Goal: Task Accomplishment & Management: Complete application form

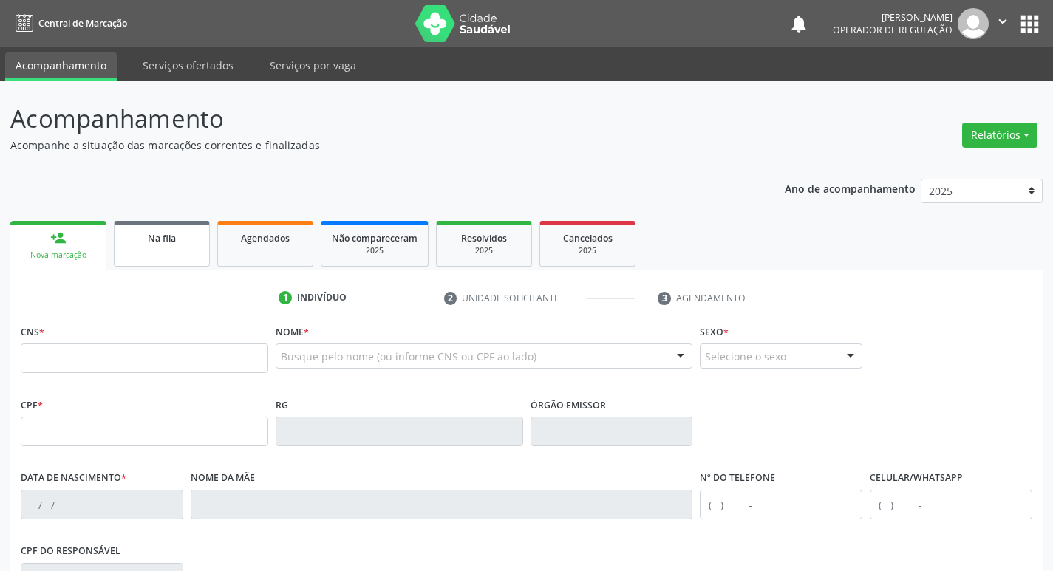
click at [189, 242] on div "Na fila" at bounding box center [162, 238] width 74 height 16
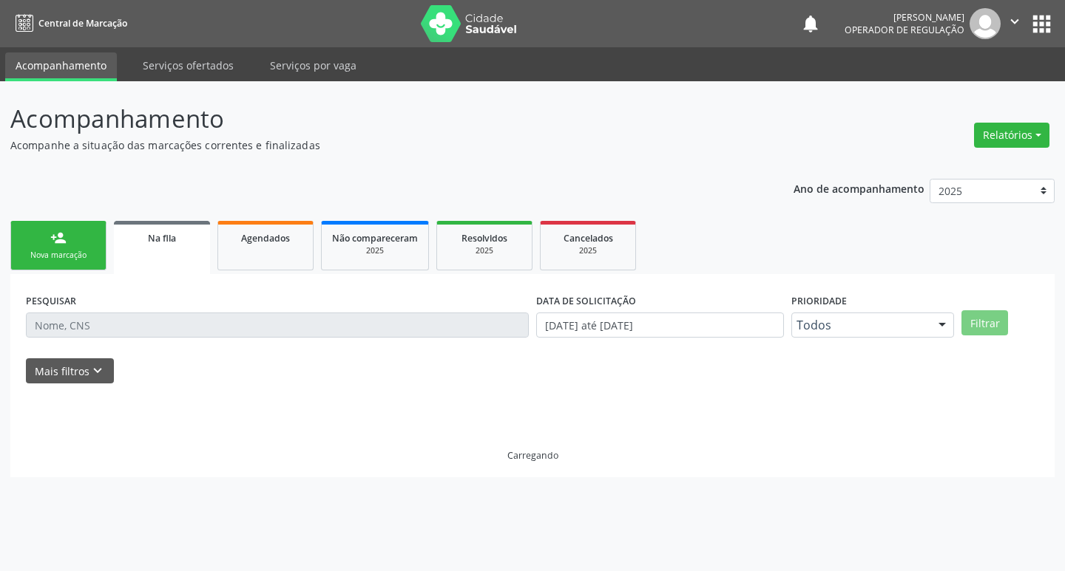
click at [57, 251] on div "Nova marcação" at bounding box center [58, 255] width 74 height 11
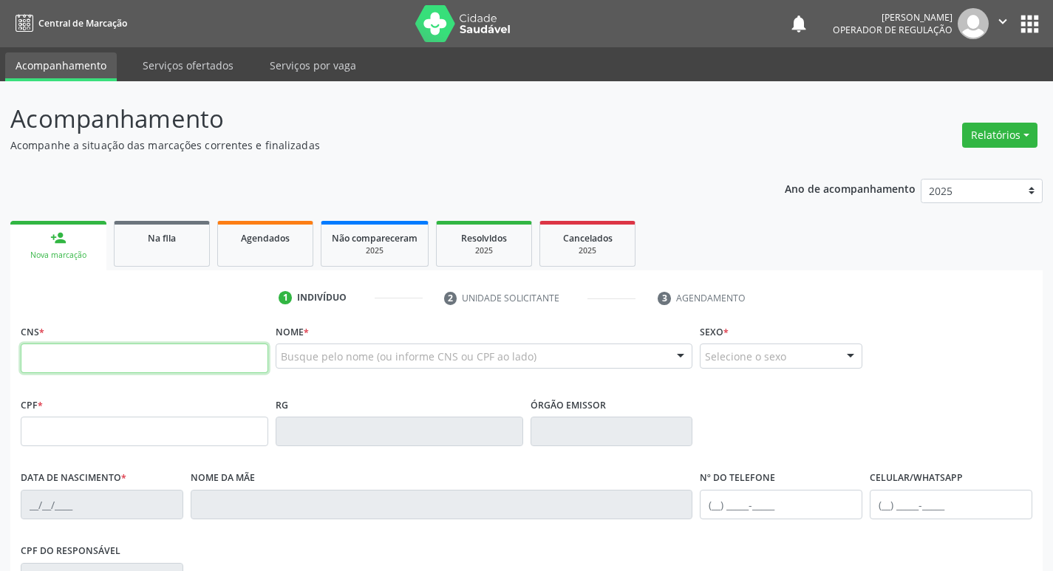
click at [127, 360] on input "text" at bounding box center [145, 359] width 248 height 30
type input "7"
type input "707 4030 0578 4973"
type input "414.444.854-15"
type input "0[DATE]"
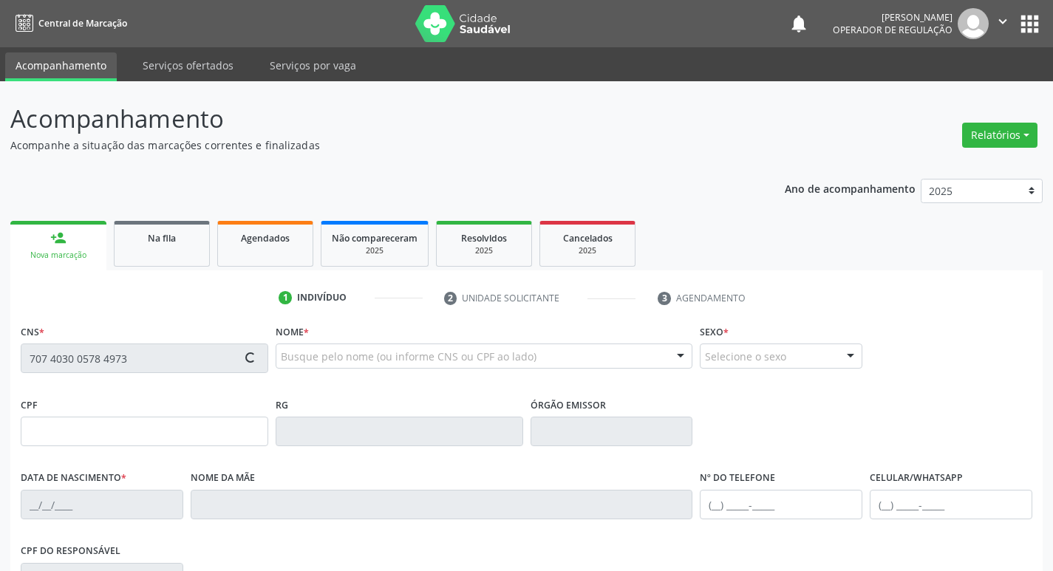
type input "[PERSON_NAME]"
type input "[PHONE_NUMBER]"
type input "475"
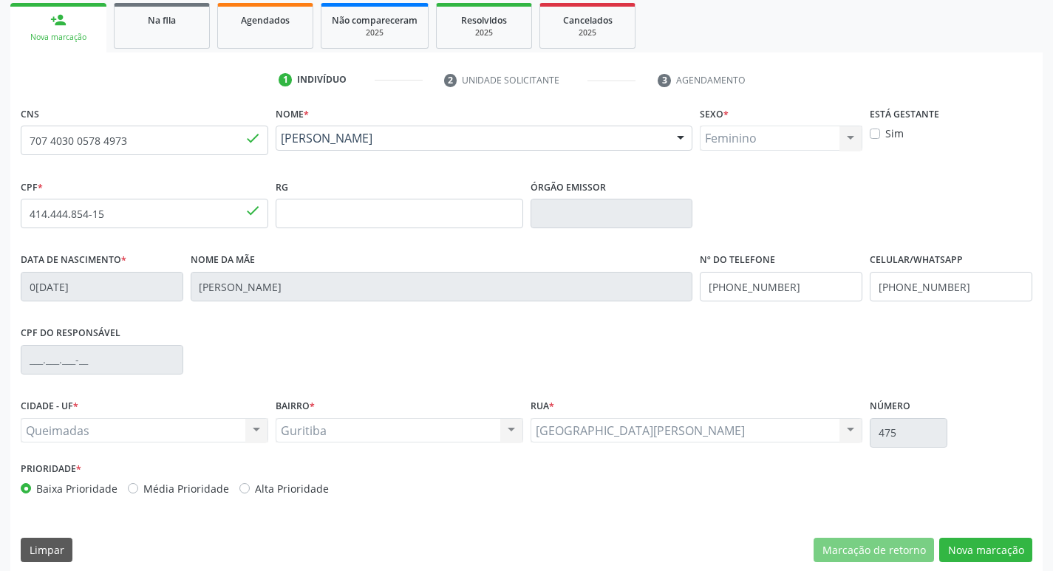
scroll to position [230, 0]
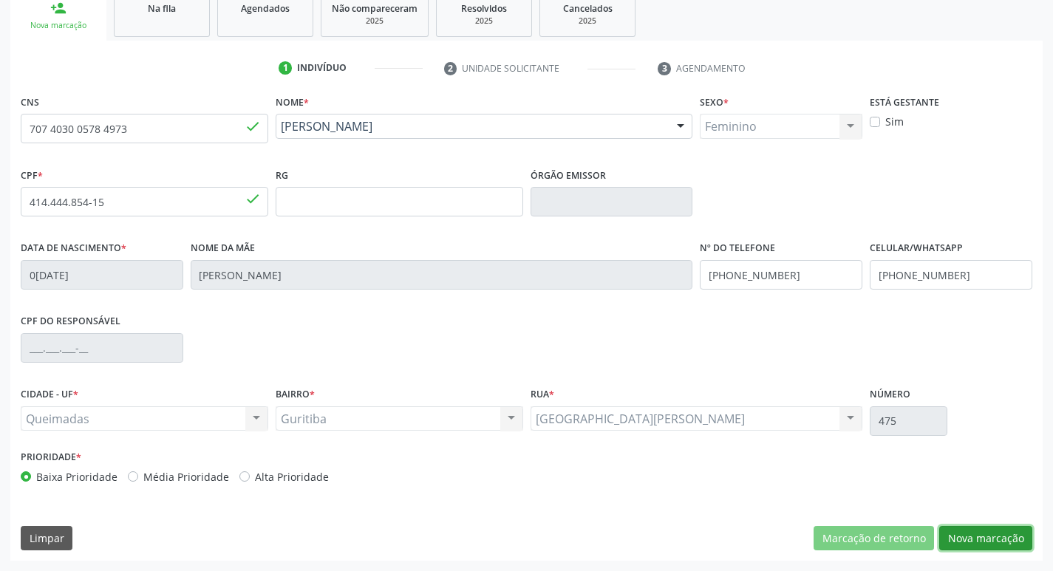
click at [956, 534] on button "Nova marcação" at bounding box center [986, 538] width 93 height 25
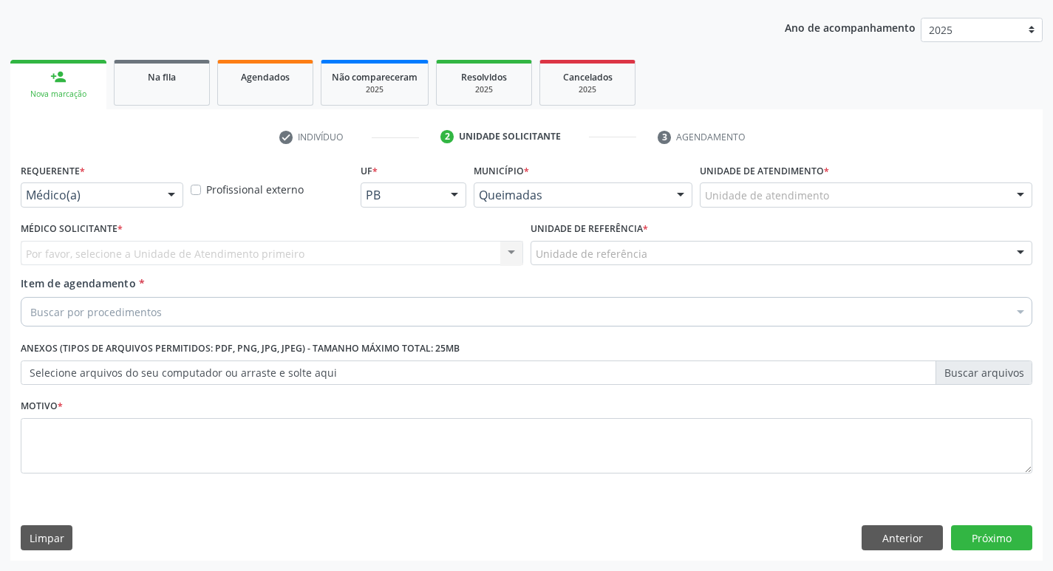
scroll to position [161, 0]
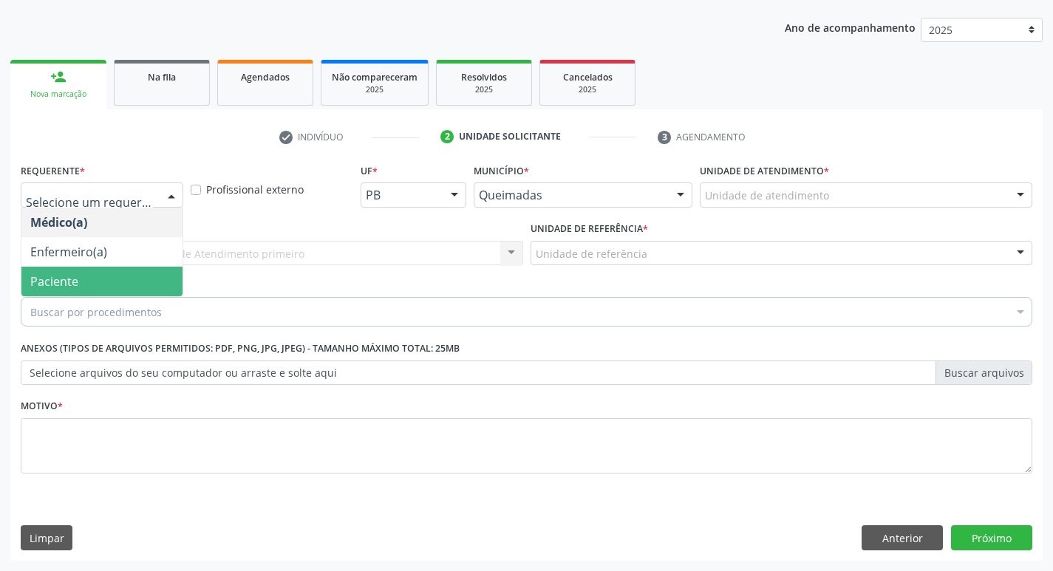
click at [116, 285] on span "Paciente" at bounding box center [101, 282] width 161 height 30
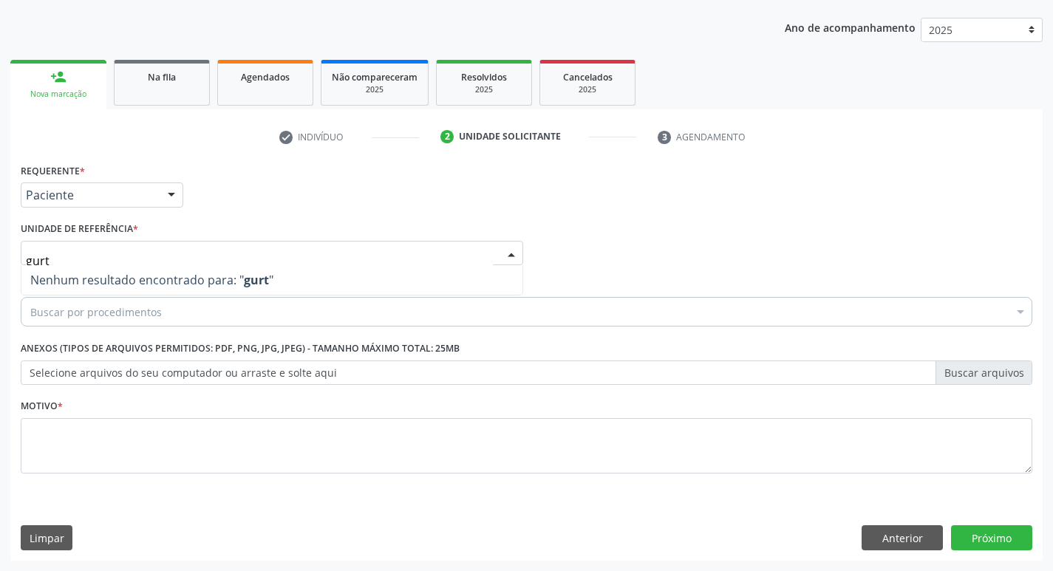
type input "gur"
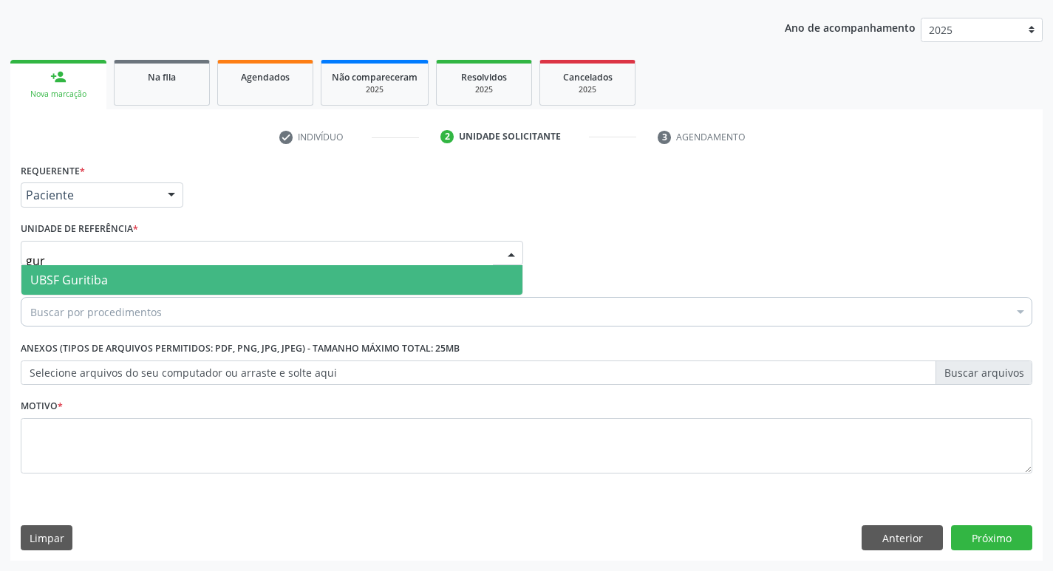
click at [129, 271] on span "UBSF Guritiba" at bounding box center [271, 280] width 501 height 30
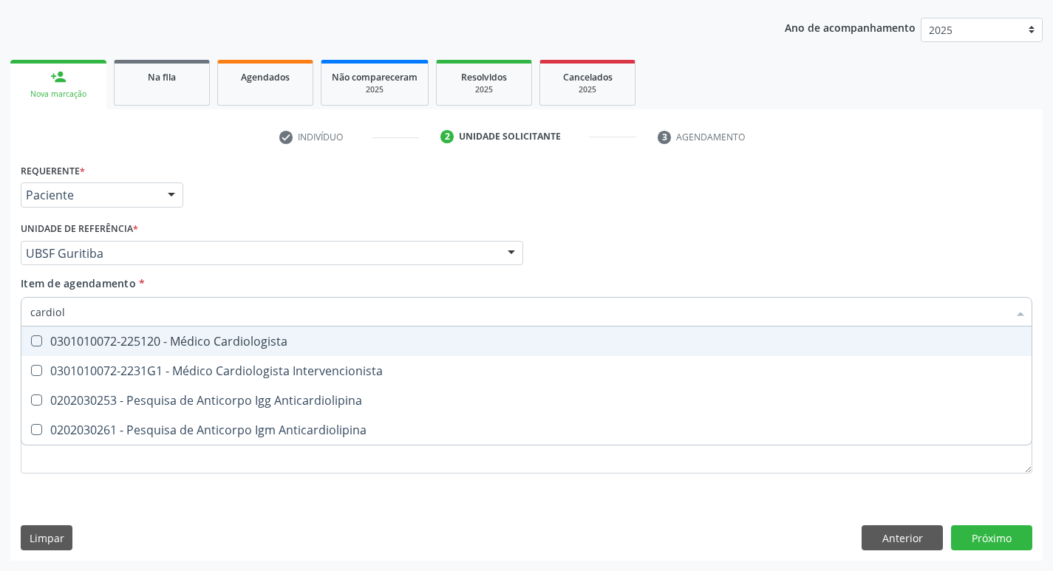
type input "cardiolo"
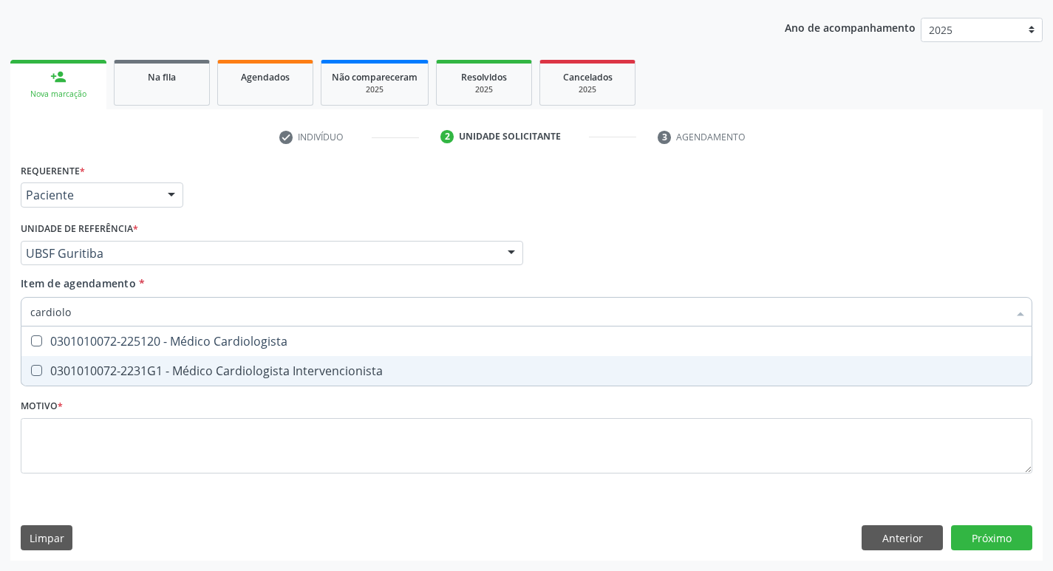
click at [132, 367] on div "0301010072-2231G1 - Médico Cardiologista Intervencionista" at bounding box center [526, 371] width 993 height 12
checkbox Intervencionista "true"
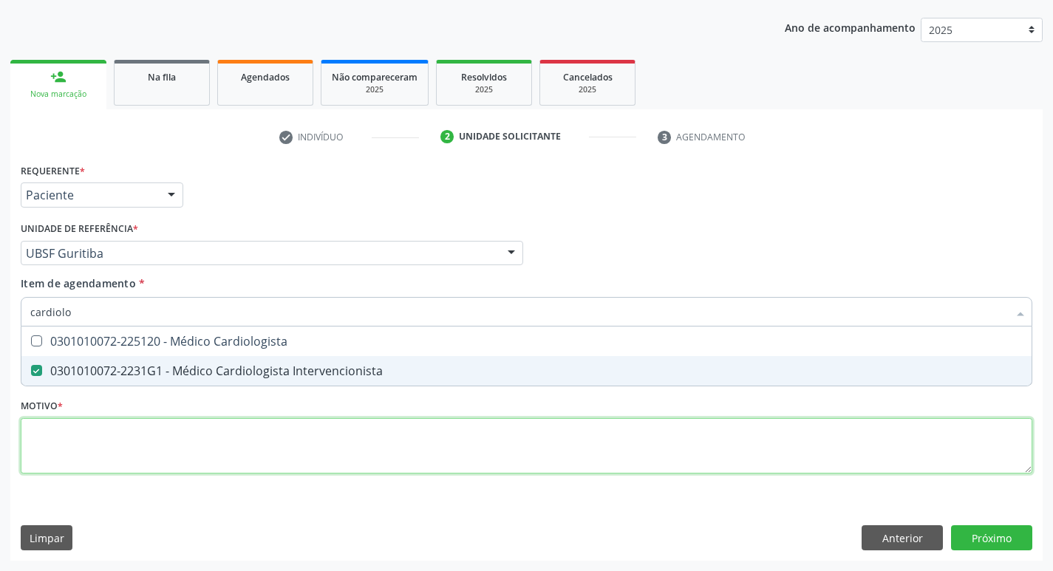
click at [123, 440] on div "Requerente * Paciente Médico(a) Enfermeiro(a) Paciente Nenhum resultado encontr…" at bounding box center [527, 327] width 1012 height 335
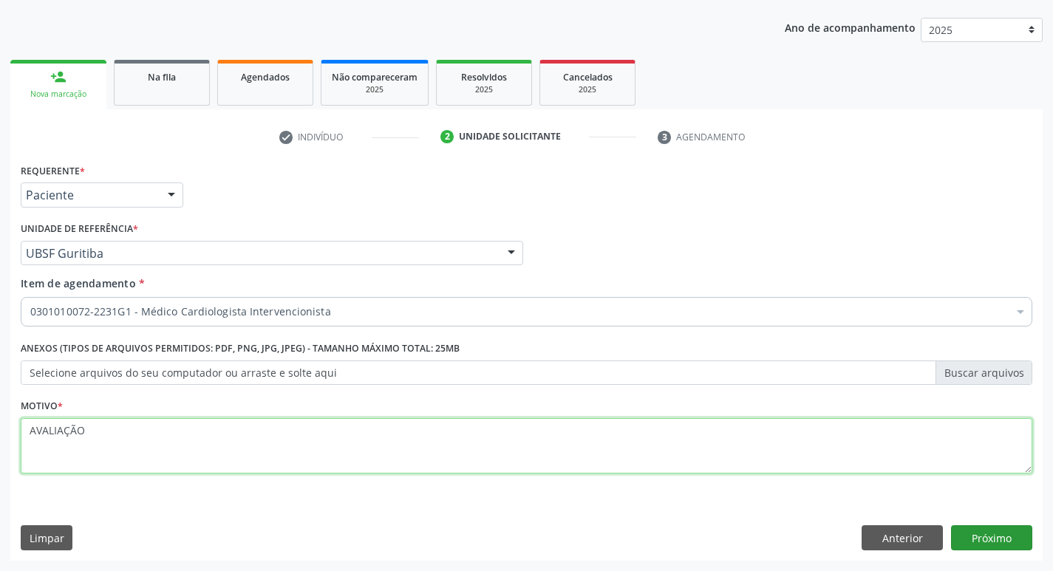
type textarea "AVALIAÇÃO"
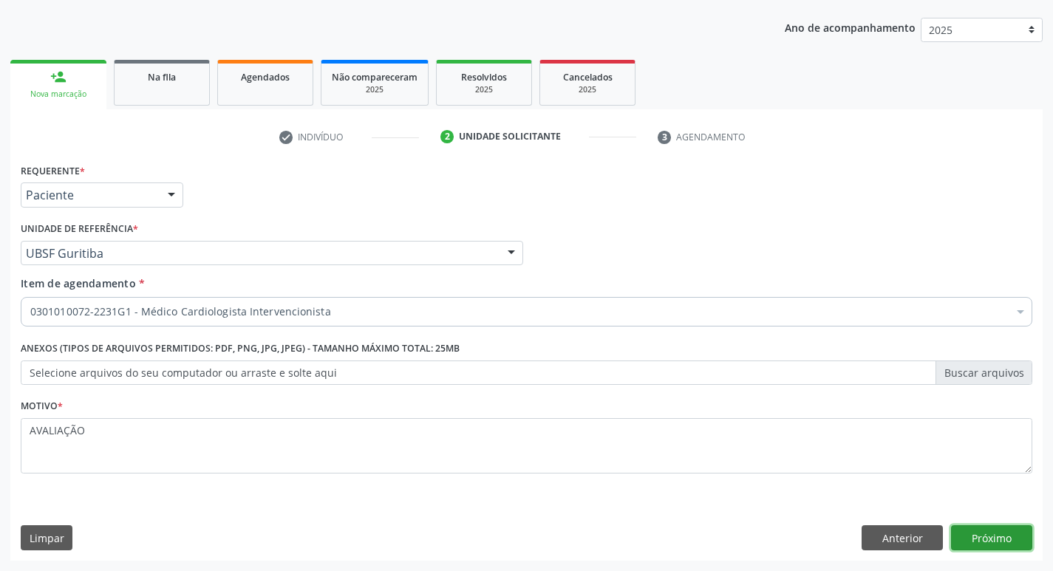
click at [995, 534] on button "Próximo" at bounding box center [991, 538] width 81 height 25
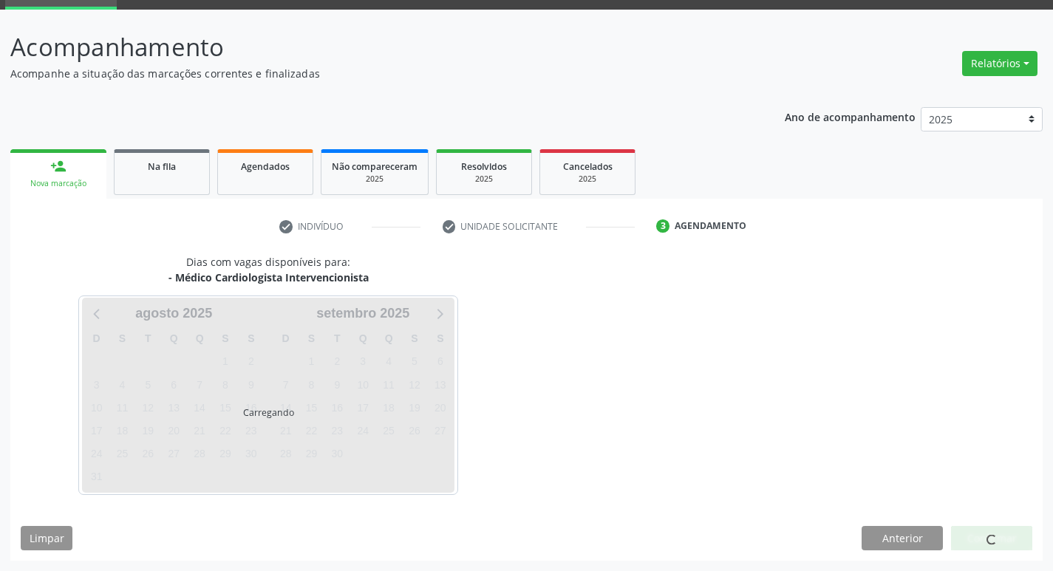
scroll to position [72, 0]
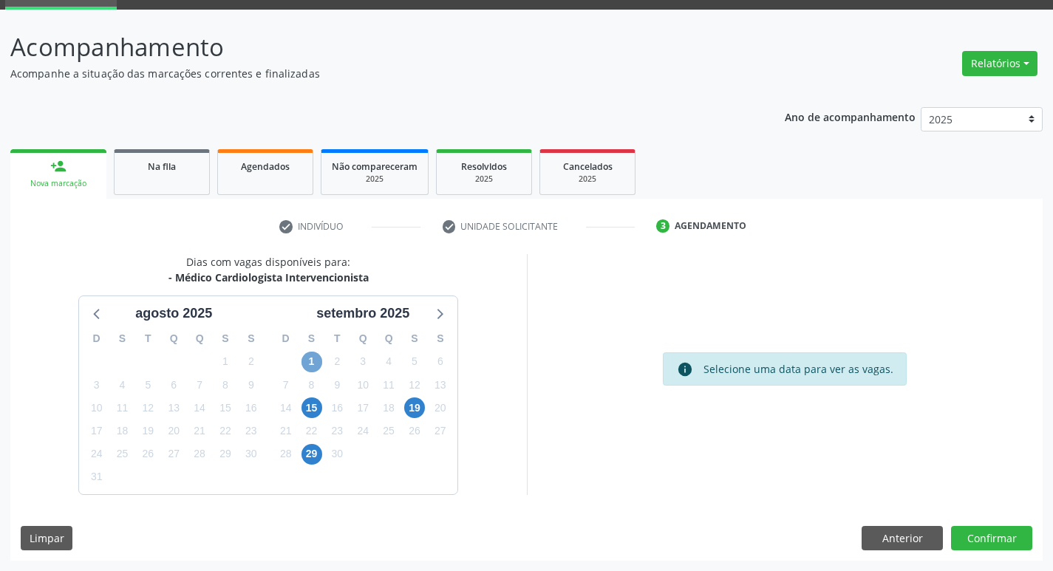
click at [305, 359] on span "1" at bounding box center [312, 362] width 21 height 21
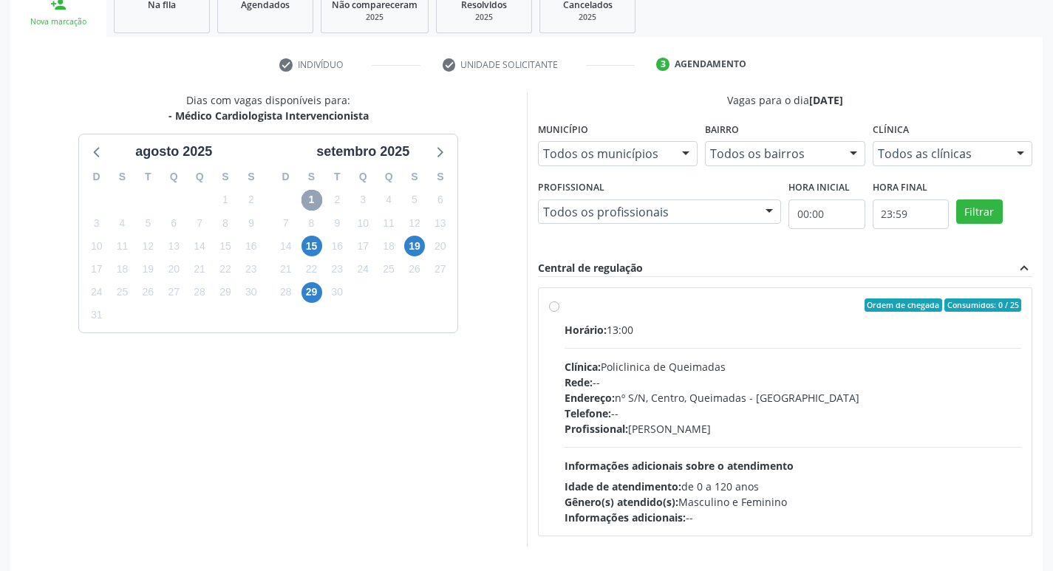
scroll to position [272, 0]
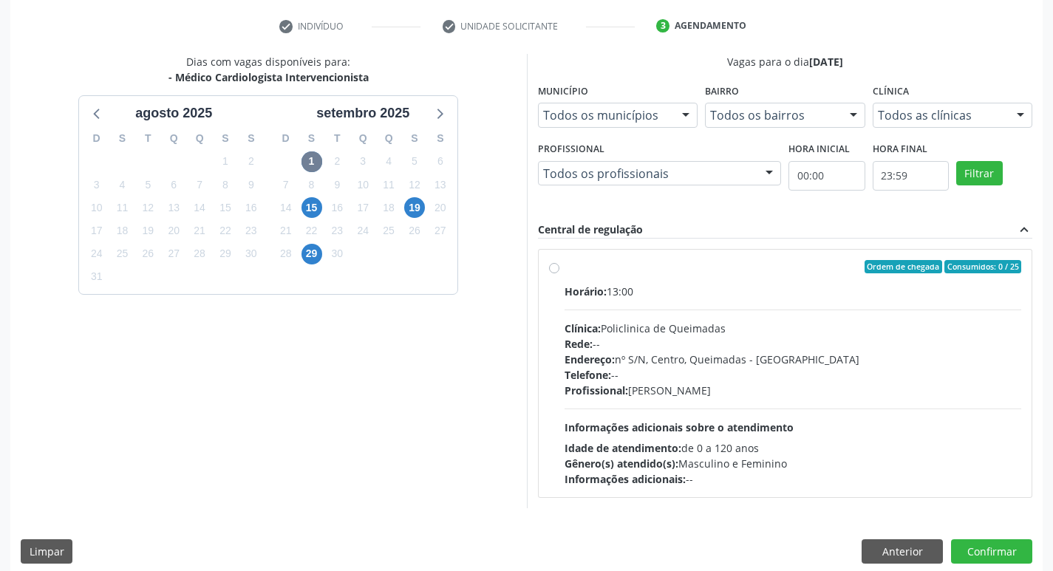
click at [614, 268] on div "Ordem de chegada Consumidos: 0 / 25" at bounding box center [794, 266] width 458 height 13
click at [560, 268] on input "Ordem de chegada Consumidos: 0 / 25 Horário: 13:00 Clínica: Policlinica de Quei…" at bounding box center [554, 266] width 10 height 13
radio input "true"
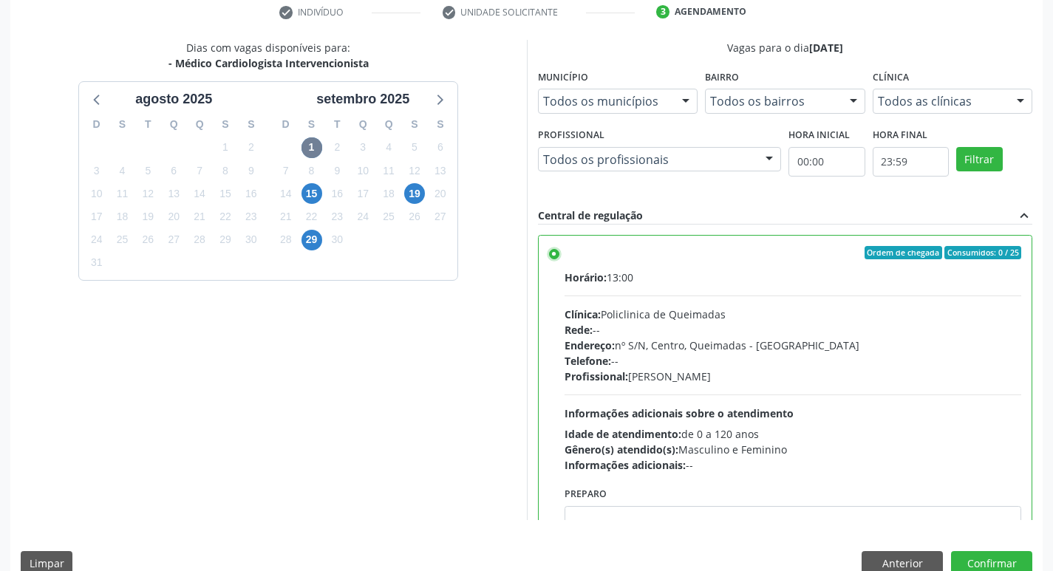
scroll to position [312, 0]
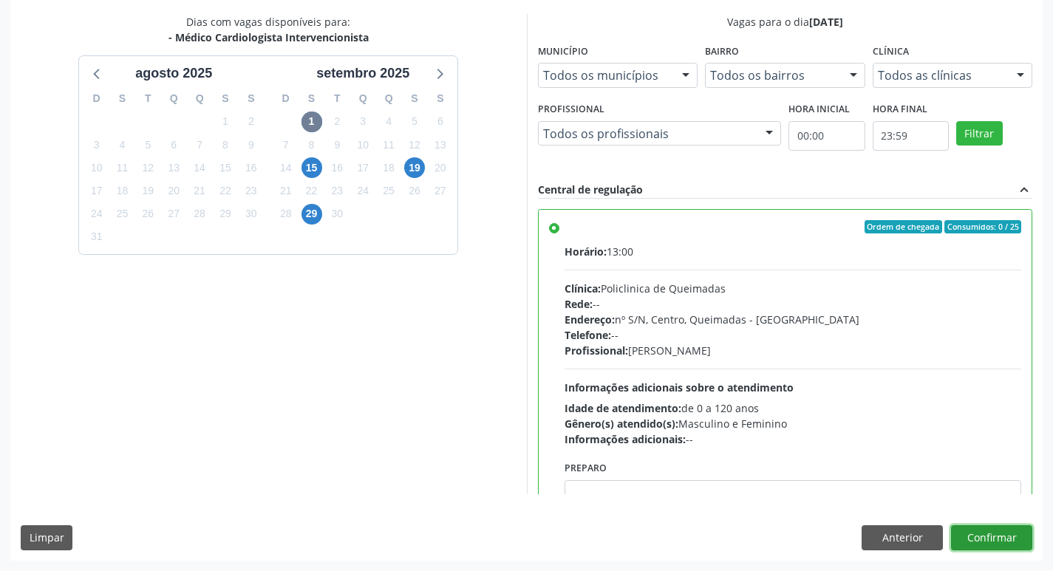
click at [991, 535] on button "Confirmar" at bounding box center [991, 538] width 81 height 25
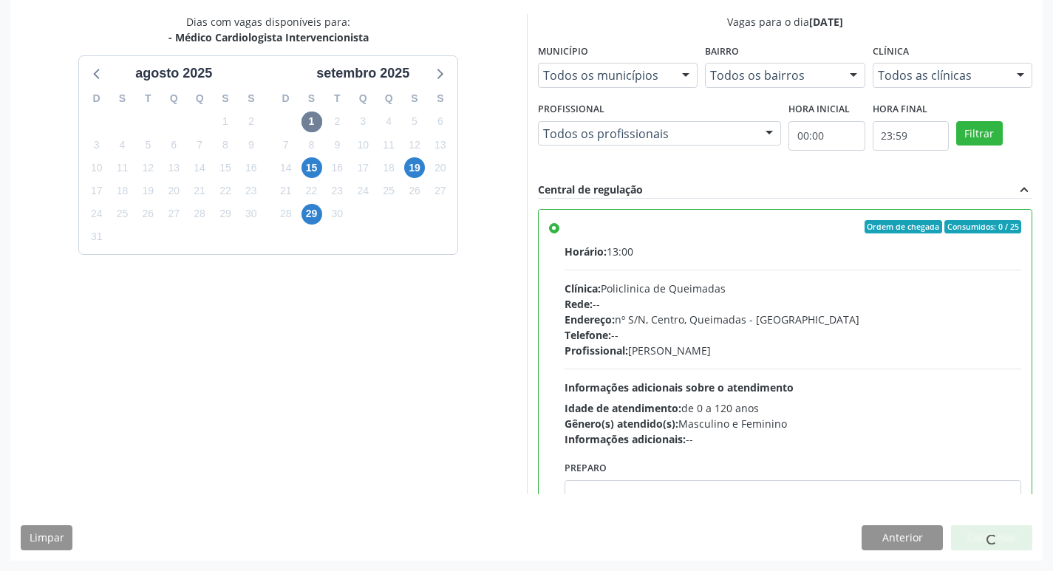
scroll to position [0, 0]
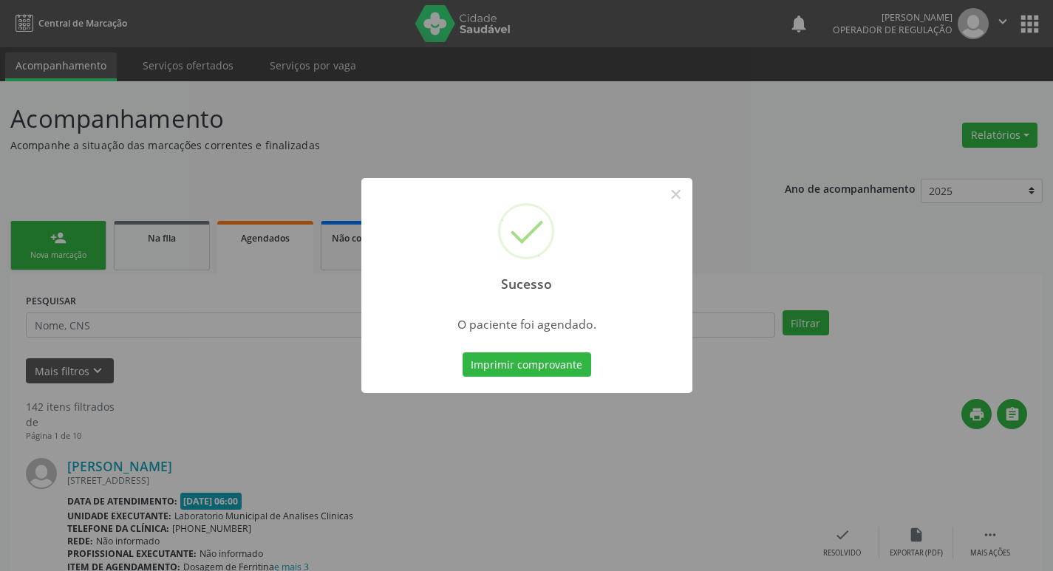
click at [353, 157] on div "Sucesso × O paciente foi agendado. Imprimir comprovante Cancel" at bounding box center [526, 285] width 1053 height 571
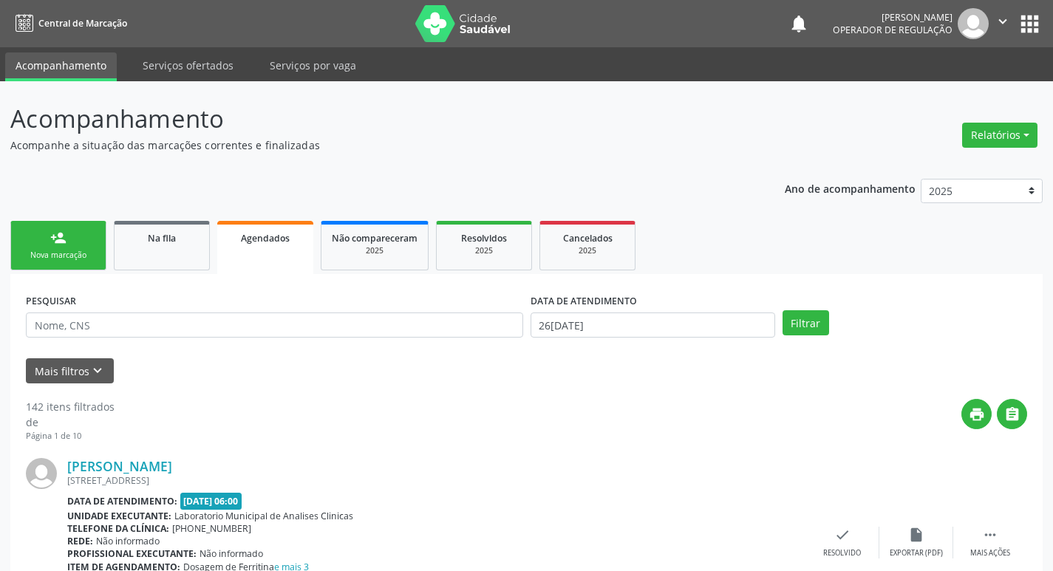
click at [12, 239] on link "person_add Nova marcação" at bounding box center [58, 246] width 96 height 50
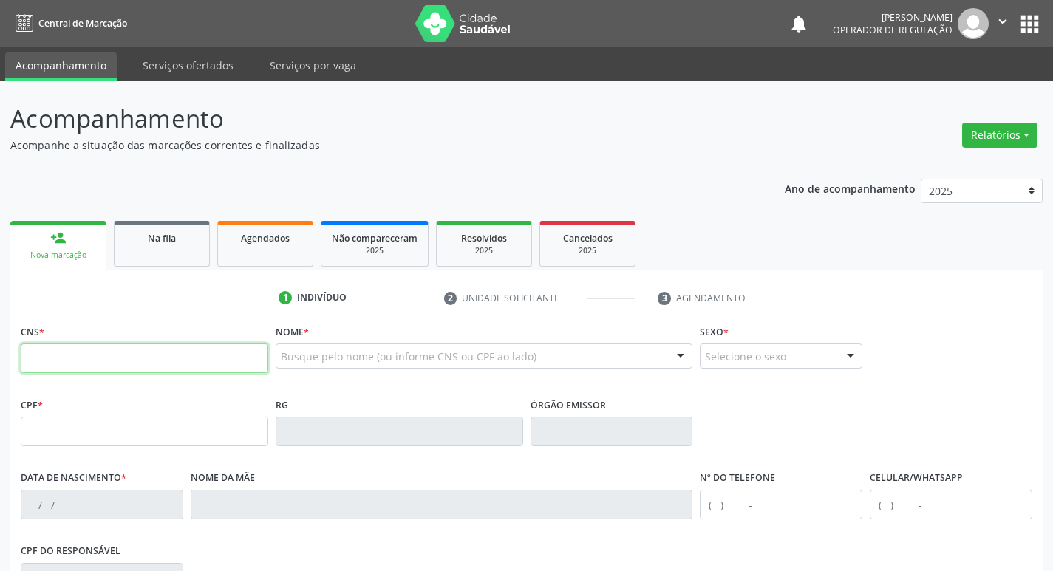
click at [108, 359] on input "text" at bounding box center [145, 359] width 248 height 30
type input "701 4076 8469 6830"
type input "031.017.188-13"
type input "19[DATE]"
type input "[PERSON_NAME]"
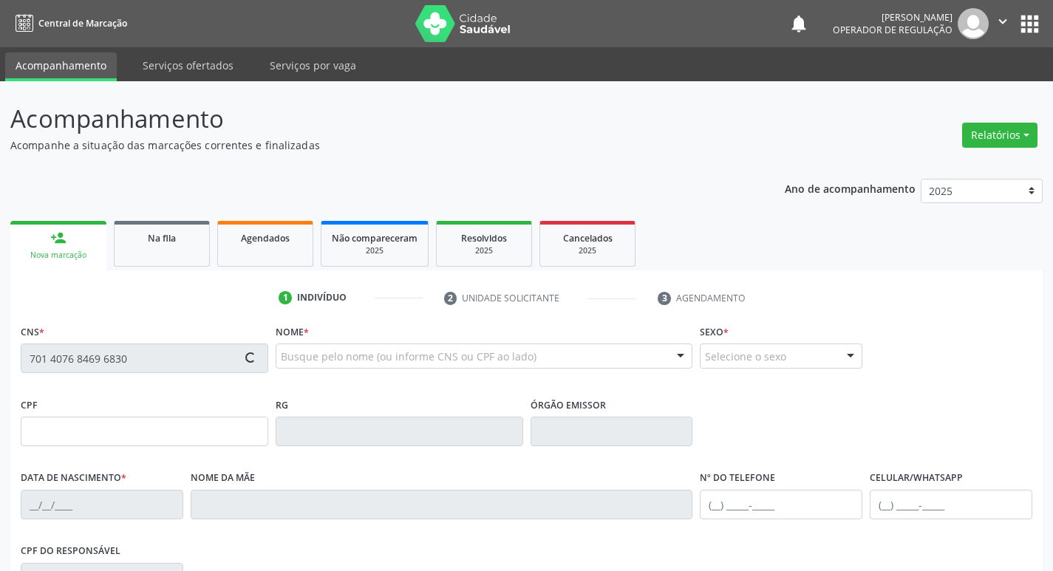
type input "[PHONE_NUMBER]"
type input "030.751.984-80"
type input "75"
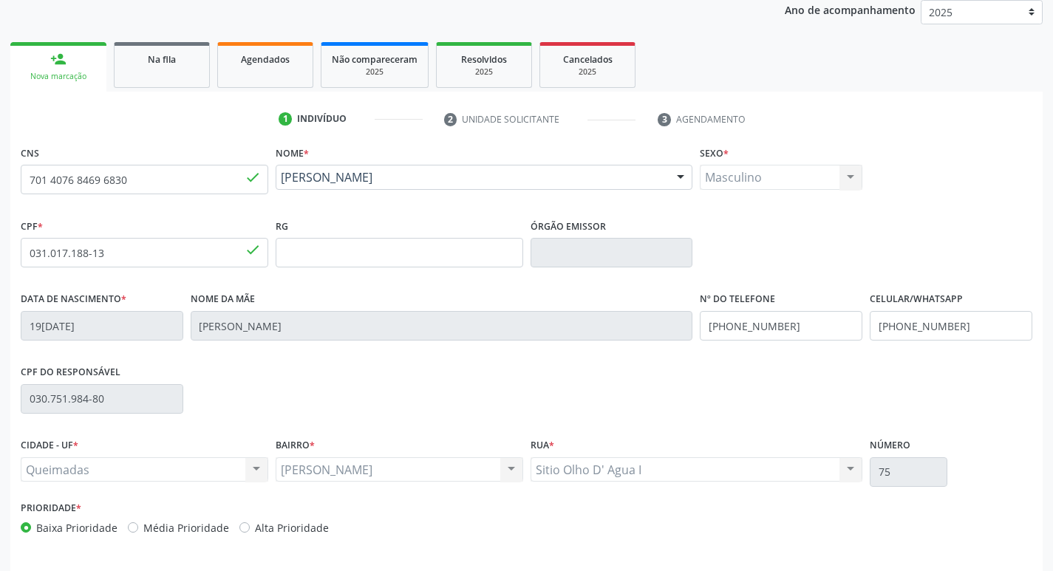
scroll to position [230, 0]
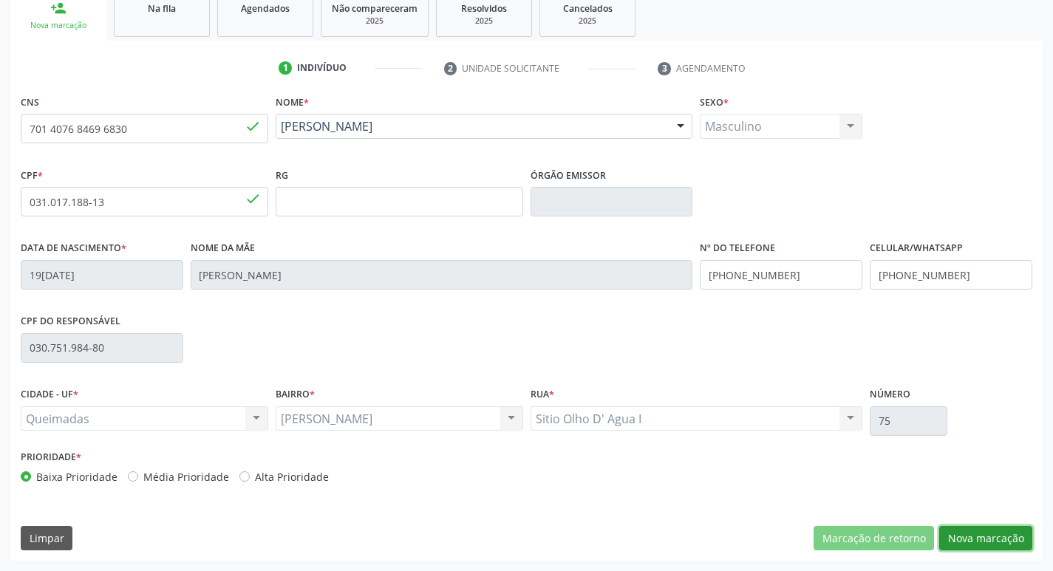
click at [970, 527] on button "Nova marcação" at bounding box center [986, 538] width 93 height 25
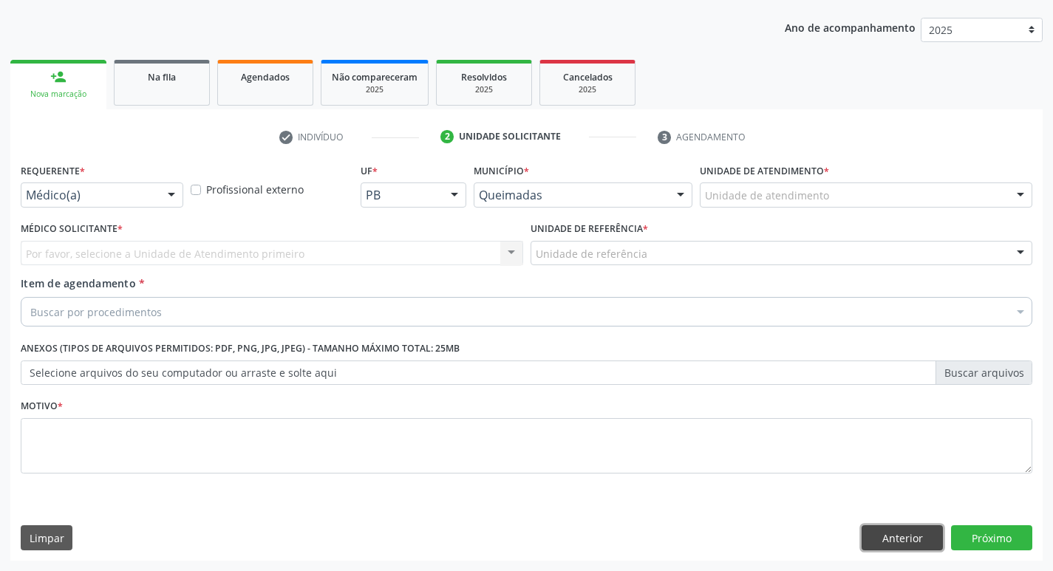
click at [920, 539] on button "Anterior" at bounding box center [902, 538] width 81 height 25
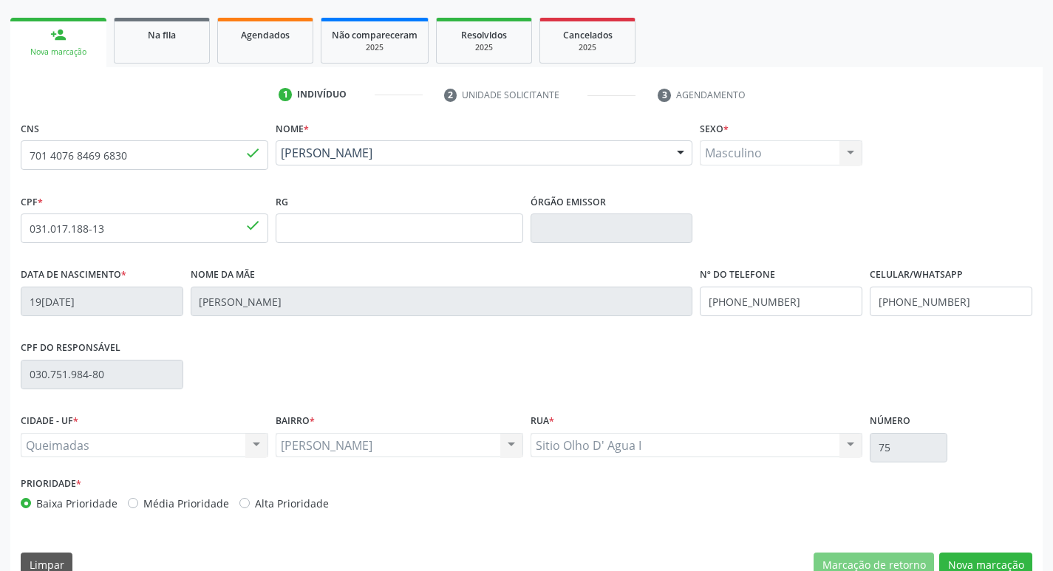
scroll to position [230, 0]
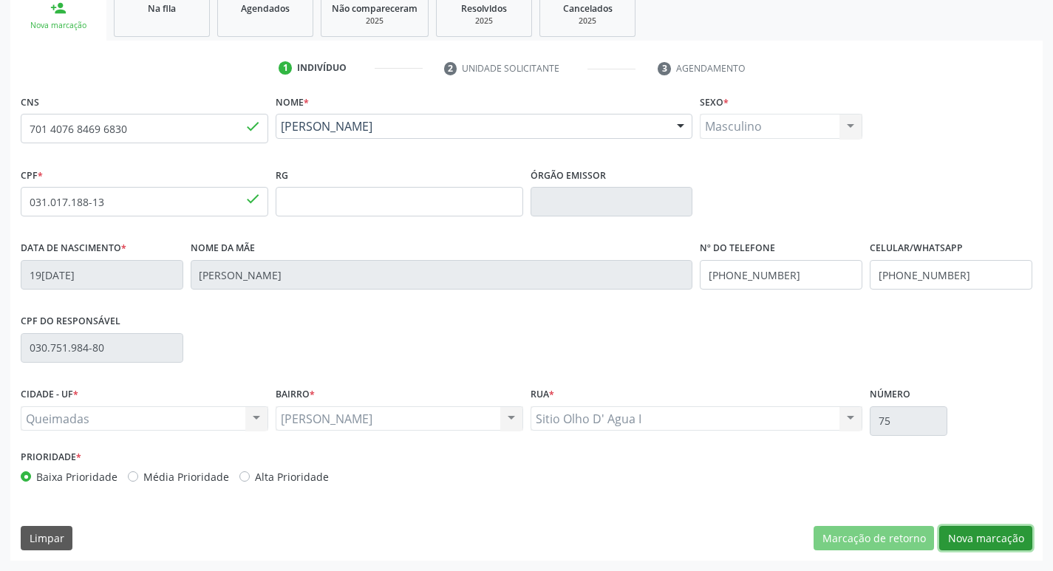
click at [974, 537] on button "Nova marcação" at bounding box center [986, 538] width 93 height 25
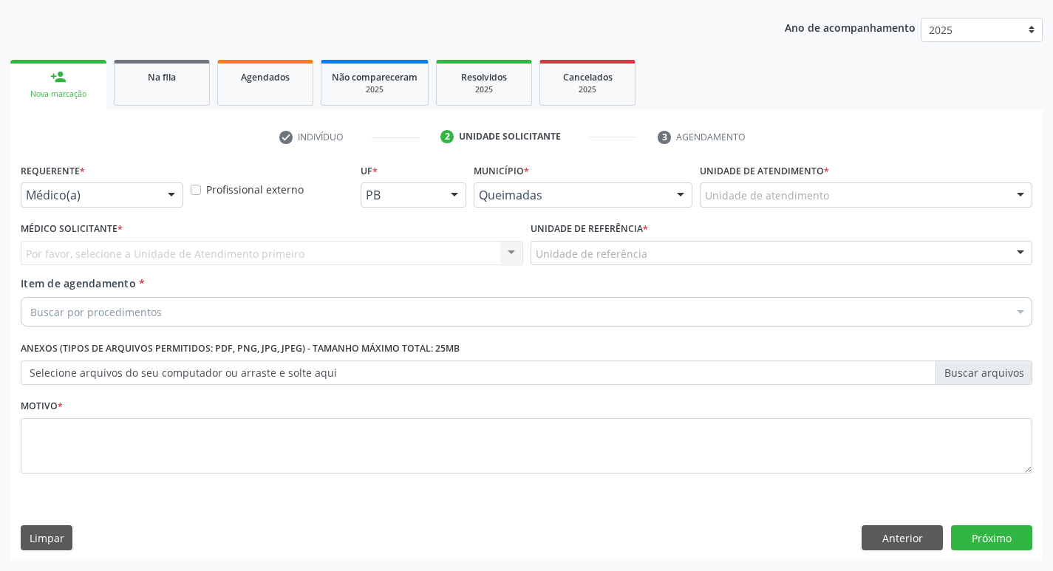
scroll to position [161, 0]
click at [166, 192] on div at bounding box center [171, 195] width 22 height 25
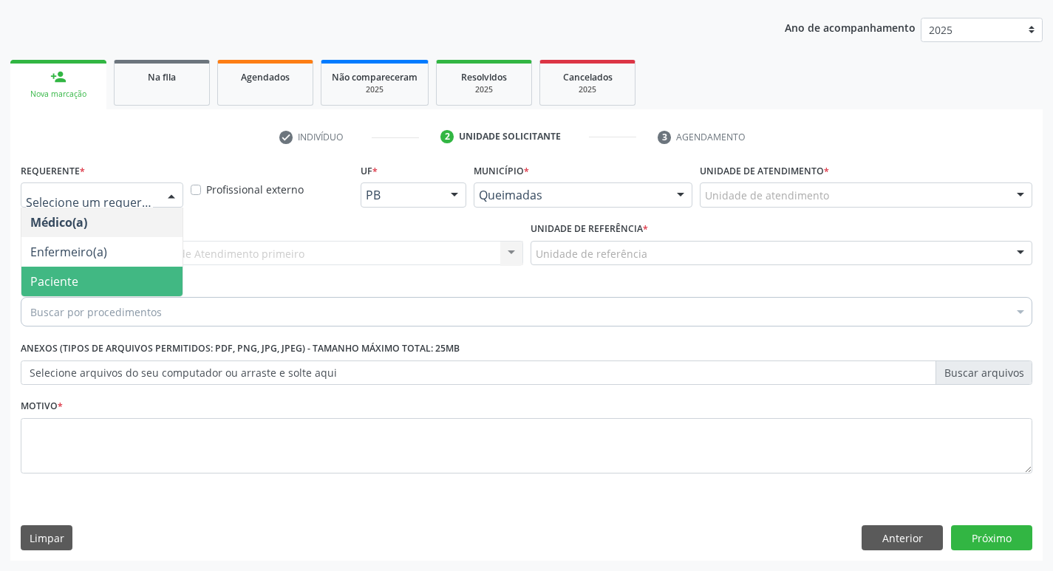
click at [127, 274] on span "Paciente" at bounding box center [101, 282] width 161 height 30
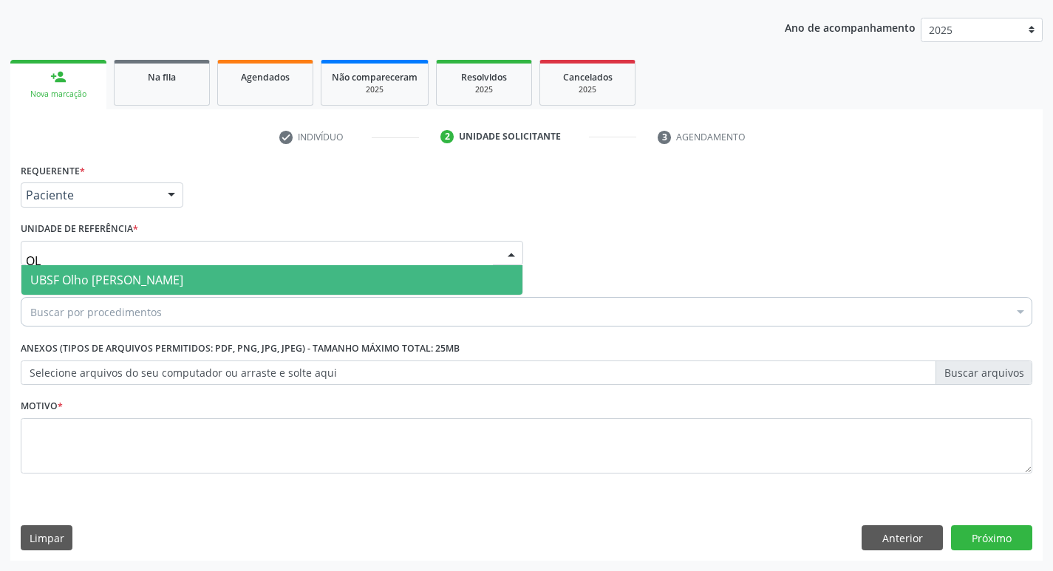
type input "OLH"
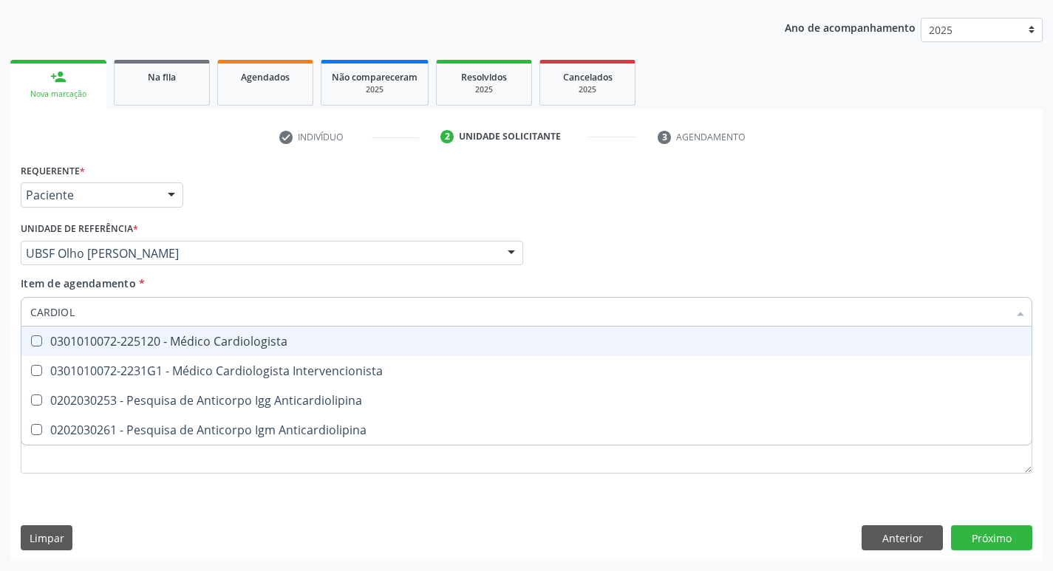
type input "CARDIOLO"
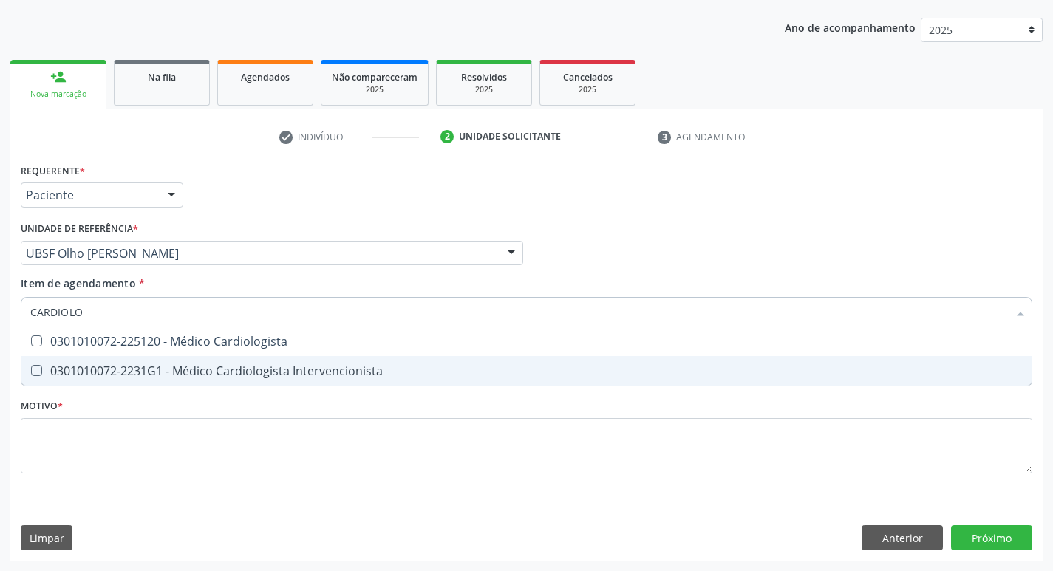
click at [103, 362] on span "0301010072-2231G1 - Médico Cardiologista Intervencionista" at bounding box center [526, 371] width 1011 height 30
checkbox Intervencionista "true"
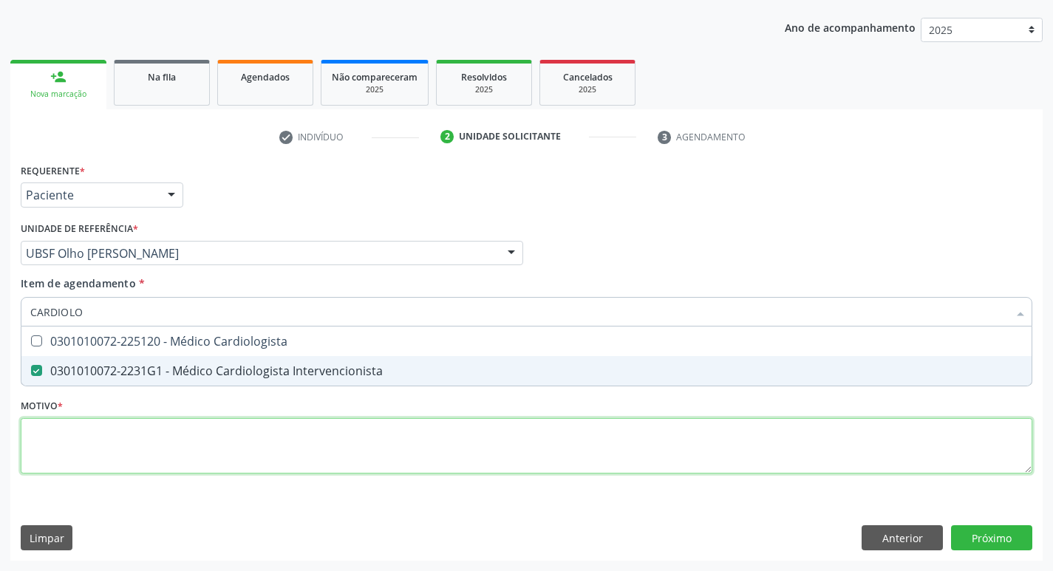
click at [81, 451] on div "Requerente * Paciente Médico(a) Enfermeiro(a) Paciente Nenhum resultado encontr…" at bounding box center [527, 327] width 1012 height 335
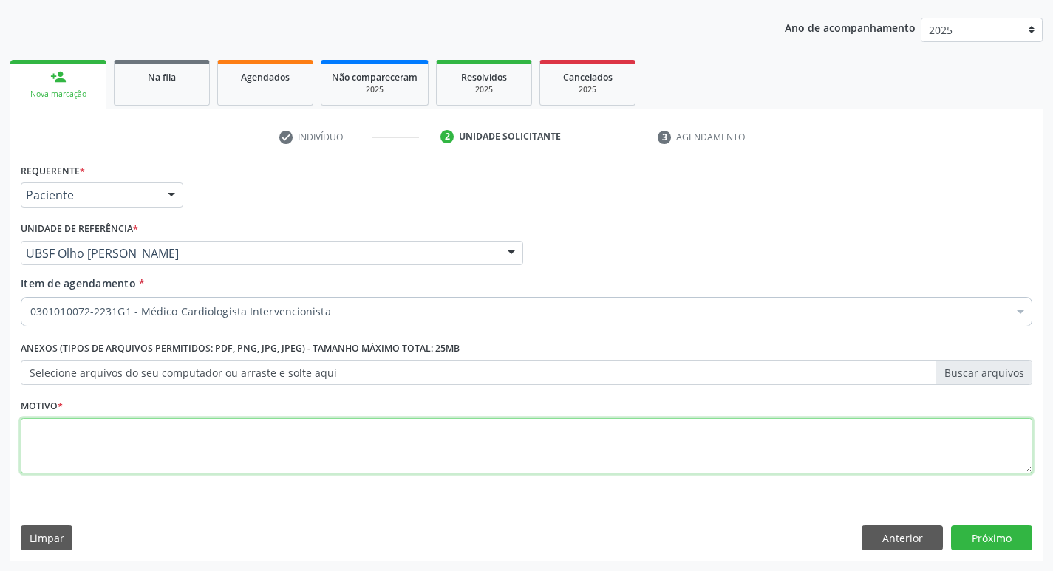
click at [81, 451] on textarea at bounding box center [527, 446] width 1012 height 56
type textarea "AVALIAÇÃO"
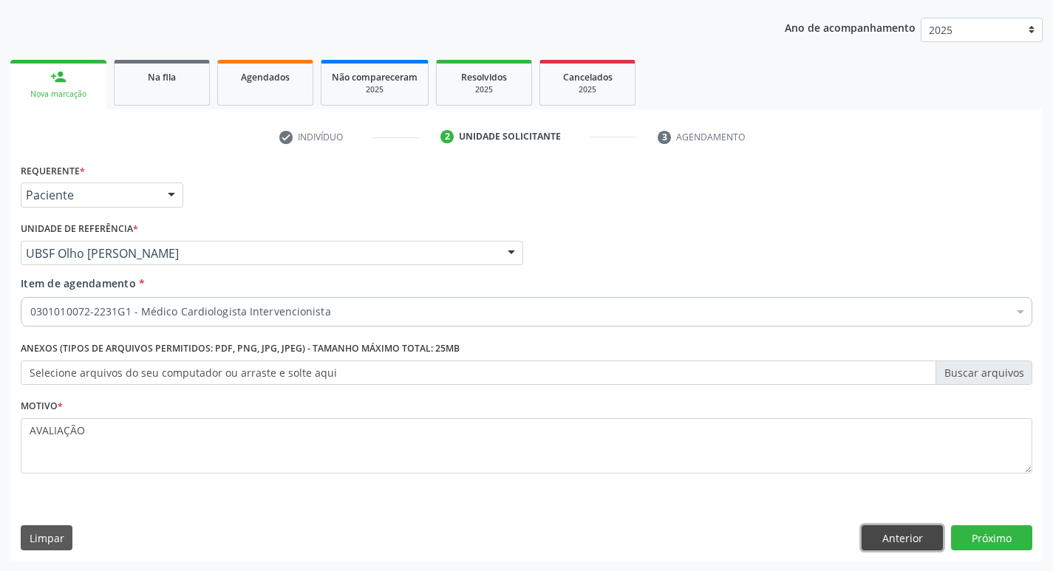
click at [865, 536] on button "Anterior" at bounding box center [902, 538] width 81 height 25
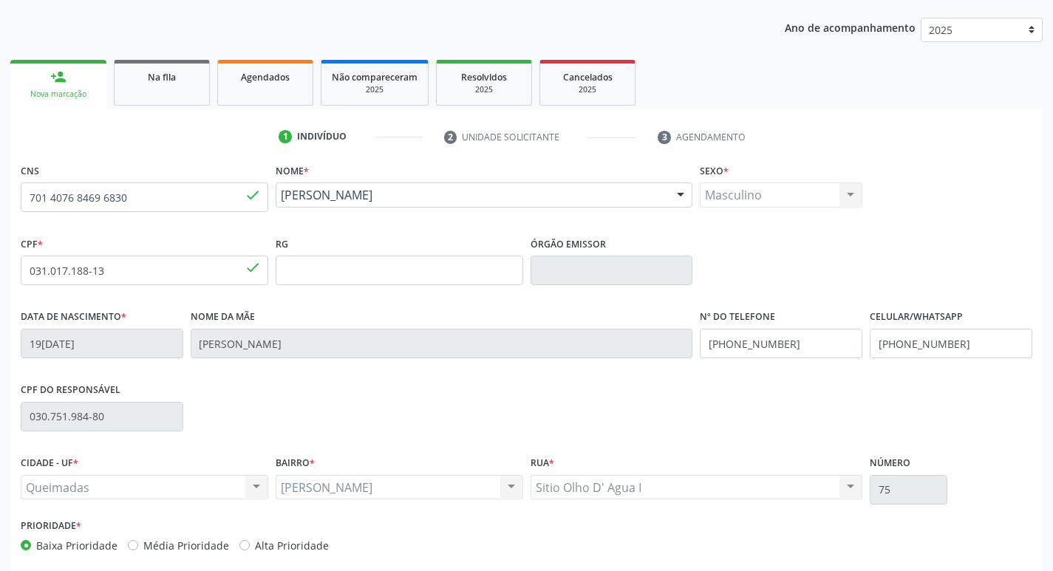
scroll to position [230, 0]
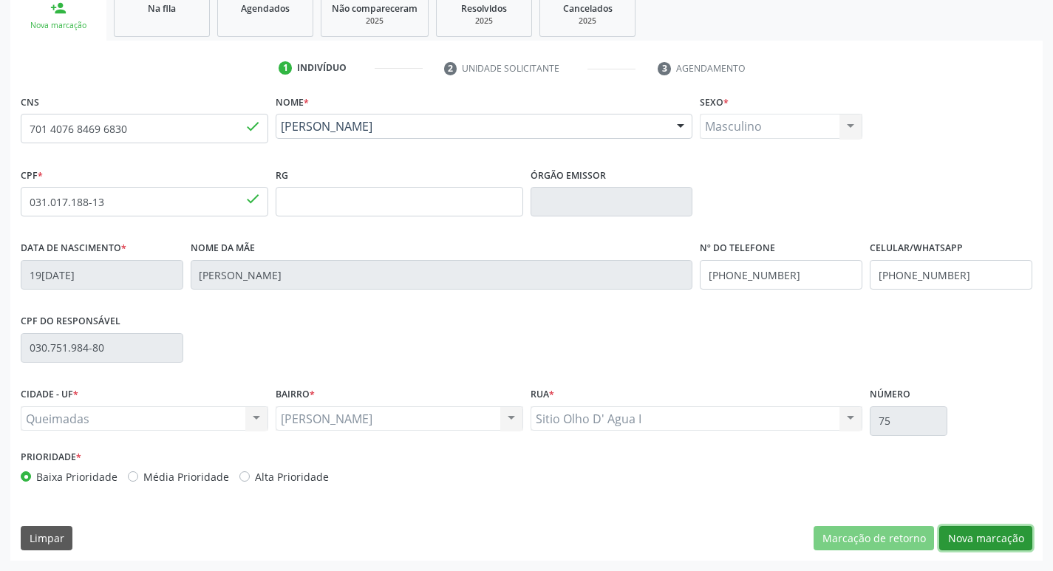
click at [1013, 533] on button "Nova marcação" at bounding box center [986, 538] width 93 height 25
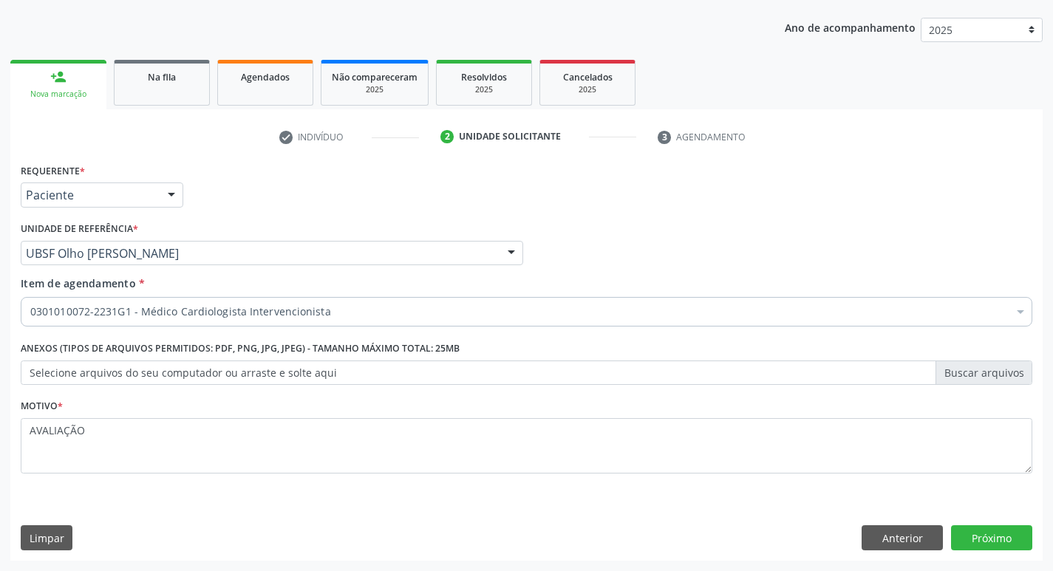
scroll to position [161, 0]
click at [1013, 533] on button "Próximo" at bounding box center [991, 538] width 81 height 25
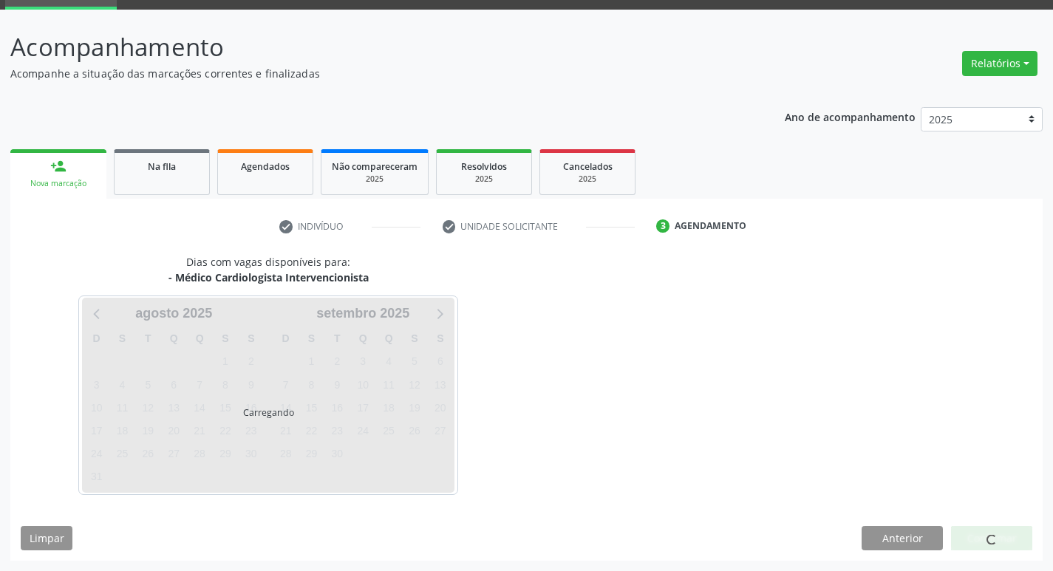
scroll to position [72, 0]
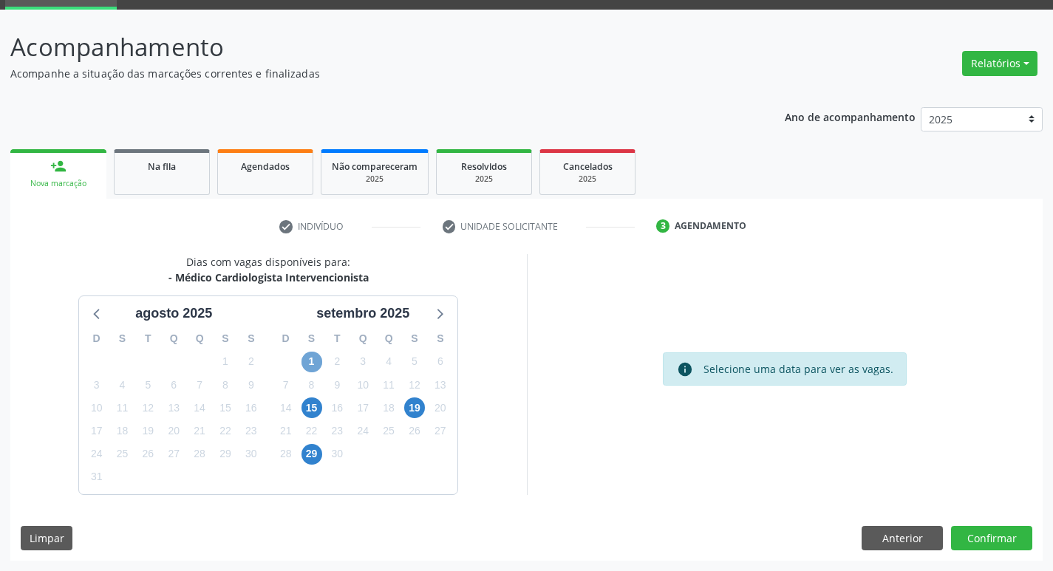
click at [321, 365] on span "1" at bounding box center [312, 362] width 21 height 21
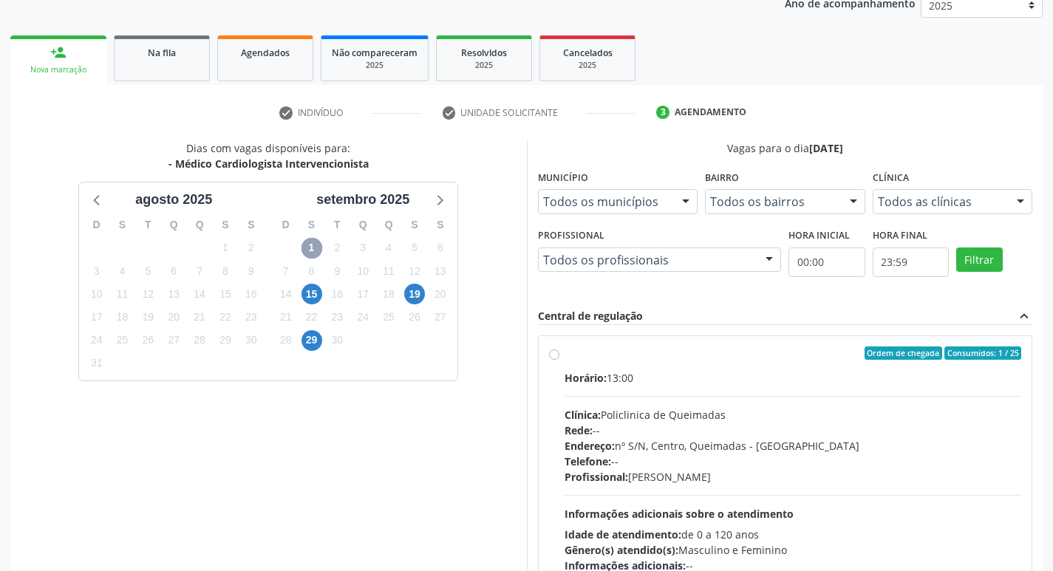
scroll to position [285, 0]
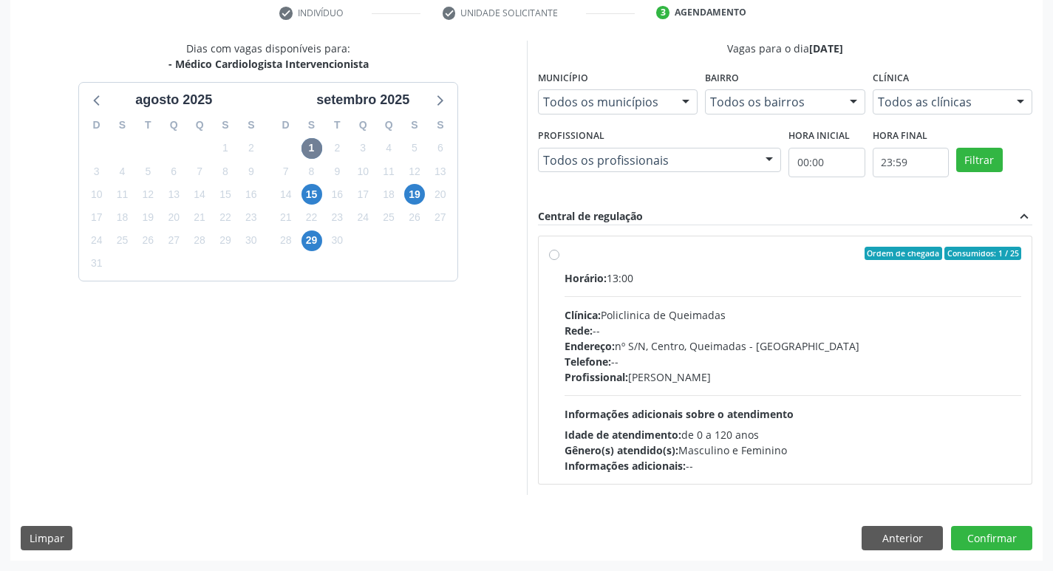
click at [684, 274] on div "Horário: 13:00" at bounding box center [794, 279] width 458 height 16
click at [560, 260] on input "Ordem de chegada Consumidos: 1 / 25 Horário: 13:00 Clínica: Policlinica de Quei…" at bounding box center [554, 253] width 10 height 13
radio input "true"
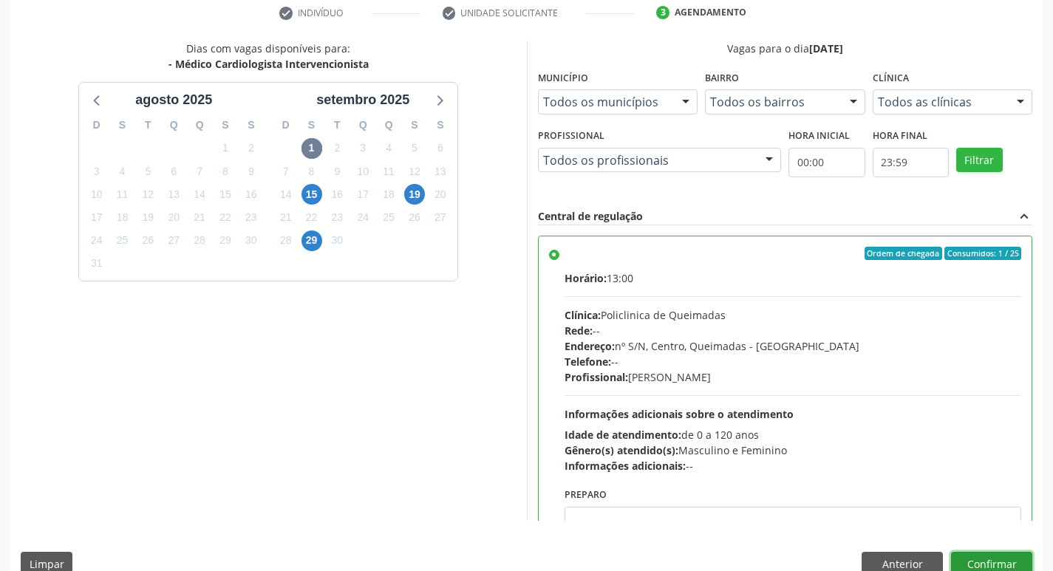
click at [993, 559] on button "Confirmar" at bounding box center [991, 564] width 81 height 25
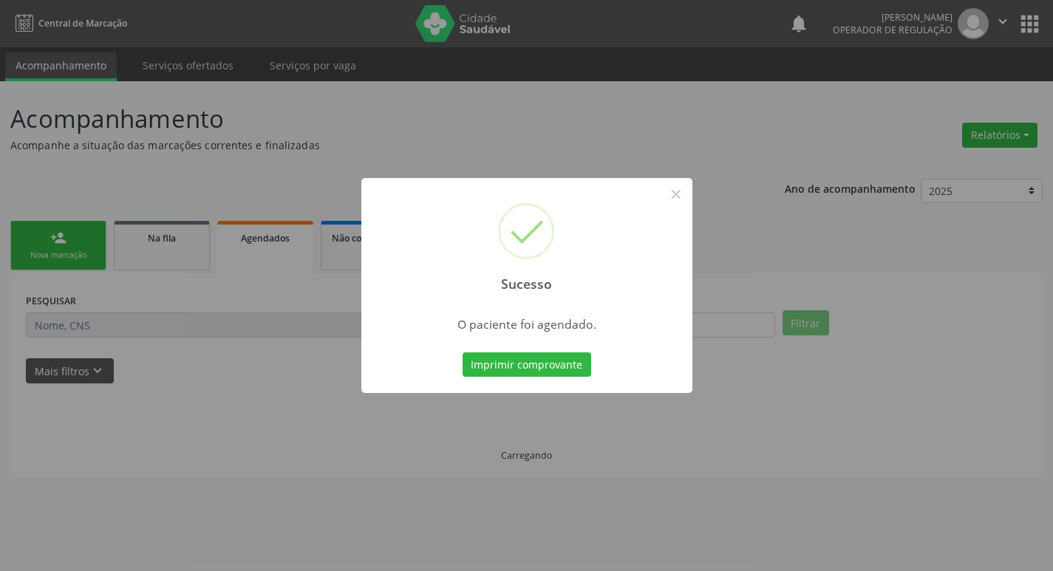
scroll to position [0, 0]
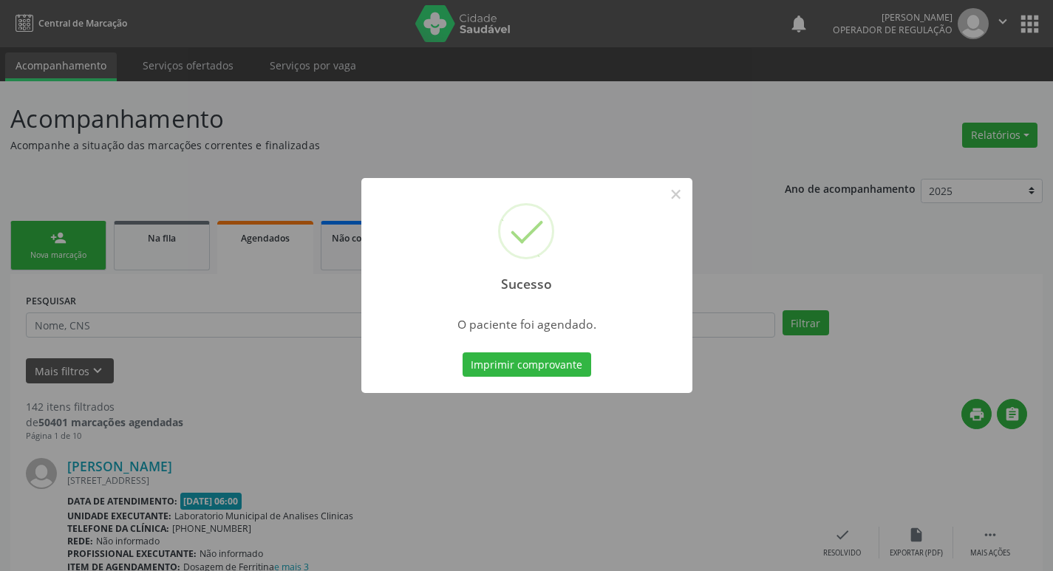
click at [190, 147] on div "Sucesso × O paciente foi agendado. Imprimir comprovante Cancel" at bounding box center [526, 285] width 1053 height 571
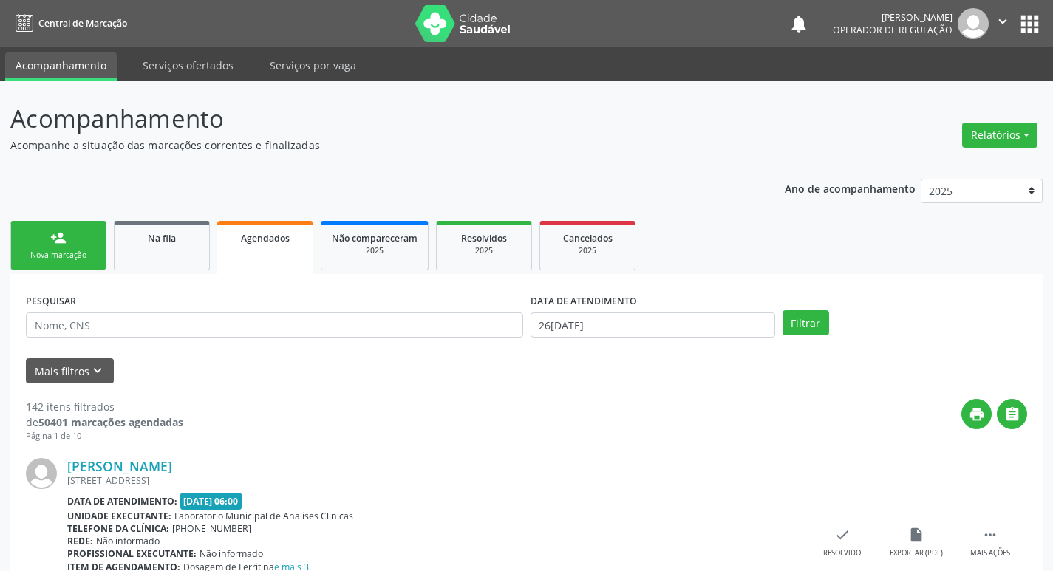
click at [37, 231] on link "person_add Nova marcação" at bounding box center [58, 246] width 96 height 50
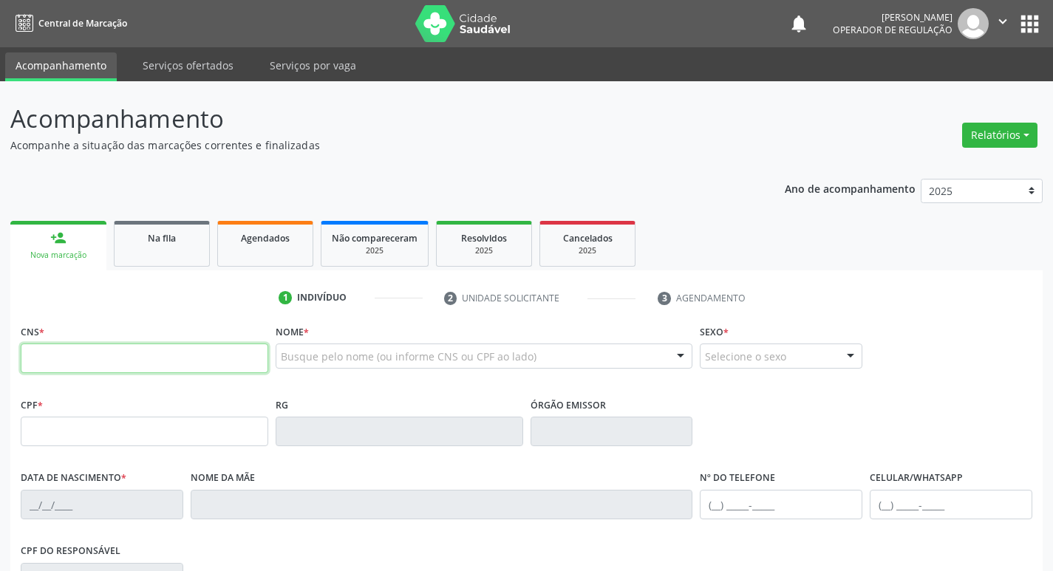
click at [67, 350] on input "text" at bounding box center [145, 359] width 248 height 30
type input "707 4000 6663 3573"
type input "789.368.294-91"
type input "[DATE]"
type input "[PERSON_NAME] da Conceição"
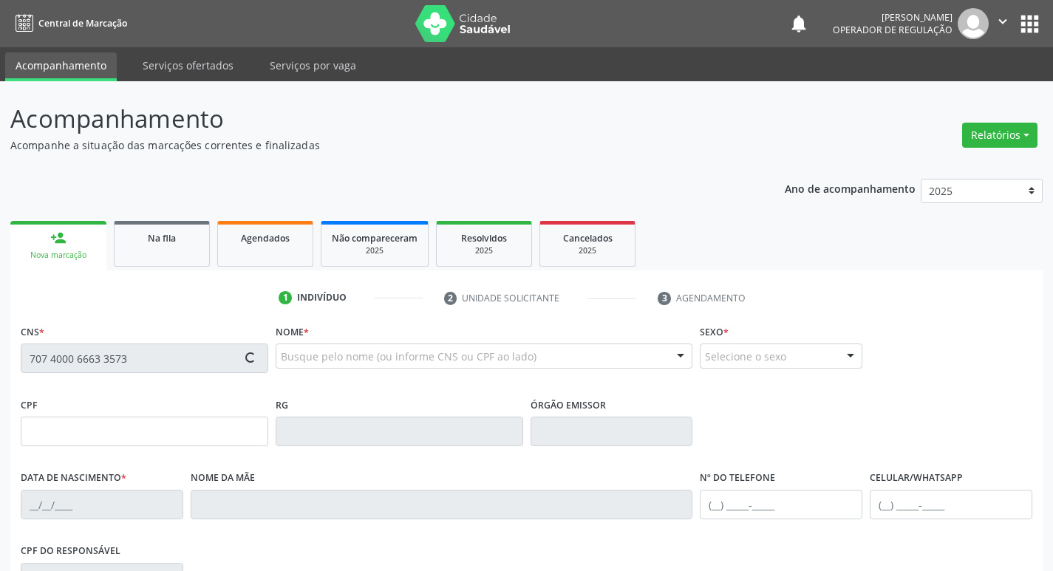
type input "[PHONE_NUMBER]"
type input "108.107.104-47"
type input "25"
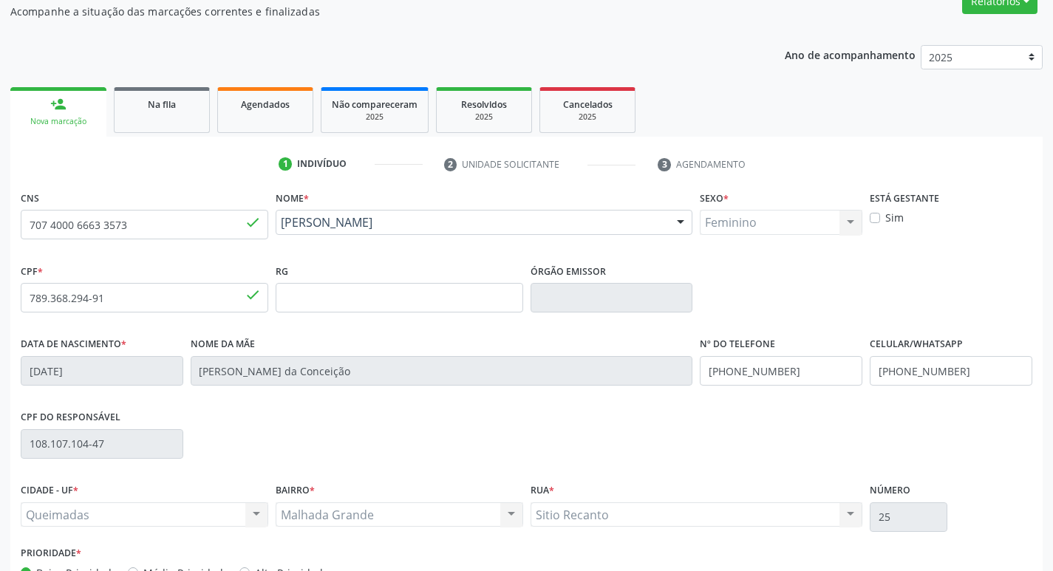
scroll to position [230, 0]
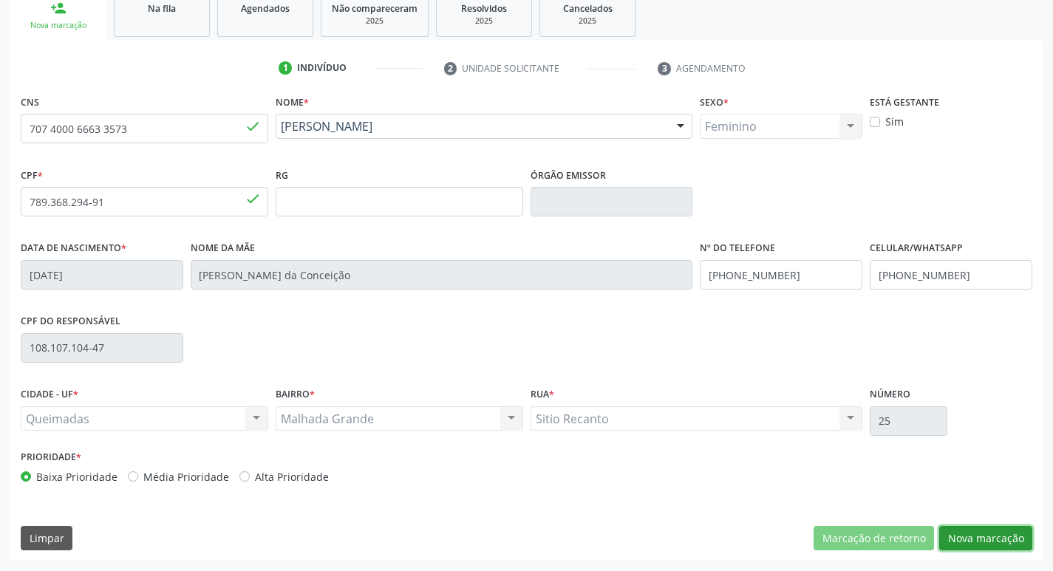
click at [955, 544] on button "Nova marcação" at bounding box center [986, 538] width 93 height 25
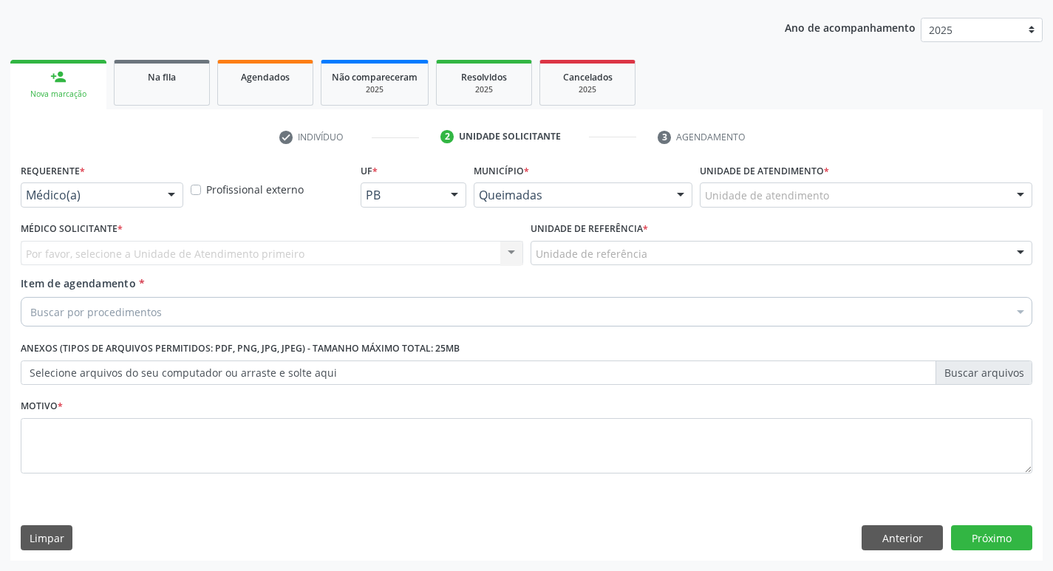
scroll to position [161, 0]
click at [911, 543] on button "Anterior" at bounding box center [902, 538] width 81 height 25
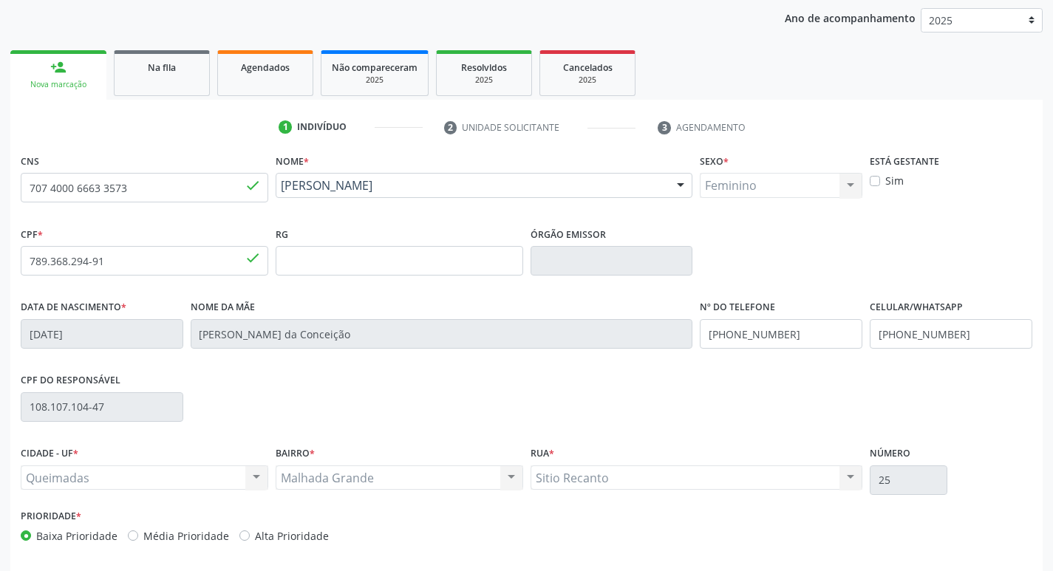
scroll to position [211, 0]
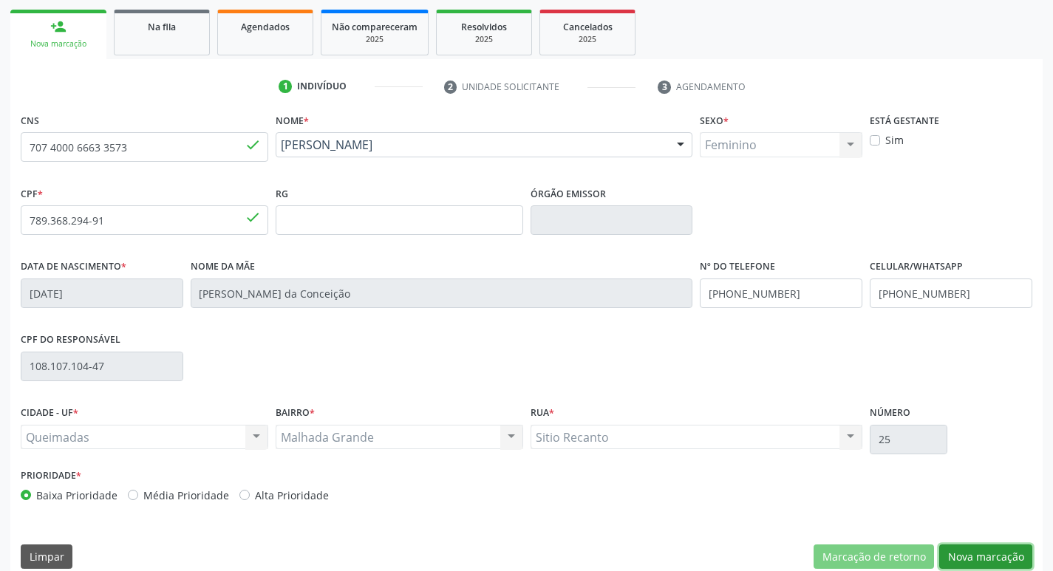
click at [958, 554] on button "Nova marcação" at bounding box center [986, 557] width 93 height 25
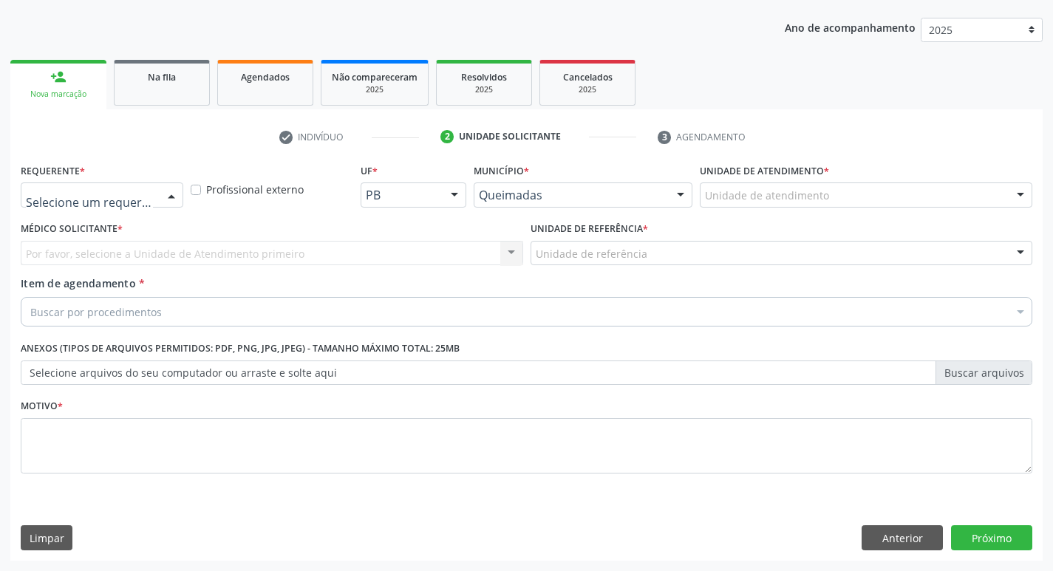
click at [116, 184] on div at bounding box center [102, 195] width 163 height 25
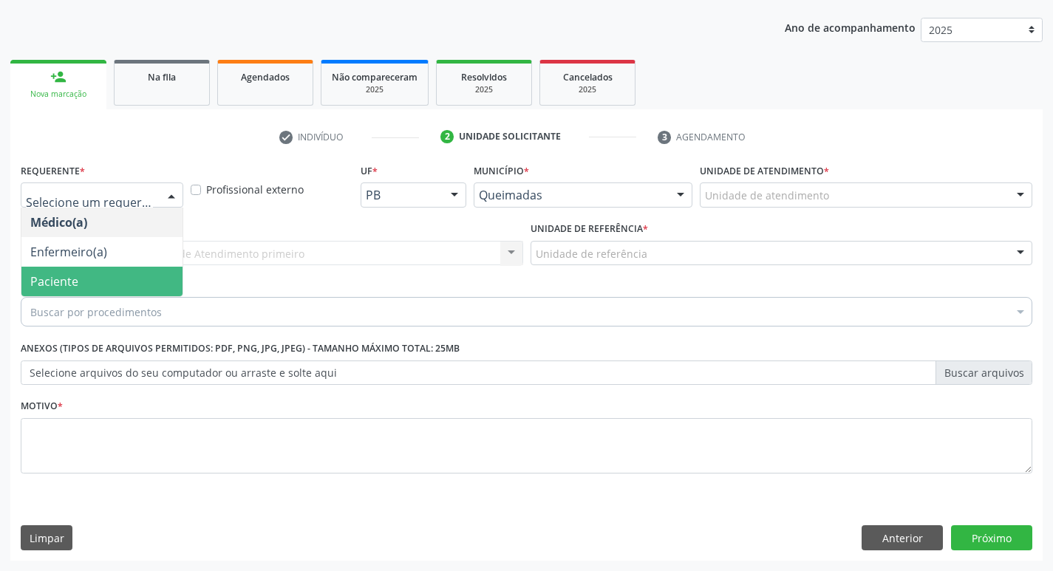
click at [84, 282] on span "Paciente" at bounding box center [101, 282] width 161 height 30
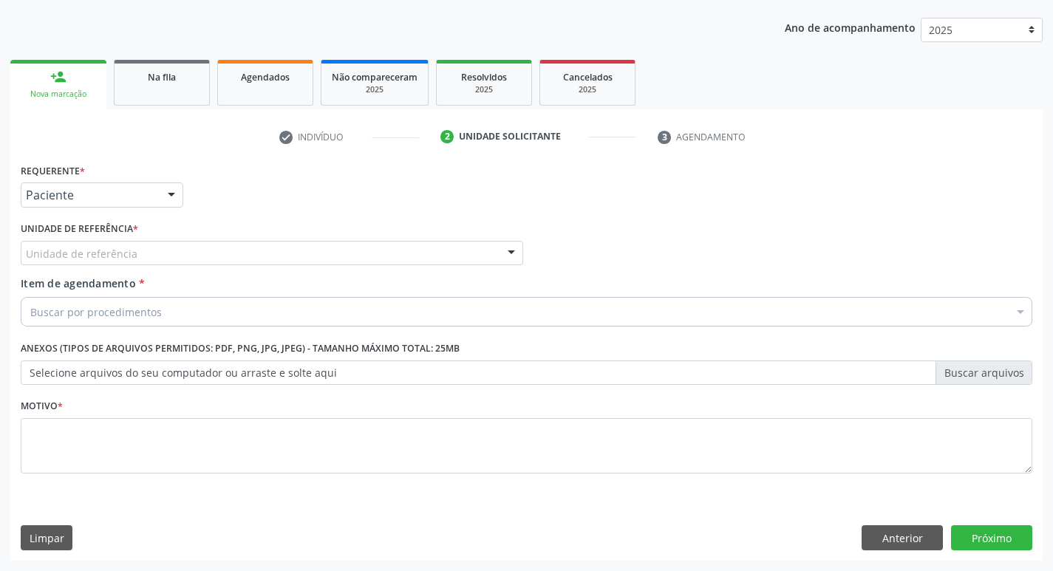
click at [89, 263] on div "Unidade de referência" at bounding box center [272, 253] width 503 height 25
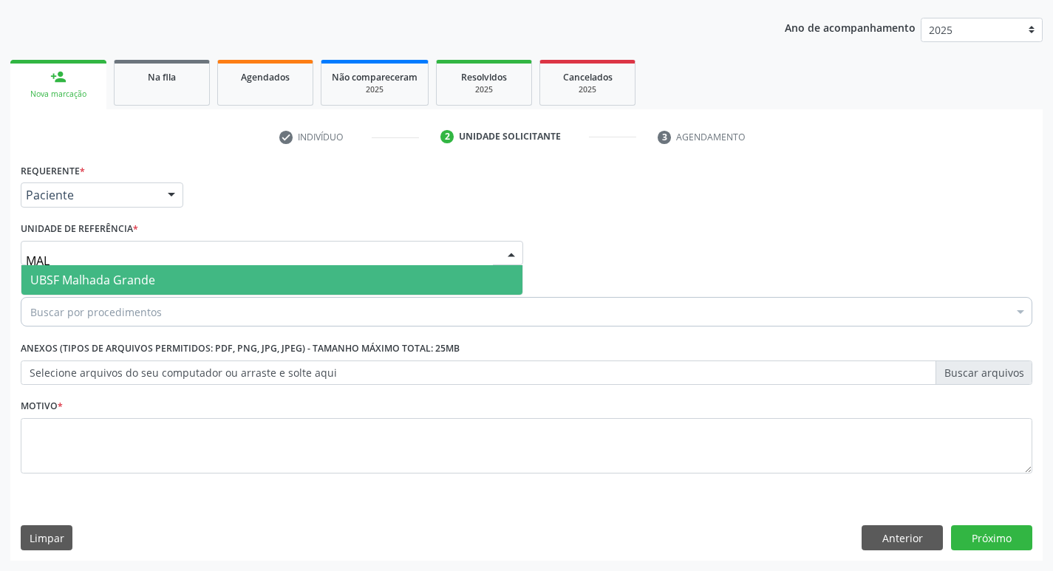
type input "MALH"
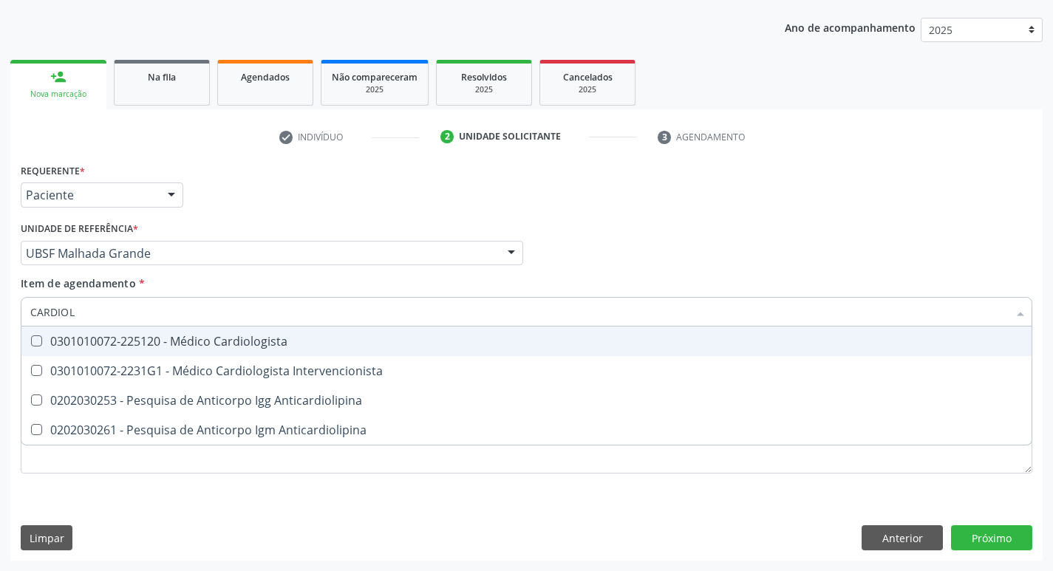
type input "CARDIOLO"
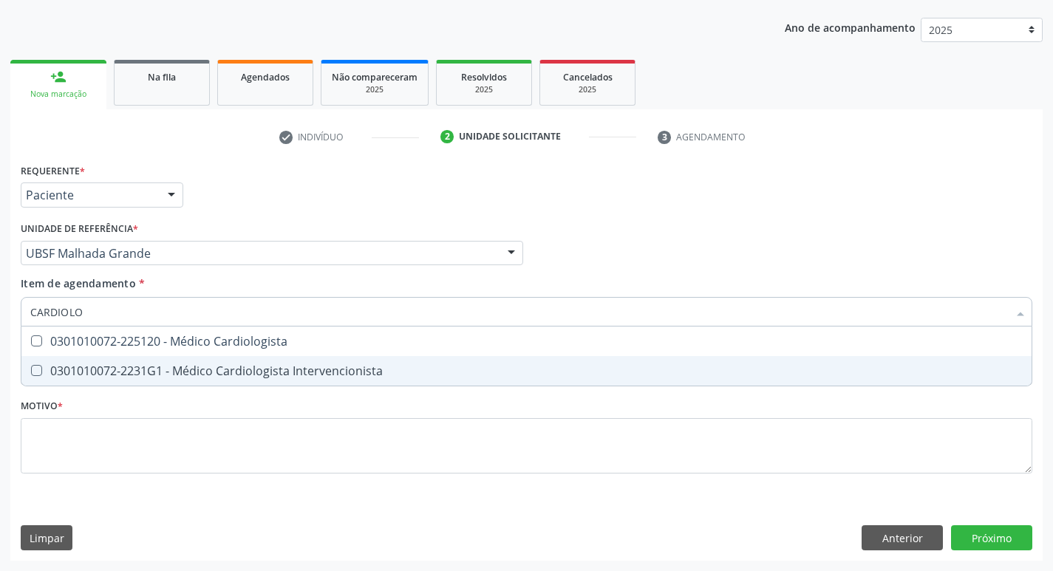
click at [119, 374] on div "0301010072-2231G1 - Médico Cardiologista Intervencionista" at bounding box center [526, 371] width 993 height 12
checkbox Intervencionista "true"
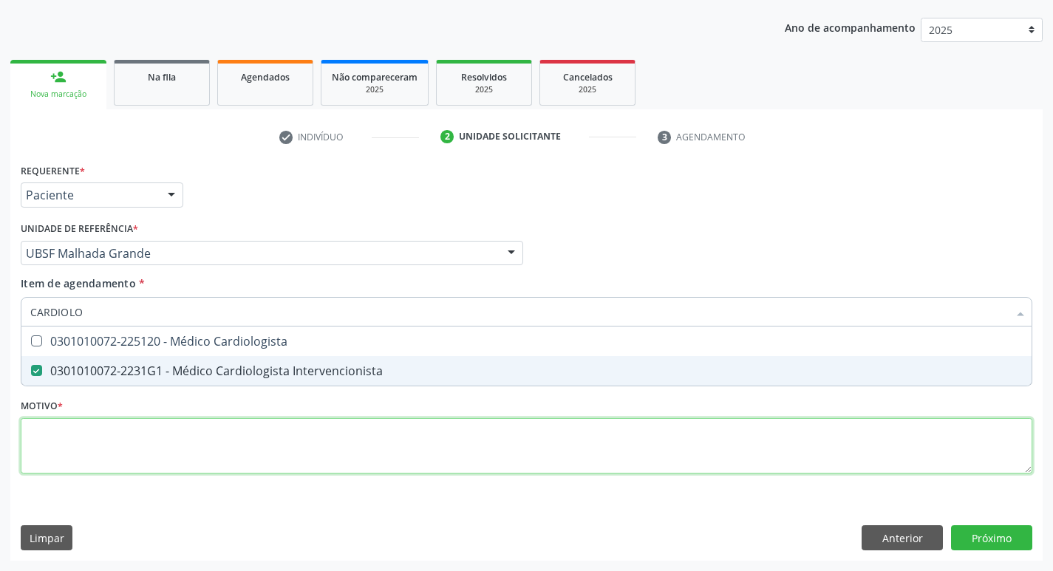
click at [112, 449] on div "Requerente * Paciente Médico(a) Enfermeiro(a) Paciente Nenhum resultado encontr…" at bounding box center [527, 327] width 1012 height 335
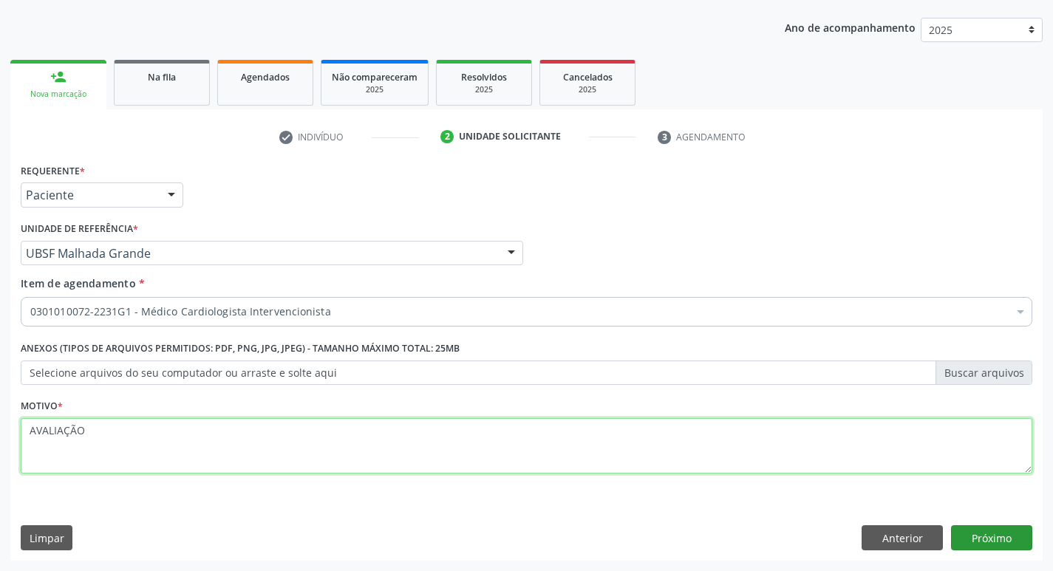
type textarea "AVALIAÇÃO"
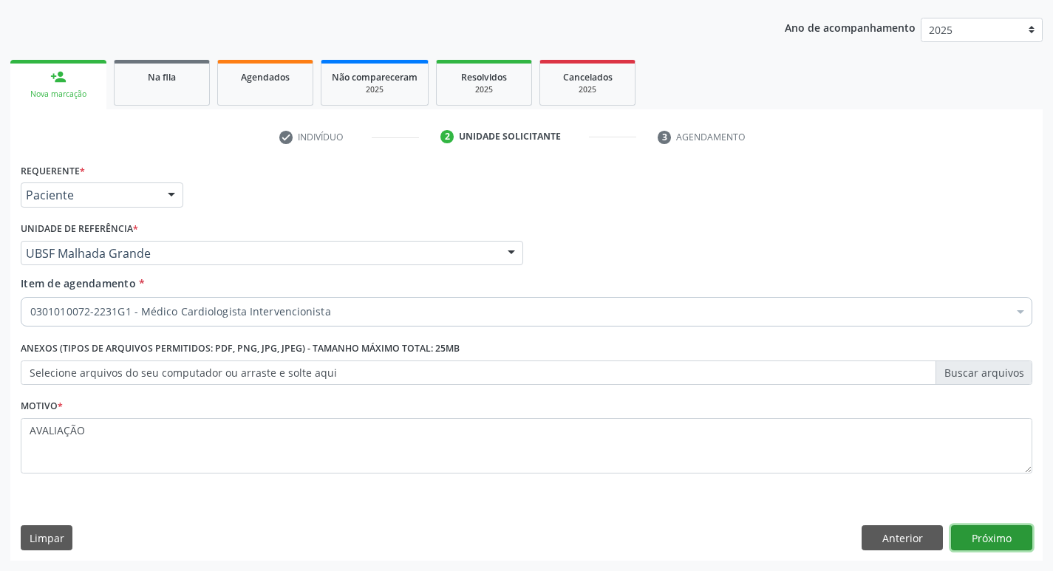
click at [1004, 542] on button "Próximo" at bounding box center [991, 538] width 81 height 25
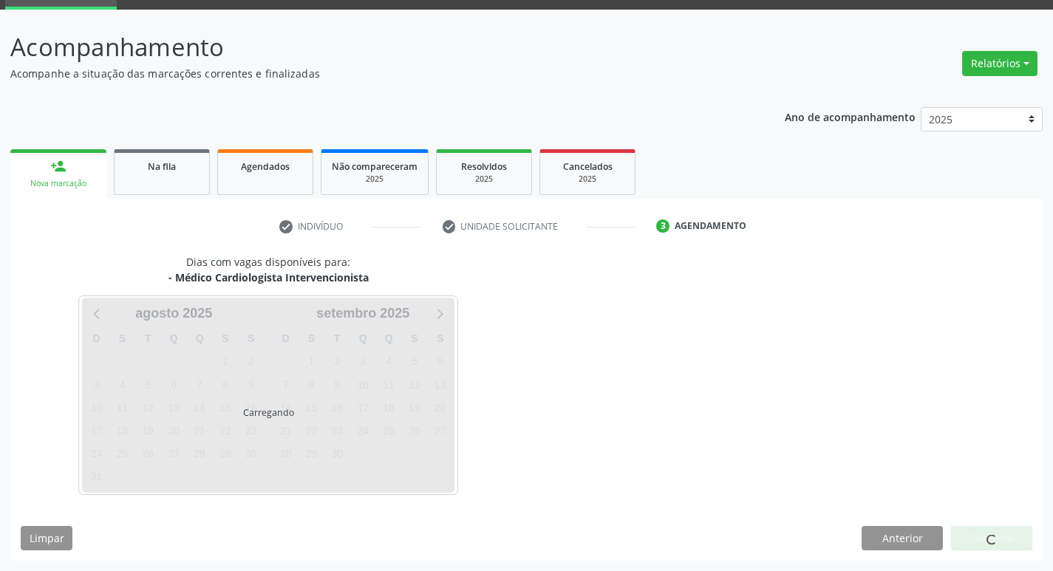
scroll to position [72, 0]
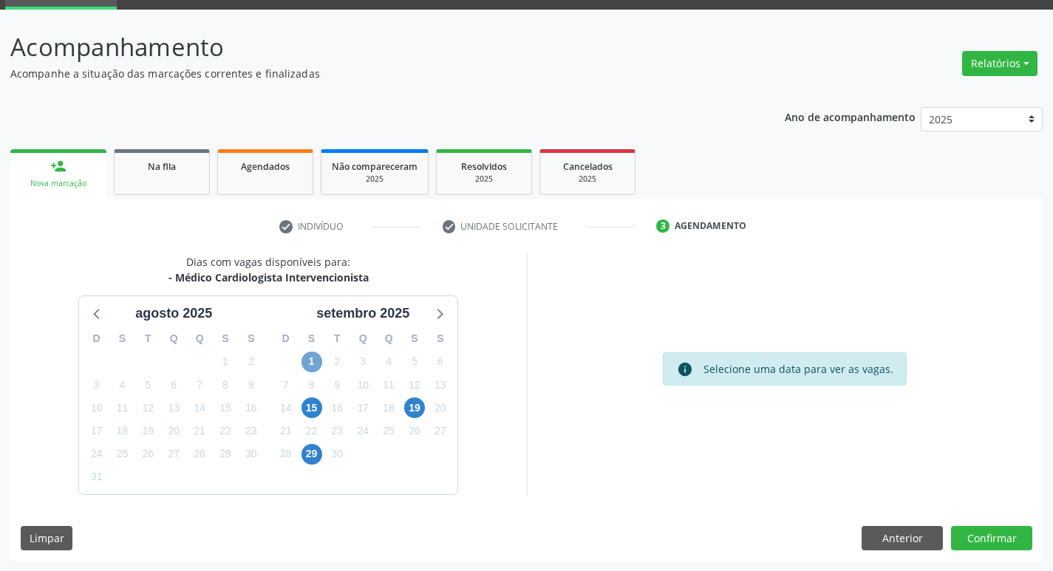
click at [309, 362] on span "1" at bounding box center [312, 362] width 21 height 21
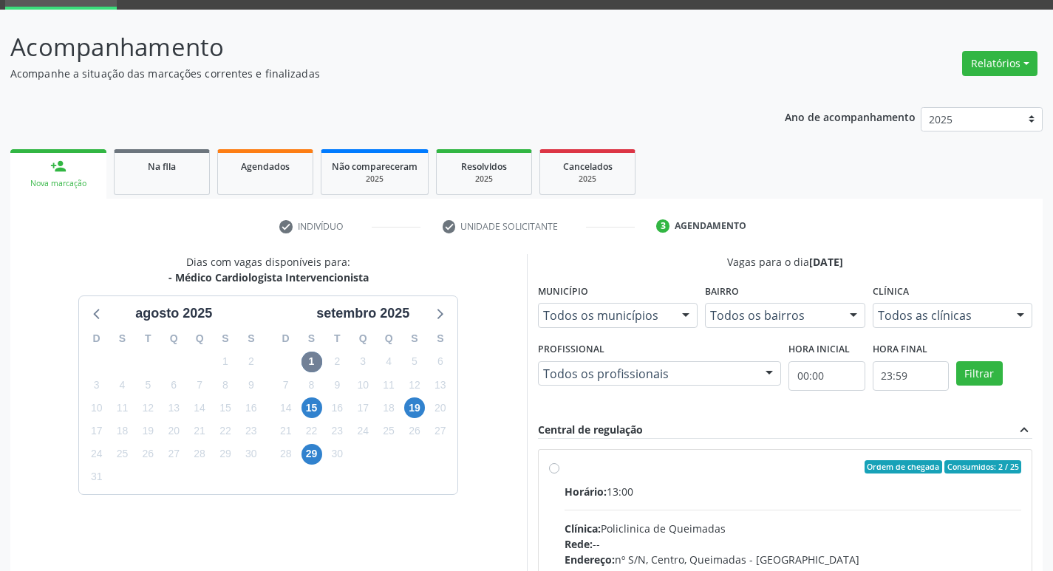
click at [855, 474] on label "Ordem de chegada Consumidos: 2 / 25 Horário: 13:00 Clínica: Policlinica de Quei…" at bounding box center [794, 574] width 458 height 227
click at [560, 474] on input "Ordem de chegada Consumidos: 2 / 25 Horário: 13:00 Clínica: Policlinica de Quei…" at bounding box center [554, 467] width 10 height 13
radio input "true"
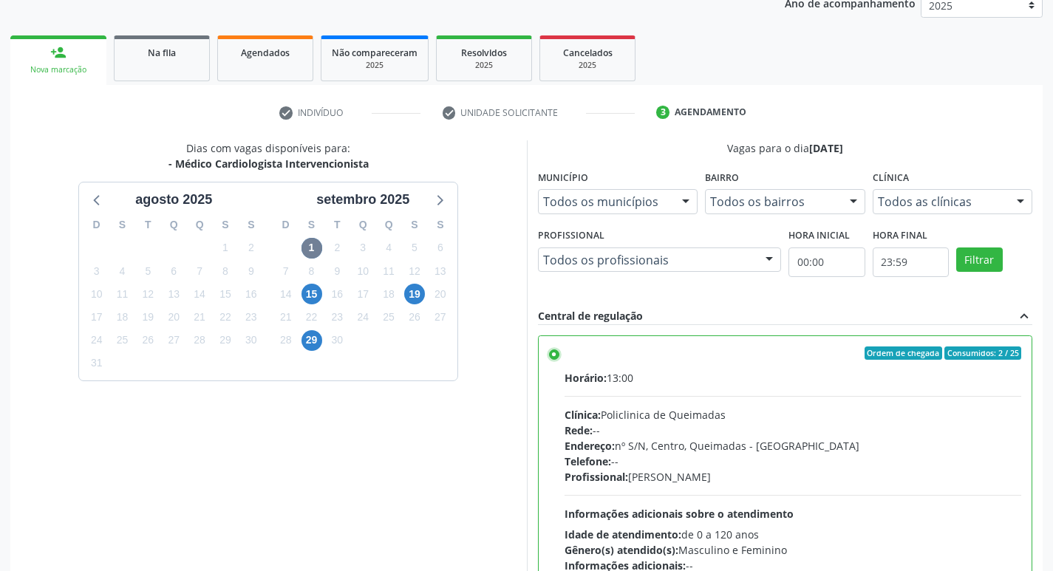
scroll to position [312, 0]
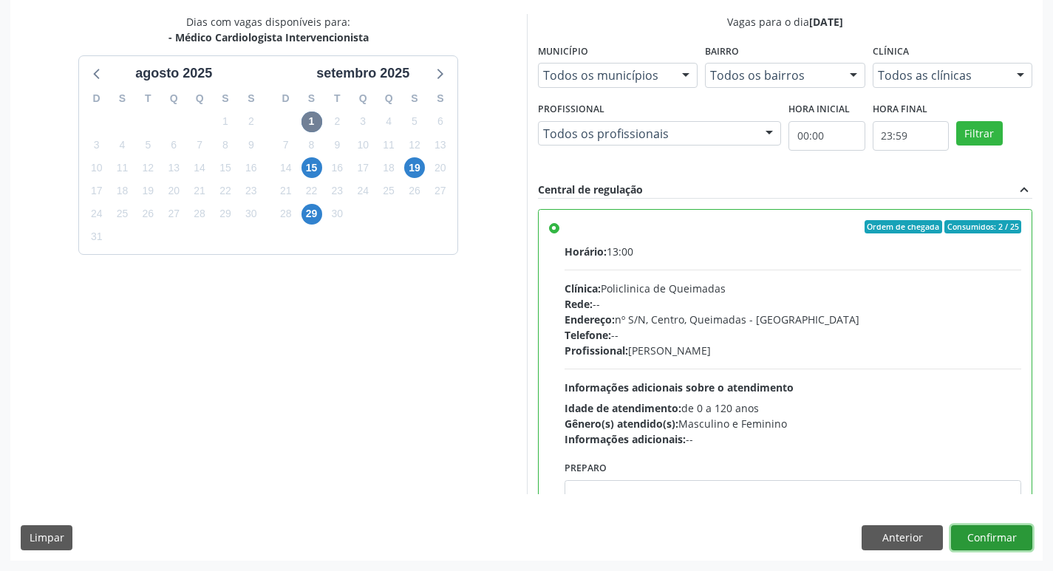
click at [1009, 532] on button "Confirmar" at bounding box center [991, 538] width 81 height 25
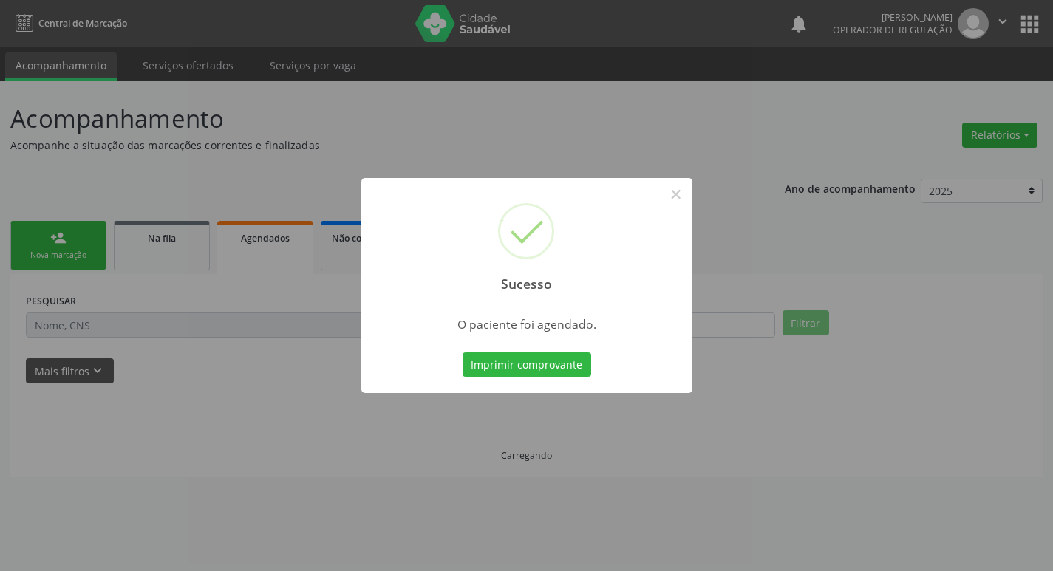
scroll to position [0, 0]
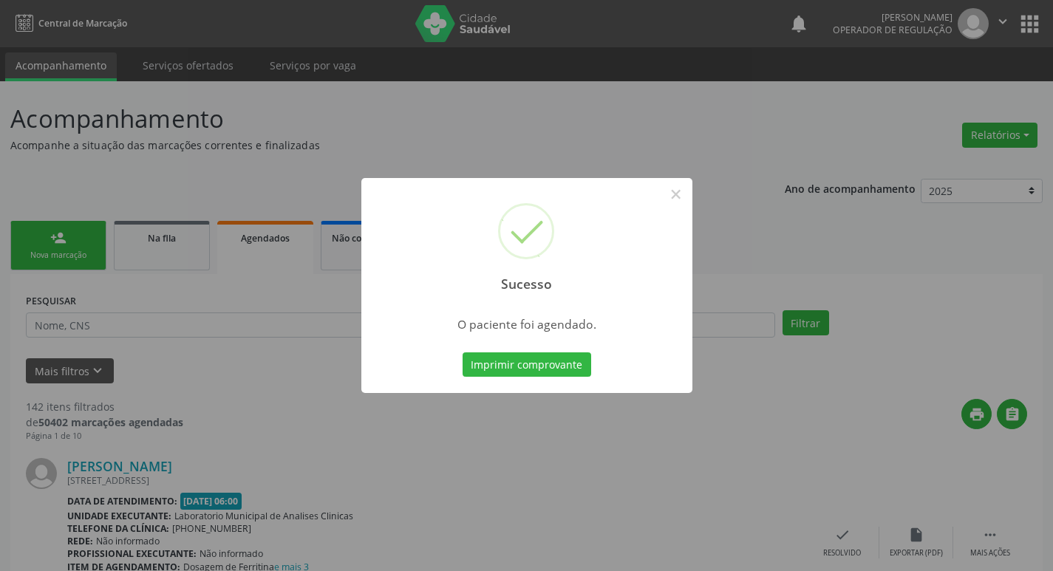
click at [220, 163] on div "Sucesso × O paciente foi agendado. Imprimir comprovante Cancel" at bounding box center [526, 285] width 1053 height 571
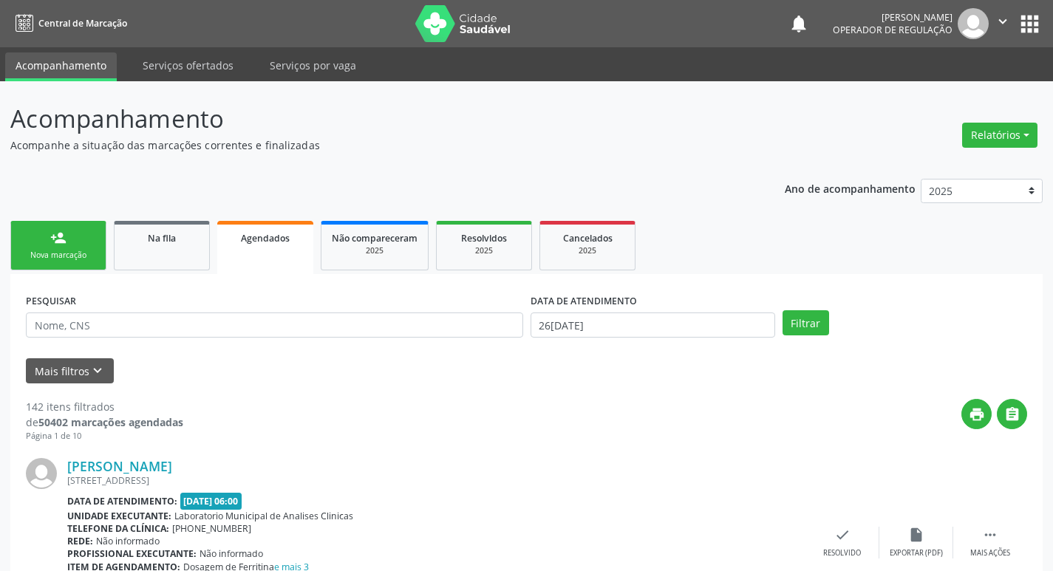
click at [41, 251] on div "Nova marcação" at bounding box center [58, 255] width 74 height 11
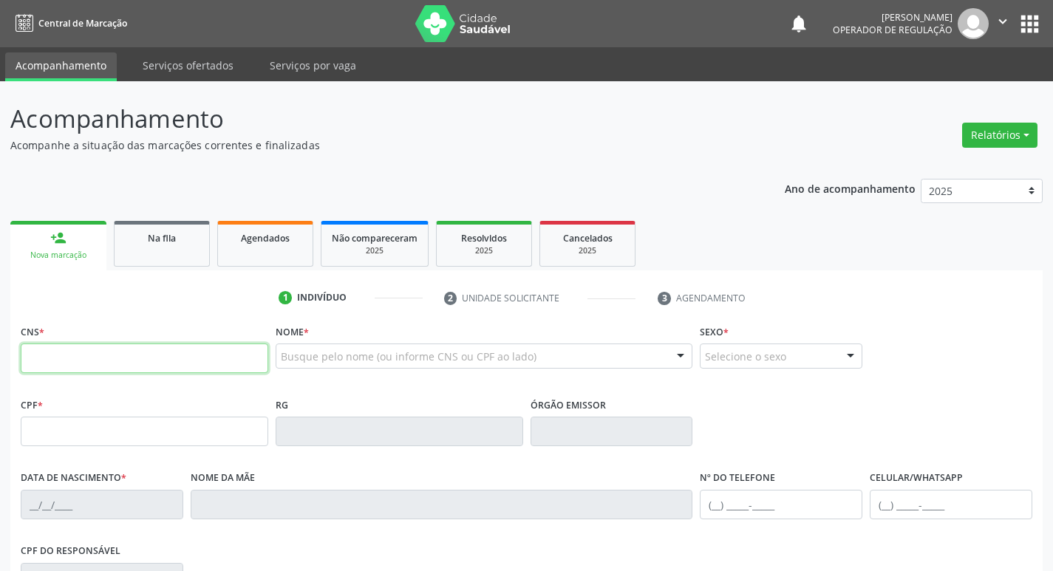
click at [102, 373] on input "text" at bounding box center [145, 359] width 248 height 30
click at [102, 364] on input "text" at bounding box center [145, 359] width 248 height 30
type input "704 0073 1476 5364"
type input "423.464.525-72"
type input "[DATE]"
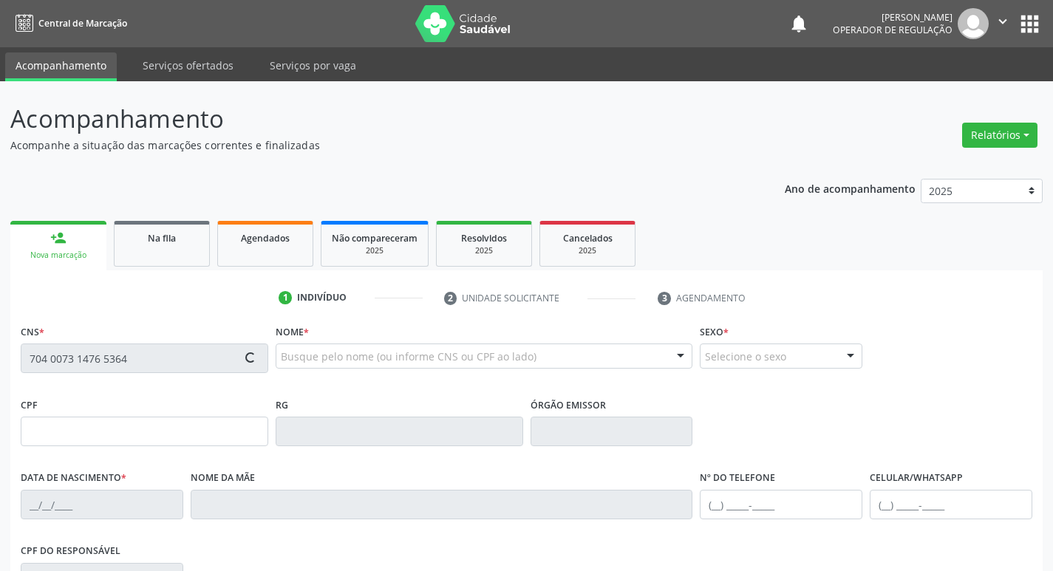
type input "[PERSON_NAME]"
type input "[PHONE_NUMBER]"
type input "300.957.434-72"
type input "20"
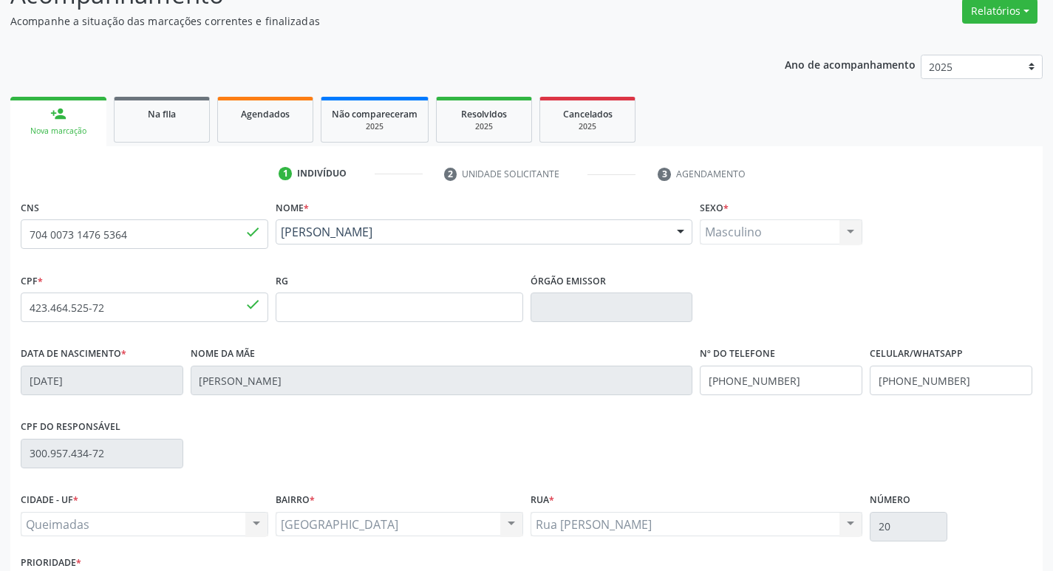
scroll to position [230, 0]
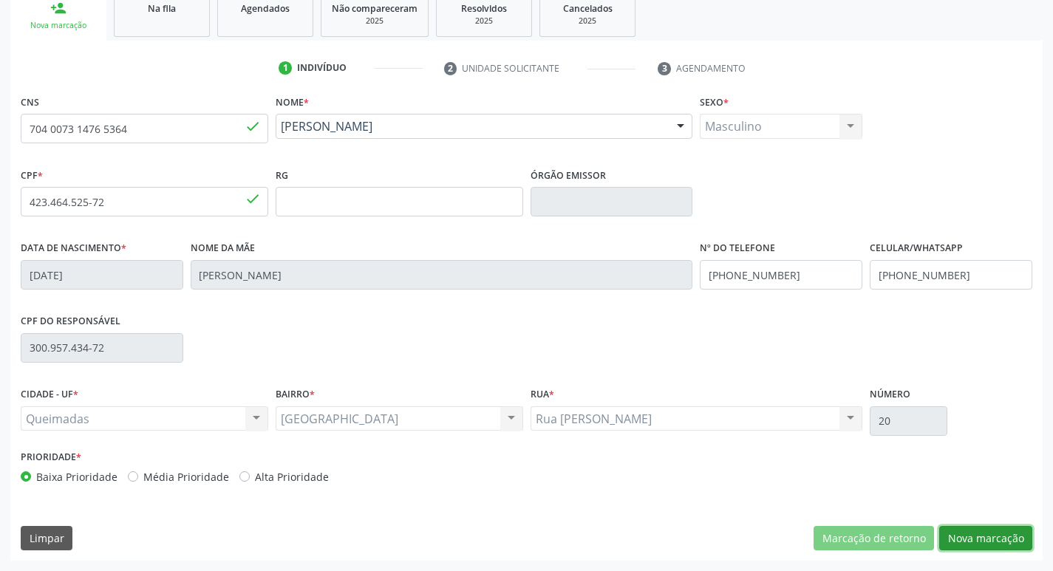
click at [995, 532] on button "Nova marcação" at bounding box center [986, 538] width 93 height 25
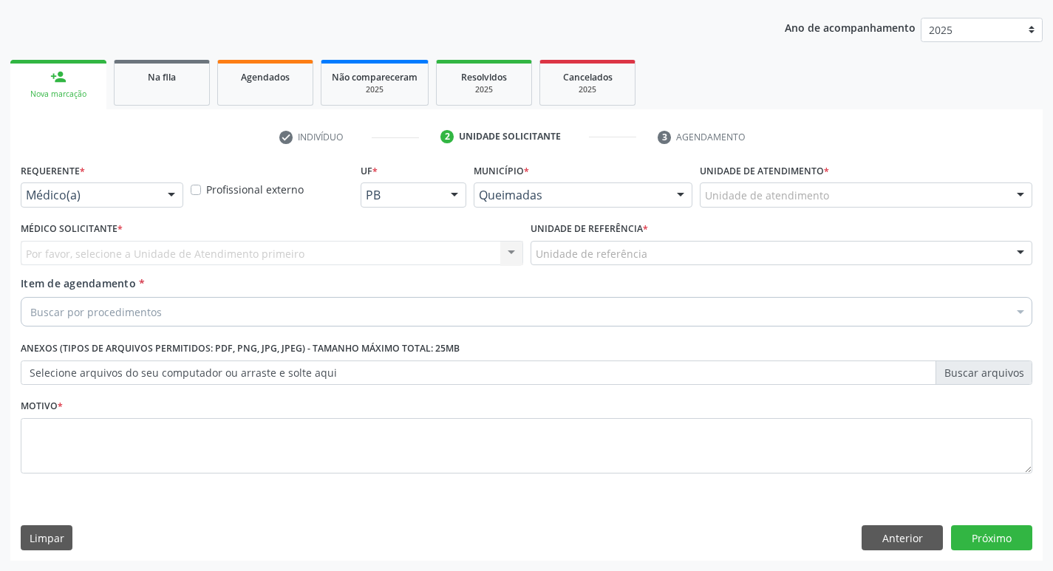
click at [158, 177] on div "Requerente * Médico(a) Médico(a) Enfermeiro(a) Paciente Nenhum resultado encont…" at bounding box center [102, 183] width 163 height 47
click at [158, 188] on div "Médico(a) Médico(a) Enfermeiro(a) Paciente Nenhum resultado encontrado para: " …" at bounding box center [102, 195] width 163 height 25
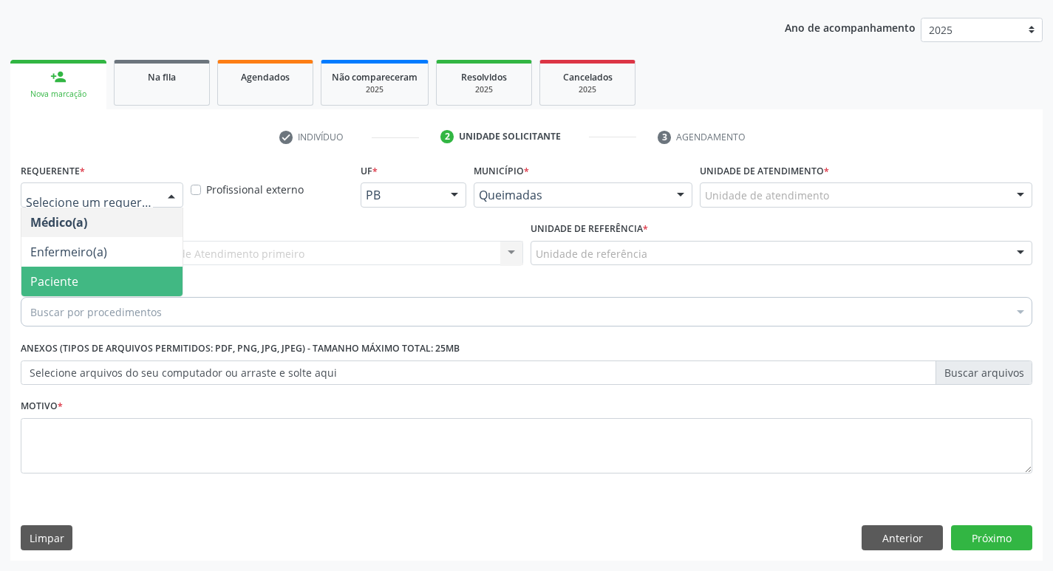
click at [110, 291] on span "Paciente" at bounding box center [101, 282] width 161 height 30
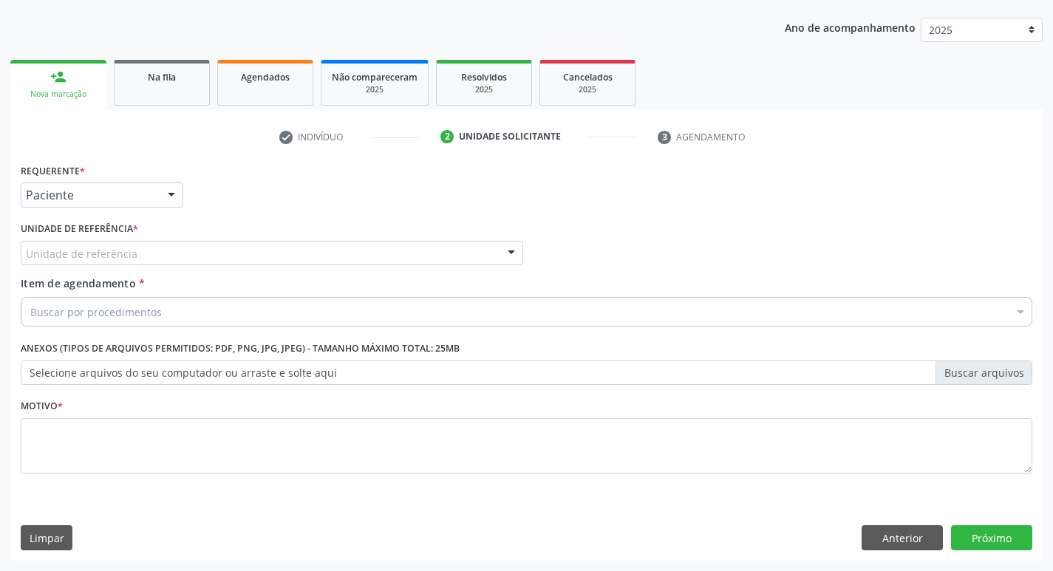
click at [122, 262] on div "Unidade de referência" at bounding box center [272, 253] width 503 height 25
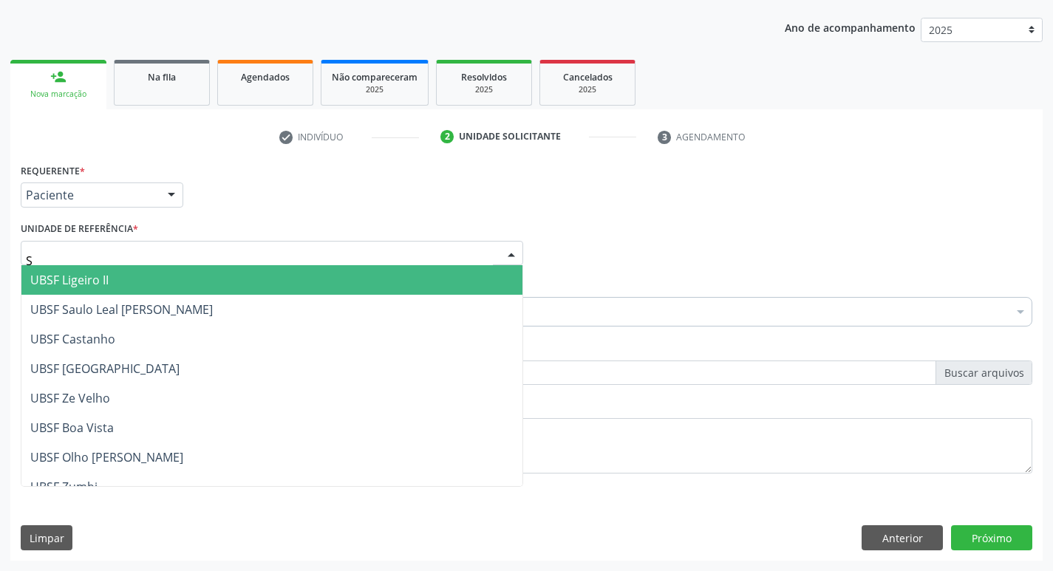
type input "SA"
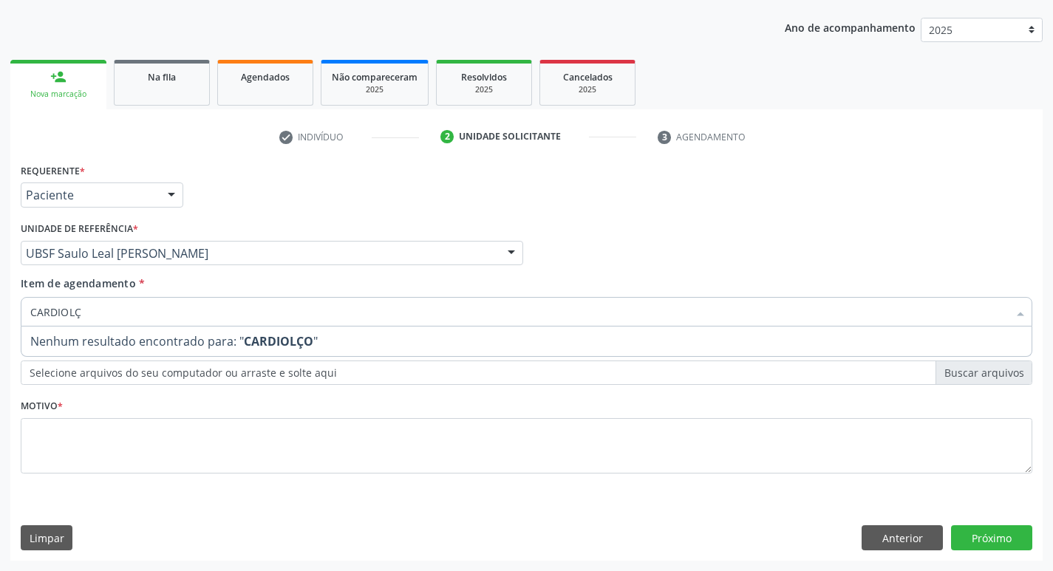
type input "CARDIOL"
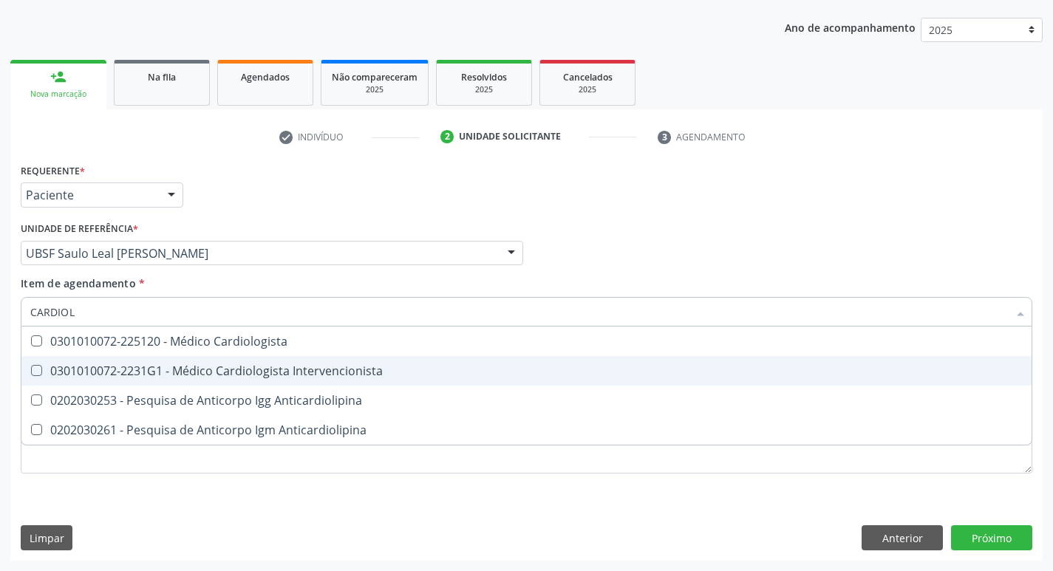
click at [158, 358] on span "0301010072-2231G1 - Médico Cardiologista Intervencionista" at bounding box center [526, 371] width 1011 height 30
checkbox Intervencionista "true"
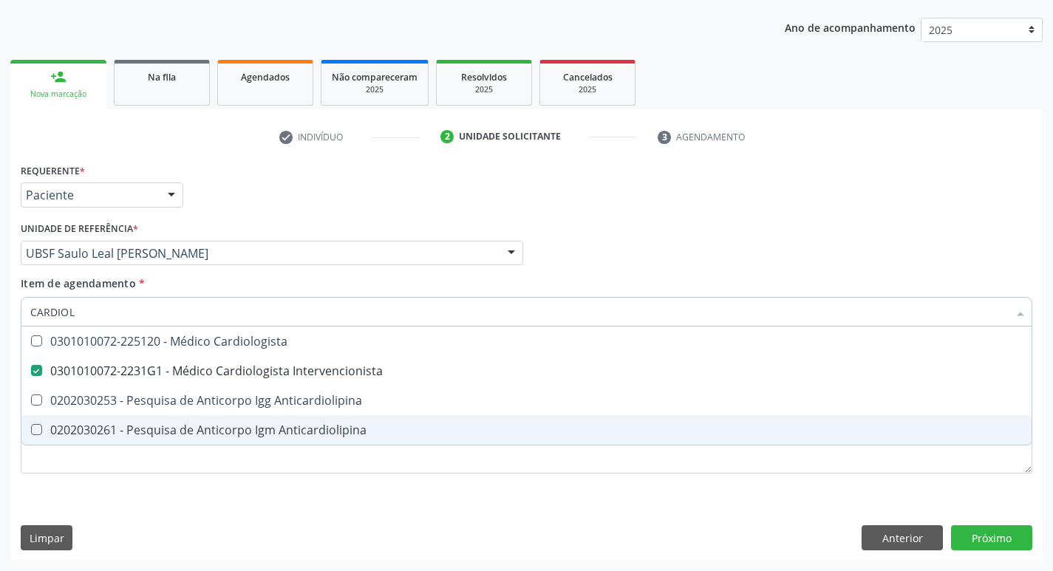
click at [103, 491] on div "Requerente * Paciente Médico(a) Enfermeiro(a) Paciente Nenhum resultado encontr…" at bounding box center [527, 327] width 1012 height 335
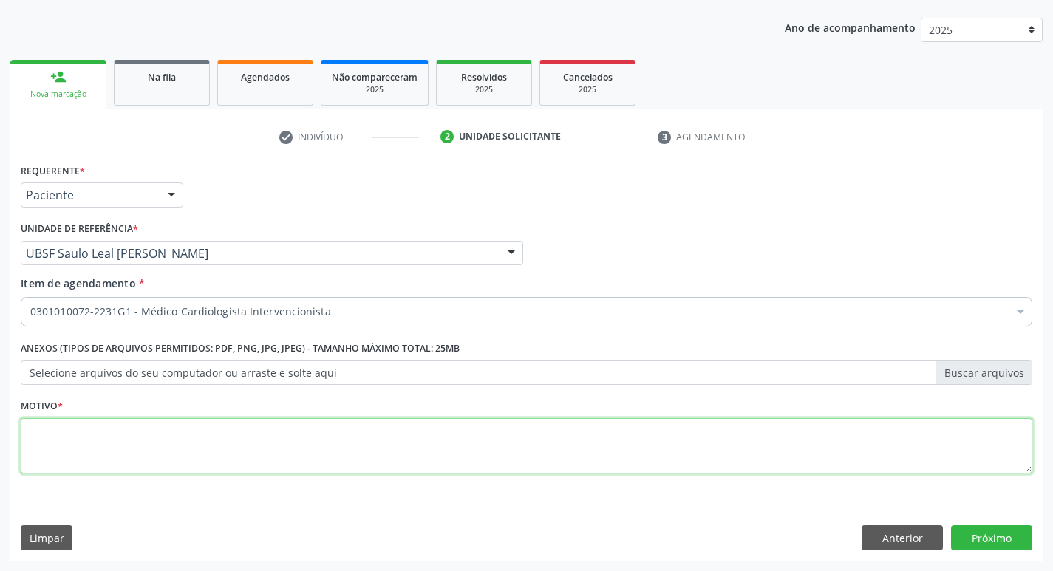
click at [118, 447] on textarea at bounding box center [527, 446] width 1012 height 56
type textarea "AVALIAÇÃO"
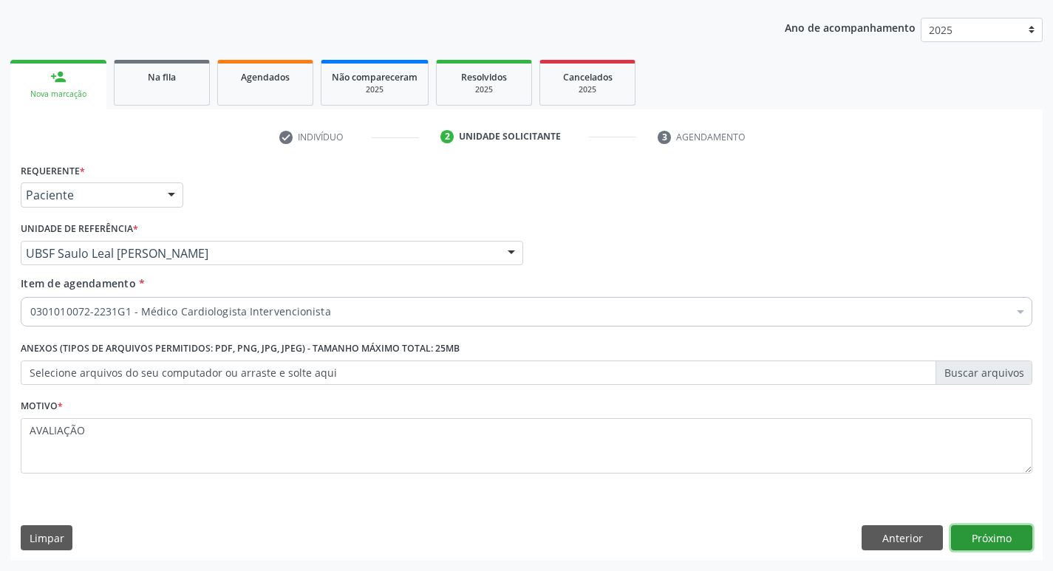
click at [1001, 546] on button "Próximo" at bounding box center [991, 538] width 81 height 25
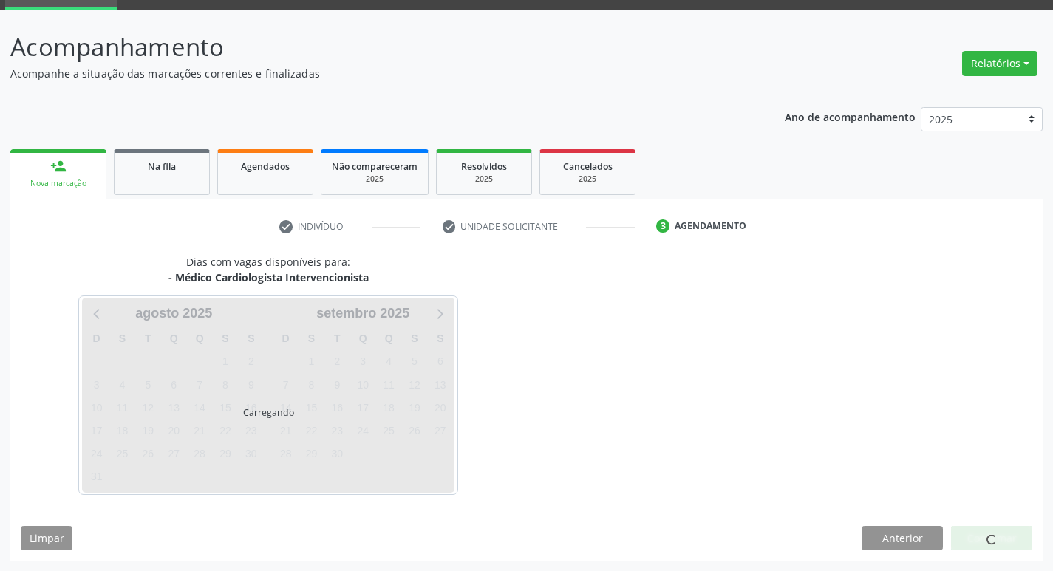
scroll to position [72, 0]
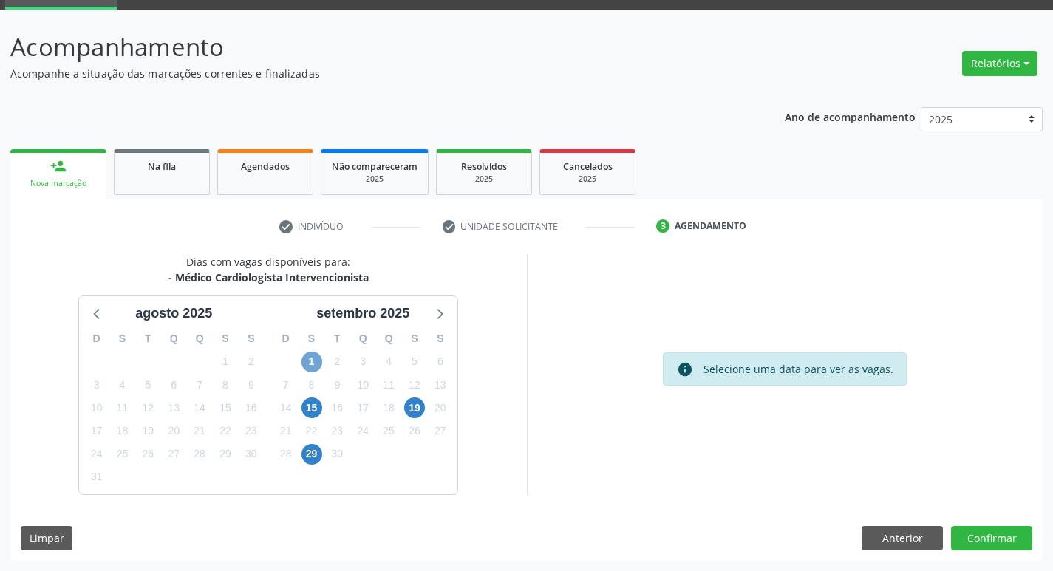
click at [302, 363] on span "1" at bounding box center [312, 362] width 21 height 21
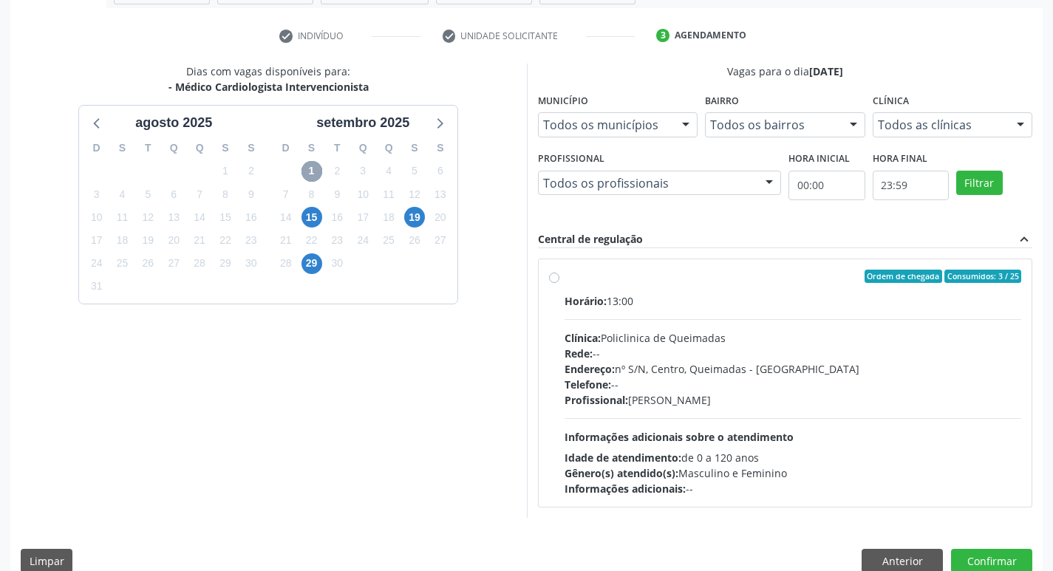
scroll to position [285, 0]
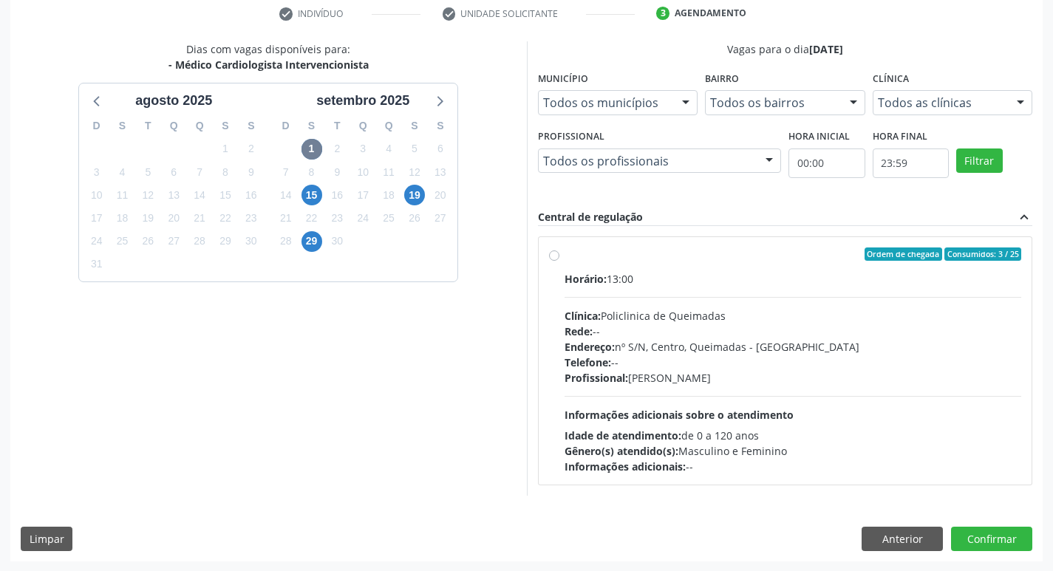
click at [670, 268] on label "Ordem de chegada Consumidos: 3 / 25 Horário: 13:00 Clínica: Policlinica de Quei…" at bounding box center [794, 361] width 458 height 227
click at [560, 261] on input "Ordem de chegada Consumidos: 3 / 25 Horário: 13:00 Clínica: Policlinica de Quei…" at bounding box center [554, 254] width 10 height 13
radio input "true"
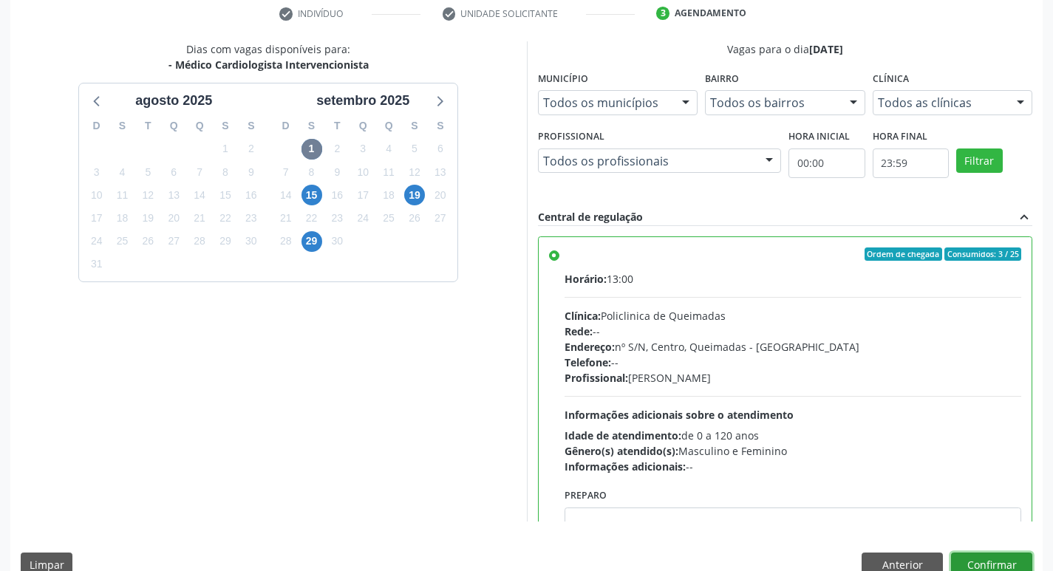
click at [991, 566] on button "Confirmar" at bounding box center [991, 565] width 81 height 25
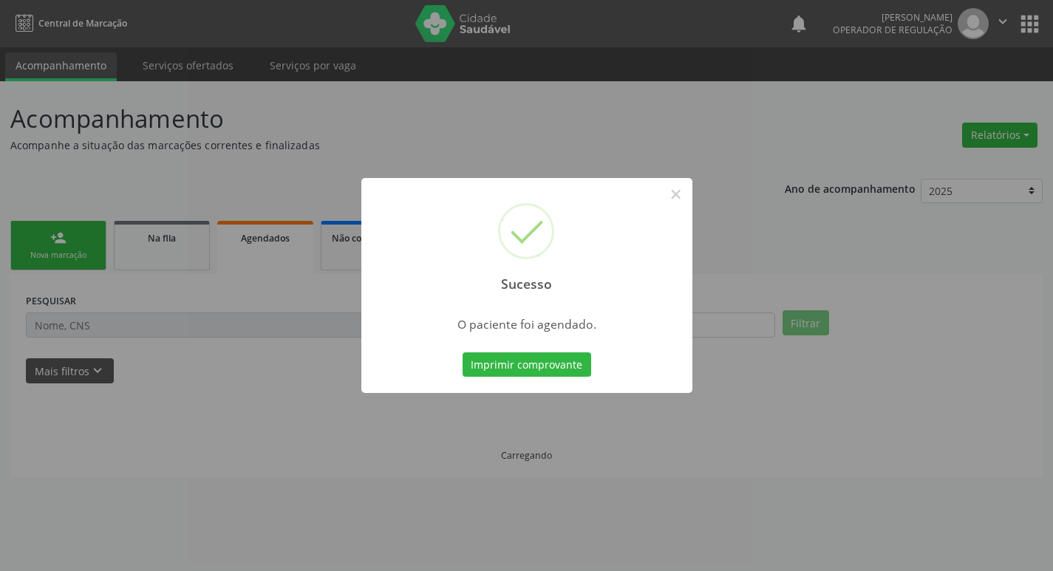
scroll to position [0, 0]
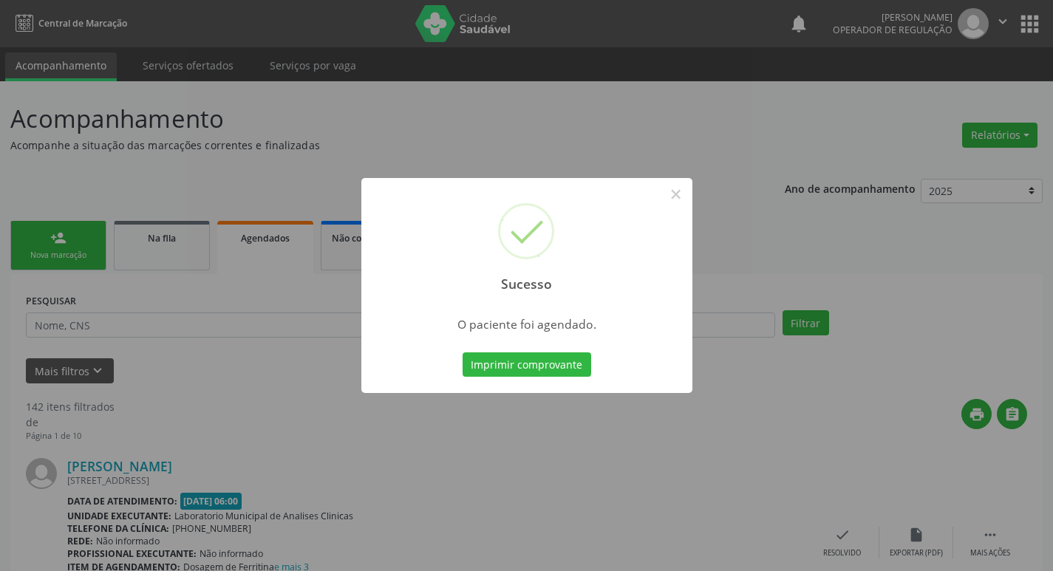
click at [220, 82] on div "Sucesso × O paciente foi agendado. Imprimir comprovante Cancel" at bounding box center [526, 285] width 1053 height 571
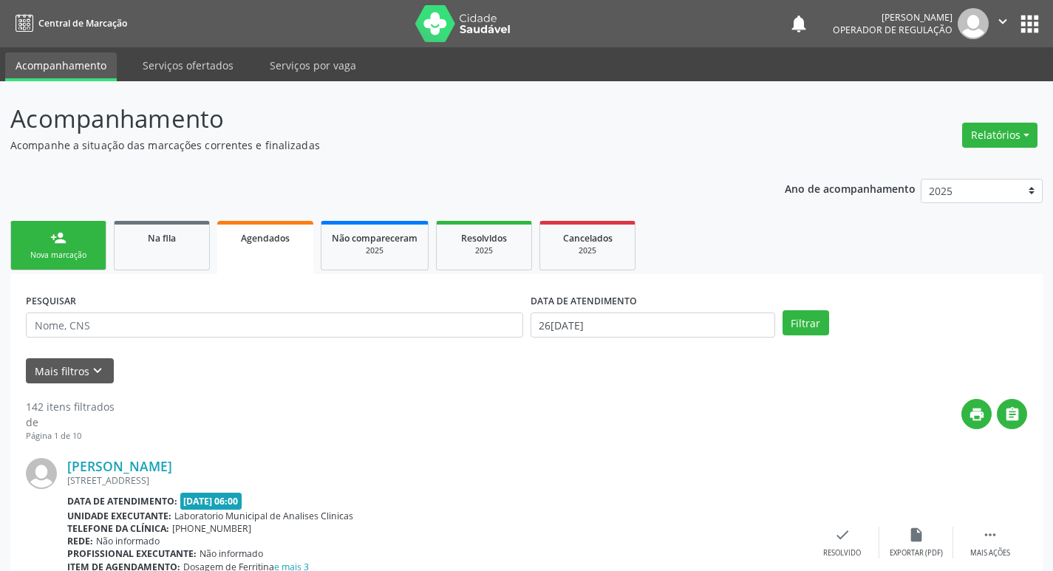
click at [72, 240] on link "person_add Nova marcação" at bounding box center [58, 246] width 96 height 50
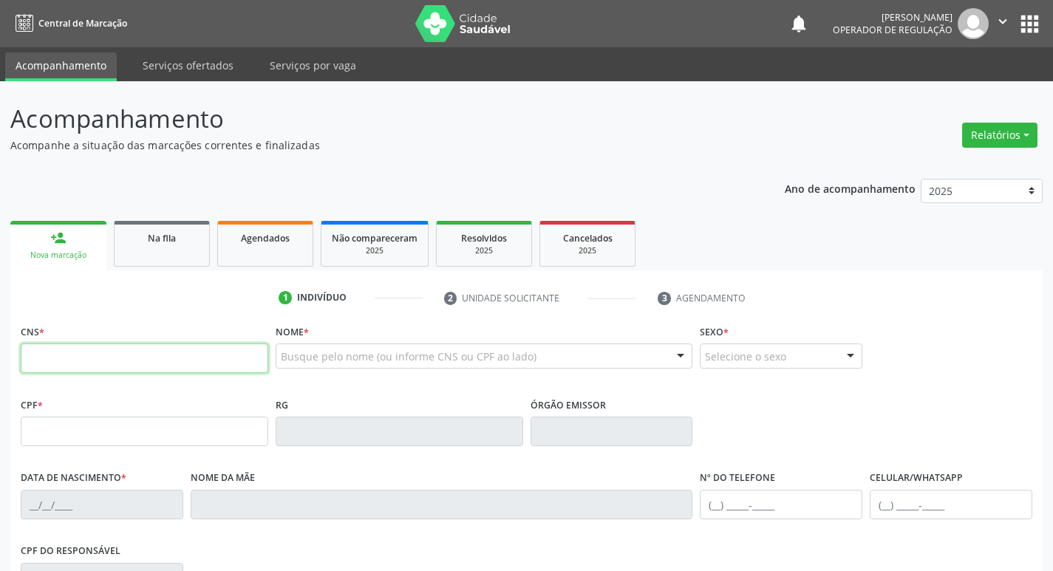
click at [78, 367] on input "text" at bounding box center [145, 359] width 248 height 30
type input "707 4030 0578 4973"
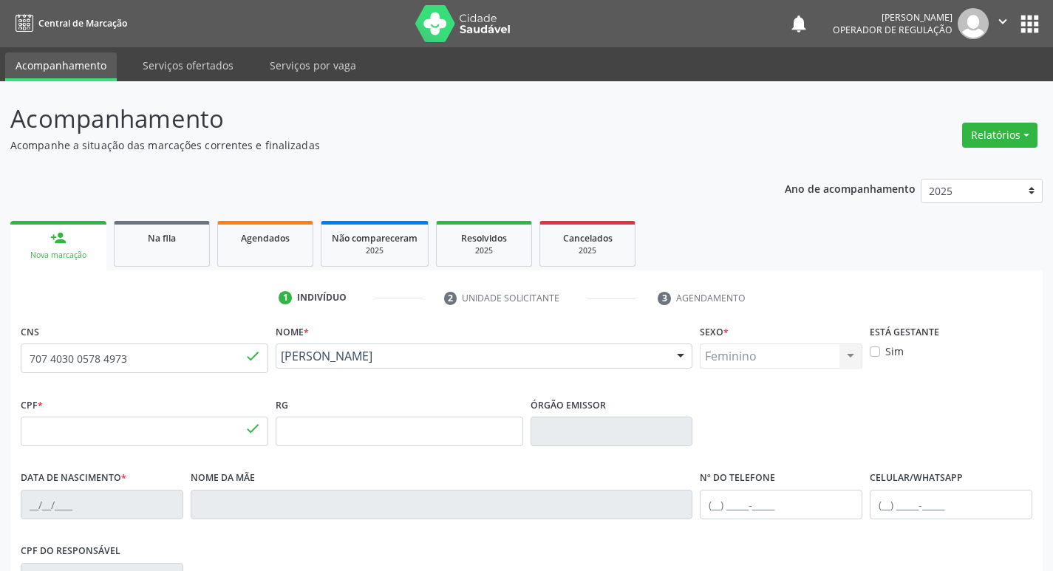
type input "414.444.854-15"
type input "0[DATE]"
type input "[PERSON_NAME]"
type input "[PHONE_NUMBER]"
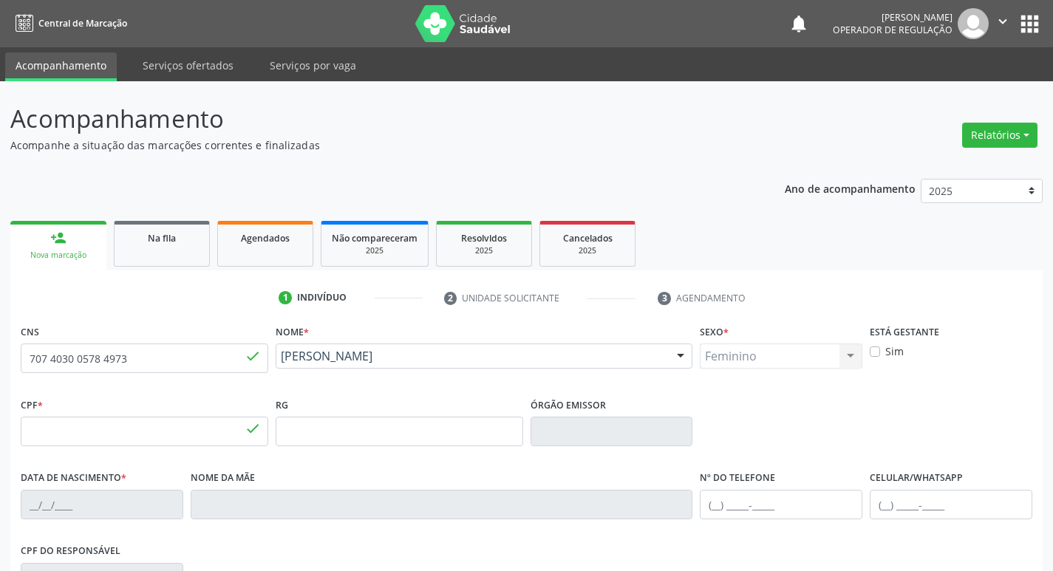
type input "475"
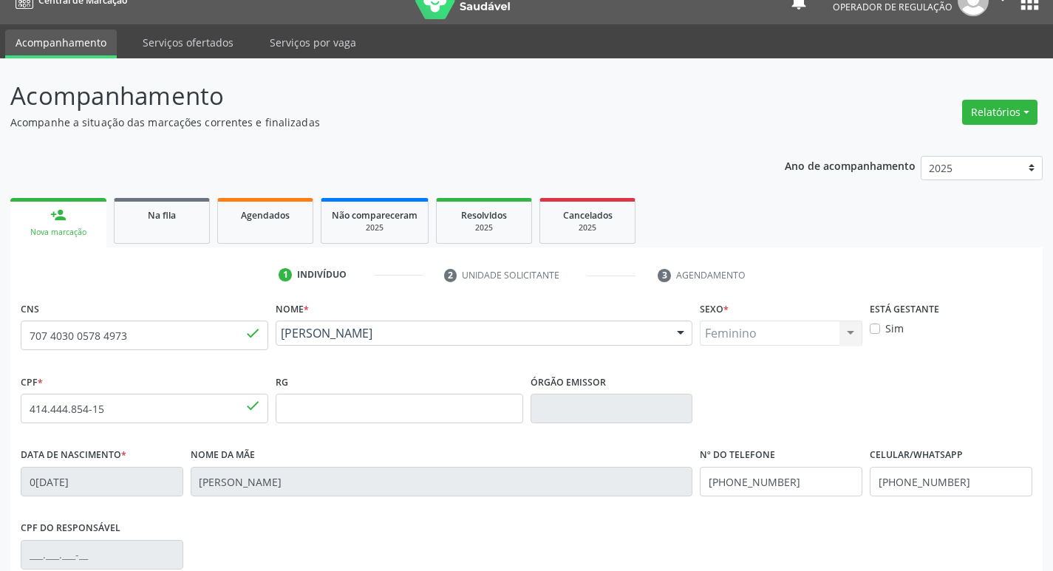
scroll to position [230, 0]
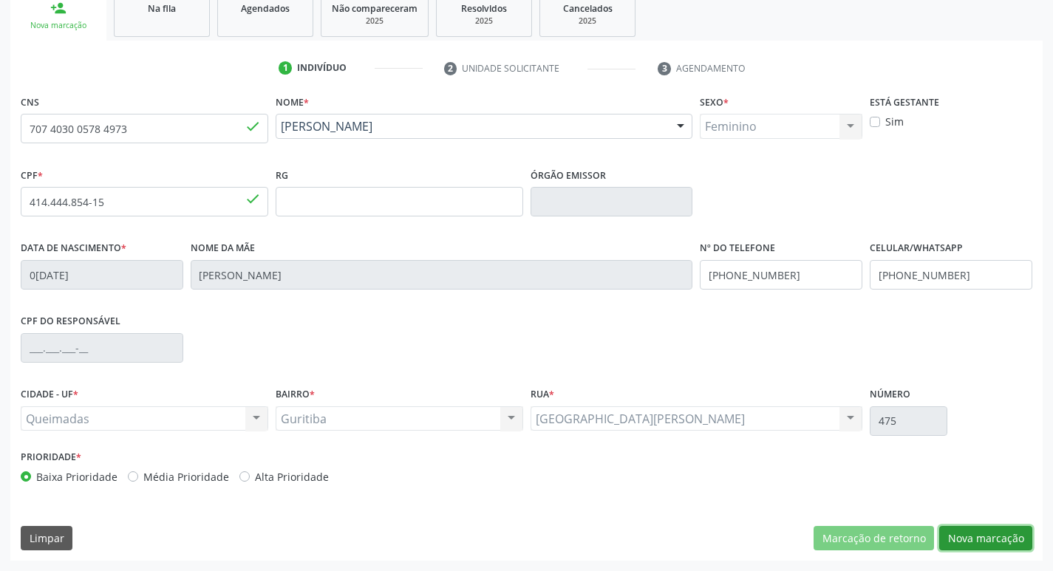
click at [1001, 537] on button "Nova marcação" at bounding box center [986, 538] width 93 height 25
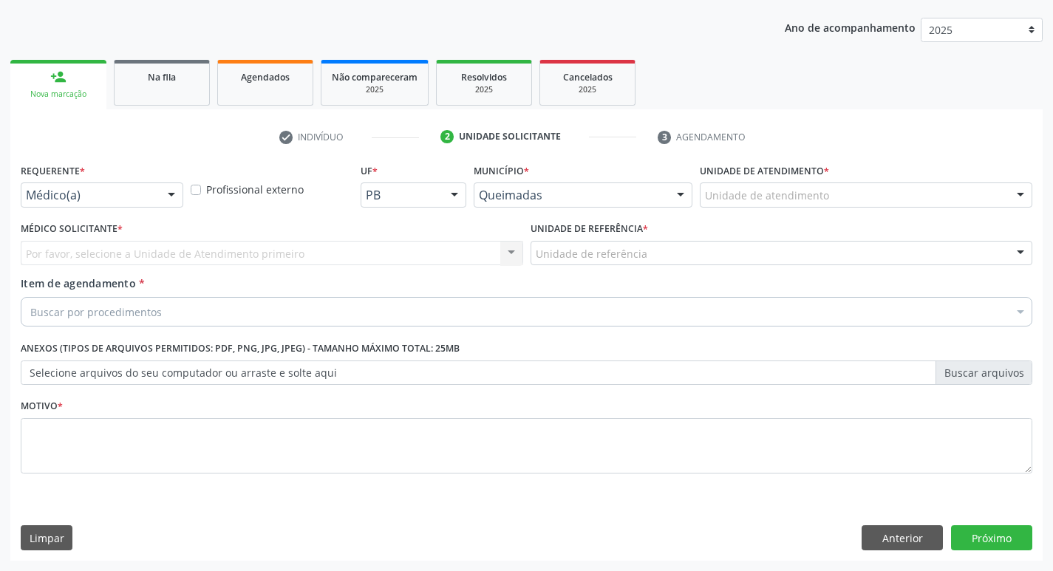
scroll to position [161, 0]
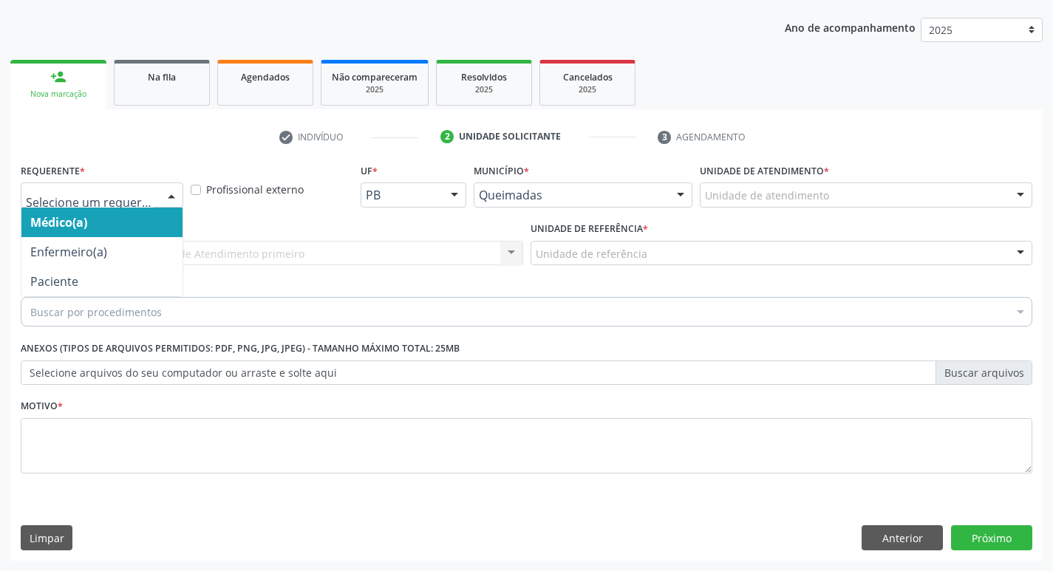
click at [166, 196] on div at bounding box center [171, 195] width 22 height 25
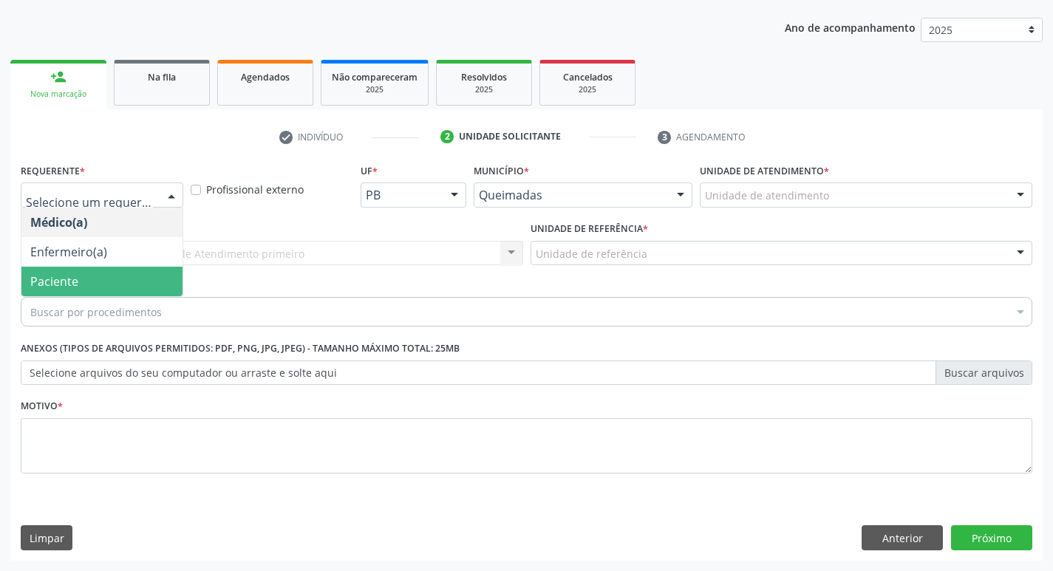
click at [137, 267] on span "Paciente" at bounding box center [101, 282] width 161 height 30
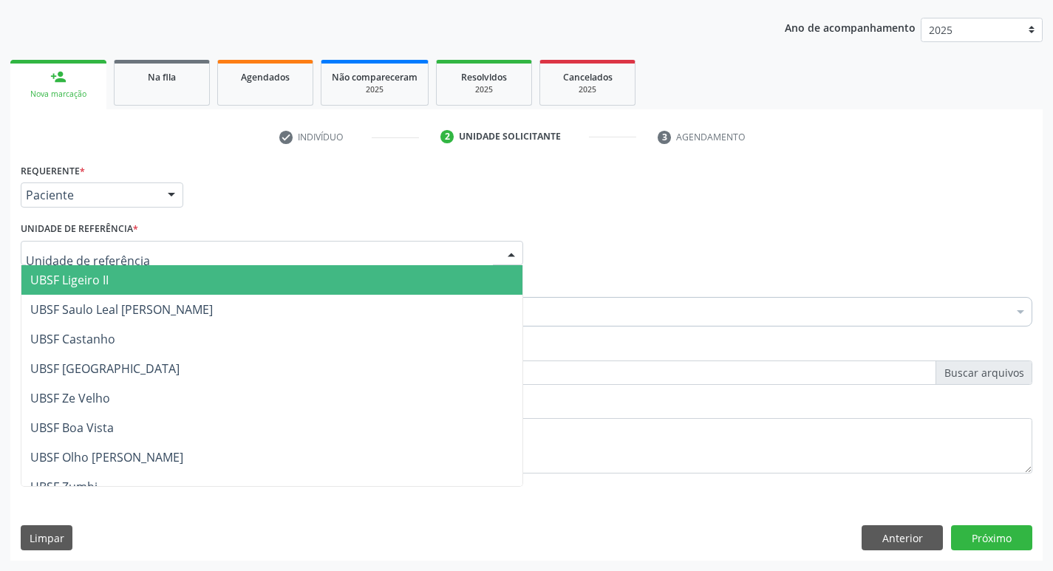
click at [146, 253] on div at bounding box center [272, 253] width 503 height 25
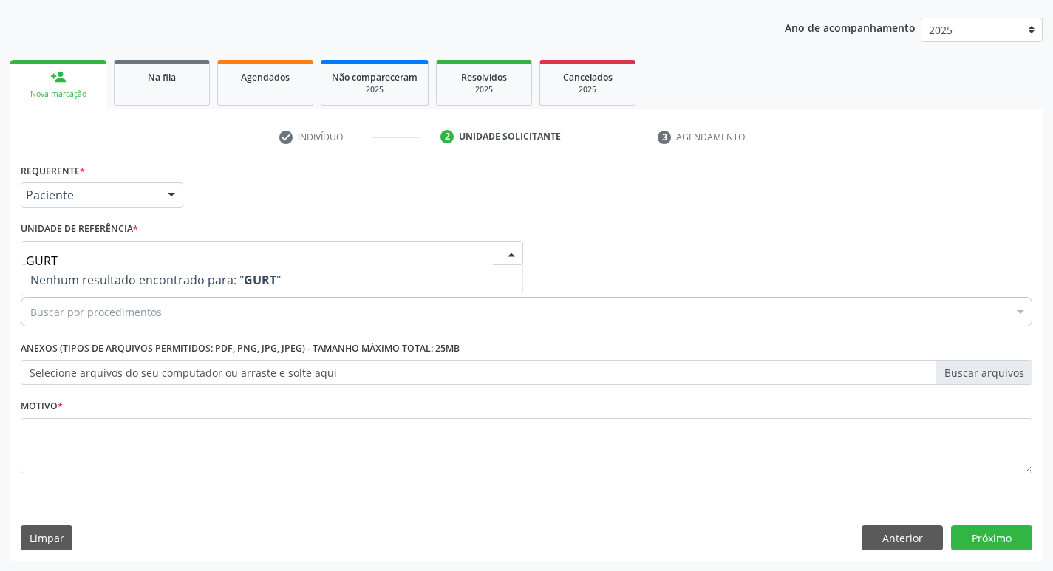
type input "GUR"
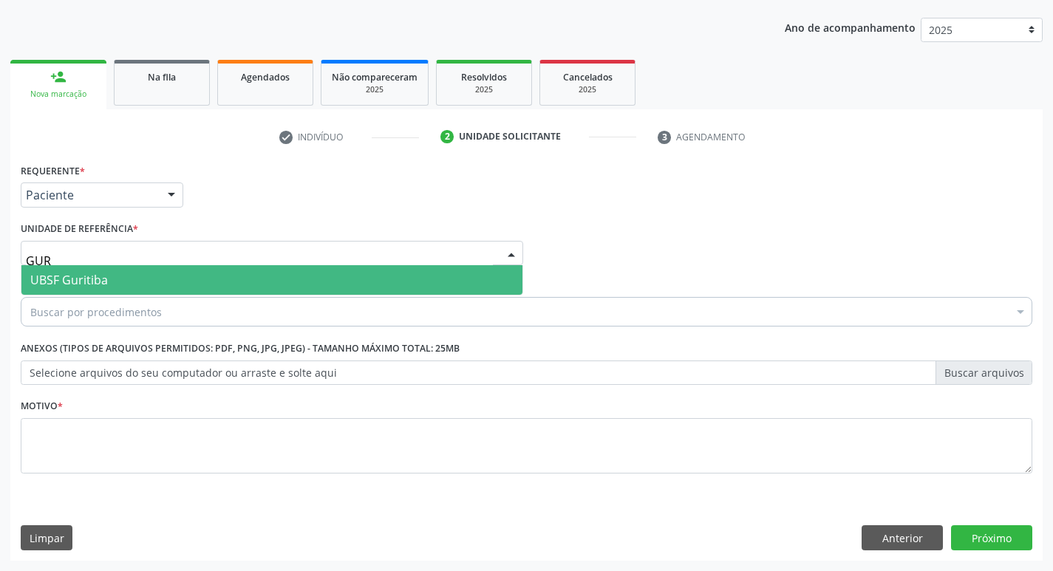
click at [143, 276] on span "UBSF Guritiba" at bounding box center [271, 280] width 501 height 30
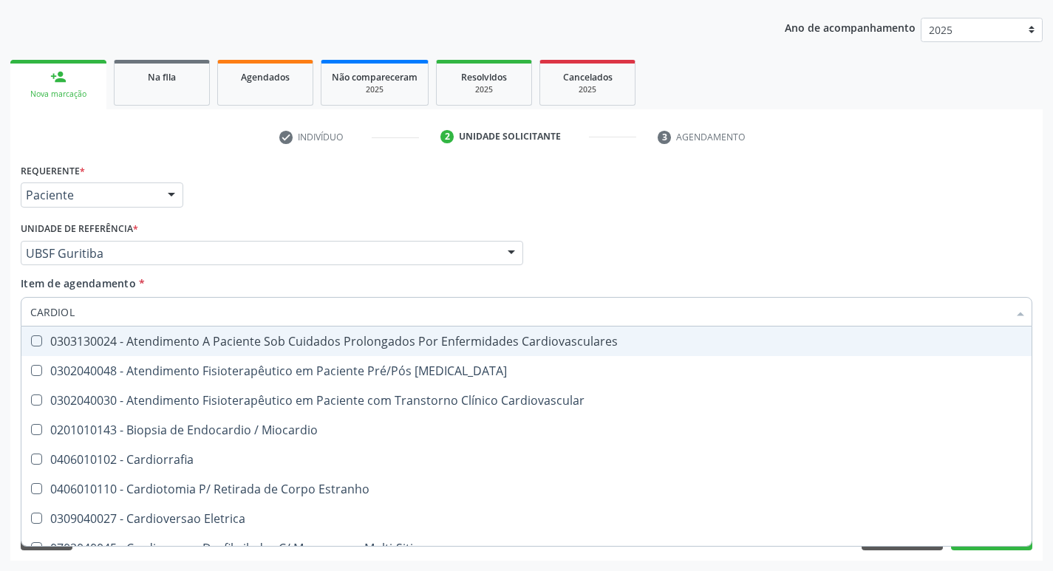
type input "CARDIOLO"
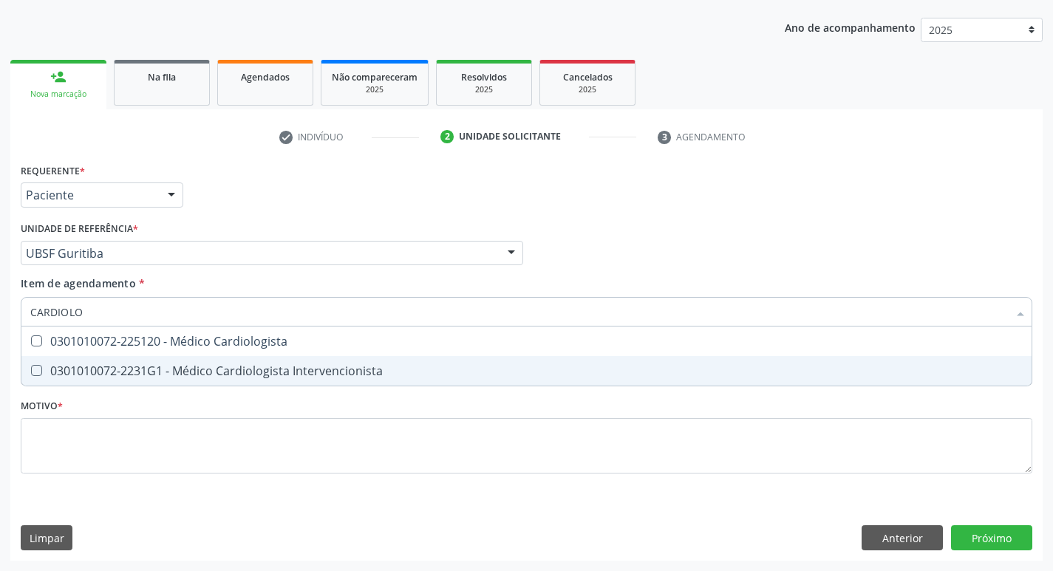
click at [115, 376] on div "0301010072-2231G1 - Médico Cardiologista Intervencionista" at bounding box center [526, 371] width 993 height 12
checkbox Intervencionista "true"
click at [101, 408] on div "Requerente * Paciente Médico(a) Enfermeiro(a) Paciente Nenhum resultado encontr…" at bounding box center [527, 327] width 1012 height 335
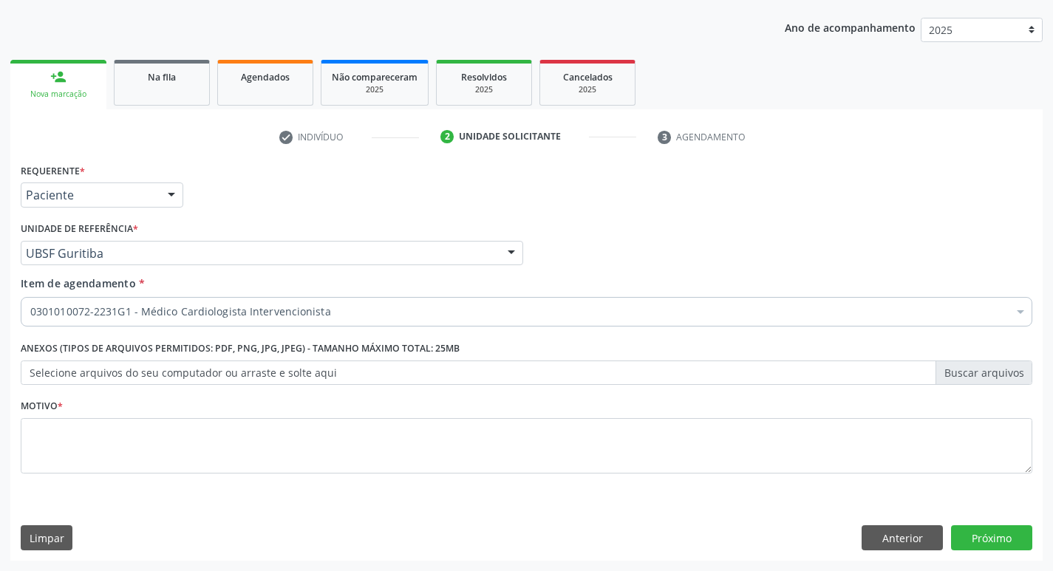
click at [101, 414] on div "Motivo *" at bounding box center [527, 434] width 1012 height 78
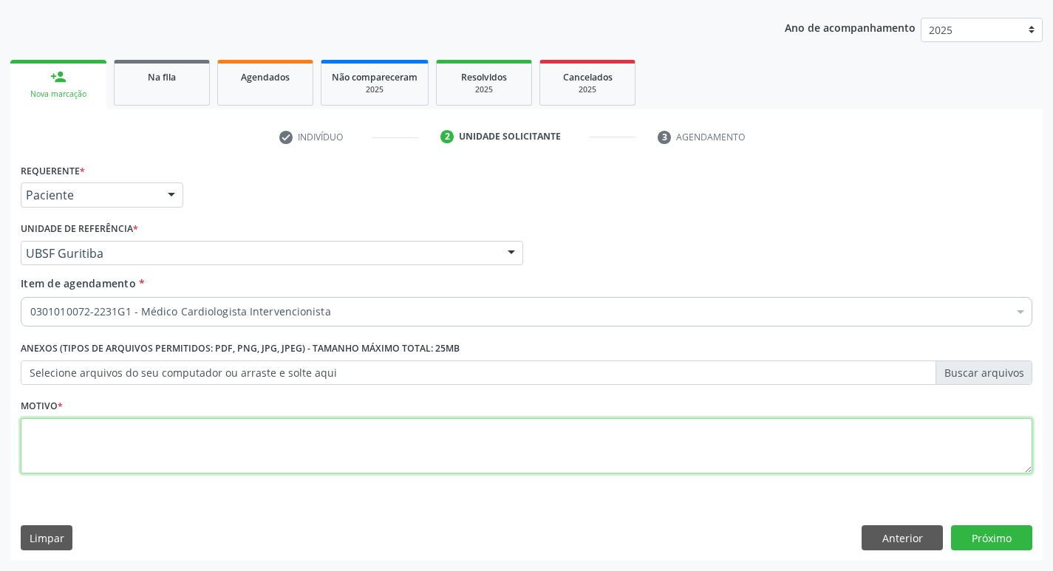
click at [101, 433] on textarea at bounding box center [527, 446] width 1012 height 56
type textarea "AVALIAÇÃO"
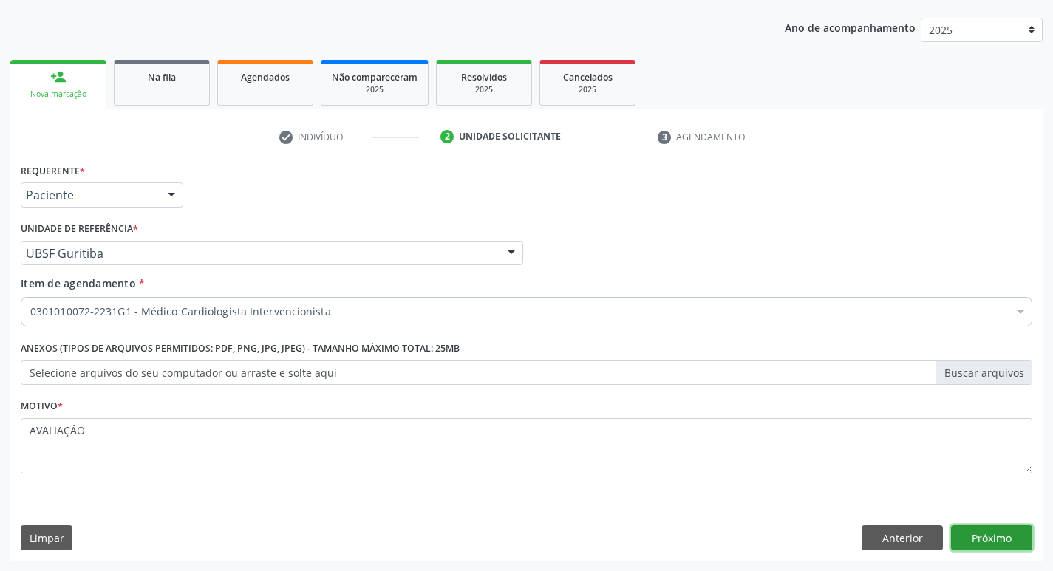
click at [992, 531] on button "Próximo" at bounding box center [991, 538] width 81 height 25
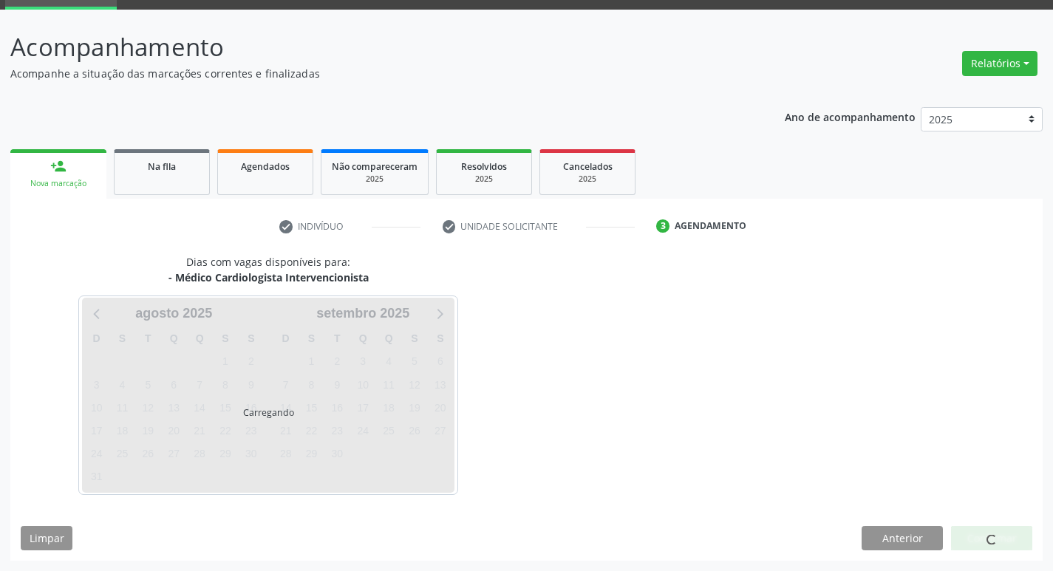
scroll to position [72, 0]
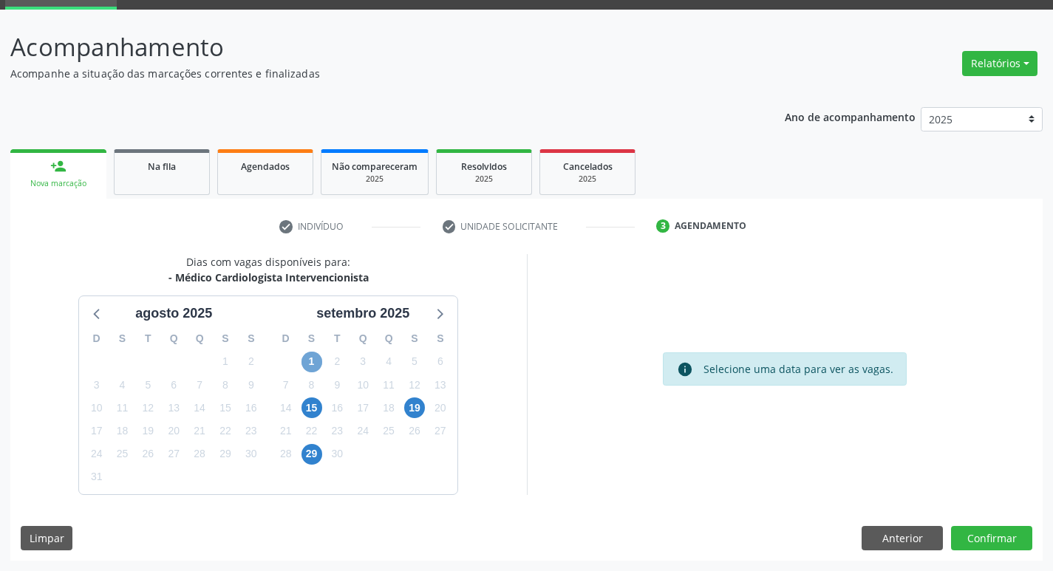
click at [322, 364] on span "1" at bounding box center [312, 362] width 21 height 21
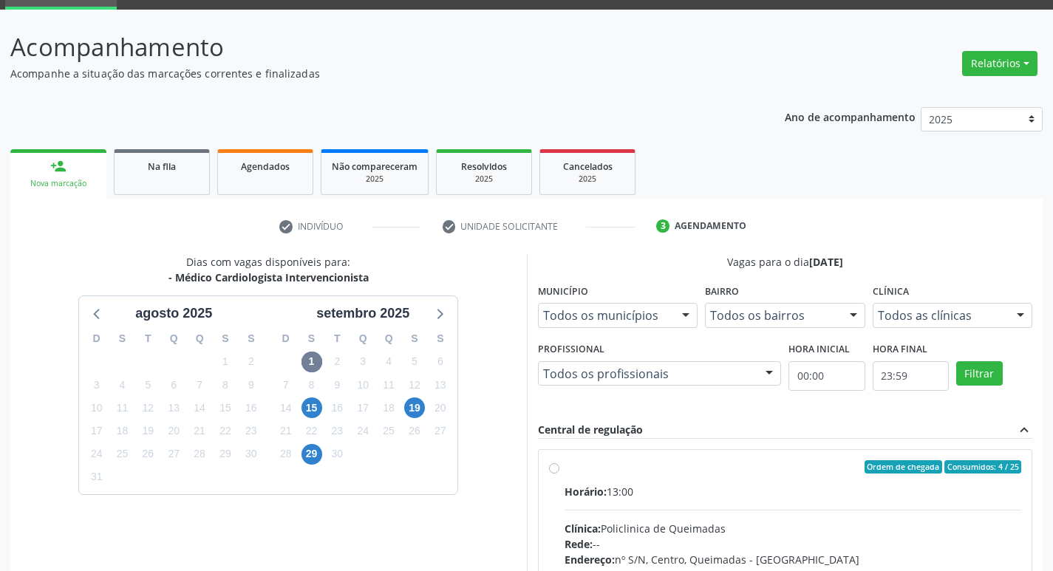
click at [676, 464] on div "Ordem de chegada Consumidos: 4 / 25" at bounding box center [794, 467] width 458 height 13
click at [560, 464] on input "Ordem de chegada Consumidos: 4 / 25 Horário: 13:00 Clínica: Policlinica de Quei…" at bounding box center [554, 467] width 10 height 13
radio input "true"
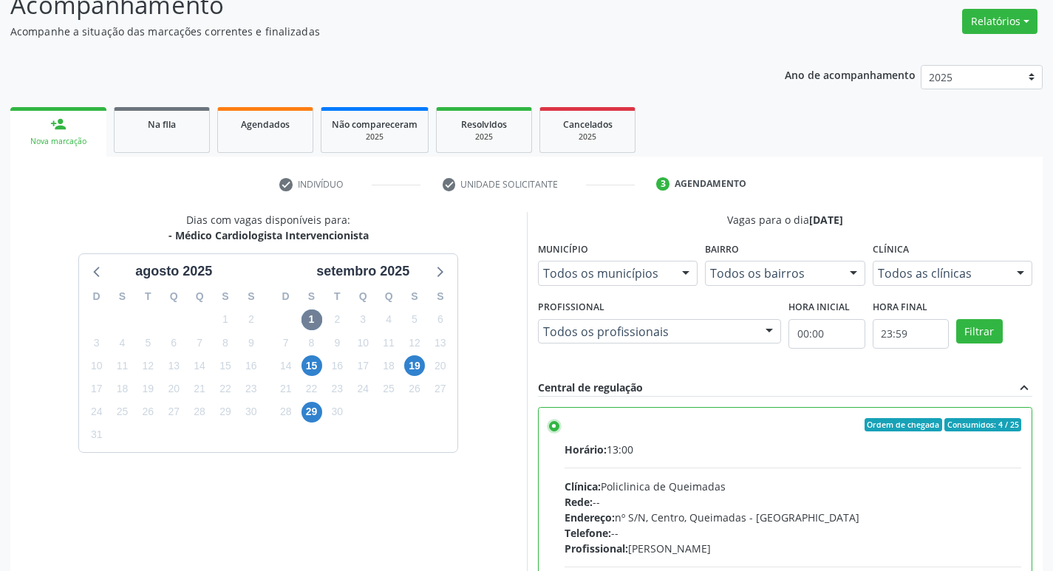
scroll to position [312, 0]
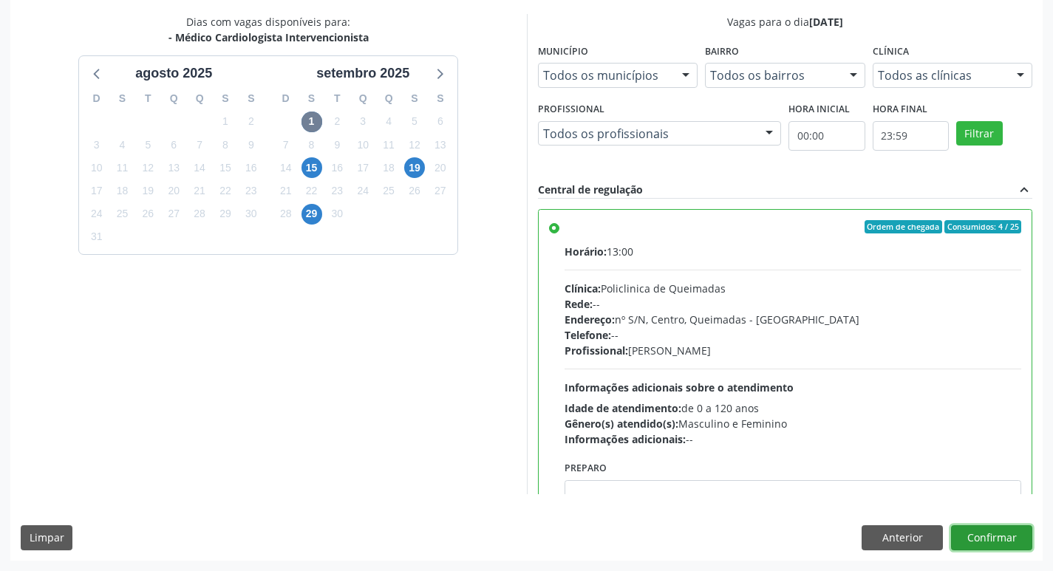
click at [980, 543] on button "Confirmar" at bounding box center [991, 538] width 81 height 25
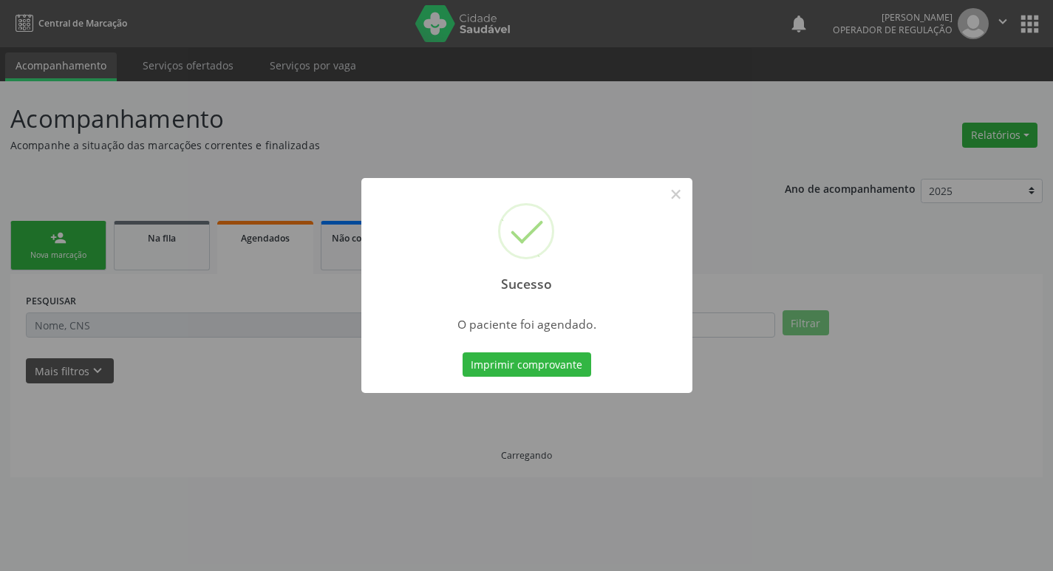
scroll to position [0, 0]
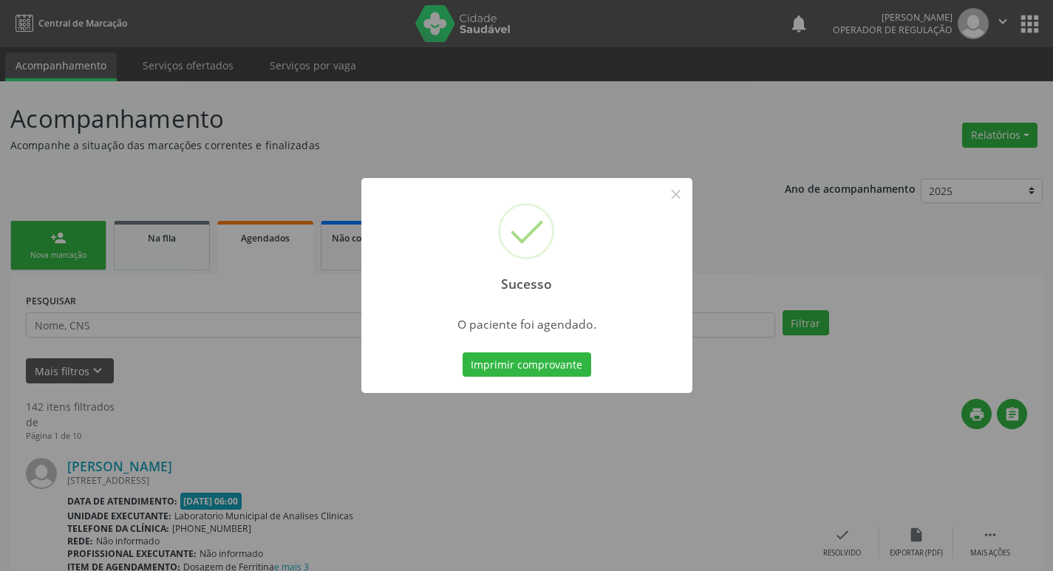
click at [558, 135] on div "Sucesso × O paciente foi agendado. Imprimir comprovante Cancel" at bounding box center [526, 285] width 1053 height 571
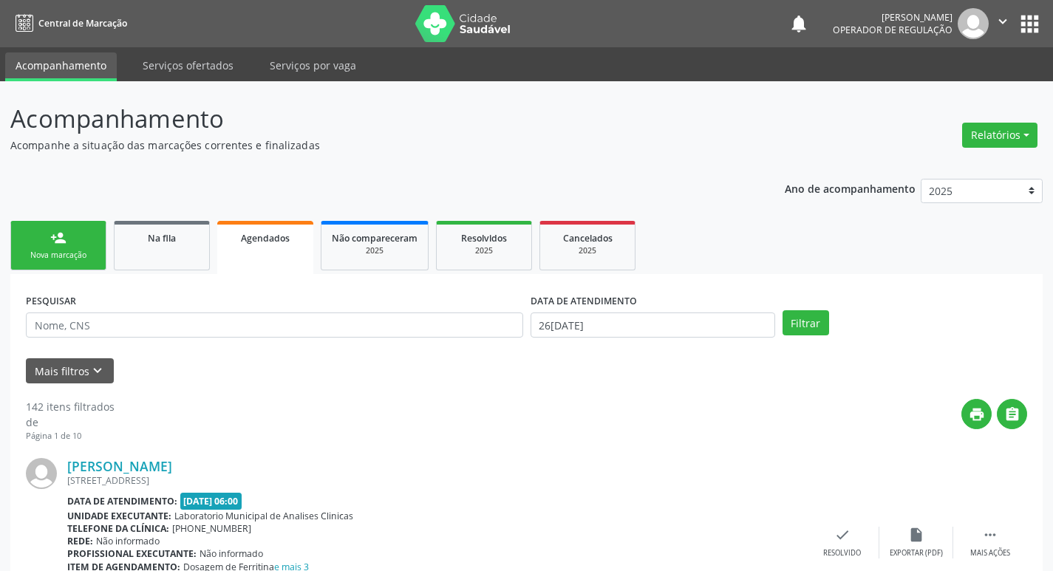
click at [81, 257] on div "Nova marcação" at bounding box center [58, 255] width 74 height 11
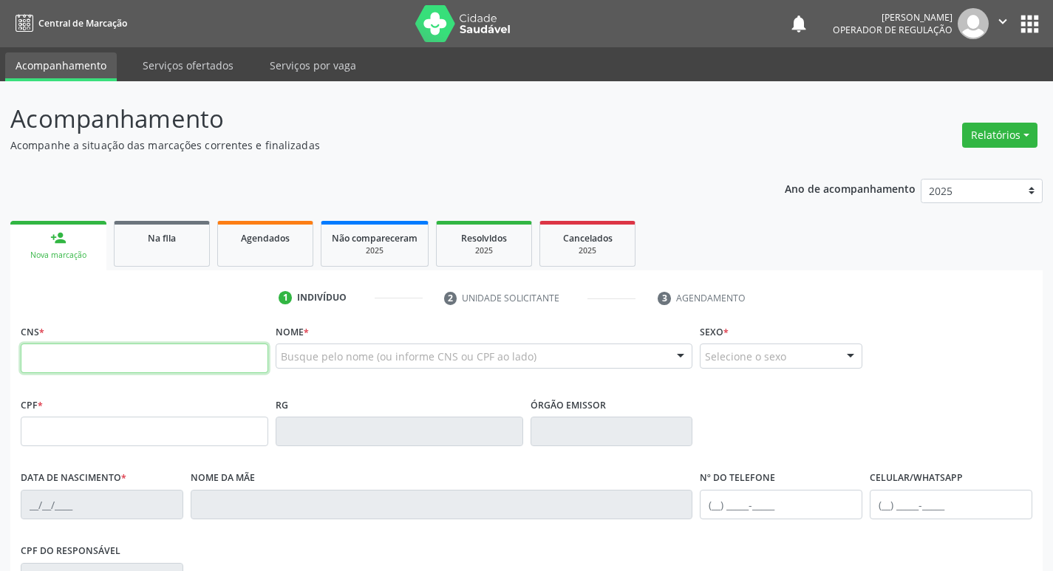
click at [112, 361] on input "text" at bounding box center [145, 359] width 248 height 30
type input "704 8095 7387 4741"
type input "067.384.994-50"
type input "[DATE]"
type input "[PERSON_NAME] das [PERSON_NAME]"
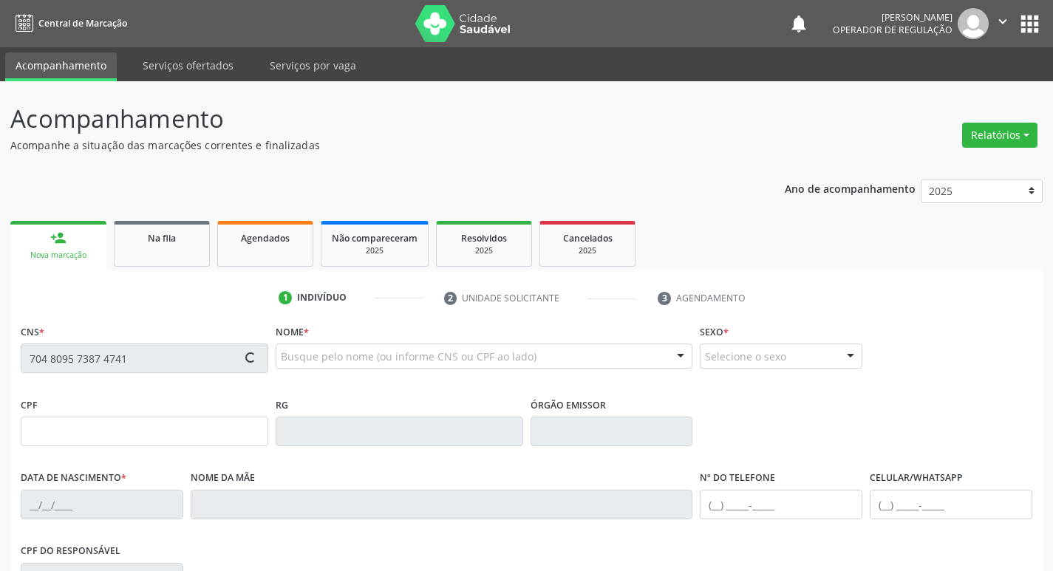
type input "[PHONE_NUMBER]"
type input "351"
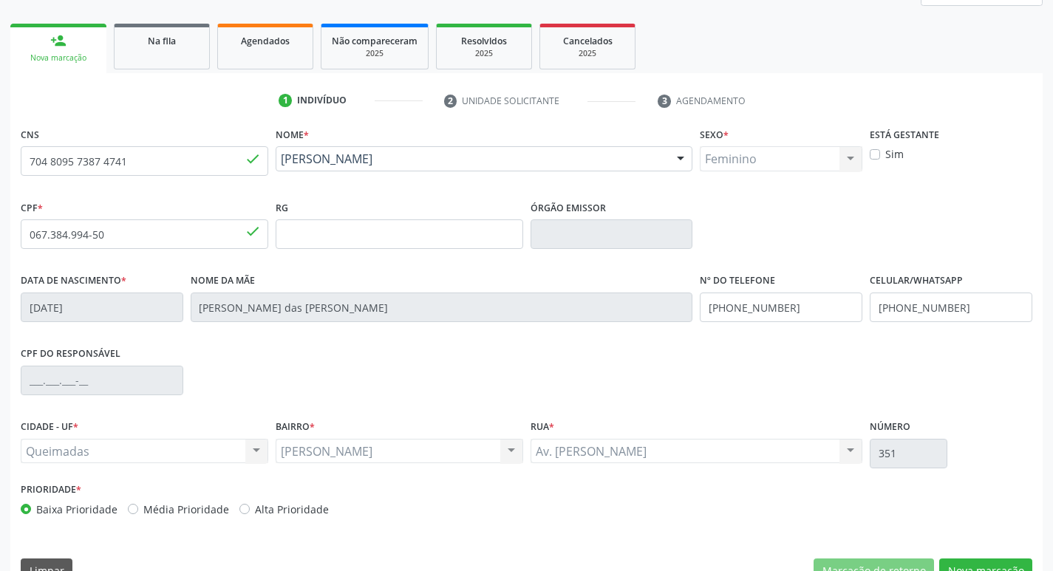
scroll to position [230, 0]
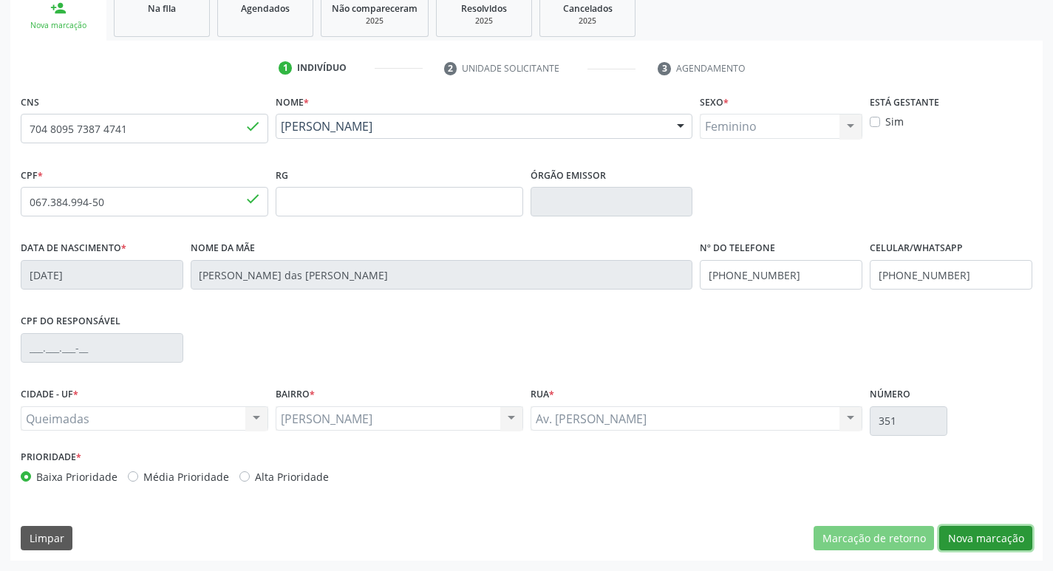
click at [966, 538] on button "Nova marcação" at bounding box center [986, 538] width 93 height 25
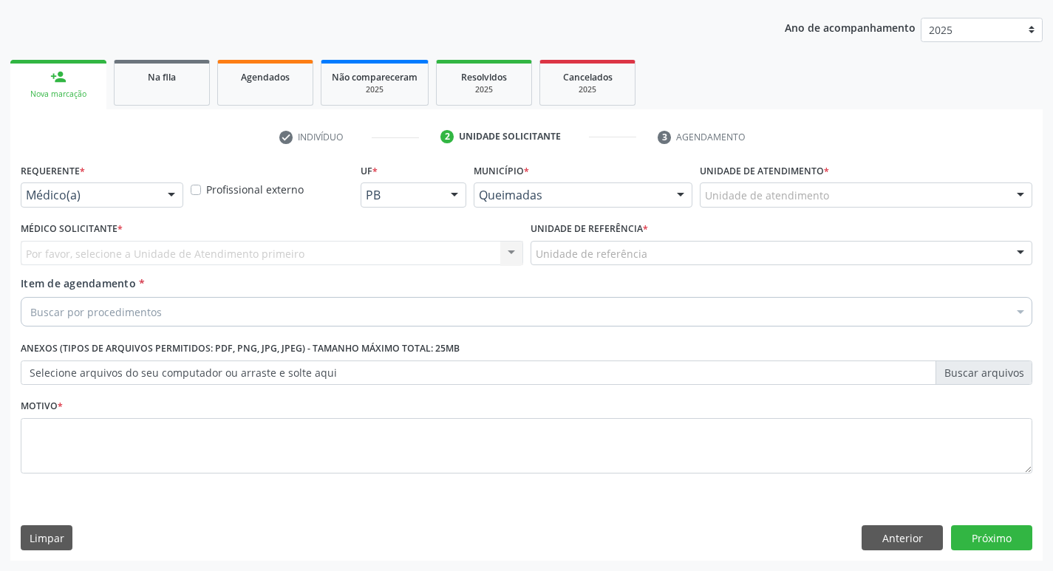
scroll to position [161, 0]
drag, startPoint x: 140, startPoint y: 211, endPoint x: 140, endPoint y: 246, distance: 35.5
click at [140, 216] on div "Requerente * Médico(a) Médico(a) Enfermeiro(a) Paciente Nenhum resultado encont…" at bounding box center [102, 189] width 170 height 58
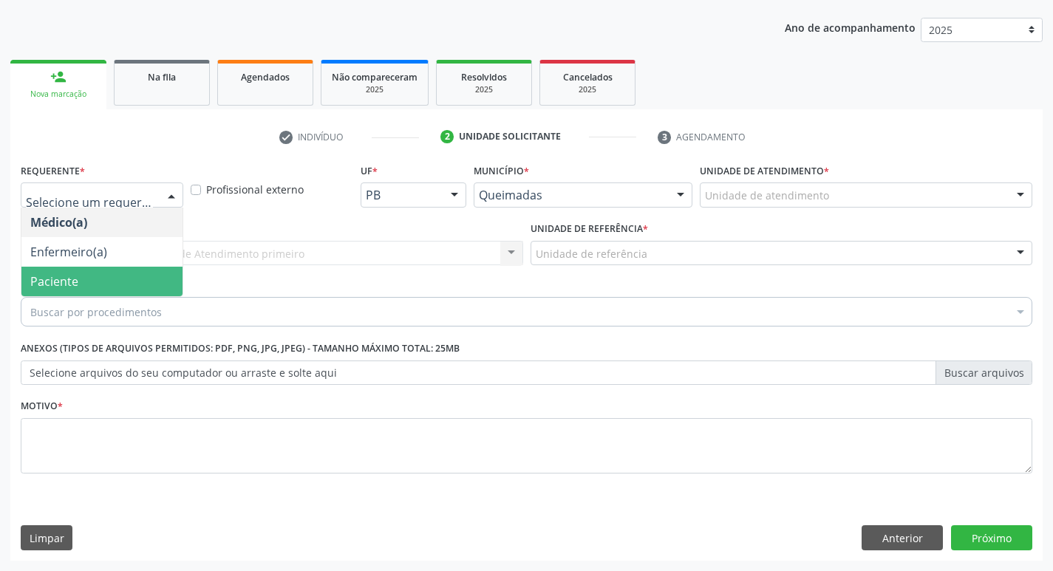
click at [125, 278] on span "Paciente" at bounding box center [101, 282] width 161 height 30
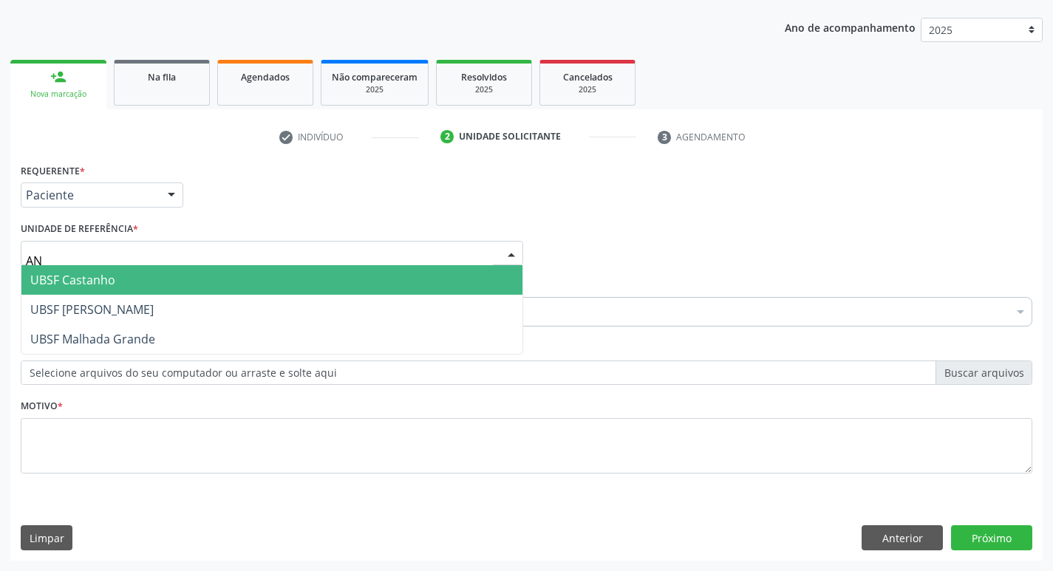
type input "ANI"
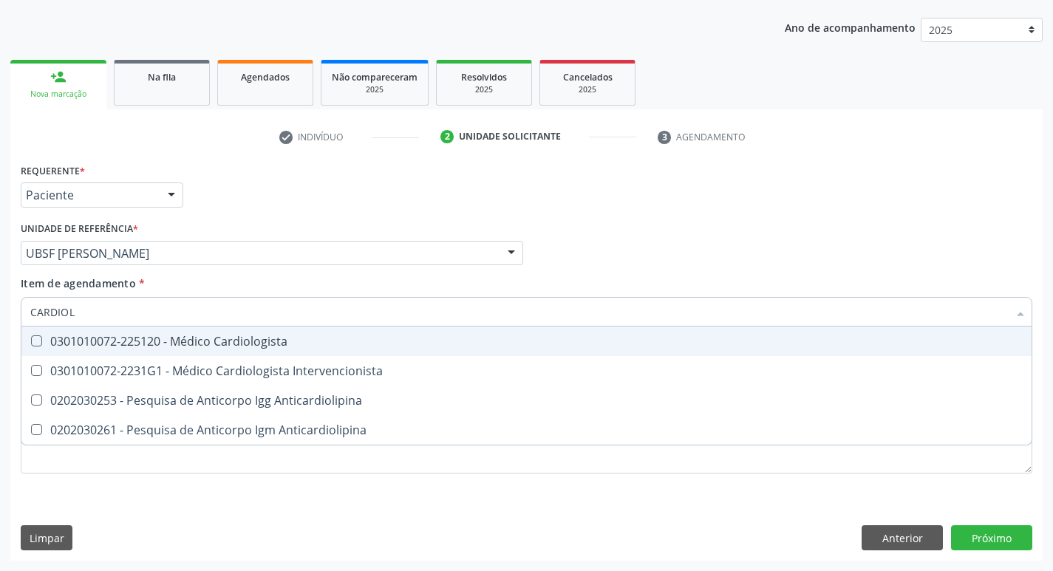
type input "CARDIOLO"
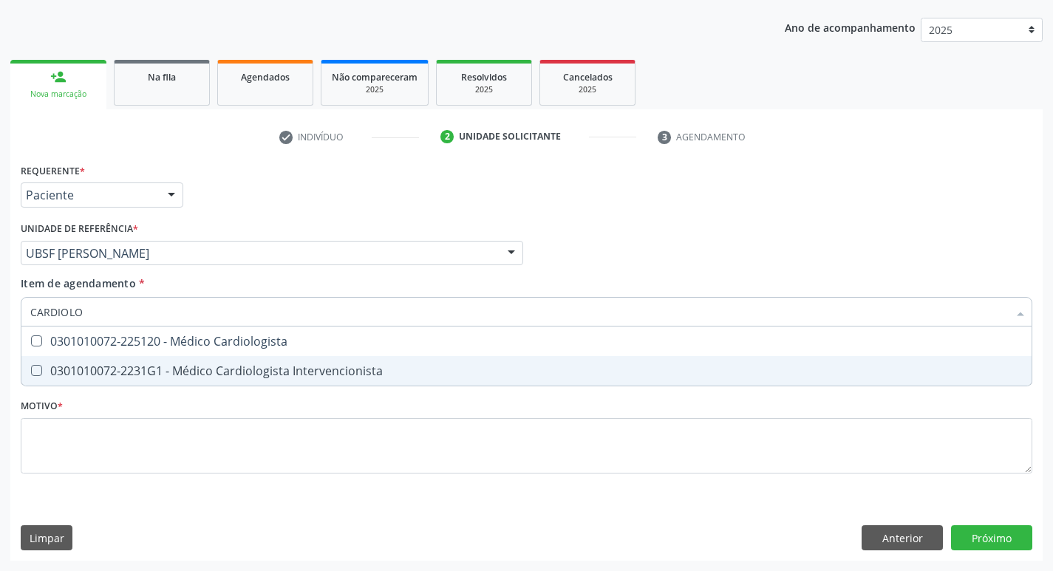
click at [141, 370] on div "0301010072-2231G1 - Médico Cardiologista Intervencionista" at bounding box center [526, 371] width 993 height 12
checkbox Intervencionista "true"
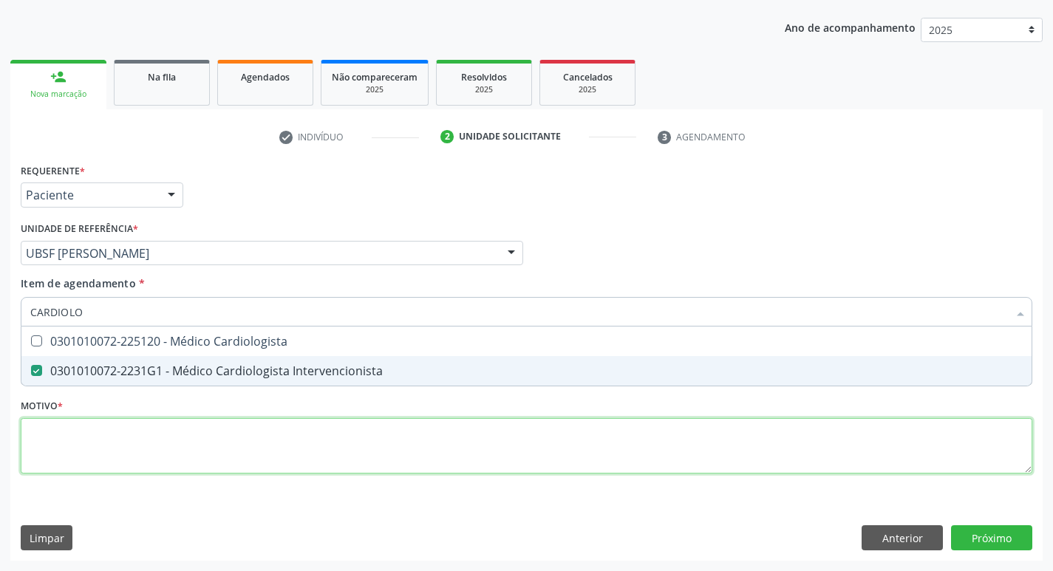
click at [64, 452] on div "Requerente * Paciente Médico(a) Enfermeiro(a) Paciente Nenhum resultado encontr…" at bounding box center [527, 327] width 1012 height 335
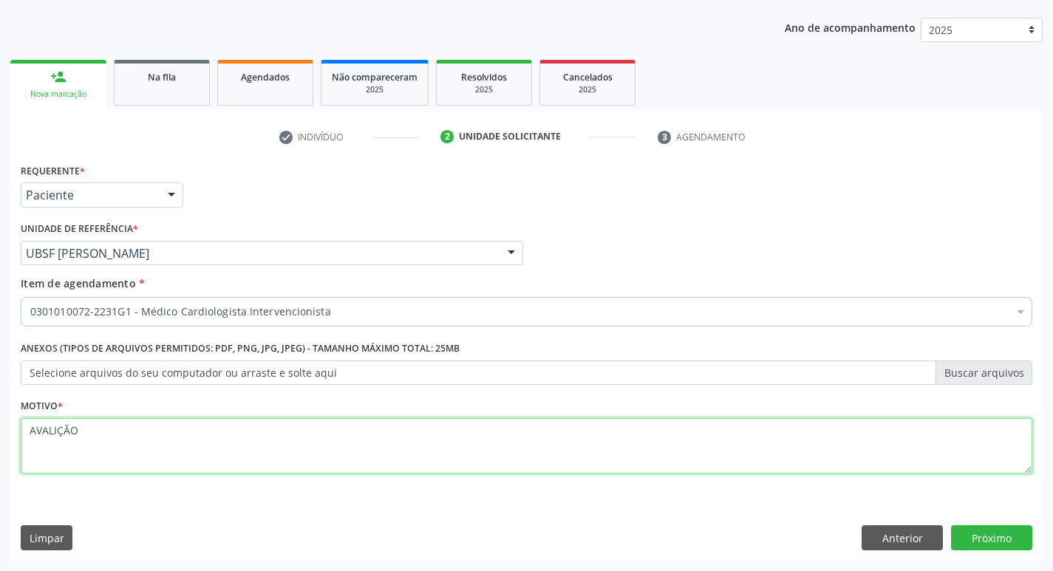
click at [59, 431] on textarea "AVALIÇÃO" at bounding box center [527, 446] width 1012 height 56
type textarea "AVALIAÇÃO"
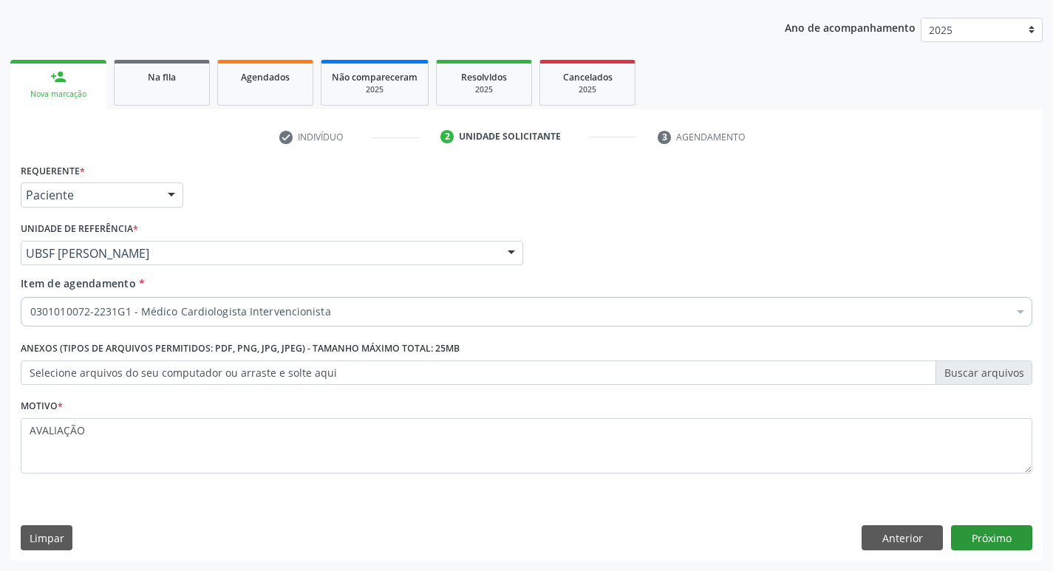
drag, startPoint x: 978, startPoint y: 518, endPoint x: 978, endPoint y: 538, distance: 20.0
click at [978, 529] on div "Requerente * Paciente Médico(a) Enfermeiro(a) Paciente Nenhum resultado encontr…" at bounding box center [526, 360] width 1033 height 401
click at [978, 538] on button "Próximo" at bounding box center [991, 538] width 81 height 25
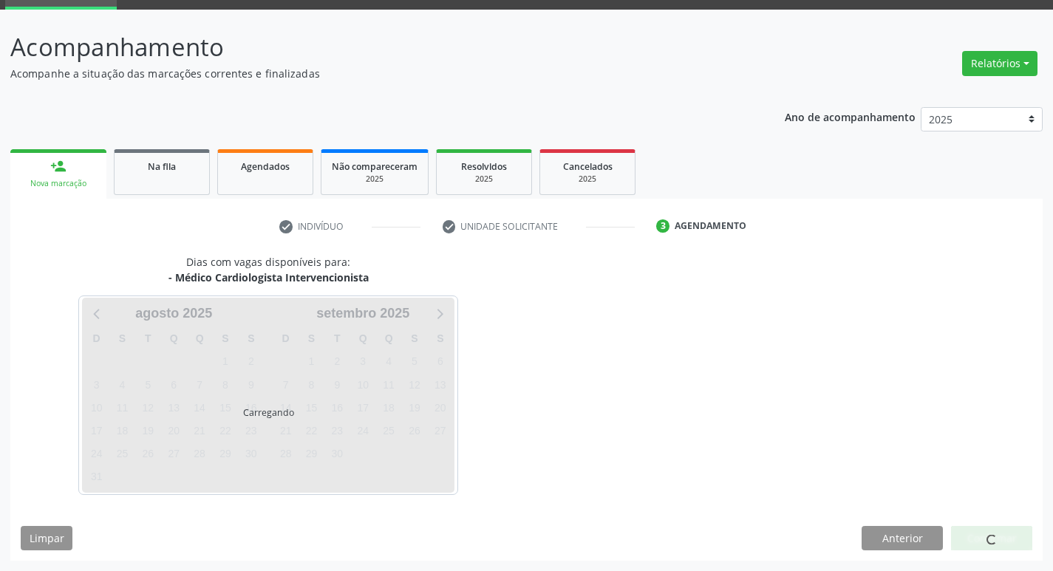
scroll to position [72, 0]
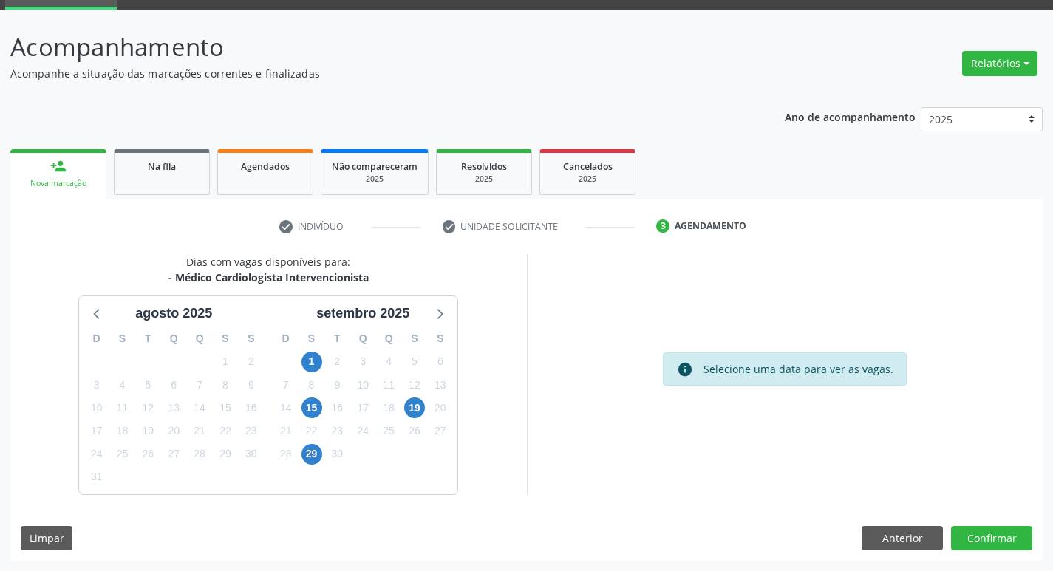
click at [323, 358] on div "1" at bounding box center [312, 361] width 26 height 23
click at [309, 370] on span "1" at bounding box center [312, 362] width 21 height 21
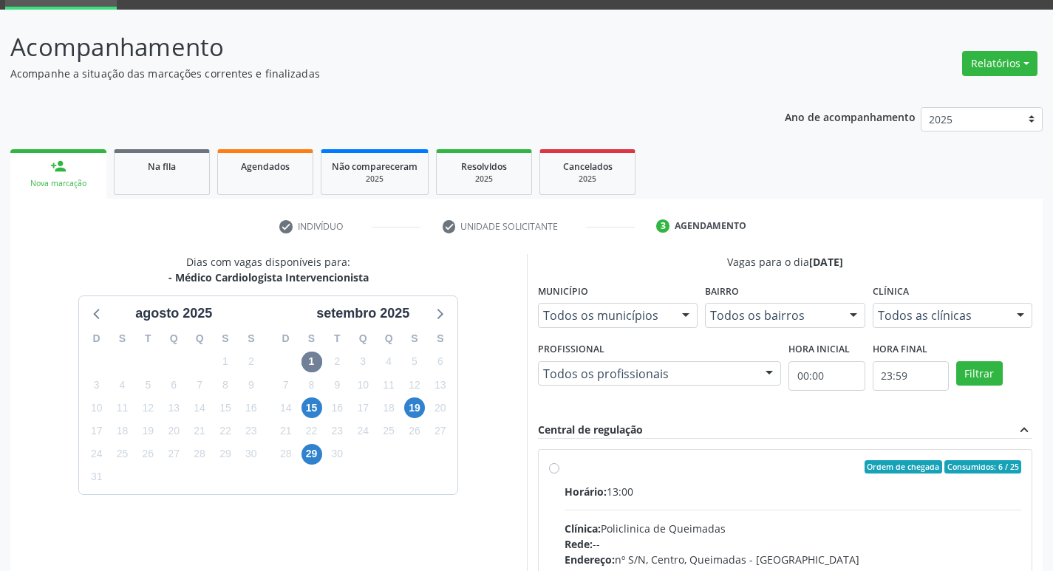
click at [634, 209] on div "check Indivíduo check Unidade solicitante 3 Agendamento CNS 704 8095 7387 4741 …" at bounding box center [526, 487] width 1033 height 576
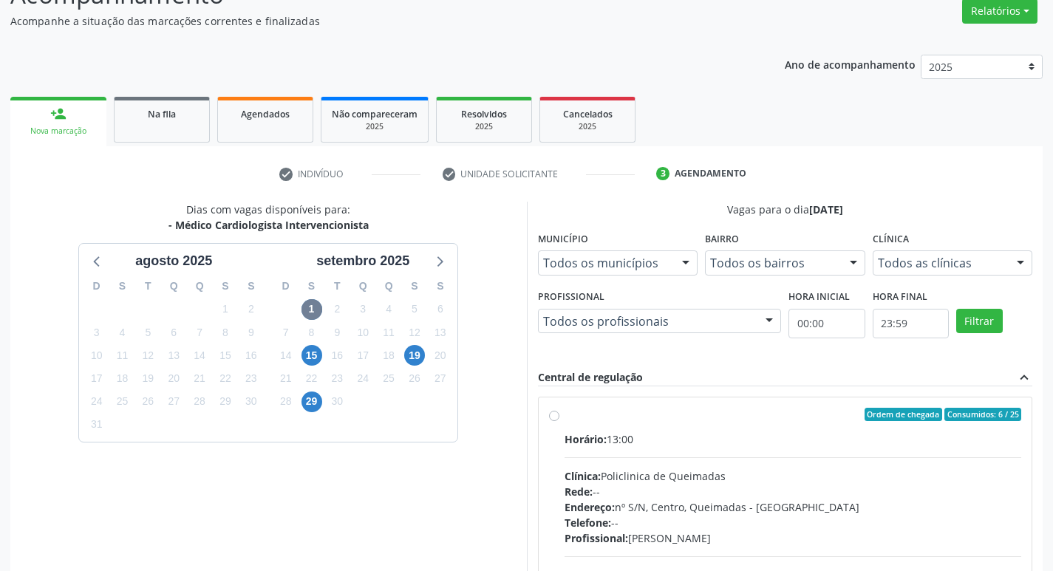
scroll to position [285, 0]
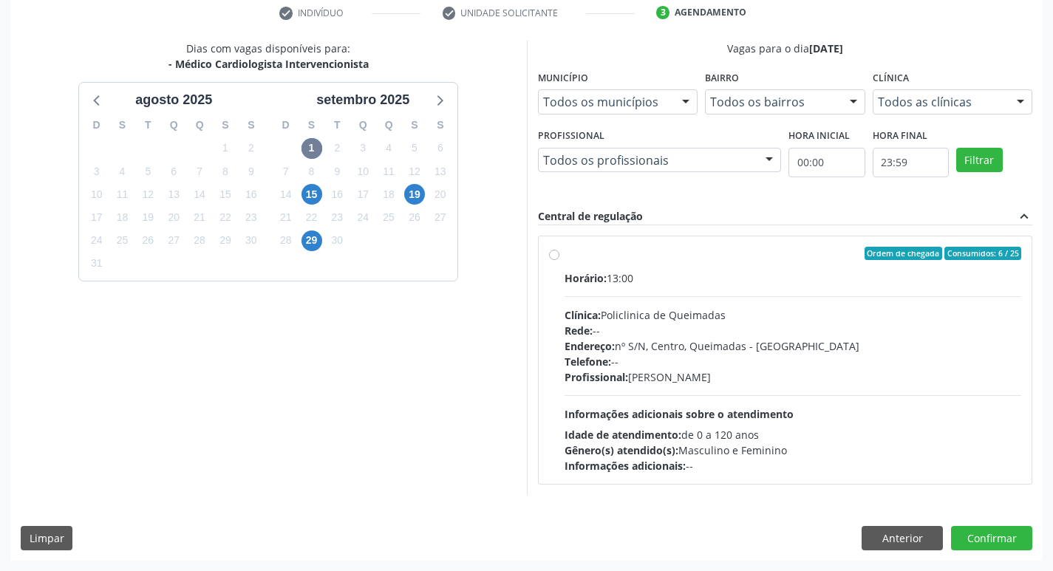
click at [798, 248] on div "Ordem de chegada Consumidos: 6 / 25" at bounding box center [794, 253] width 458 height 13
click at [560, 248] on input "Ordem de chegada Consumidos: 6 / 25 Horário: 13:00 Clínica: Policlinica de Quei…" at bounding box center [554, 253] width 10 height 13
radio input "true"
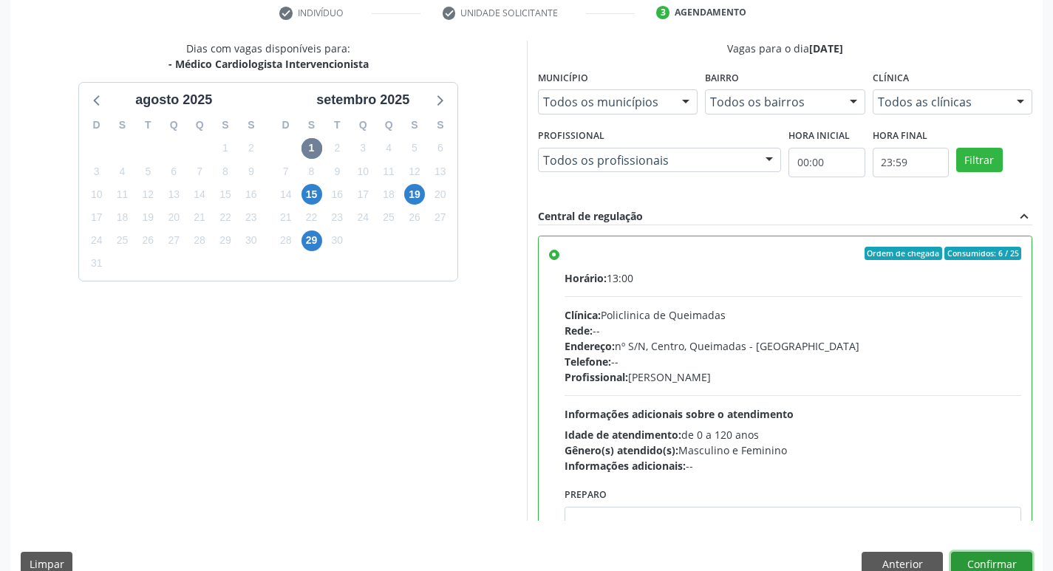
click at [974, 560] on button "Confirmar" at bounding box center [991, 564] width 81 height 25
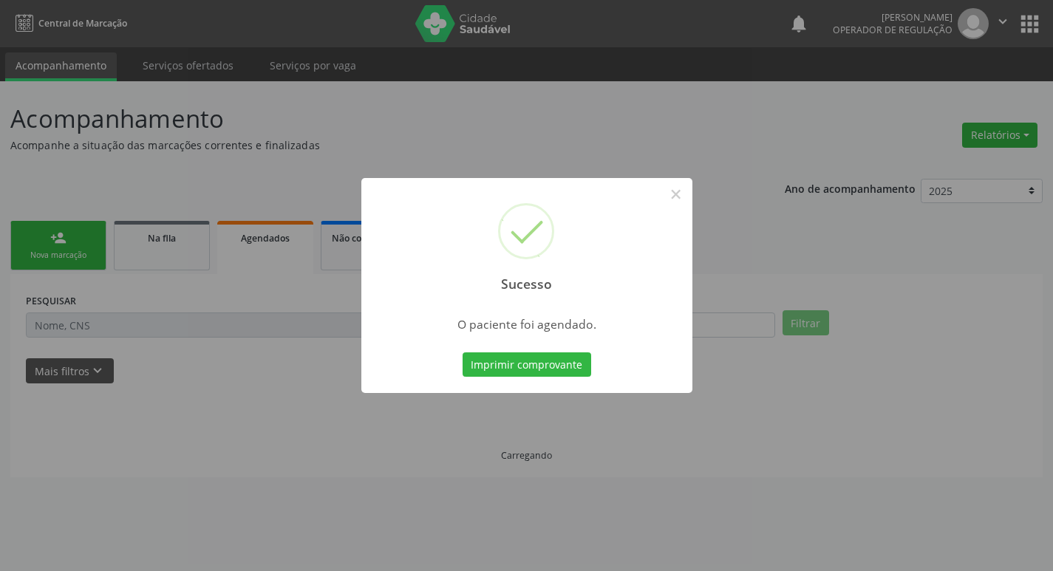
scroll to position [0, 0]
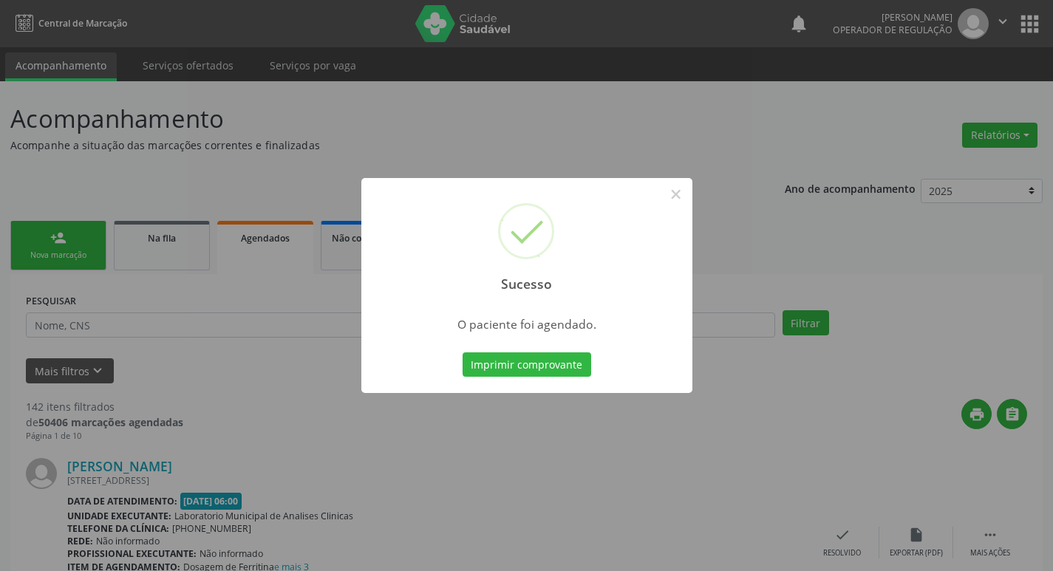
click at [203, 125] on div "Sucesso × O paciente foi agendado. Imprimir comprovante Cancel" at bounding box center [526, 285] width 1053 height 571
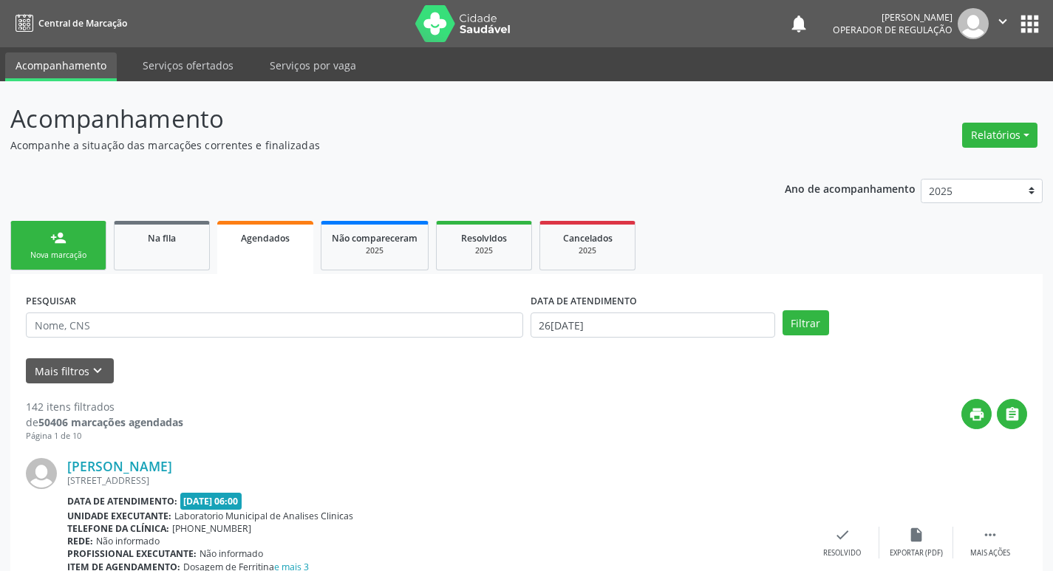
click at [42, 245] on link "person_add Nova marcação" at bounding box center [58, 246] width 96 height 50
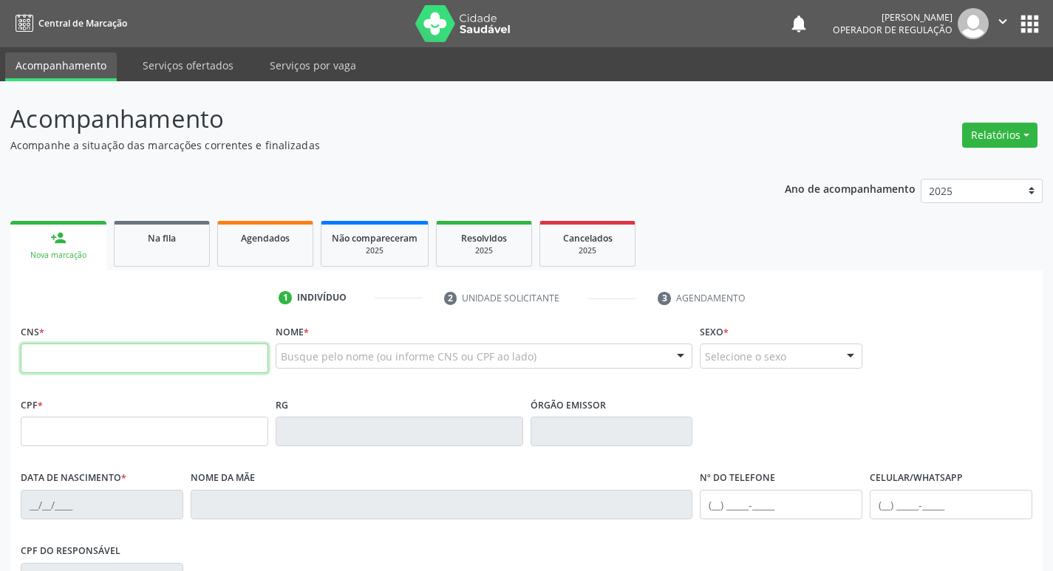
click at [149, 353] on input "text" at bounding box center [145, 359] width 248 height 30
type input "706 3076 3936 2580"
type input "554.320.504-04"
type input "[DATE]"
type input "[PERSON_NAME]"
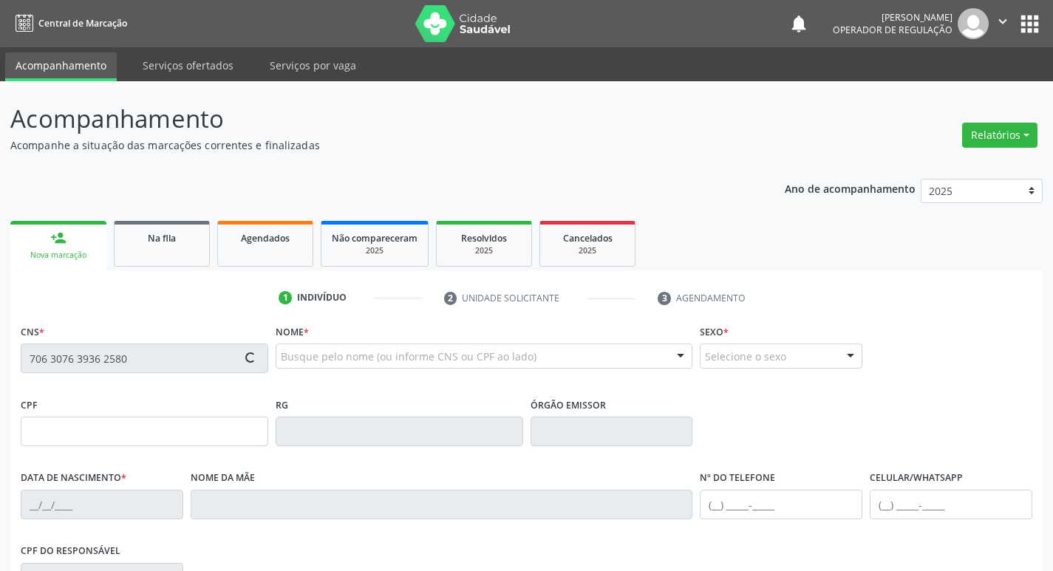
type input "[PHONE_NUMBER]"
type input "77"
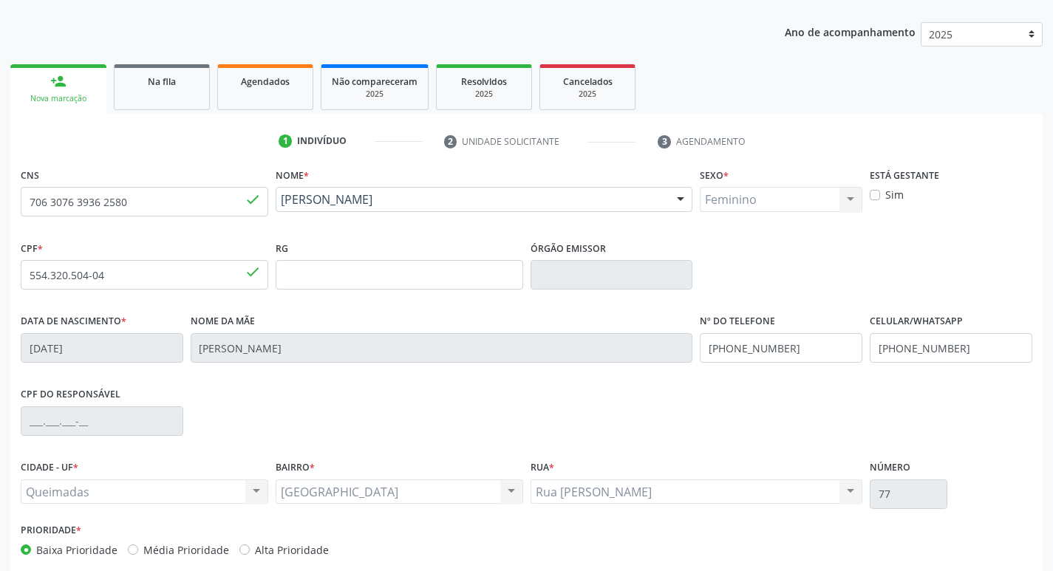
scroll to position [230, 0]
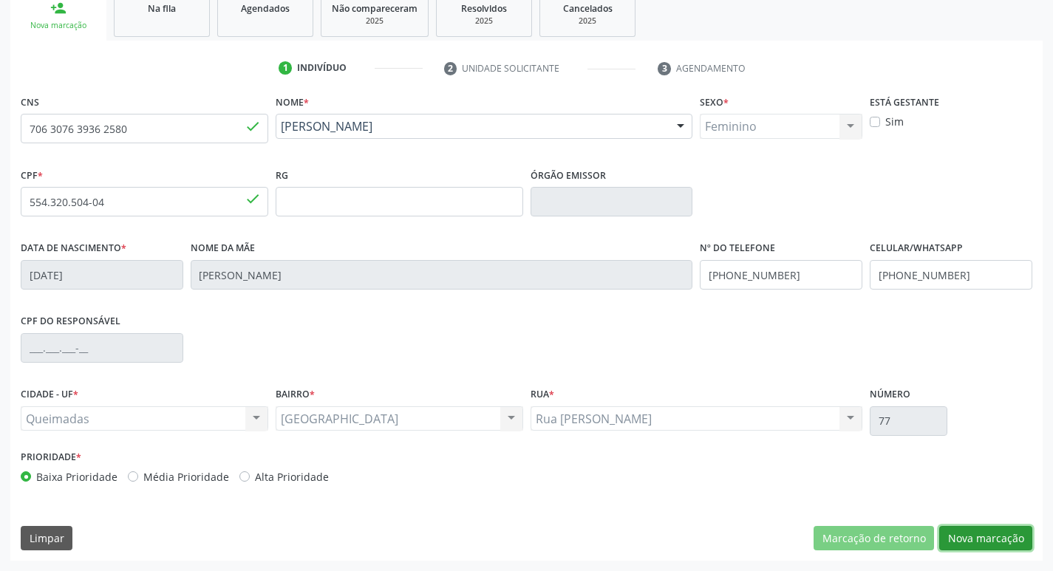
click at [982, 540] on button "Nova marcação" at bounding box center [986, 538] width 93 height 25
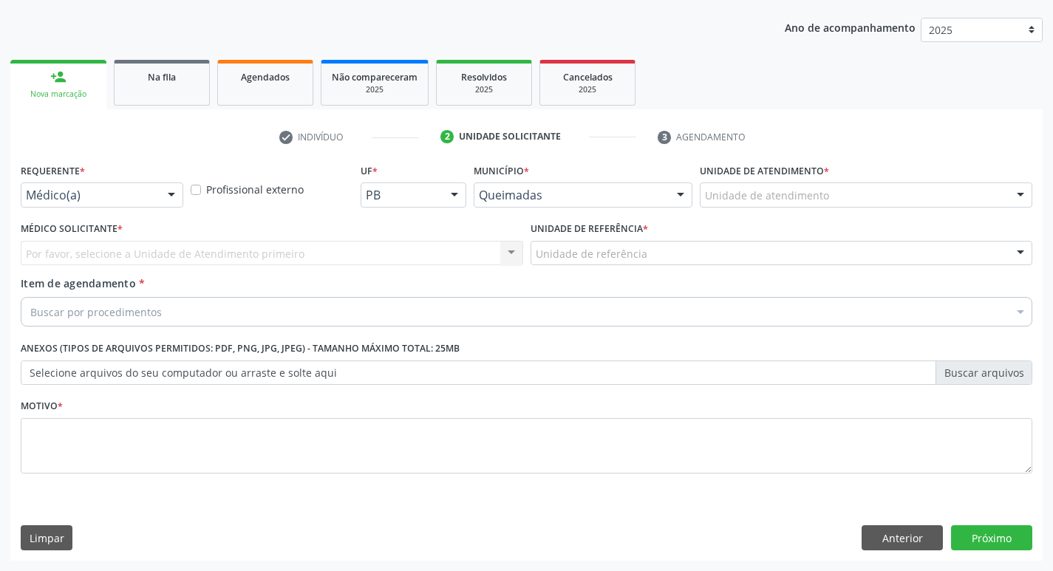
scroll to position [161, 0]
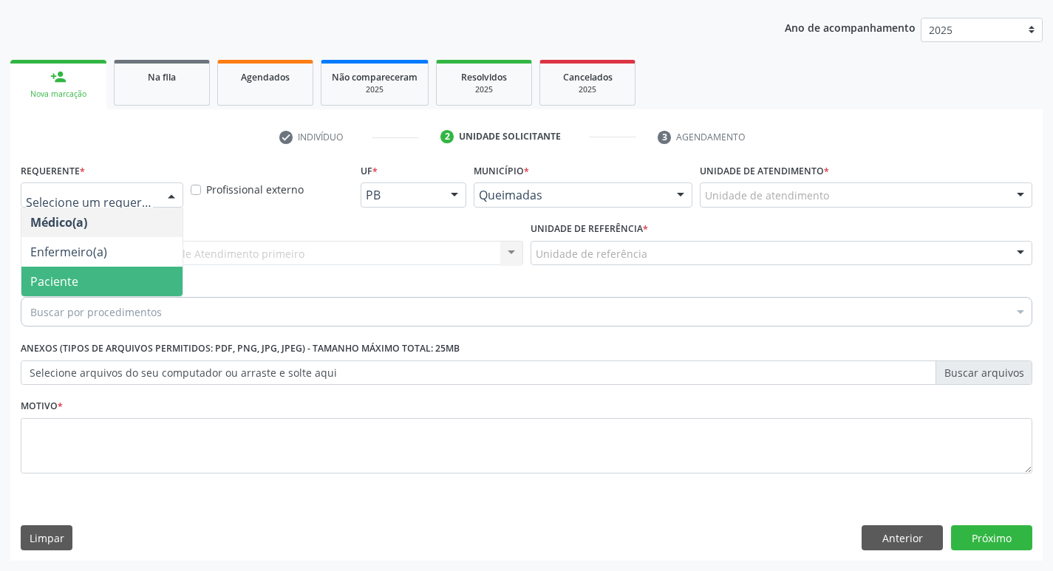
click at [102, 270] on span "Paciente" at bounding box center [101, 282] width 161 height 30
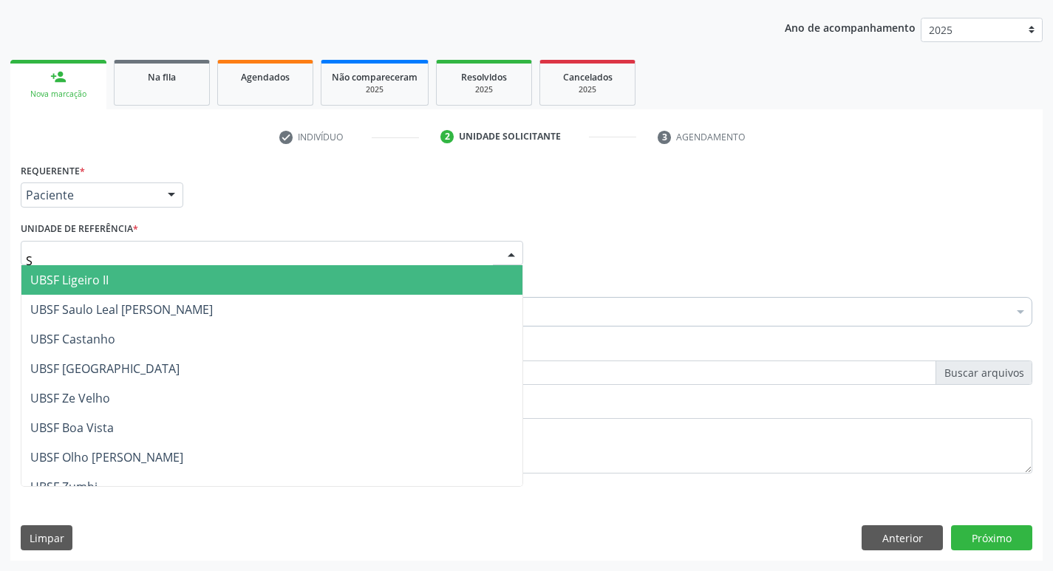
type input "SA"
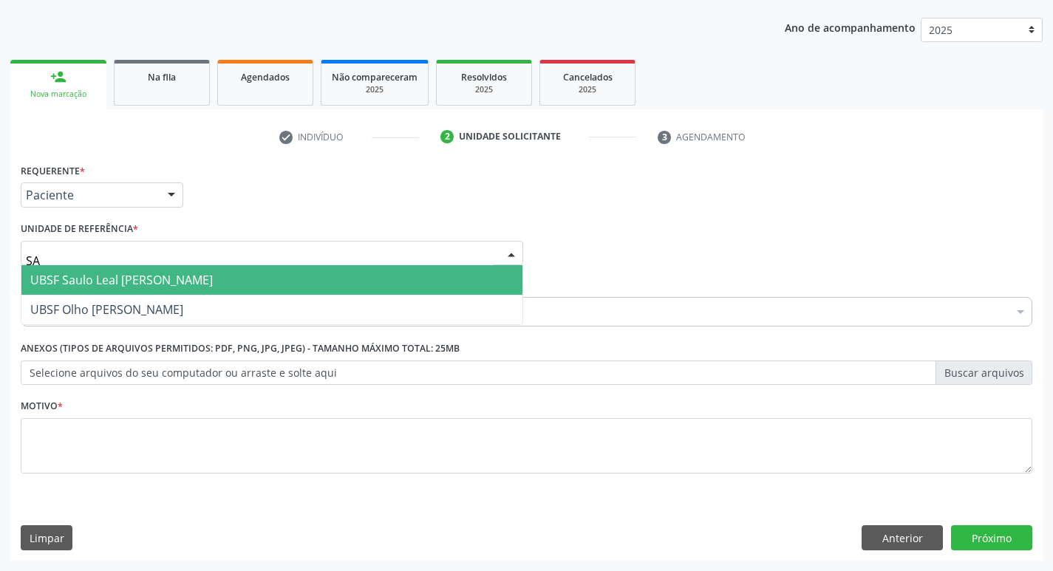
click at [95, 267] on span "UBSF Saulo Leal [PERSON_NAME]" at bounding box center [271, 280] width 501 height 30
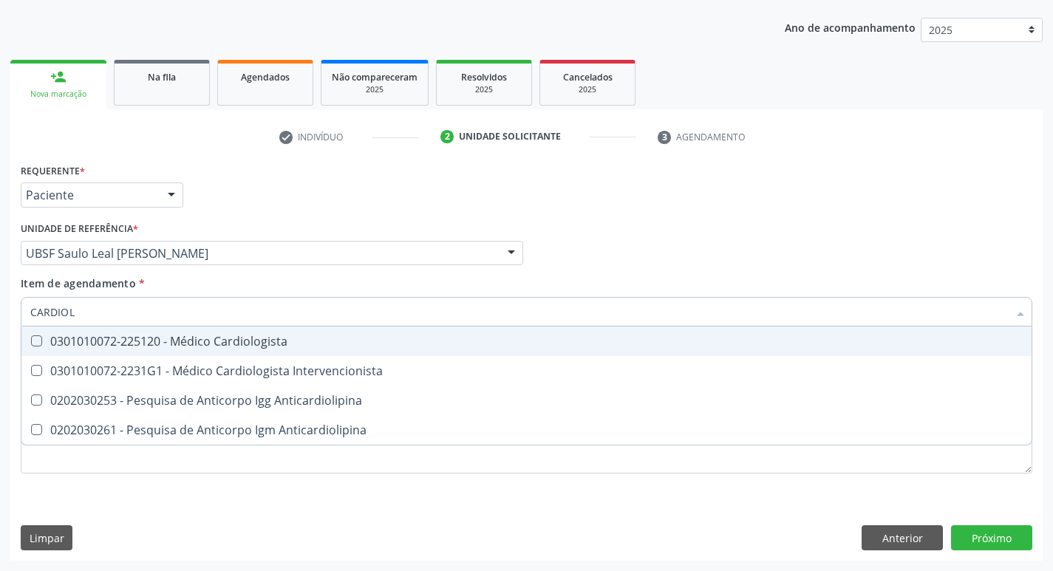
type input "CARDIOLO"
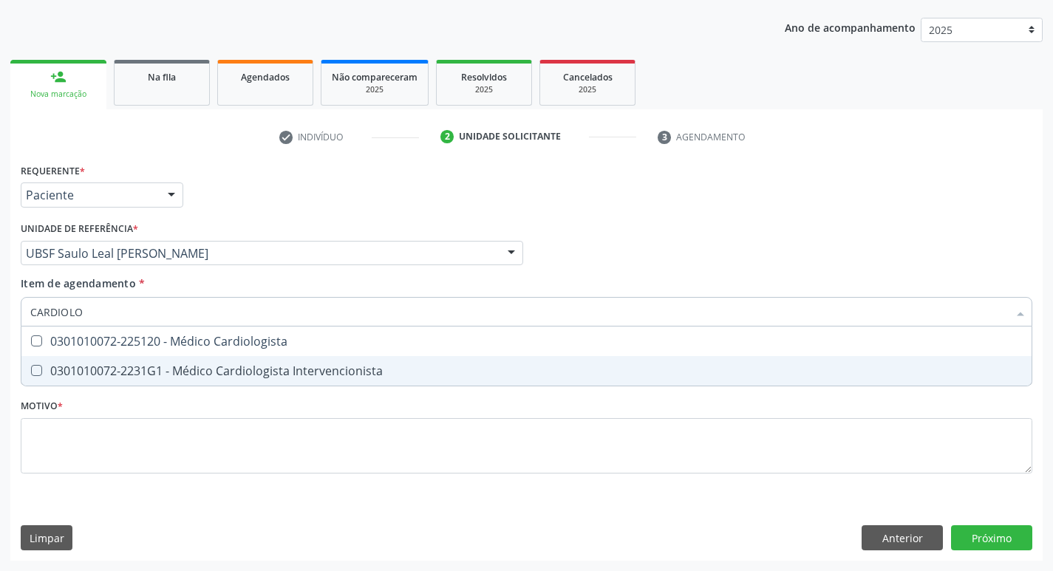
click at [113, 371] on div "0301010072-2231G1 - Médico Cardiologista Intervencionista" at bounding box center [526, 371] width 993 height 12
checkbox Intervencionista "true"
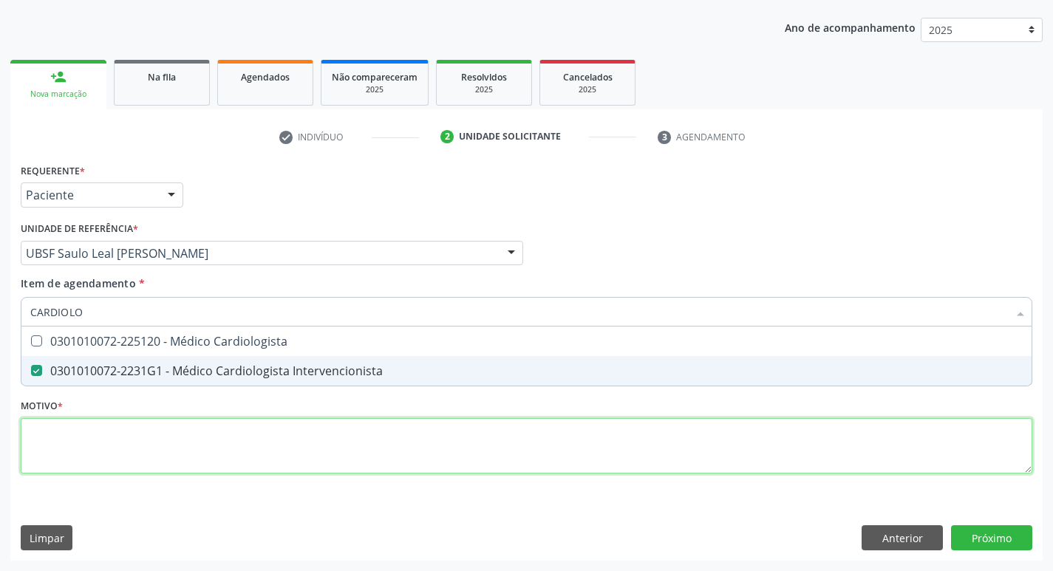
click at [92, 456] on div "Requerente * Paciente Médico(a) Enfermeiro(a) Paciente Nenhum resultado encontr…" at bounding box center [527, 327] width 1012 height 335
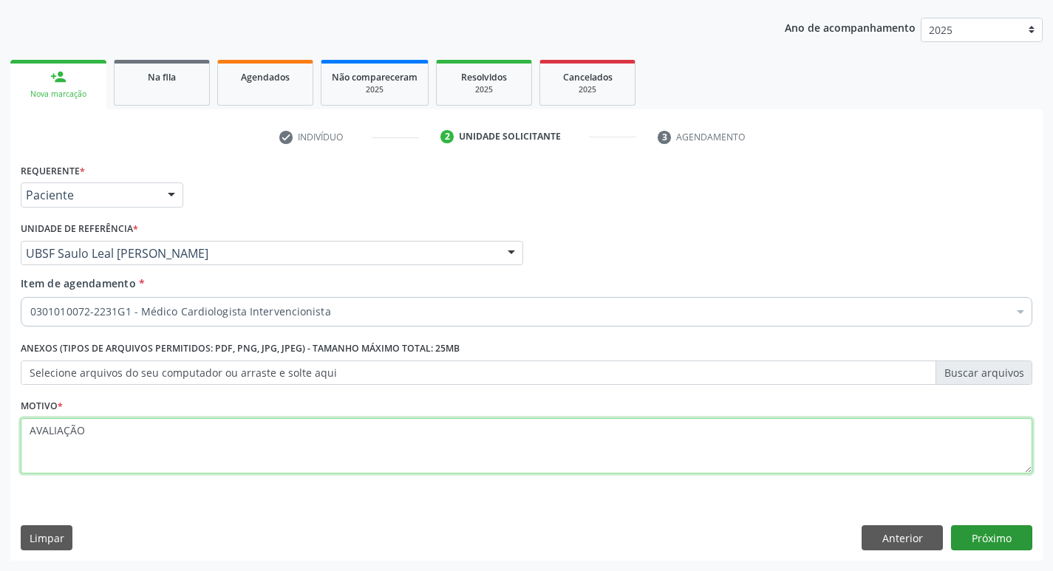
type textarea "AVALIAÇÃO"
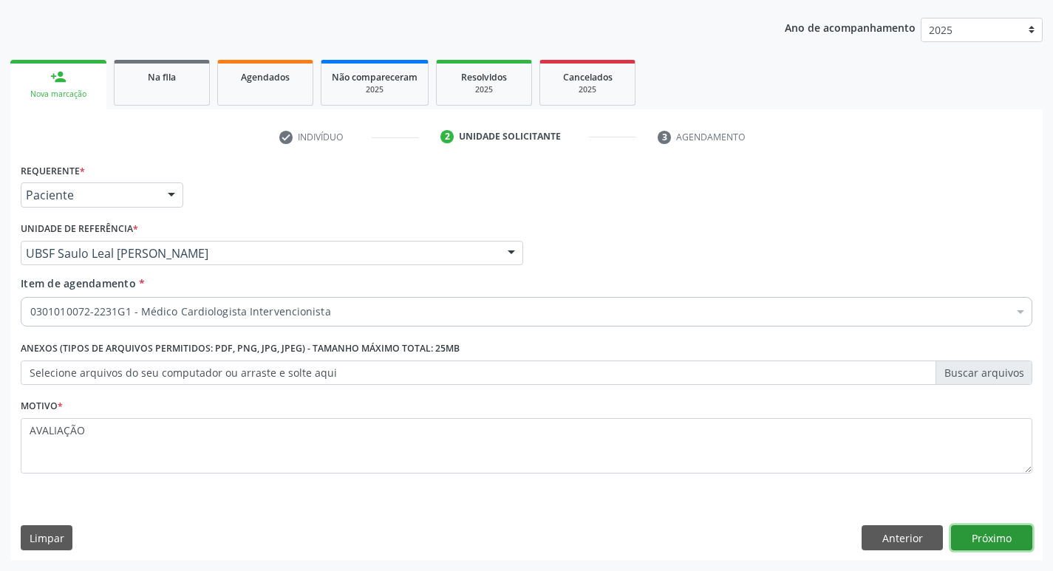
click at [986, 543] on button "Próximo" at bounding box center [991, 538] width 81 height 25
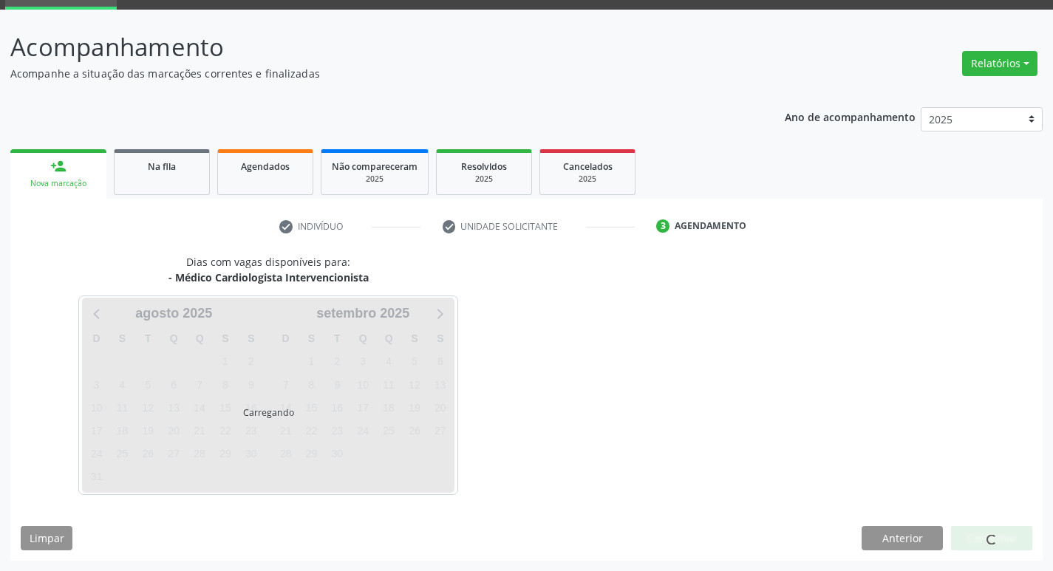
scroll to position [72, 0]
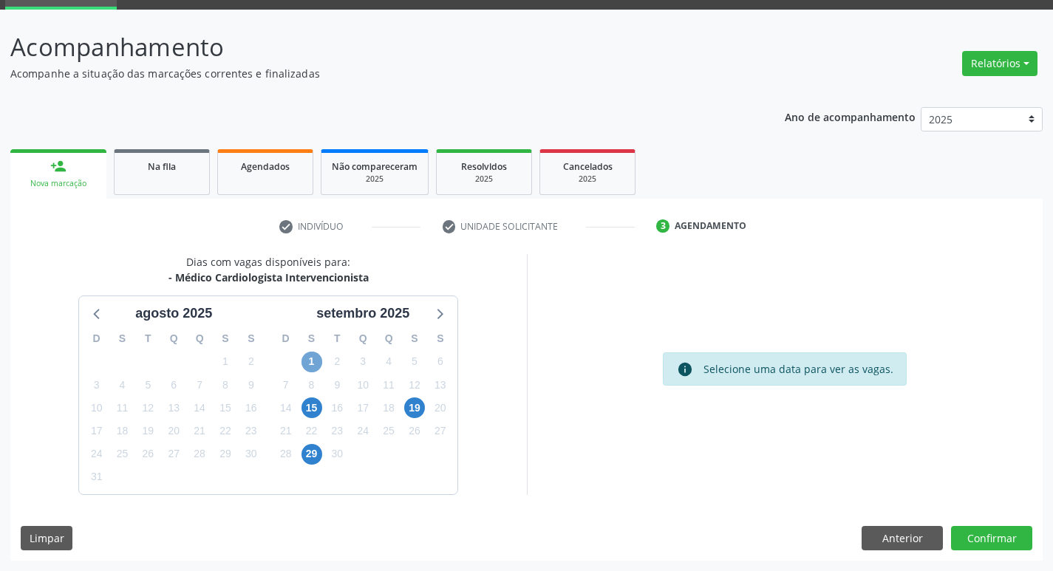
click at [316, 360] on span "1" at bounding box center [312, 362] width 21 height 21
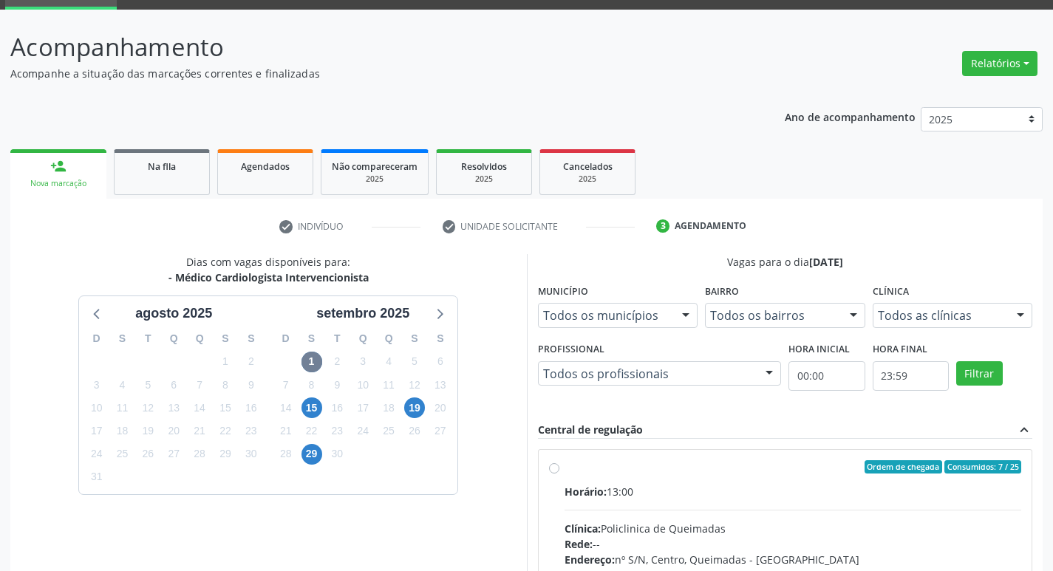
click at [731, 475] on label "Ordem de chegada Consumidos: 7 / 25 Horário: 13:00 Clínica: Policlinica de Quei…" at bounding box center [794, 574] width 458 height 227
click at [560, 474] on input "Ordem de chegada Consumidos: 7 / 25 Horário: 13:00 Clínica: Policlinica de Quei…" at bounding box center [554, 467] width 10 height 13
radio input "true"
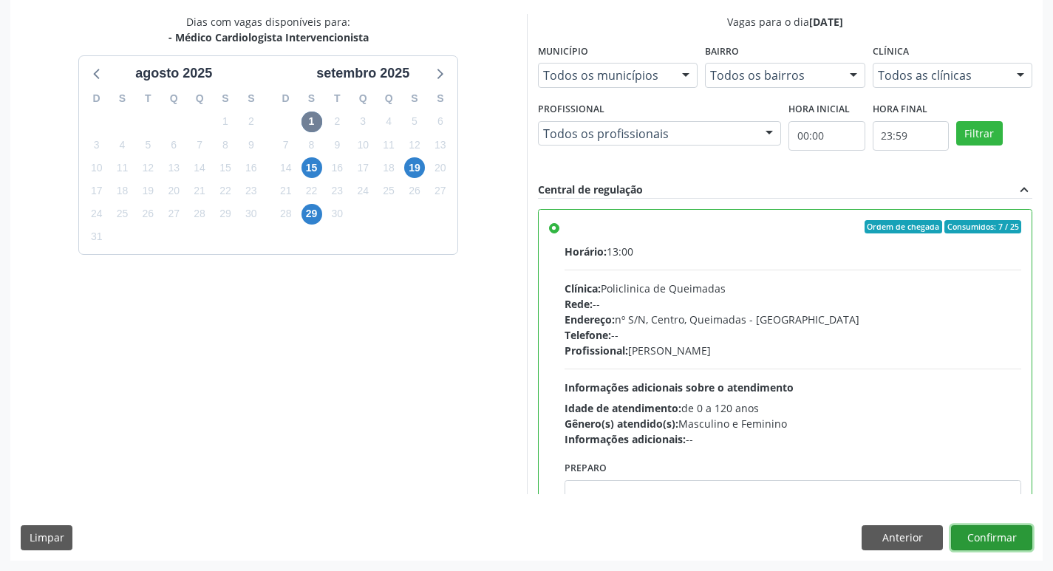
click at [979, 537] on button "Confirmar" at bounding box center [991, 538] width 81 height 25
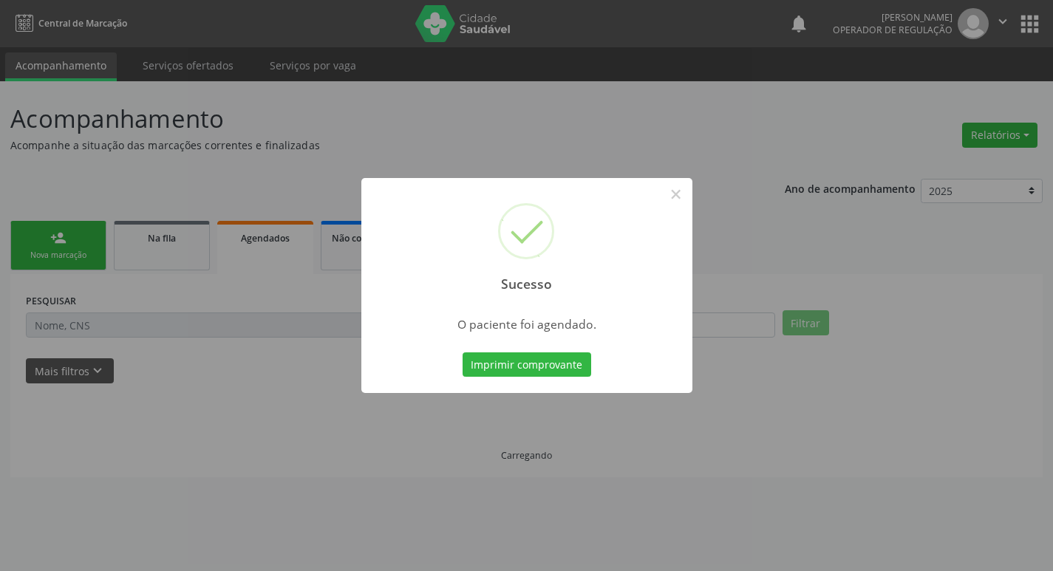
scroll to position [0, 0]
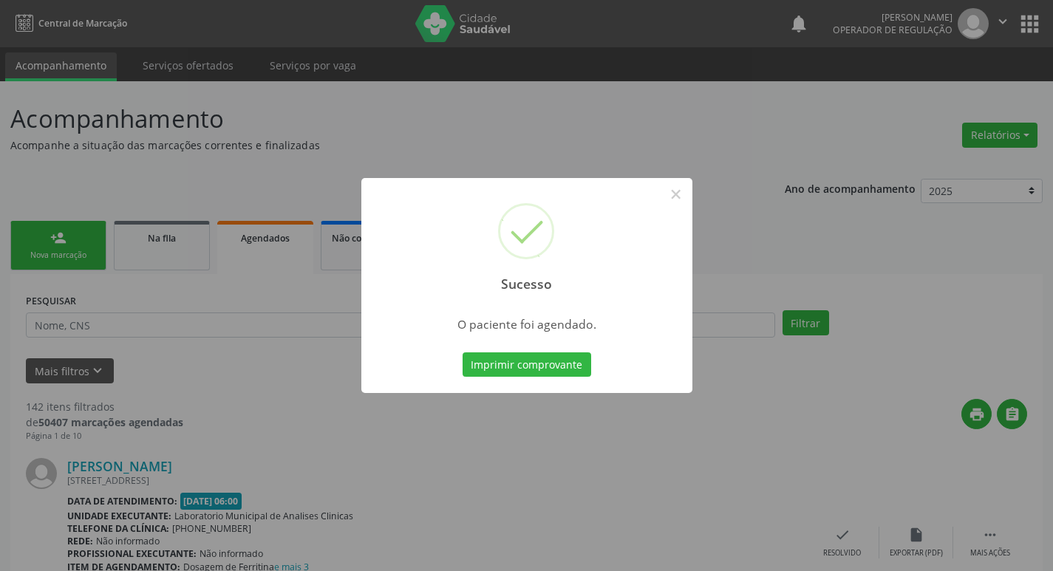
click at [282, 173] on div "Sucesso × O paciente foi agendado. Imprimir comprovante Cancel" at bounding box center [526, 285] width 1053 height 571
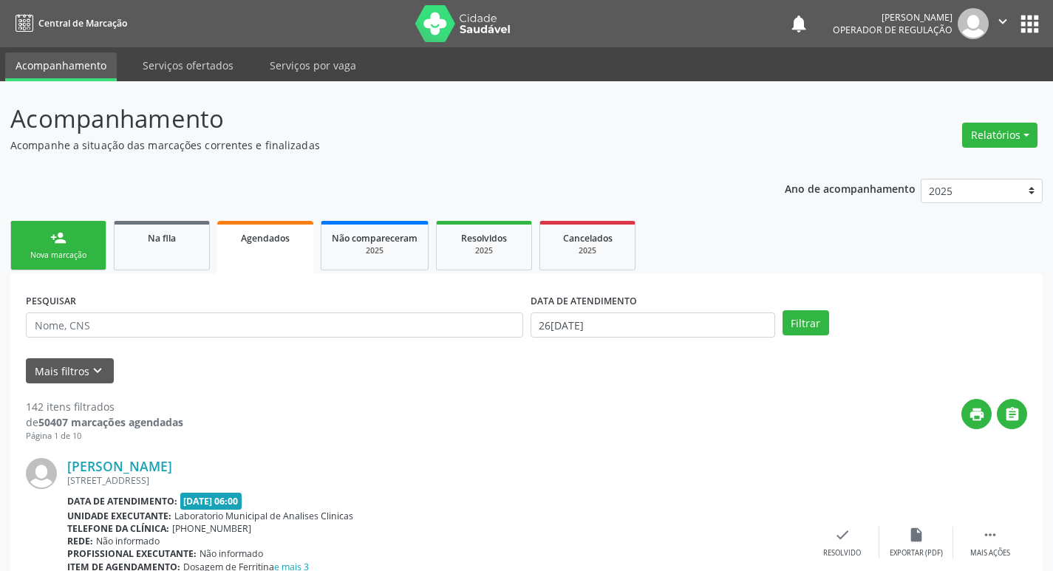
click at [78, 255] on div "Nova marcação" at bounding box center [58, 255] width 74 height 11
click at [152, 262] on link "Na fila" at bounding box center [162, 246] width 96 height 50
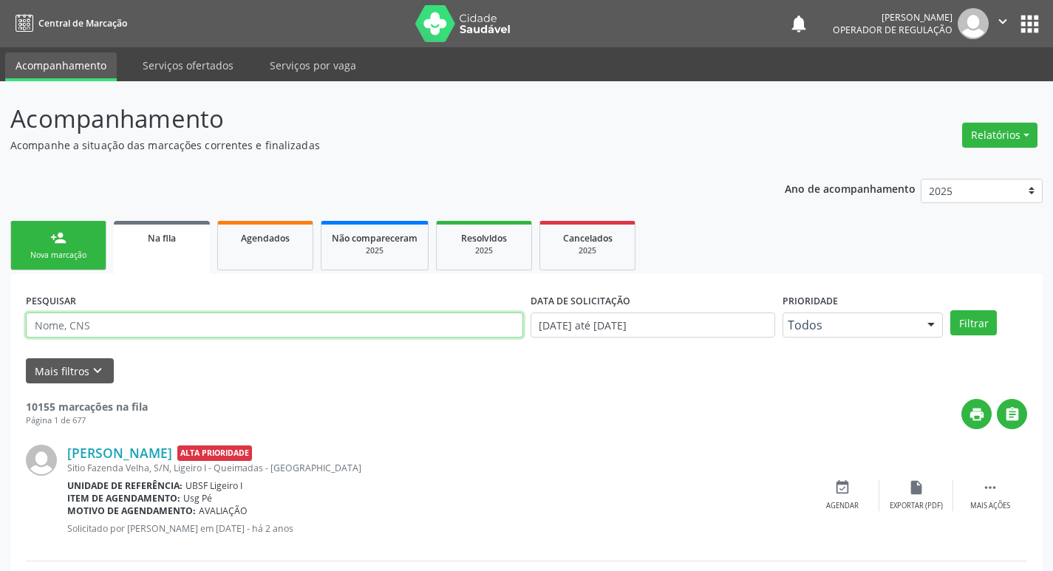
click at [183, 336] on input "text" at bounding box center [275, 325] width 498 height 25
type input "708604595763489"
click at [951, 310] on button "Filtrar" at bounding box center [974, 322] width 47 height 25
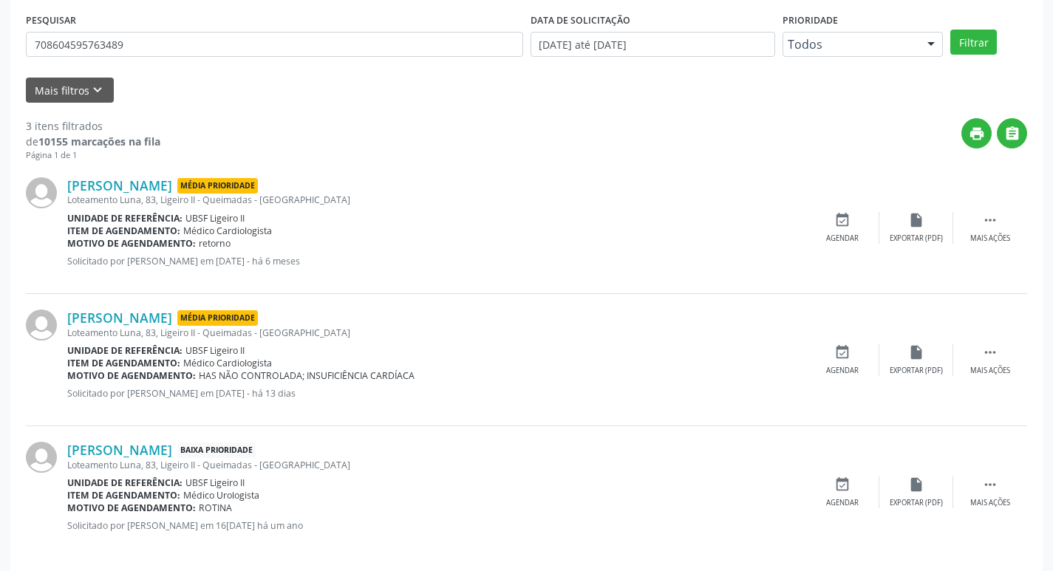
scroll to position [294, 0]
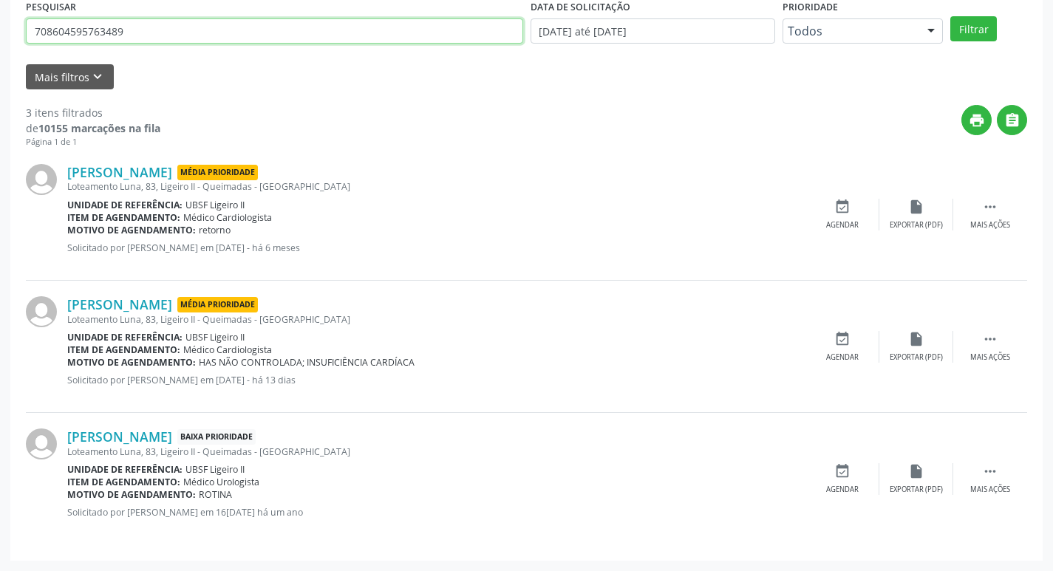
drag, startPoint x: 132, startPoint y: 30, endPoint x: 0, endPoint y: 28, distance: 132.3
click at [0, 28] on div "Acompanhamento Acompanhe a situação das marcações correntes e finalizadas Relat…" at bounding box center [526, 179] width 1053 height 784
type input "706308749041577"
click at [951, 16] on button "Filtrar" at bounding box center [974, 28] width 47 height 25
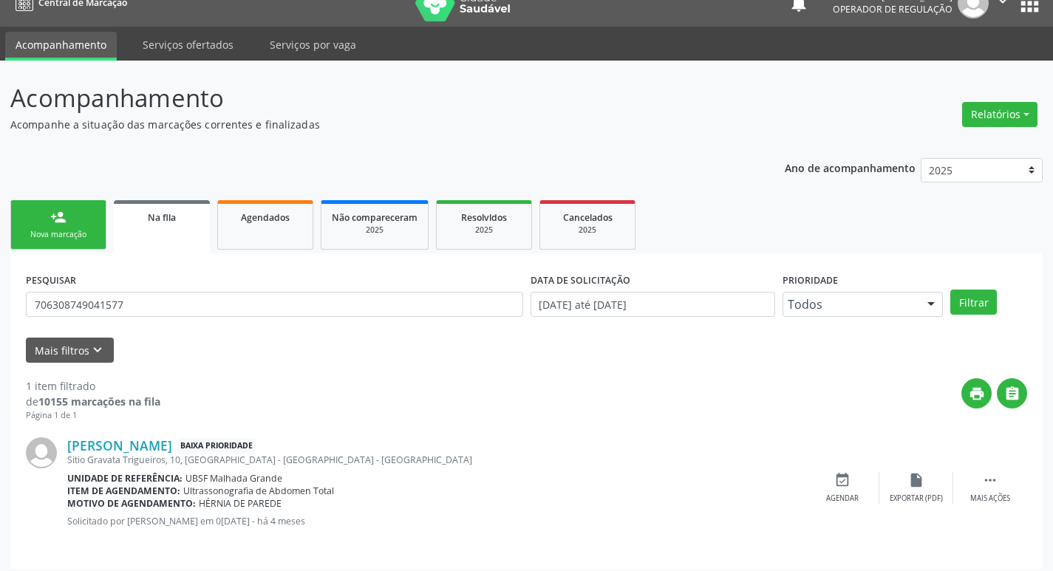
scroll to position [29, 0]
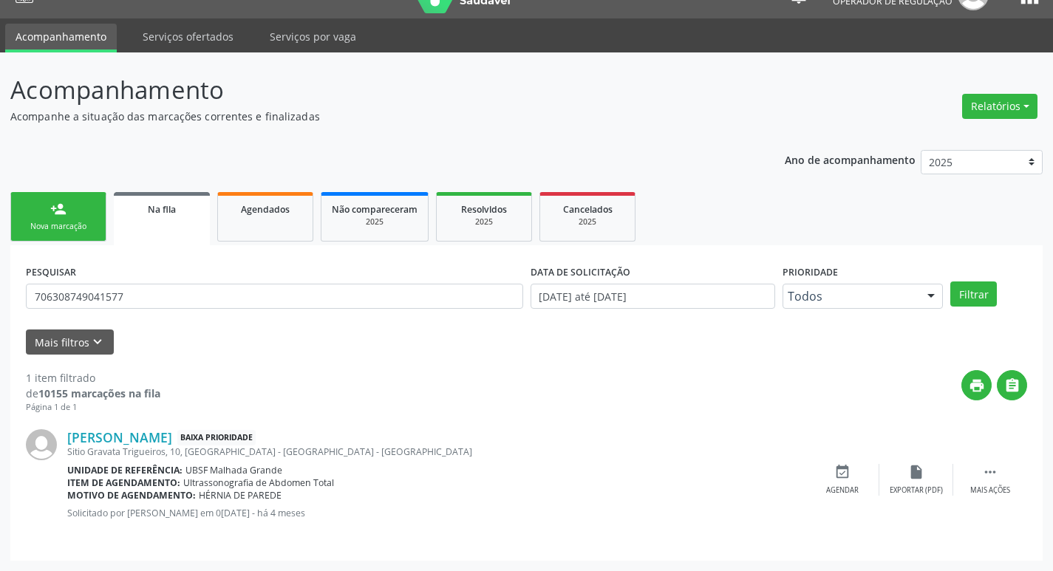
click at [169, 316] on div "PESQUISAR 706308749041577" at bounding box center [274, 290] width 505 height 58
drag, startPoint x: 162, startPoint y: 301, endPoint x: 32, endPoint y: 313, distance: 130.7
click at [8, 304] on div "Acompanhamento Acompanhe a situação das marcações correntes e finalizadas Relat…" at bounding box center [526, 311] width 1053 height 519
click at [80, 221] on div "Nova marcação" at bounding box center [58, 226] width 74 height 11
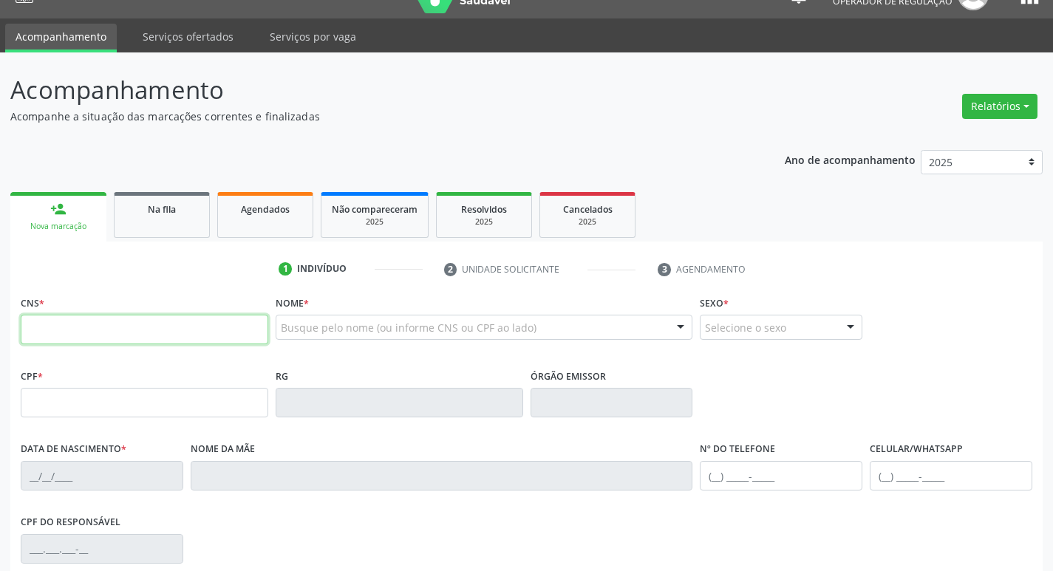
click at [113, 330] on input "text" at bounding box center [145, 330] width 248 height 30
paste input "706 3087 4904 1577"
type input "706 3087 4904 1577"
type input "024.469.224-65"
type input "[DATE]"
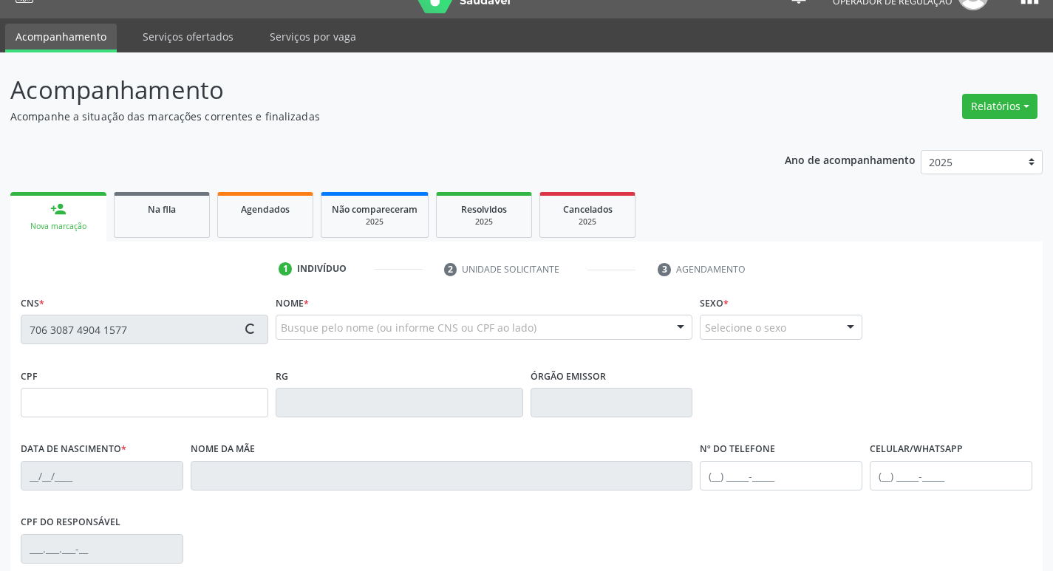
type input "[PERSON_NAME]"
type input "[PHONE_NUMBER]"
type input "10"
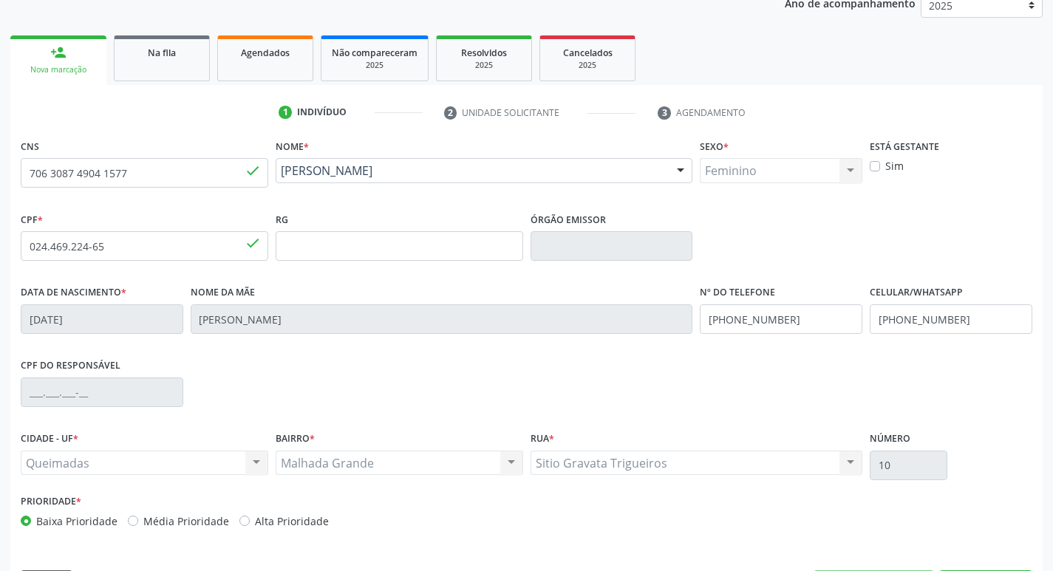
scroll to position [230, 0]
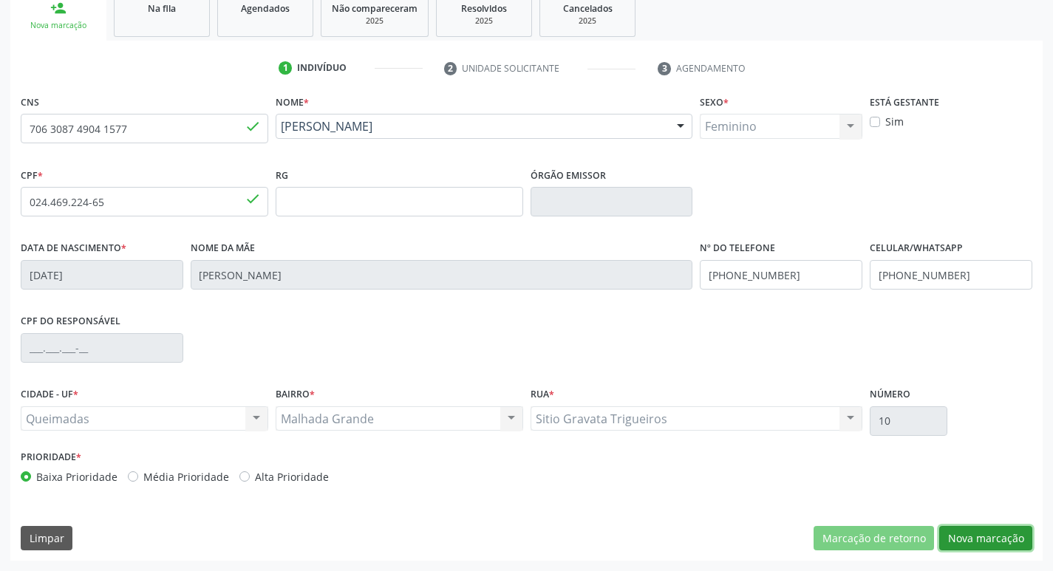
click at [965, 540] on button "Nova marcação" at bounding box center [986, 538] width 93 height 25
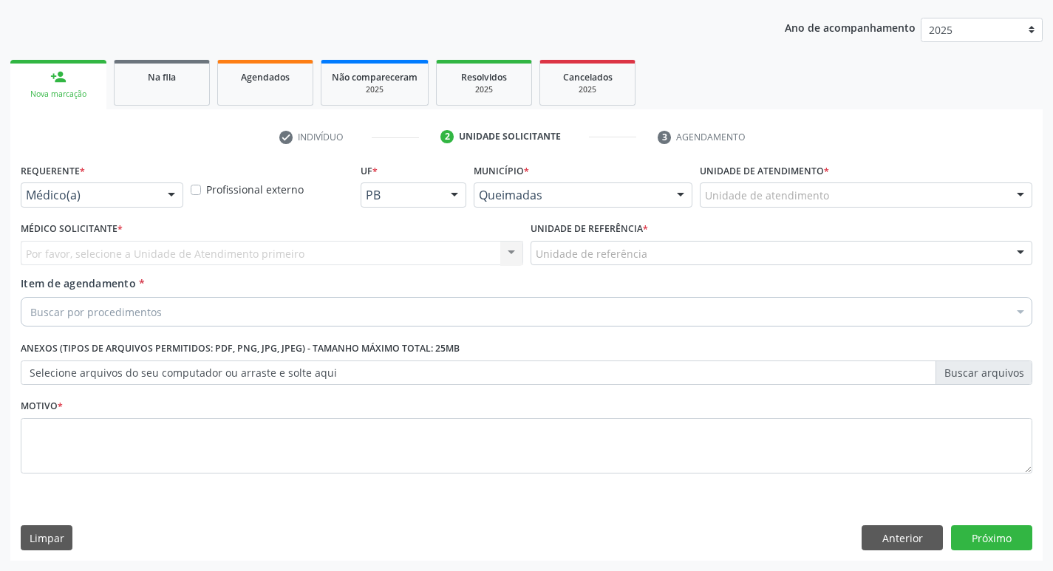
scroll to position [161, 0]
click at [120, 185] on div "Médico(a)" at bounding box center [102, 195] width 163 height 25
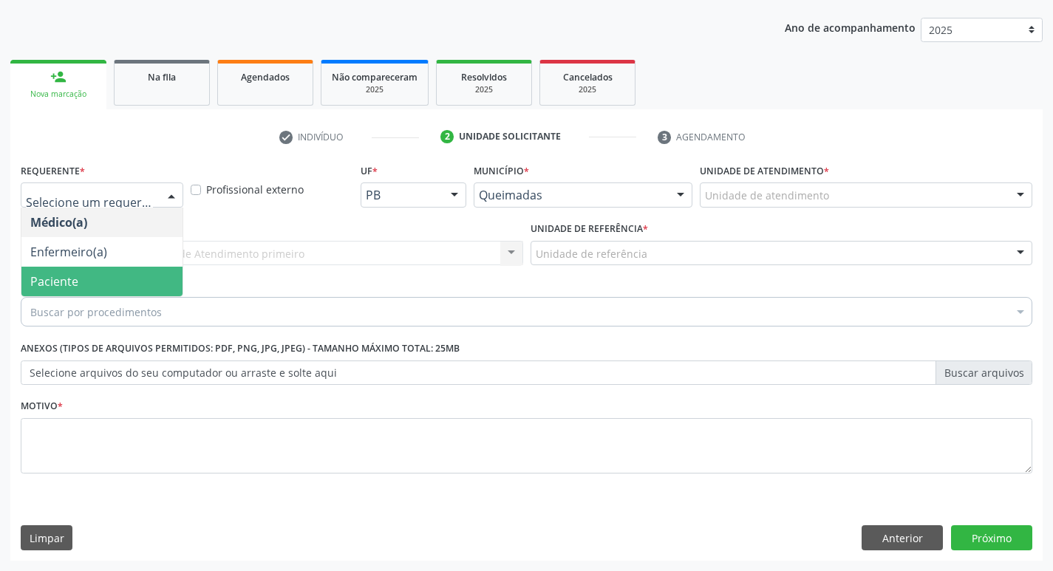
click at [99, 275] on span "Paciente" at bounding box center [101, 282] width 161 height 30
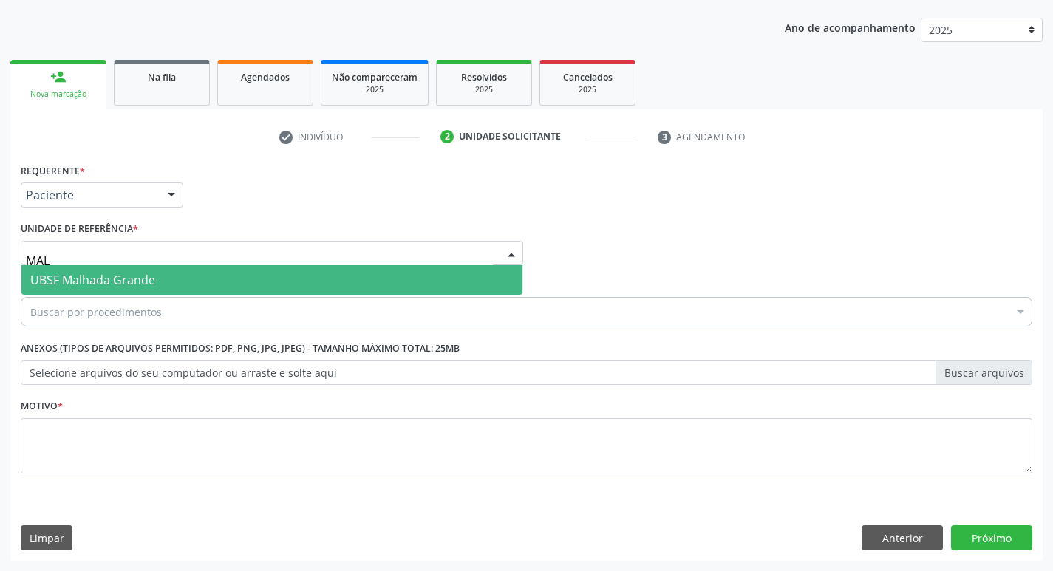
type input "MALH"
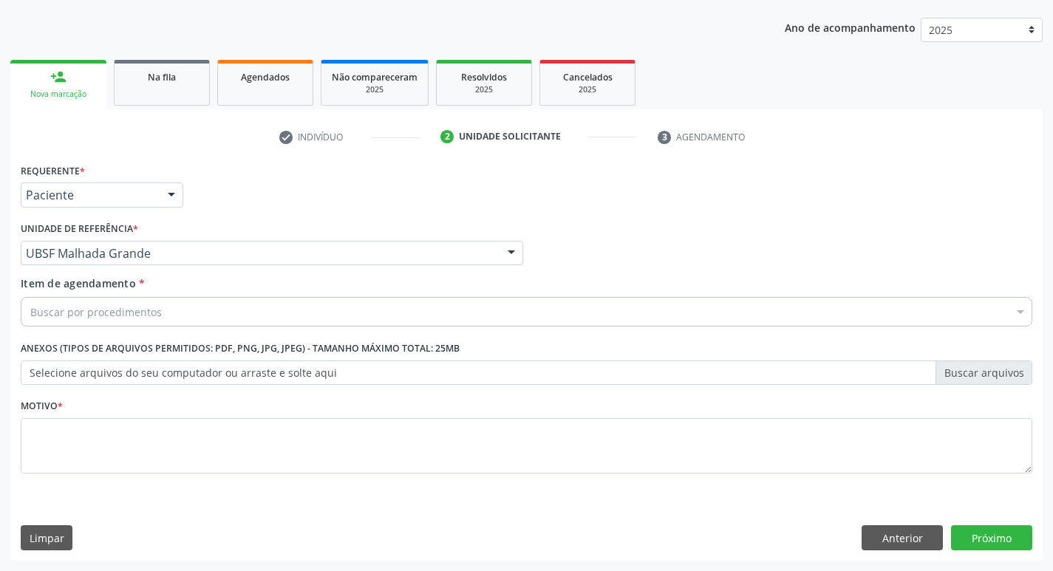
click at [183, 312] on div "Buscar por procedimentos" at bounding box center [527, 312] width 1012 height 30
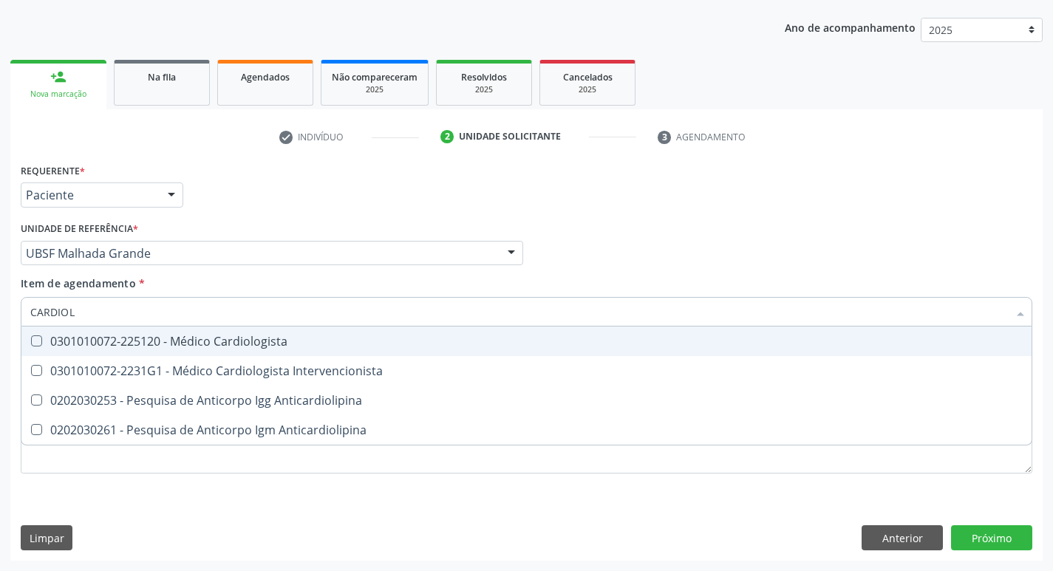
type input "CARDIOLO"
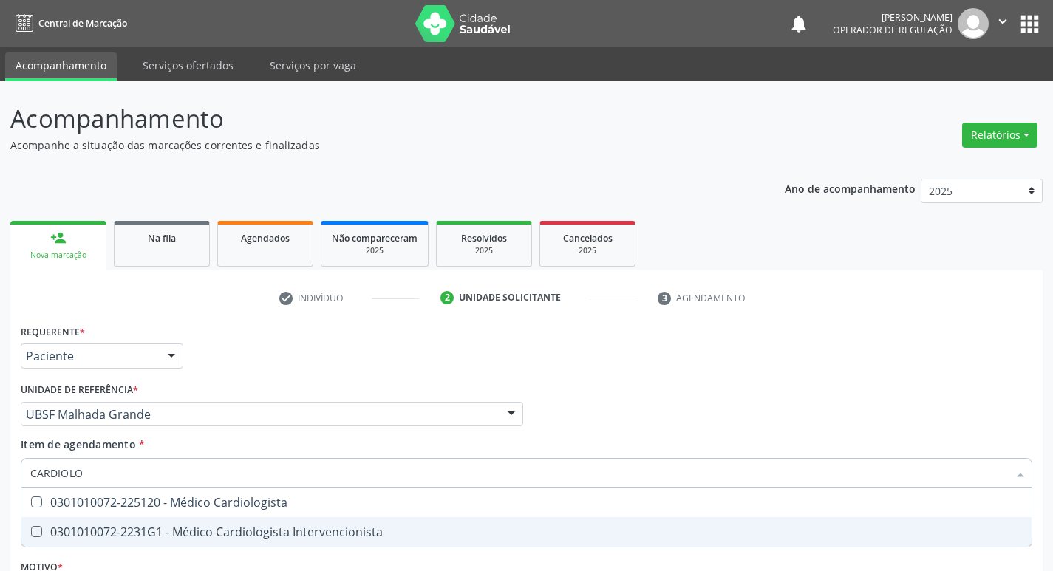
scroll to position [161, 0]
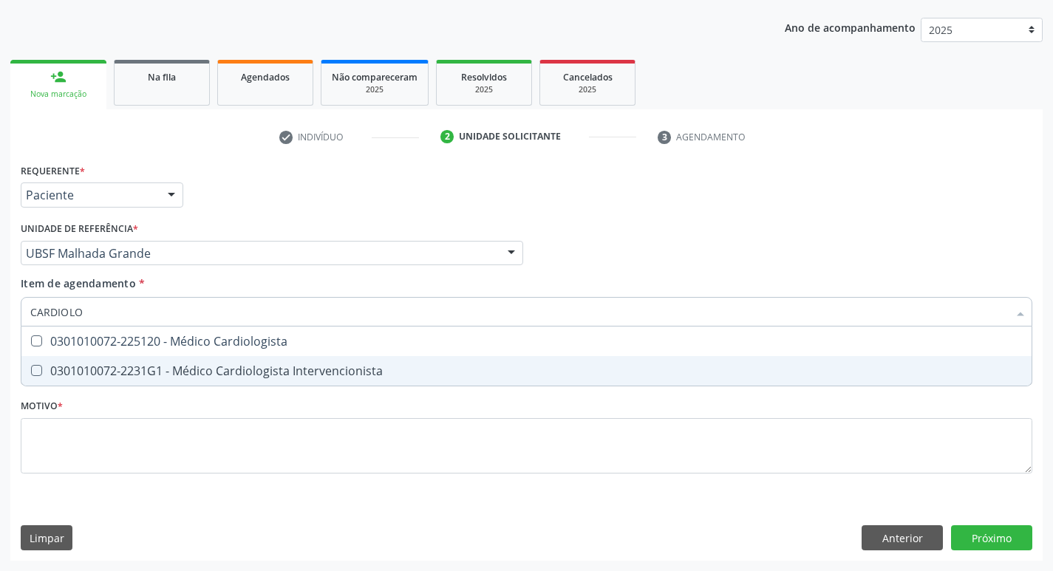
click at [176, 379] on span "0301010072-2231G1 - Médico Cardiologista Intervencionista" at bounding box center [526, 371] width 1011 height 30
checkbox Intervencionista "true"
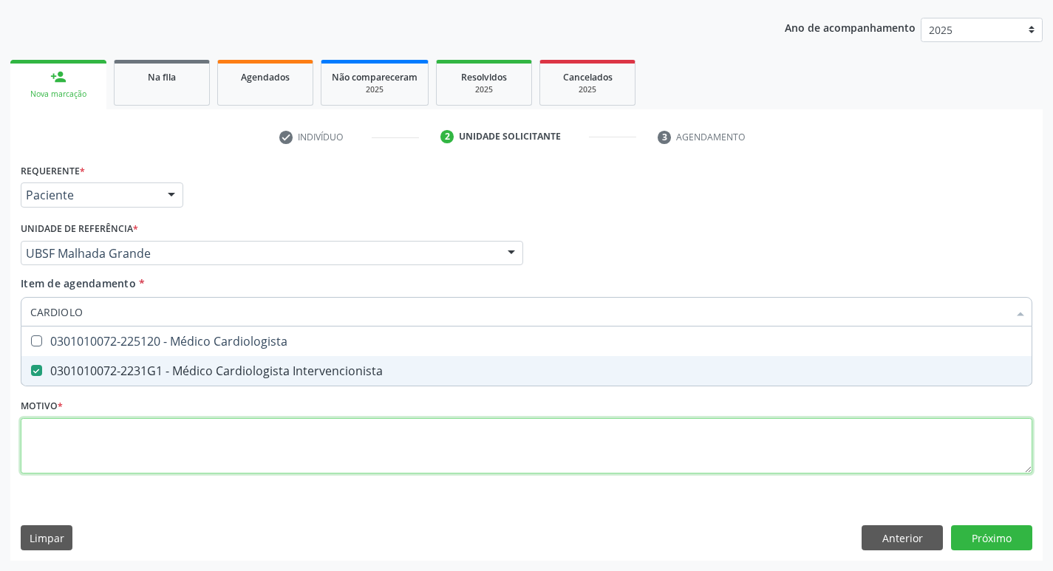
click at [166, 429] on div "Requerente * Paciente Médico(a) Enfermeiro(a) Paciente Nenhum resultado encontr…" at bounding box center [527, 327] width 1012 height 335
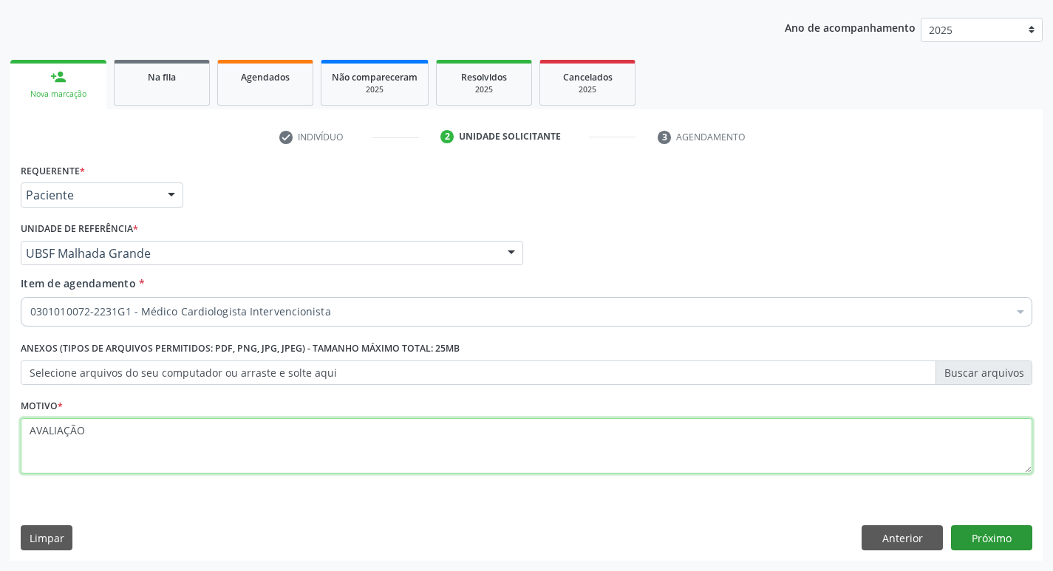
type textarea "AVALIAÇÃO"
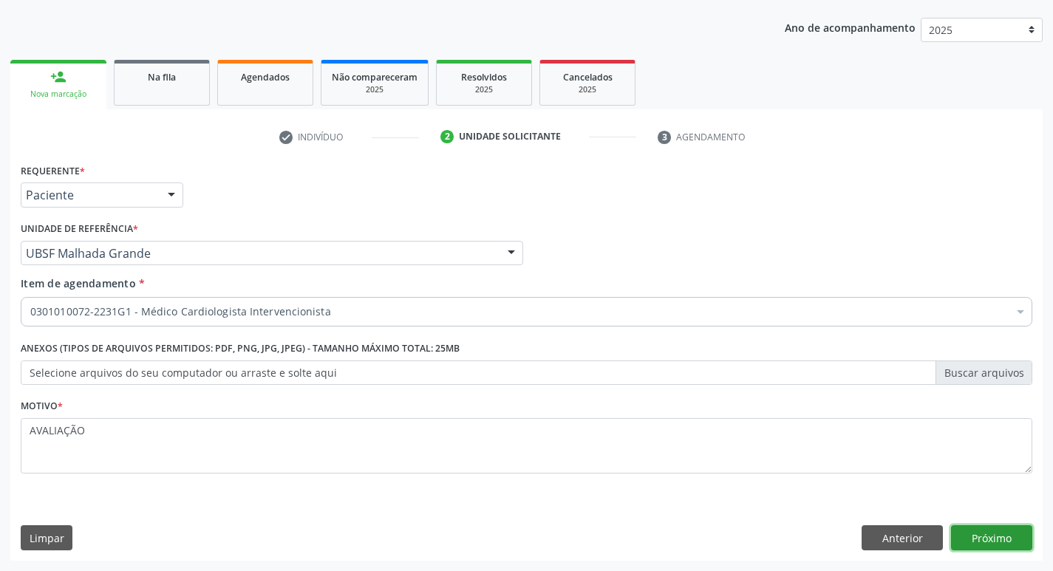
click at [1002, 540] on button "Próximo" at bounding box center [991, 538] width 81 height 25
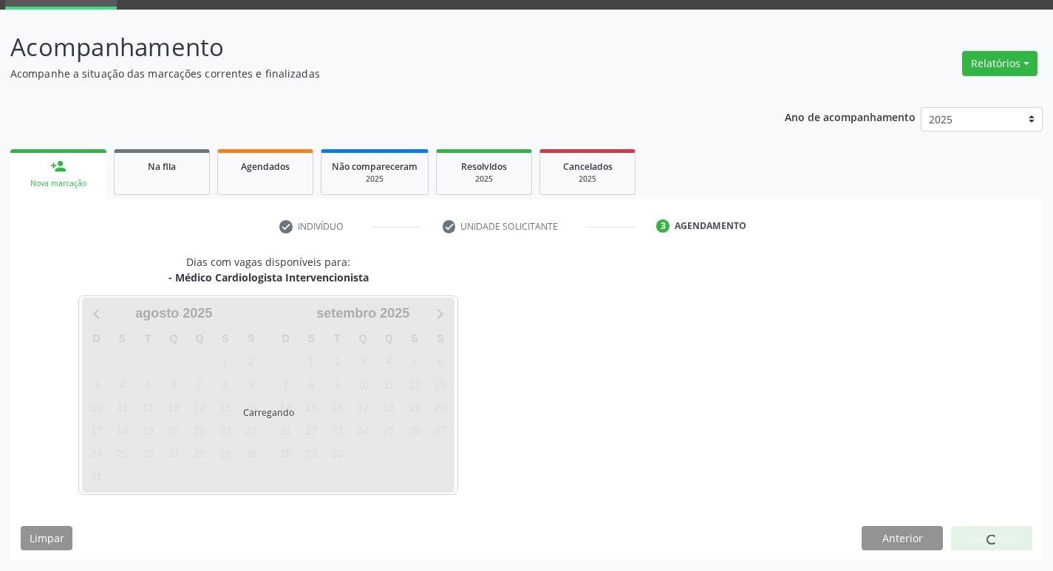
scroll to position [72, 0]
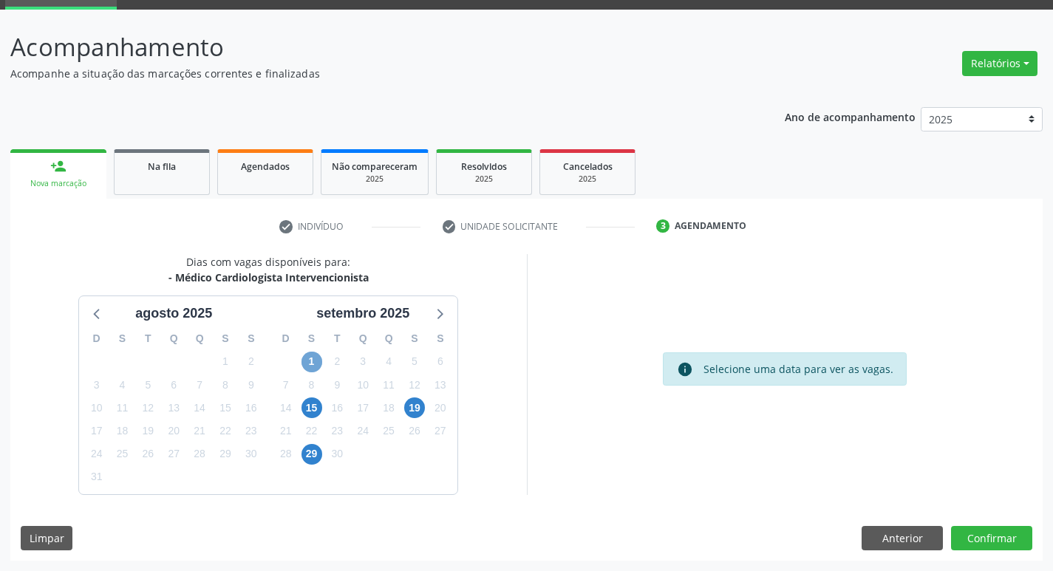
click at [316, 364] on span "1" at bounding box center [312, 362] width 21 height 21
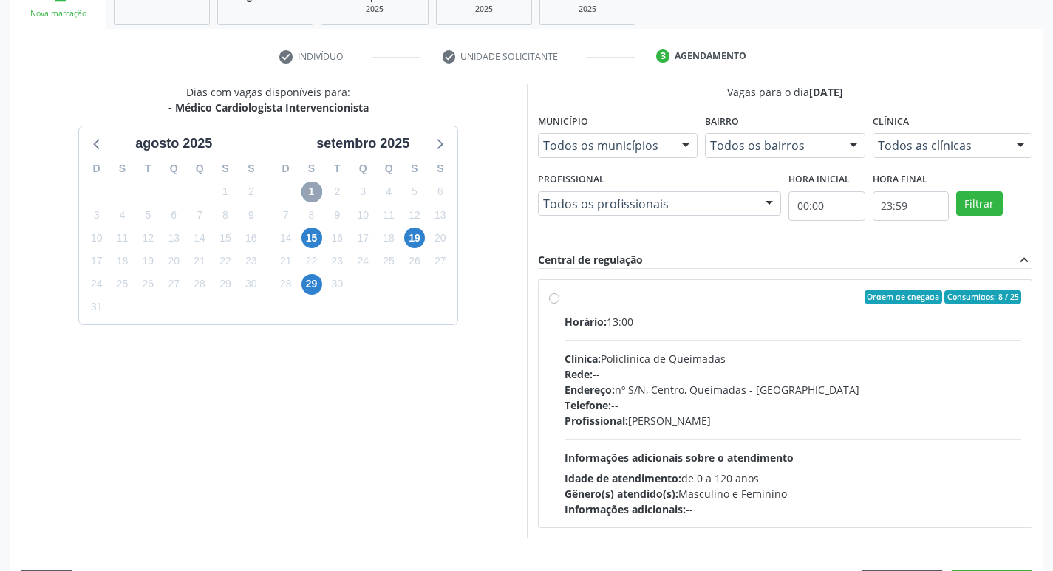
scroll to position [285, 0]
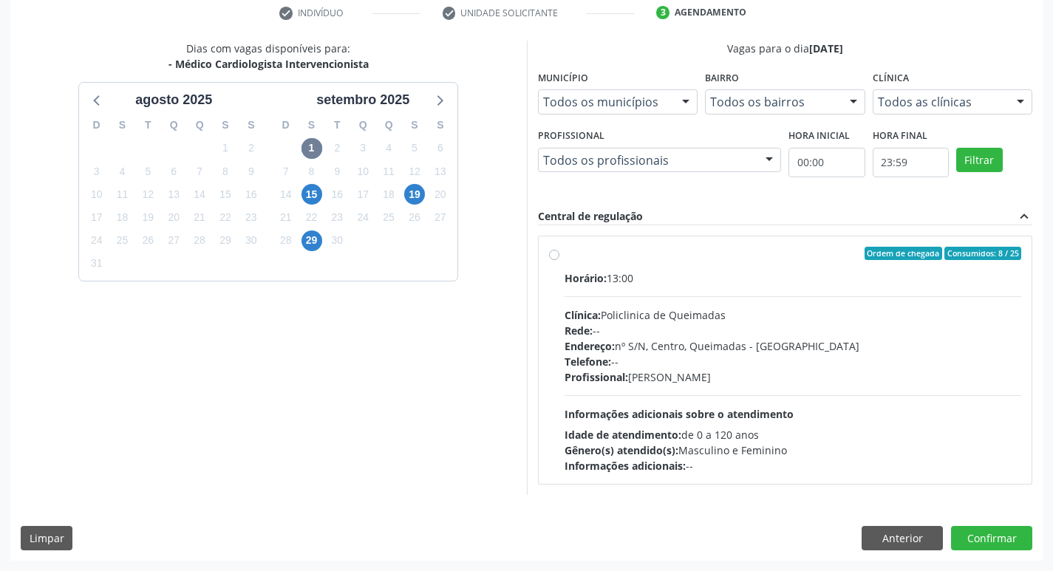
click at [601, 237] on div "Ordem de chegada Consumidos: 8 / 25 Horário: 13:00 Clínica: Policlinica de Quei…" at bounding box center [786, 361] width 494 height 248
radio input "true"
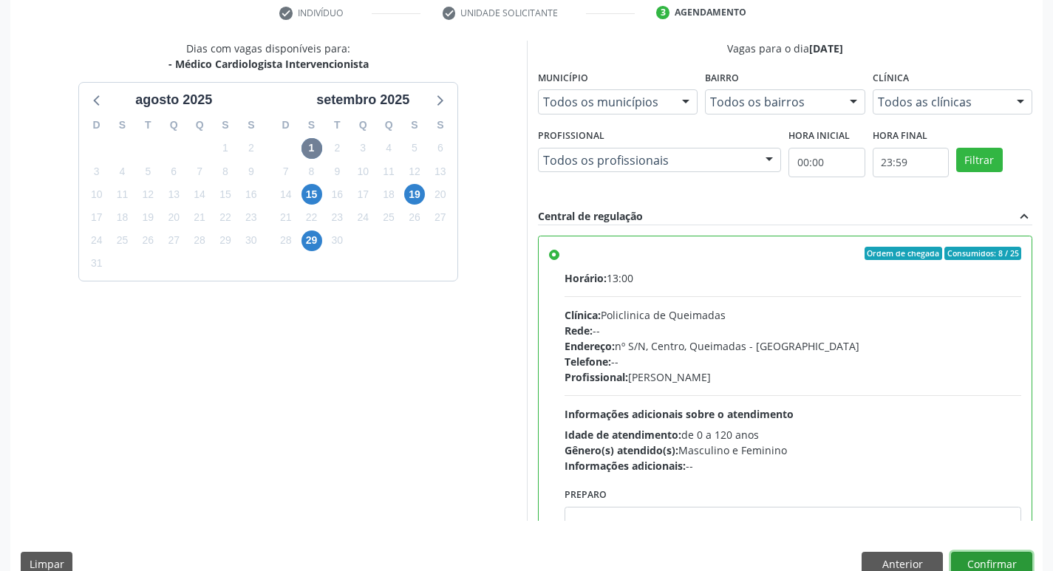
click at [976, 566] on button "Confirmar" at bounding box center [991, 564] width 81 height 25
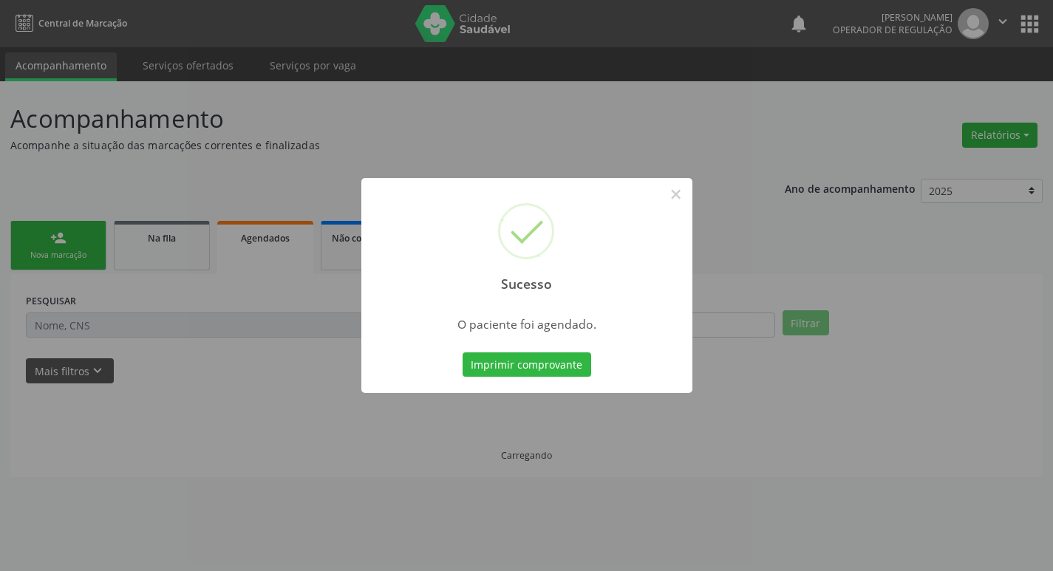
scroll to position [0, 0]
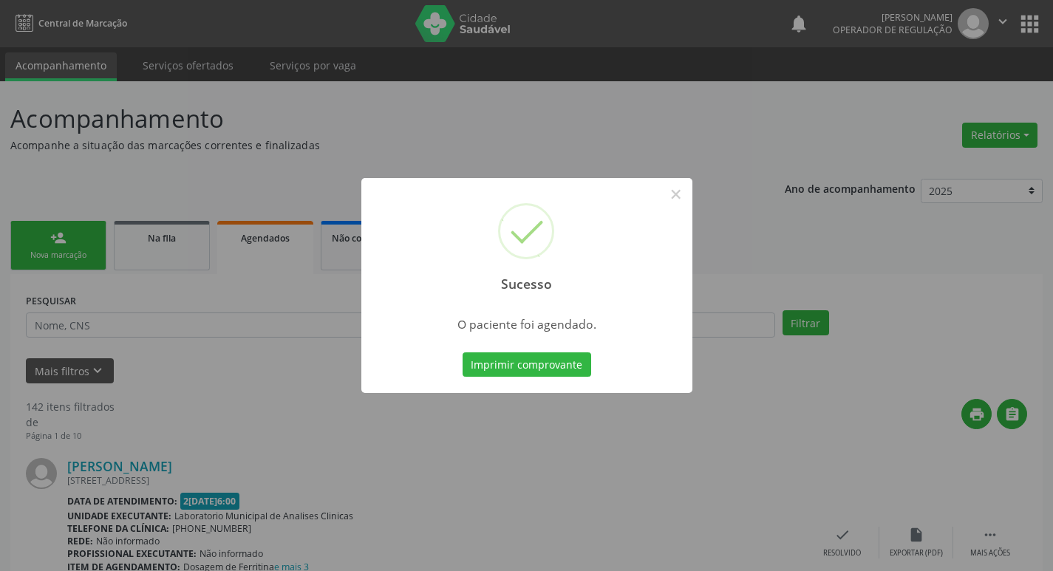
click at [208, 146] on div "Sucesso × O paciente foi agendado. Imprimir comprovante Cancel" at bounding box center [526, 285] width 1053 height 571
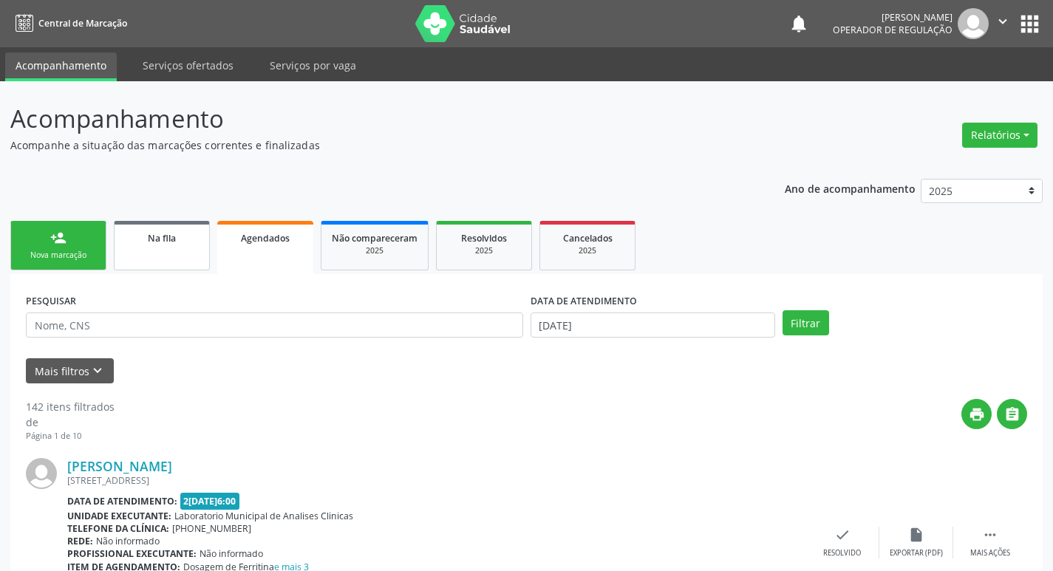
click at [188, 242] on div "Na fila" at bounding box center [162, 238] width 74 height 16
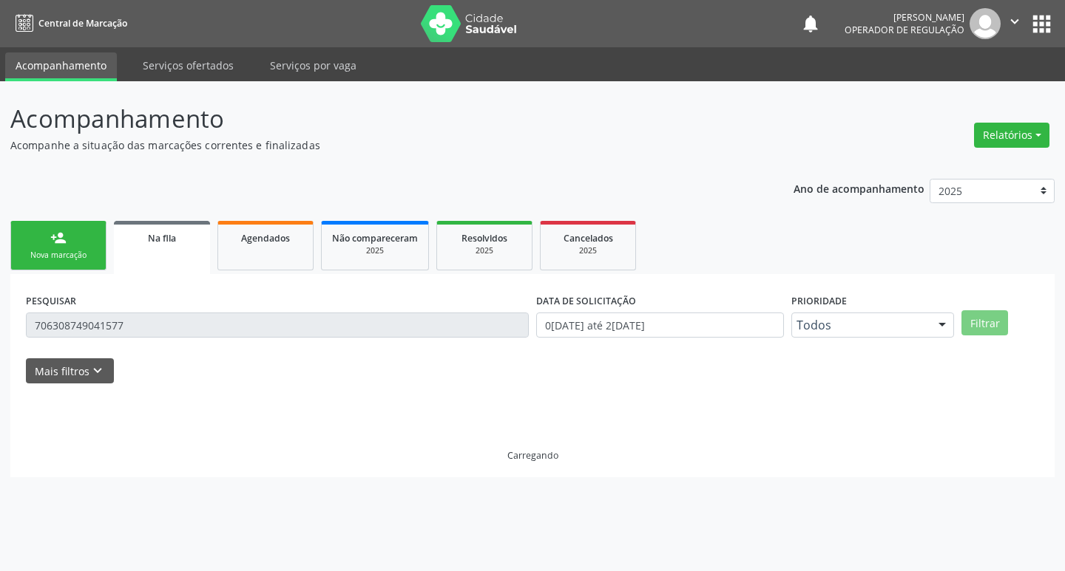
click at [0, 322] on div "Acompanhamento Acompanhe a situação das marcações correntes e finalizadas Relat…" at bounding box center [532, 326] width 1065 height 490
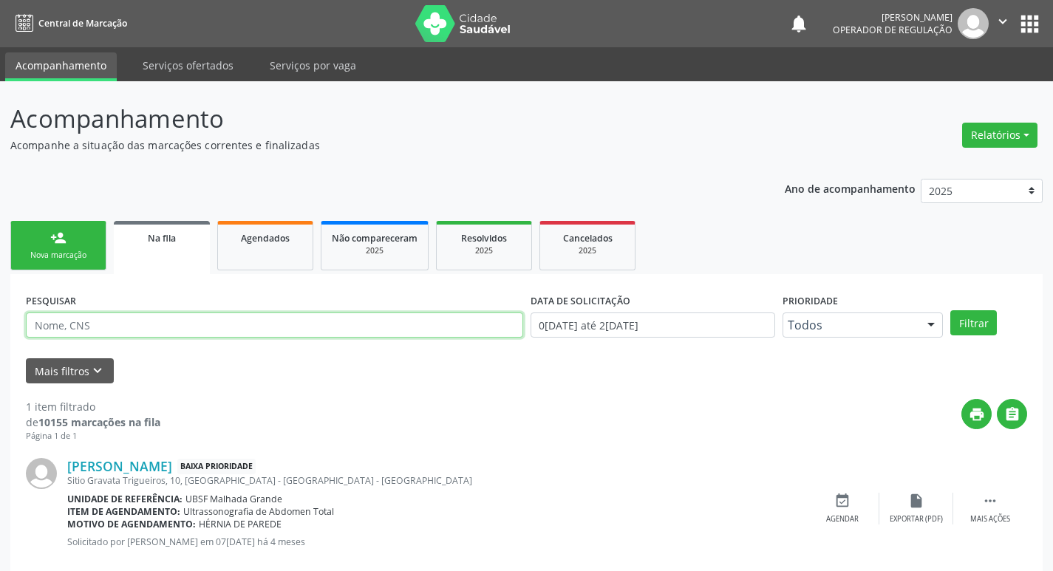
click at [41, 321] on input "text" at bounding box center [275, 325] width 498 height 25
type input "700009611506808"
click at [951, 310] on button "Filtrar" at bounding box center [974, 322] width 47 height 25
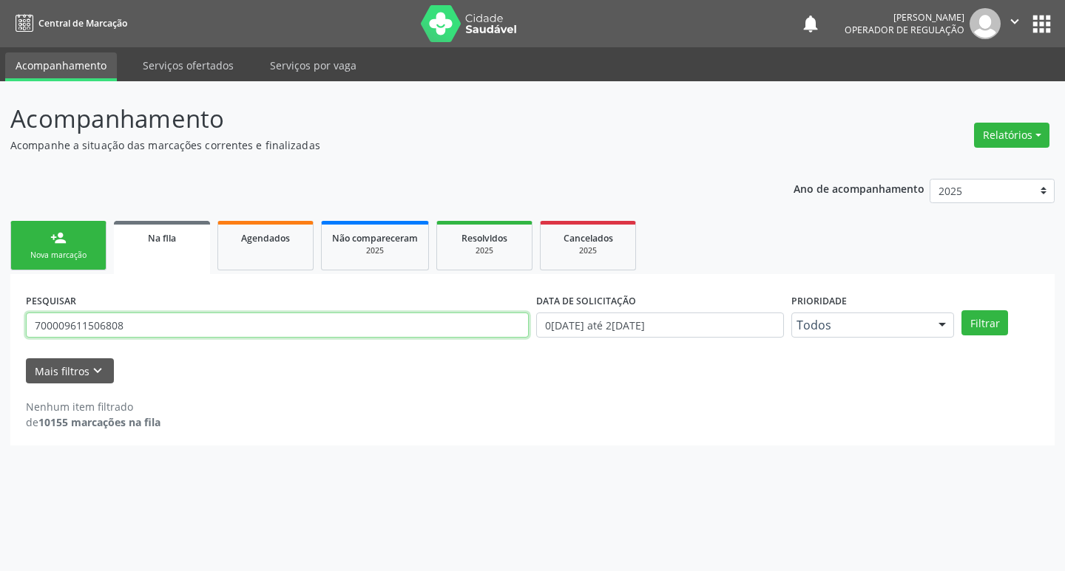
drag, startPoint x: 152, startPoint y: 325, endPoint x: 0, endPoint y: 319, distance: 151.7
click at [0, 319] on div "Acompanhamento Acompanhe a situação das marcações correntes e finalizadas Relat…" at bounding box center [532, 326] width 1065 height 490
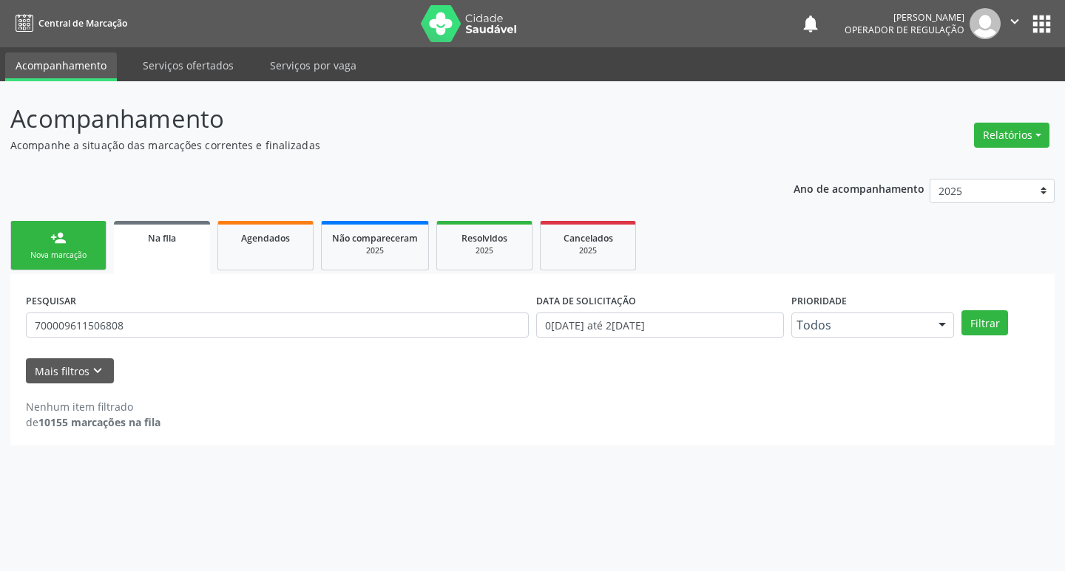
click at [68, 259] on div "Nova marcação" at bounding box center [58, 255] width 74 height 11
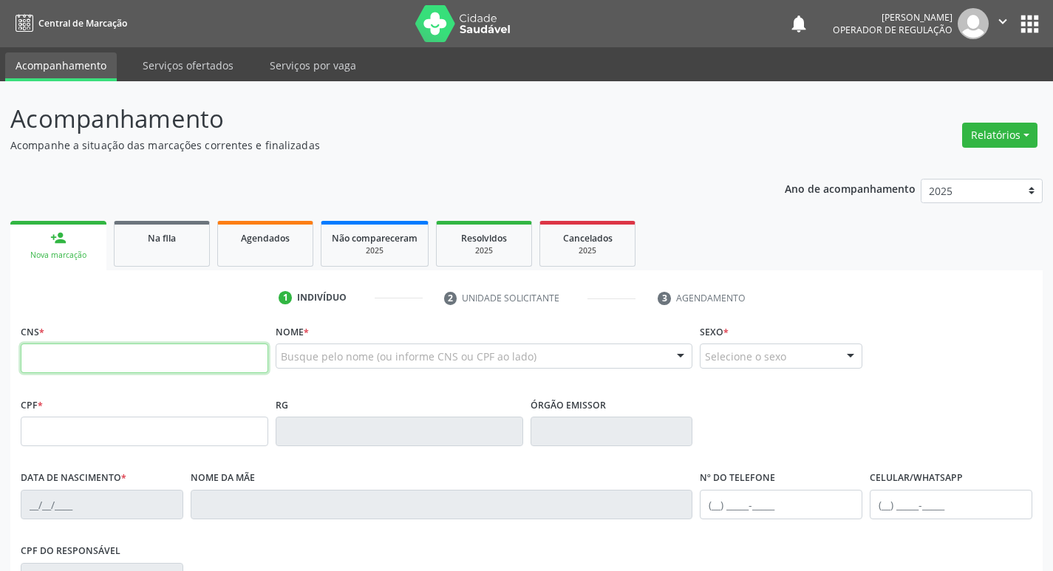
click at [184, 373] on input "text" at bounding box center [145, 359] width 248 height 30
paste input "700 0096 1150 6808"
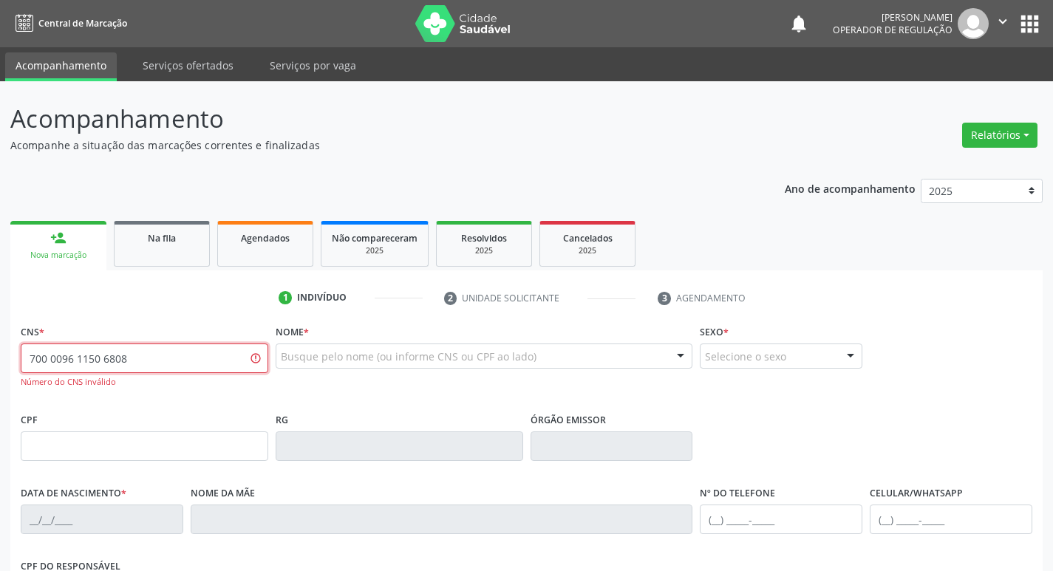
type input "700 0096 1150 6808"
click at [169, 225] on link "Na fila" at bounding box center [162, 244] width 96 height 46
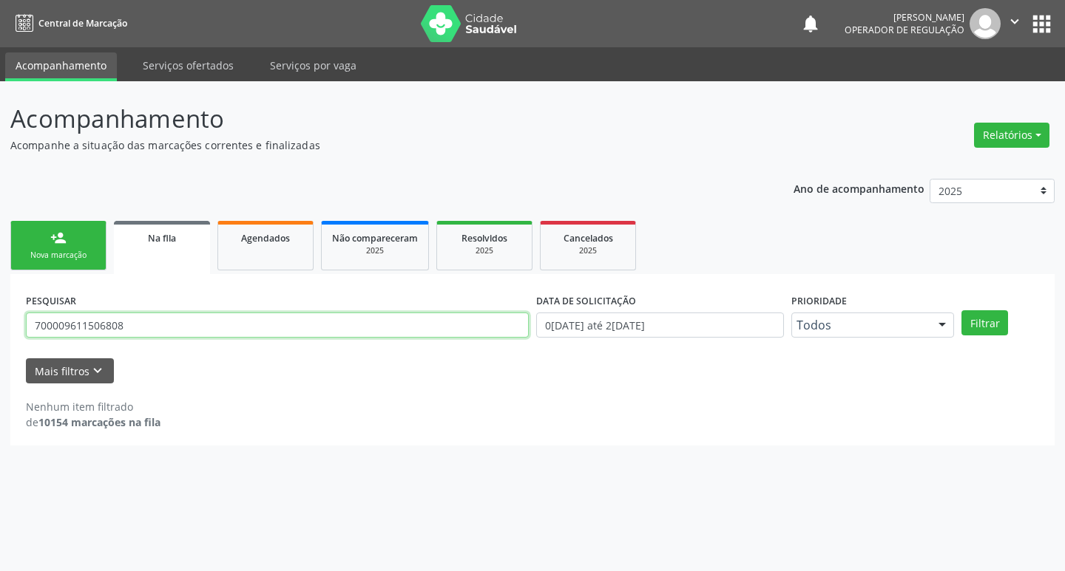
drag, startPoint x: 157, startPoint y: 316, endPoint x: 149, endPoint y: 319, distance: 9.4
click at [152, 316] on input "700009611506808" at bounding box center [277, 325] width 503 height 25
drag, startPoint x: 149, startPoint y: 319, endPoint x: 0, endPoint y: 322, distance: 148.6
click at [0, 322] on div "Acompanhamento Acompanhe a situação das marcações correntes e finalizadas Relat…" at bounding box center [532, 326] width 1065 height 490
type input "700009611506508"
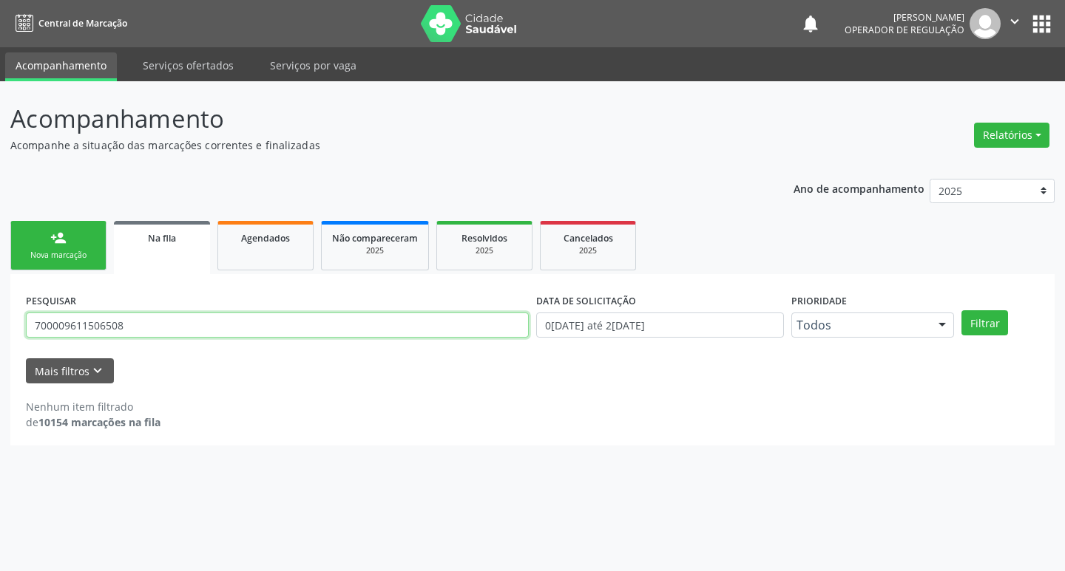
click at [961, 310] on button "Filtrar" at bounding box center [984, 322] width 47 height 25
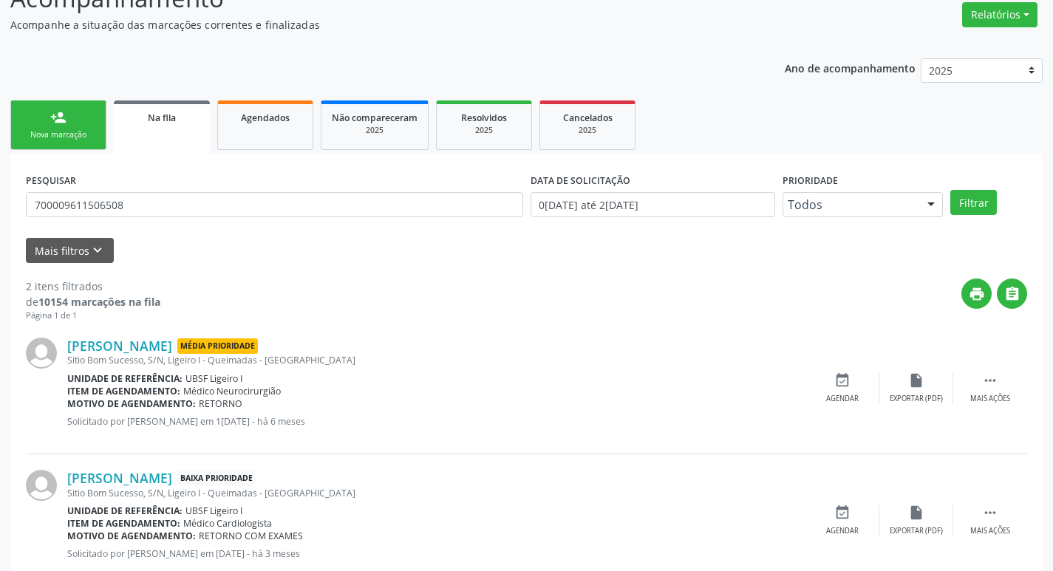
scroll to position [161, 0]
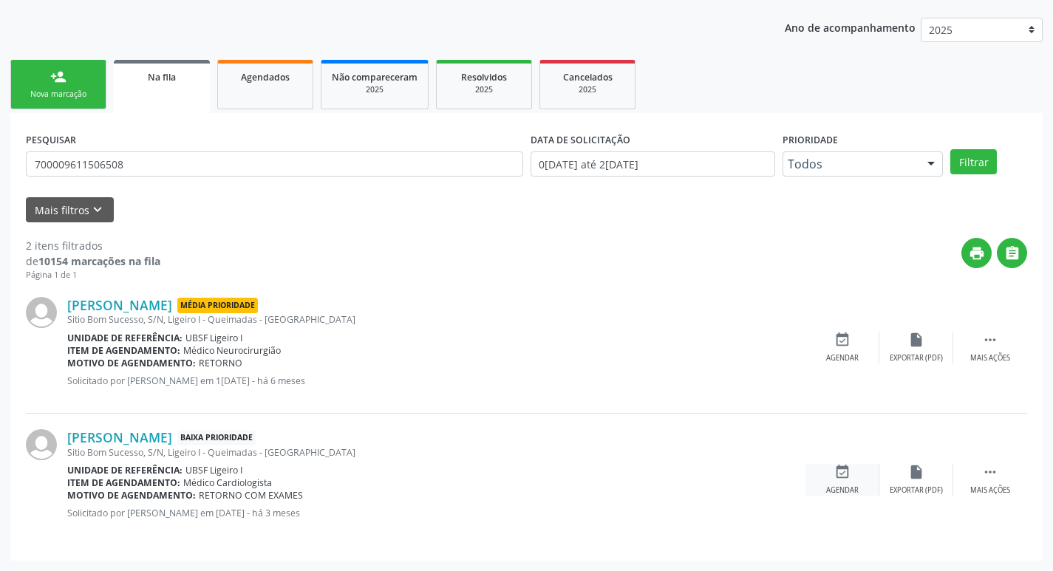
click at [840, 483] on div "event_available Agendar" at bounding box center [843, 480] width 74 height 32
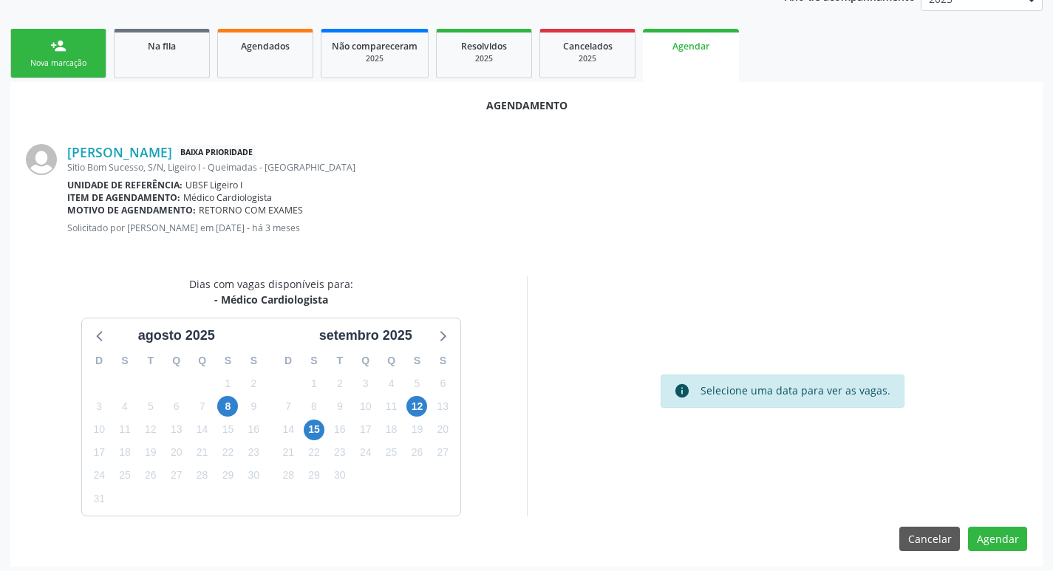
scroll to position [198, 0]
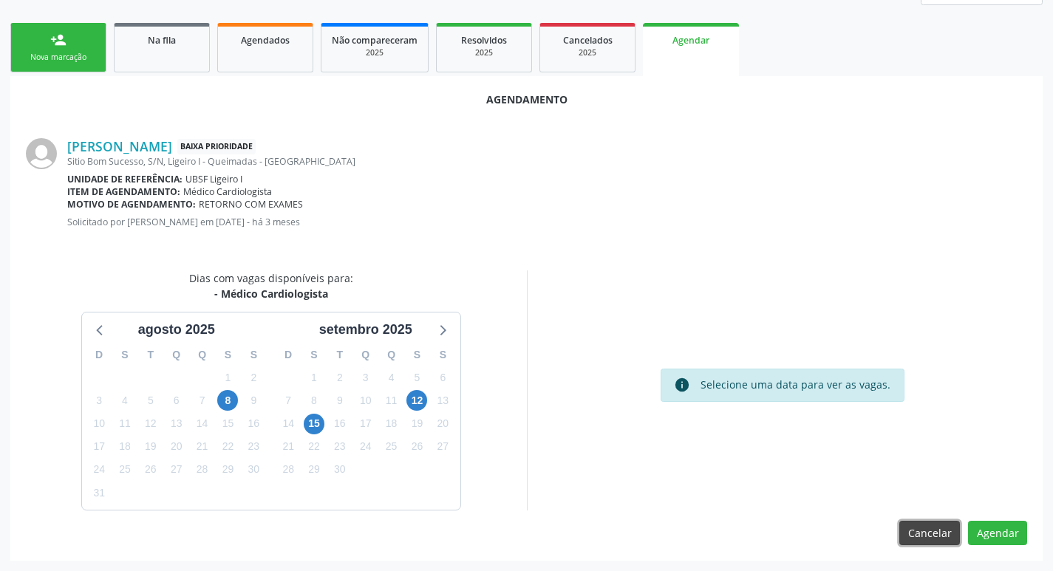
click at [921, 539] on button "Cancelar" at bounding box center [930, 533] width 61 height 25
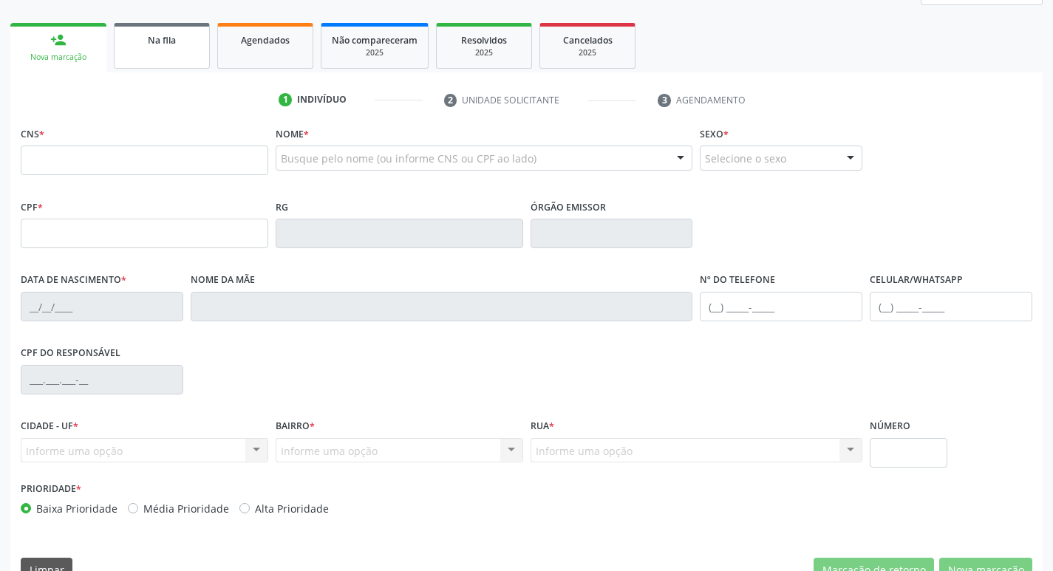
click at [138, 44] on div "Na fila" at bounding box center [162, 40] width 74 height 16
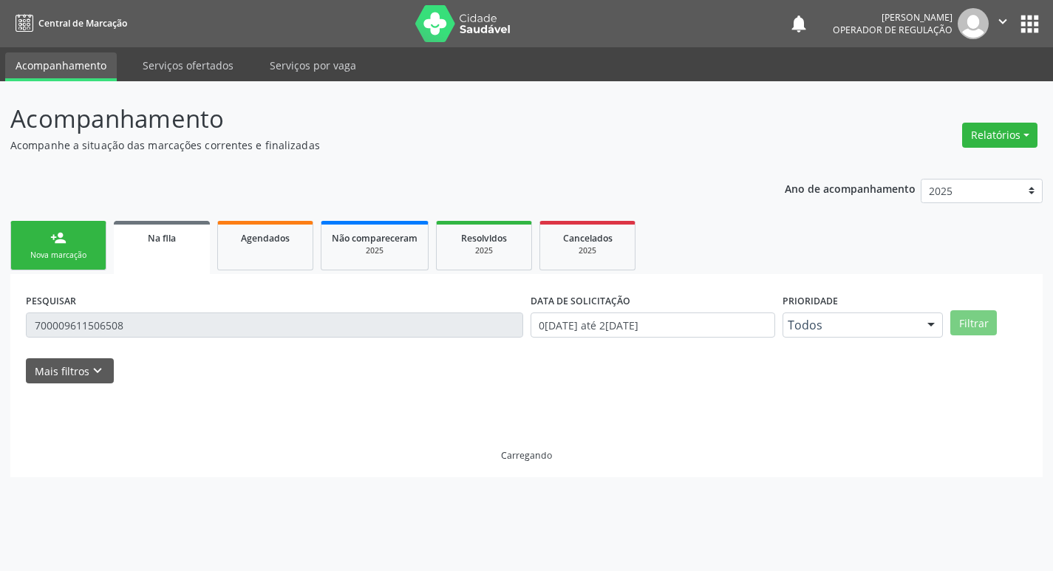
scroll to position [0, 0]
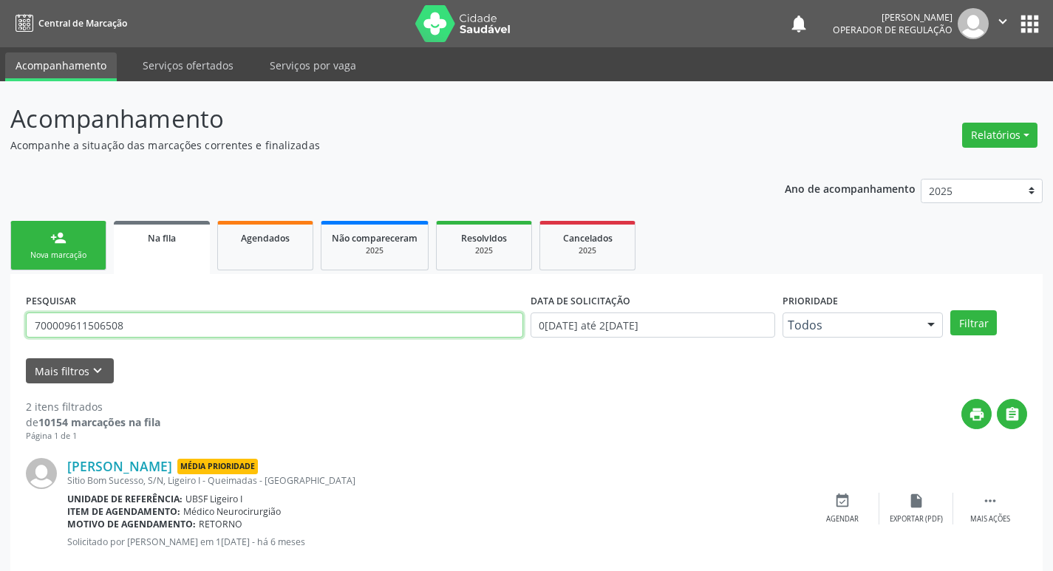
drag, startPoint x: 171, startPoint y: 328, endPoint x: 0, endPoint y: 309, distance: 171.8
click at [0, 309] on div "Acompanhamento Acompanhe a situação das marcações correntes e finalizadas Relat…" at bounding box center [526, 406] width 1053 height 651
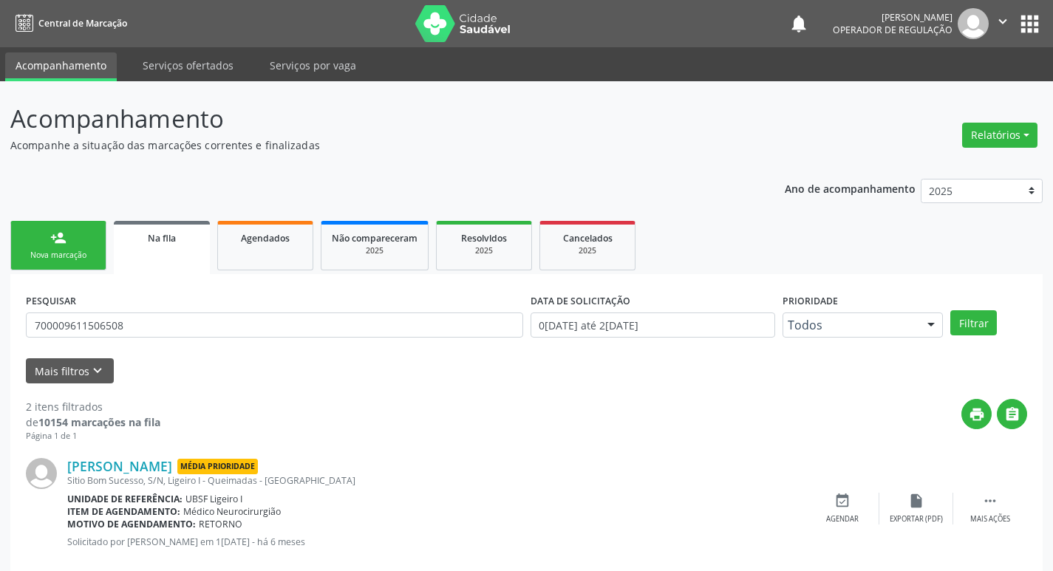
click at [1031, 276] on div "PESQUISAR 700009611506508 DATA DE SOLICITAÇÃO 01/01/2021 até 26/08/2025 Priorid…" at bounding box center [526, 498] width 1033 height 448
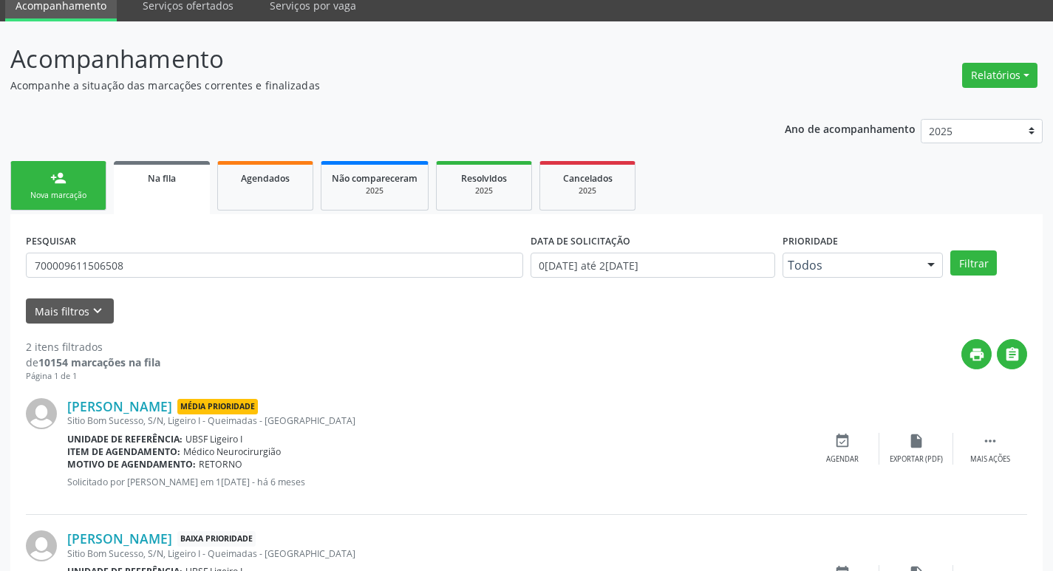
scroll to position [161, 0]
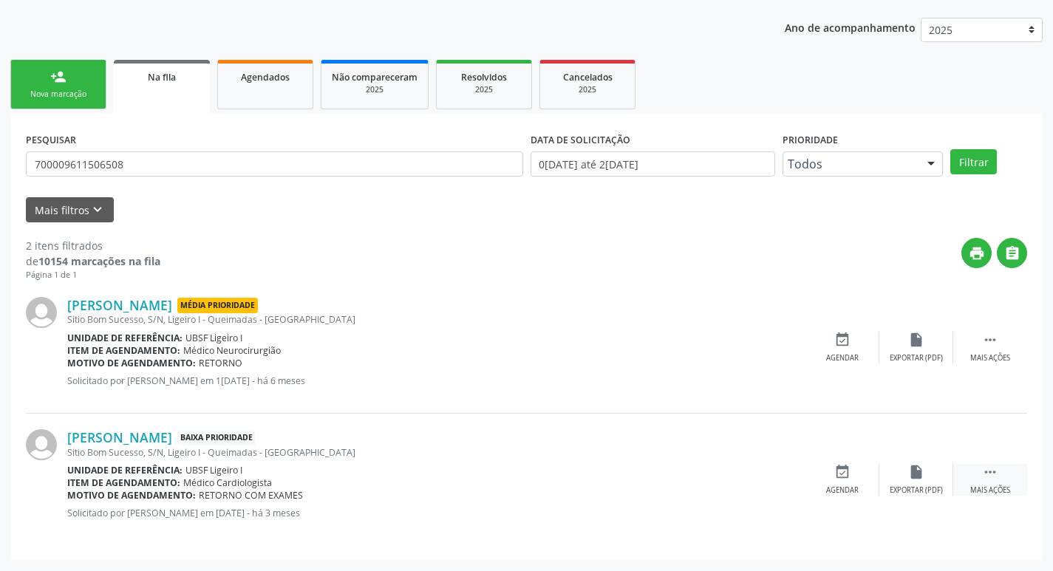
click at [1000, 477] on div " Mais ações" at bounding box center [991, 480] width 74 height 32
click at [909, 480] on icon "edit" at bounding box center [917, 472] width 16 height 16
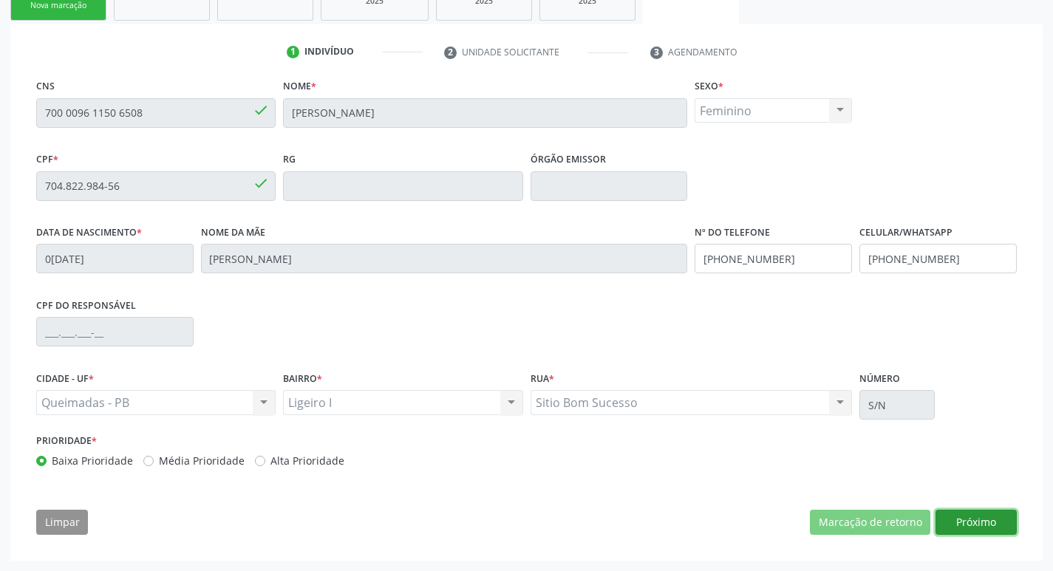
click at [994, 529] on button "Próximo" at bounding box center [976, 522] width 81 height 25
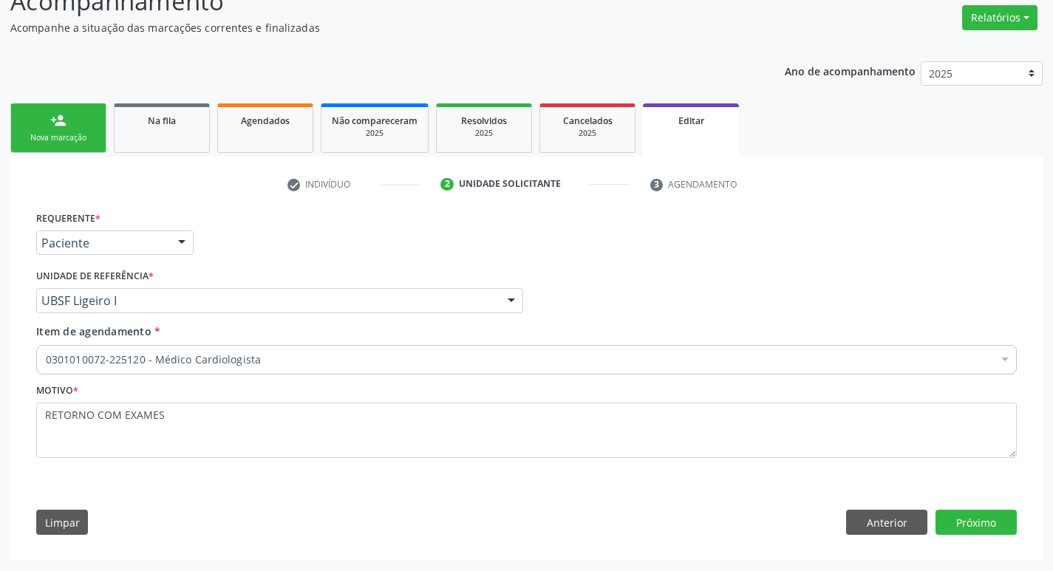
scroll to position [118, 0]
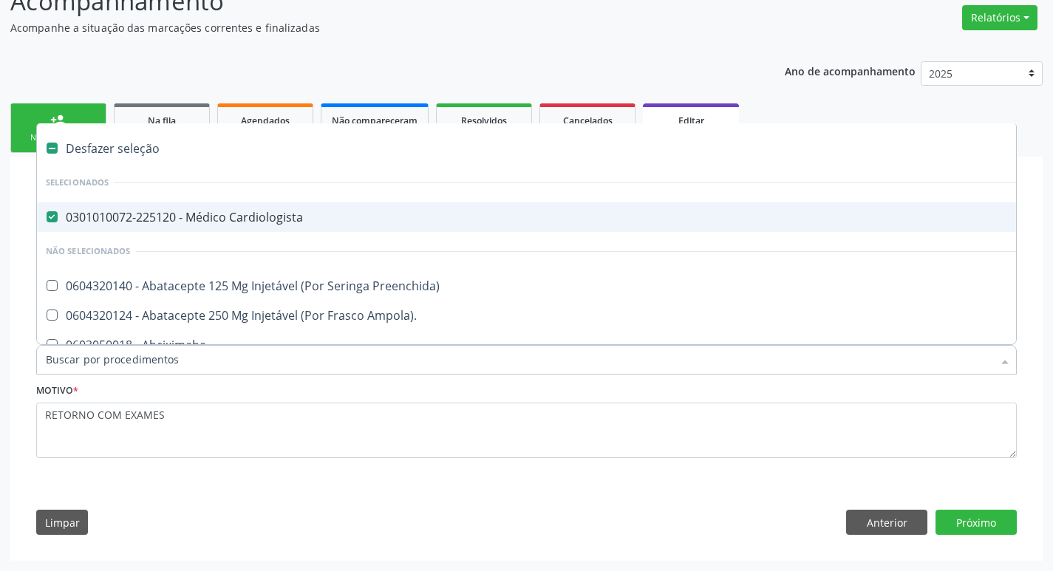
click at [305, 217] on div "0301010072-225120 - Médico Cardiologista" at bounding box center [621, 217] width 1151 height 12
checkbox Cardiologista "false"
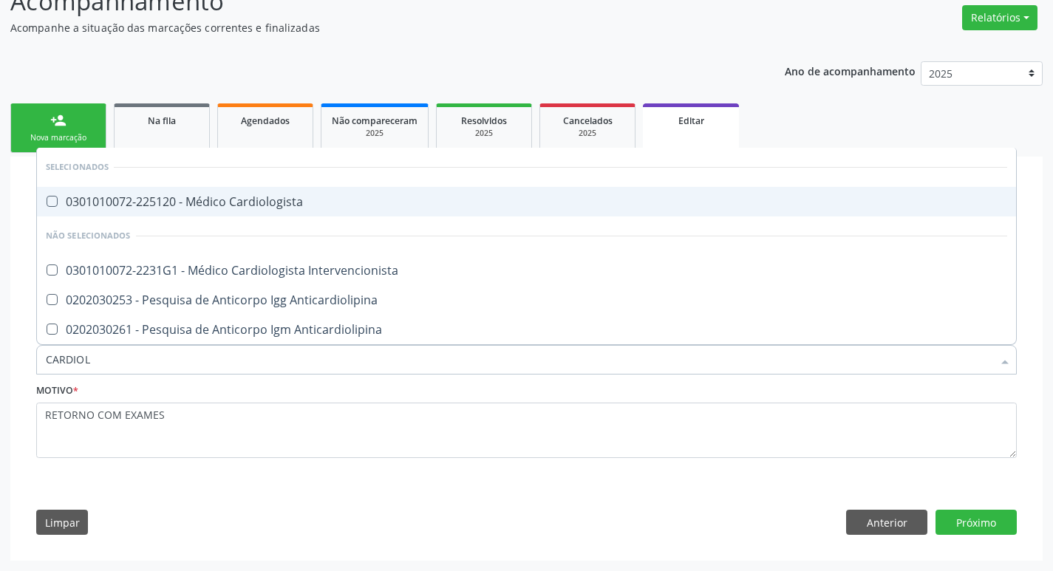
type input "CARDIOLO"
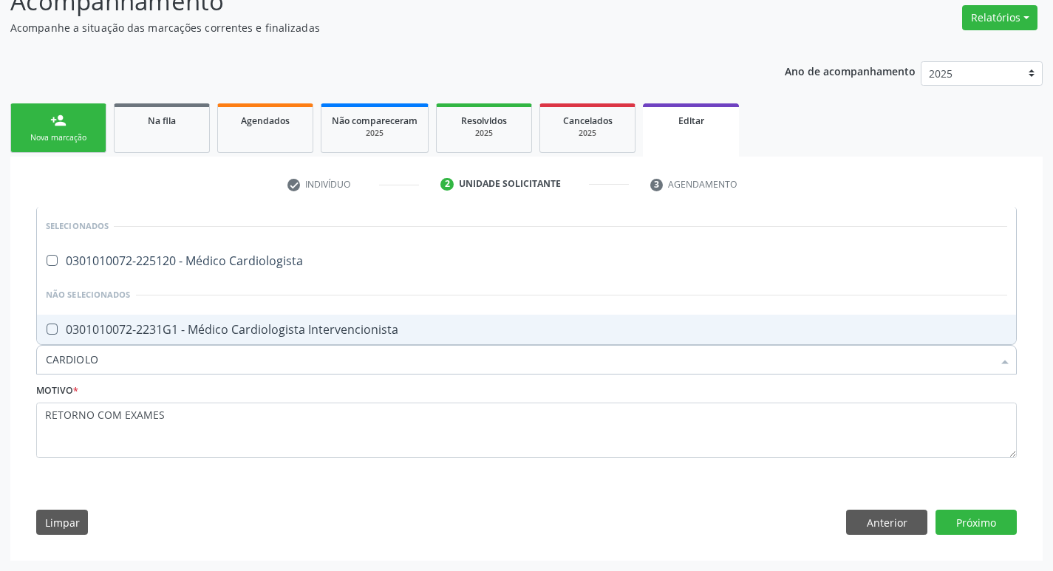
click at [307, 334] on div "0301010072-2231G1 - Médico Cardiologista Intervencionista" at bounding box center [527, 330] width 962 height 12
checkbox Intervencionista "true"
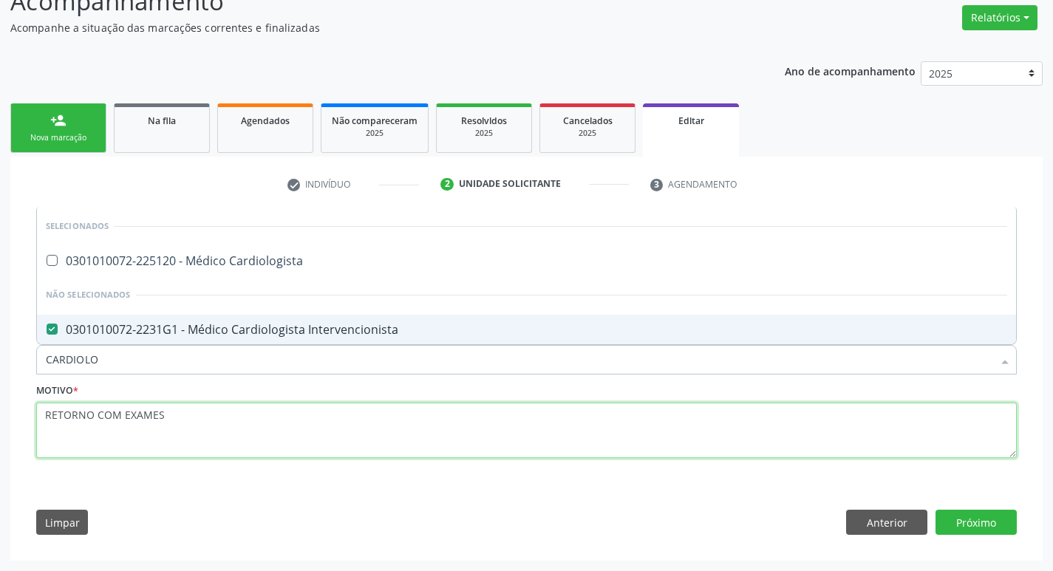
click at [627, 434] on textarea "RETORNO COM EXAMES" at bounding box center [526, 431] width 981 height 56
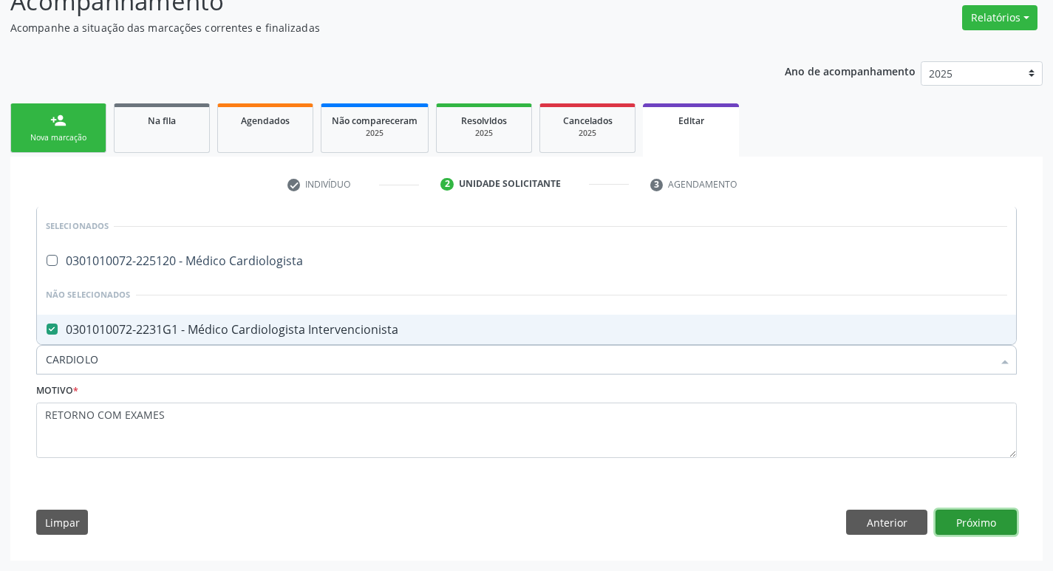
click at [986, 526] on button "Próximo" at bounding box center [976, 522] width 81 height 25
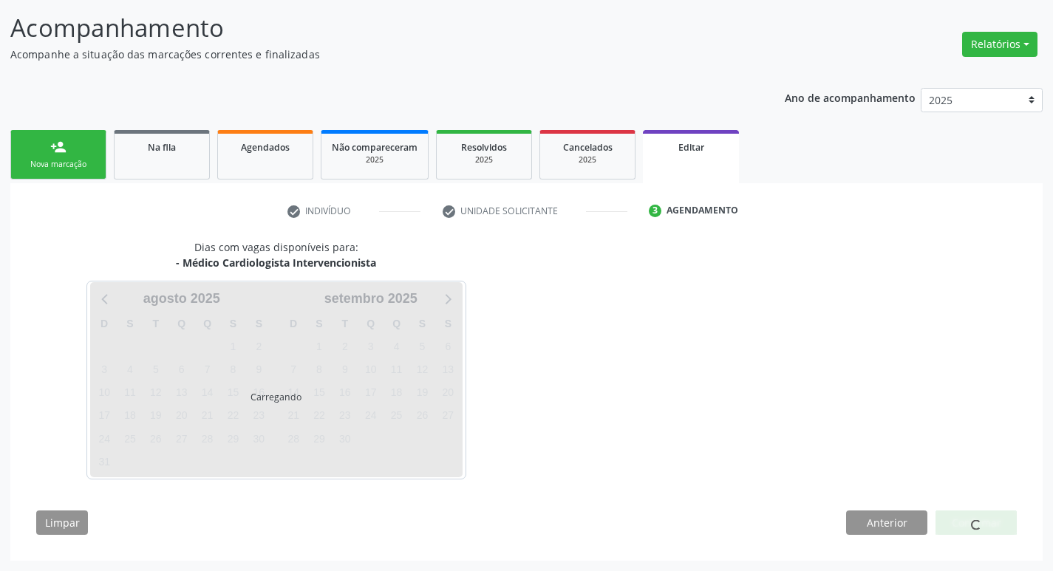
scroll to position [91, 0]
click at [985, 526] on div at bounding box center [976, 523] width 81 height 25
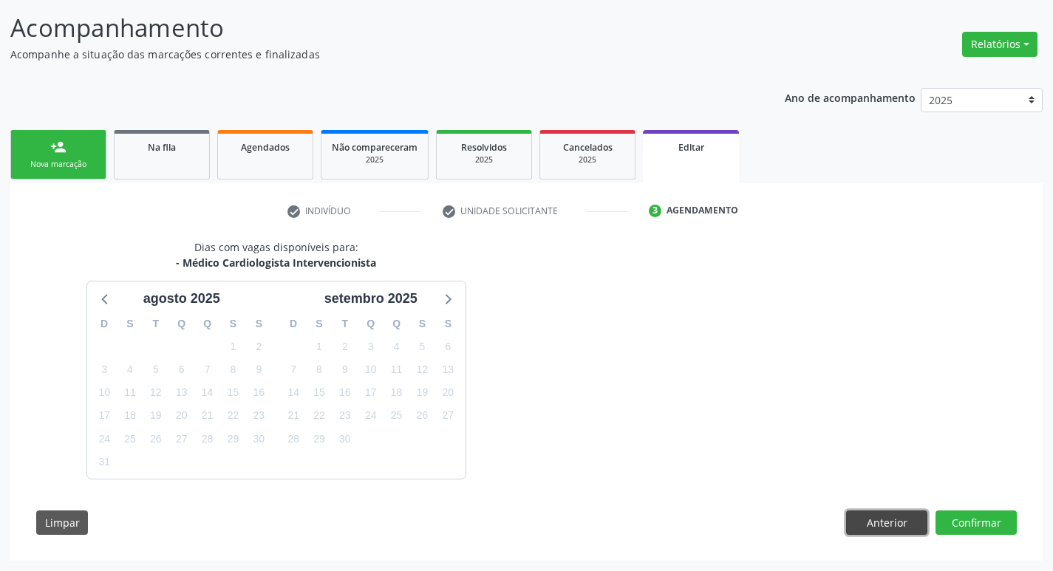
click at [903, 516] on button "Anterior" at bounding box center [886, 523] width 81 height 25
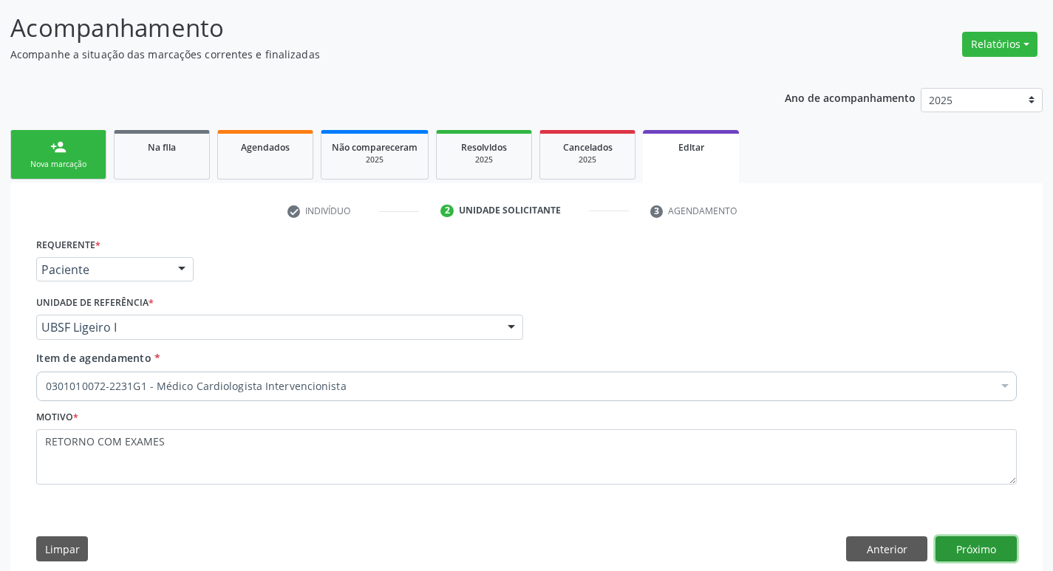
click at [964, 541] on button "Próximo" at bounding box center [976, 549] width 81 height 25
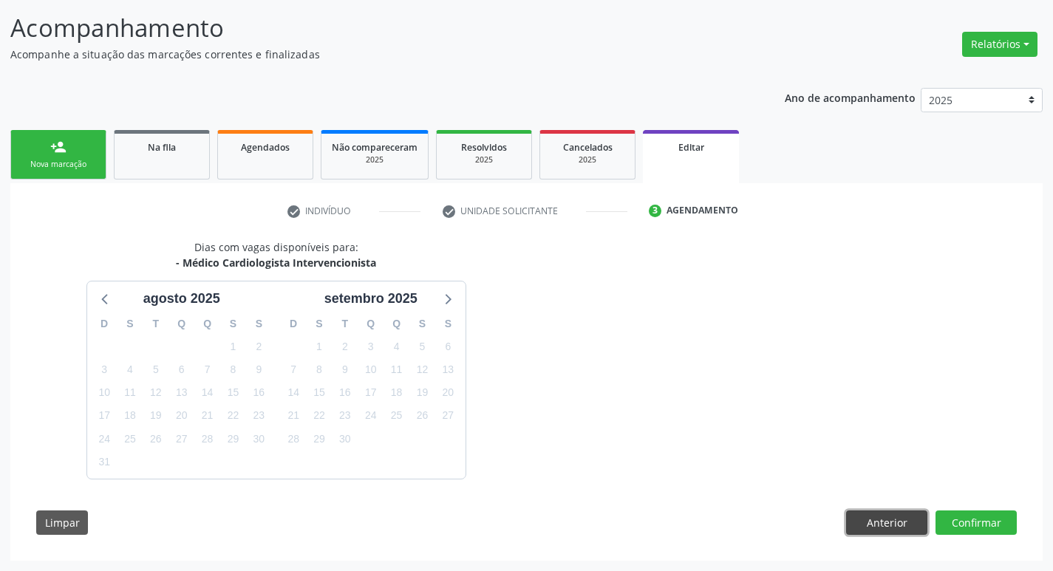
click at [877, 525] on button "Anterior" at bounding box center [886, 523] width 81 height 25
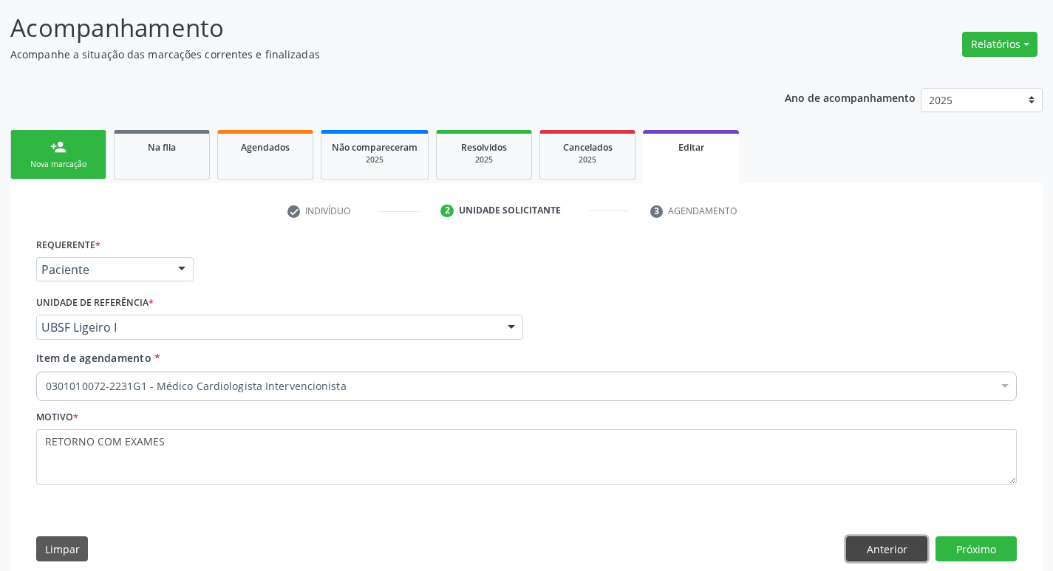
click at [886, 543] on button "Anterior" at bounding box center [886, 549] width 81 height 25
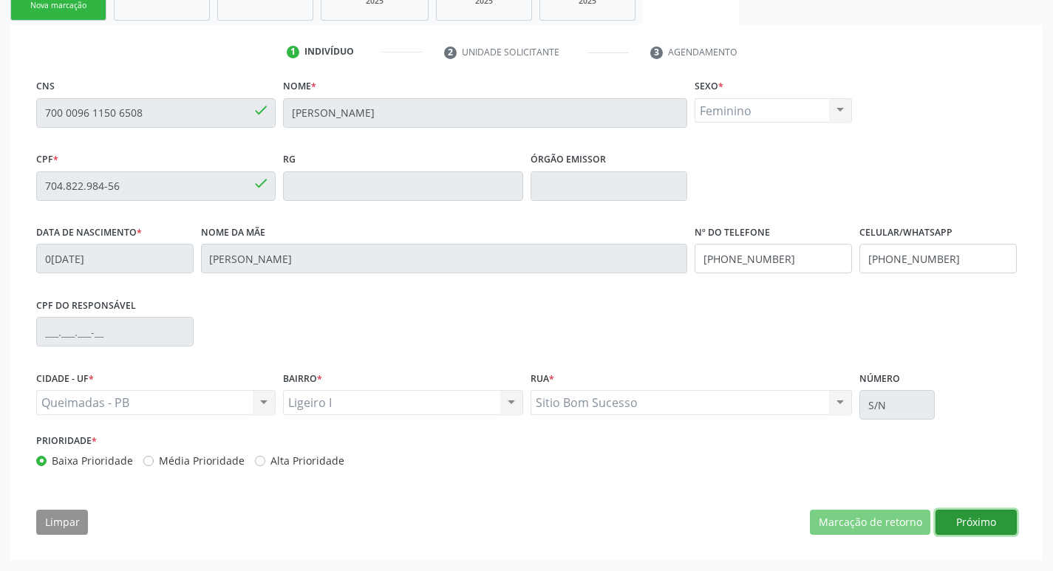
click at [973, 523] on button "Próximo" at bounding box center [976, 522] width 81 height 25
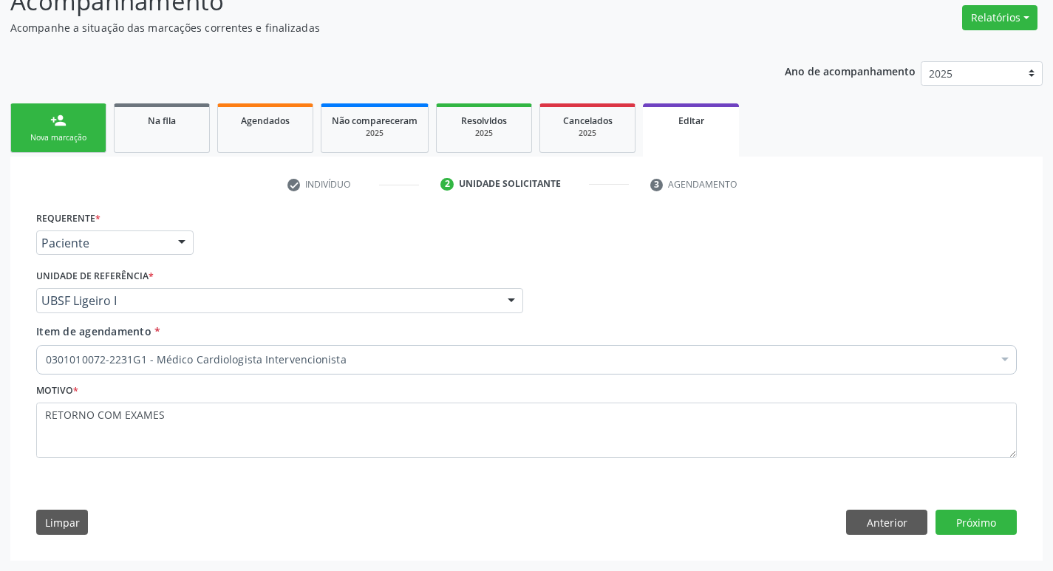
scroll to position [118, 0]
click at [973, 523] on button "Próximo" at bounding box center [976, 522] width 81 height 25
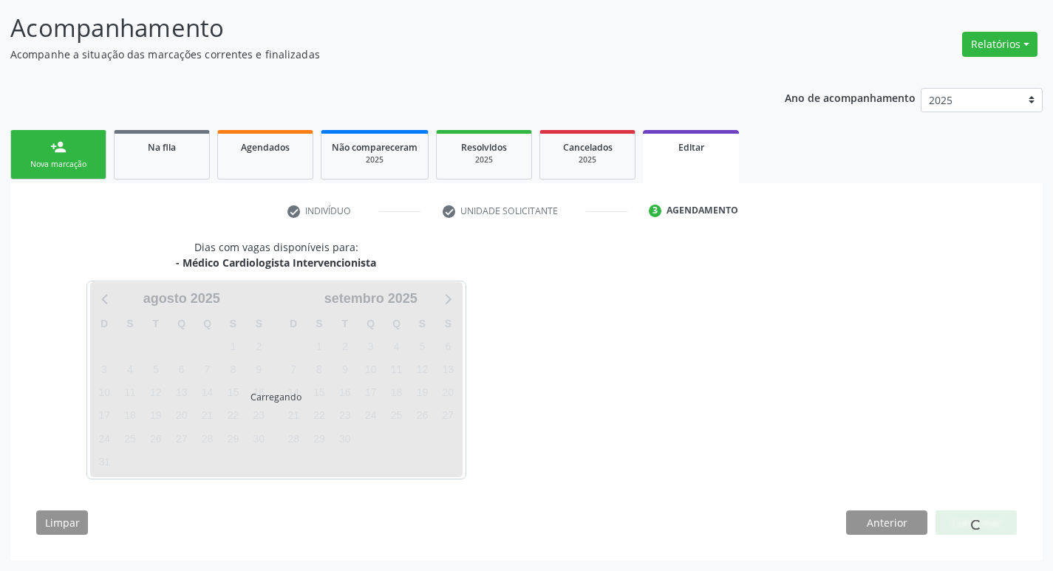
scroll to position [91, 0]
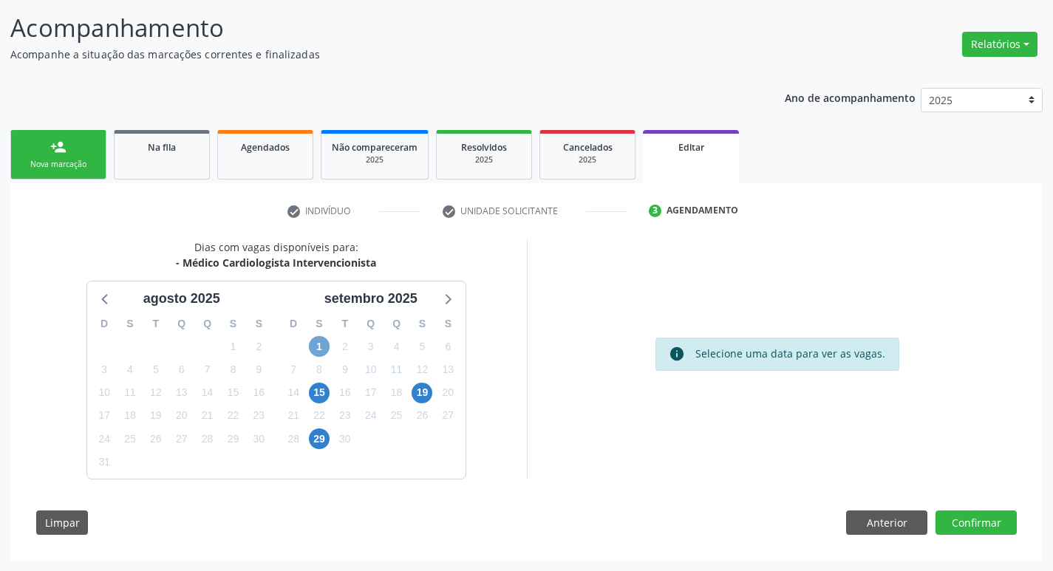
click at [320, 347] on span "1" at bounding box center [319, 346] width 21 height 21
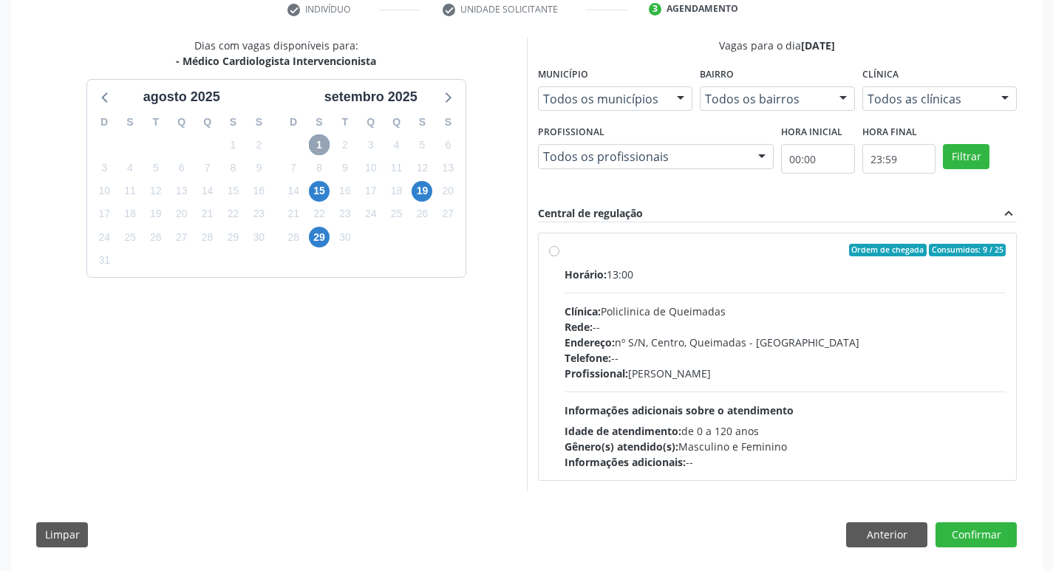
scroll to position [305, 0]
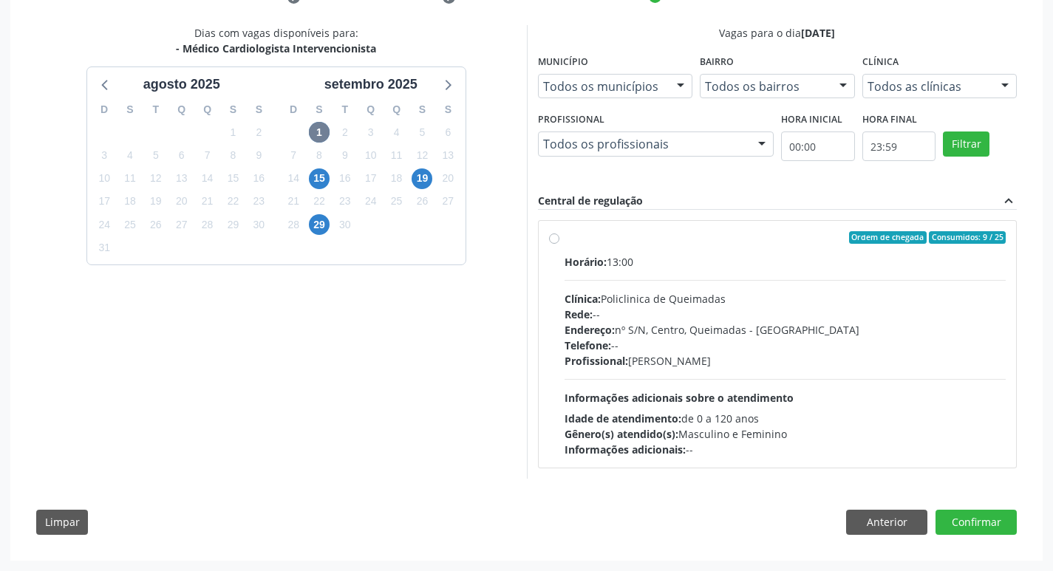
click at [737, 225] on div "Ordem de chegada Consumidos: 9 / 25 Horário: 13:00 Clínica: Policlinica de Quei…" at bounding box center [778, 345] width 478 height 248
radio input "true"
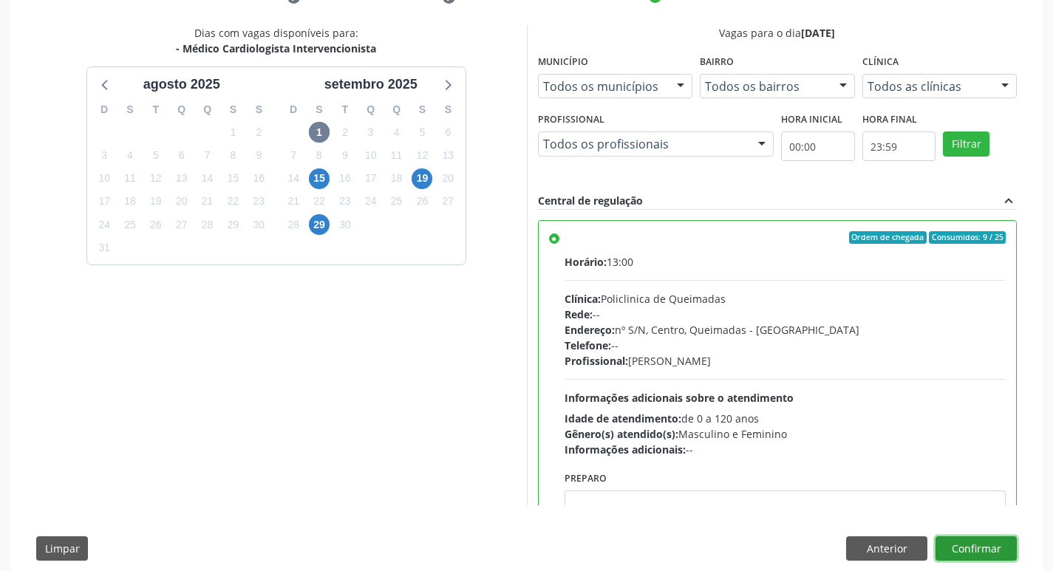
click at [965, 555] on button "Confirmar" at bounding box center [976, 549] width 81 height 25
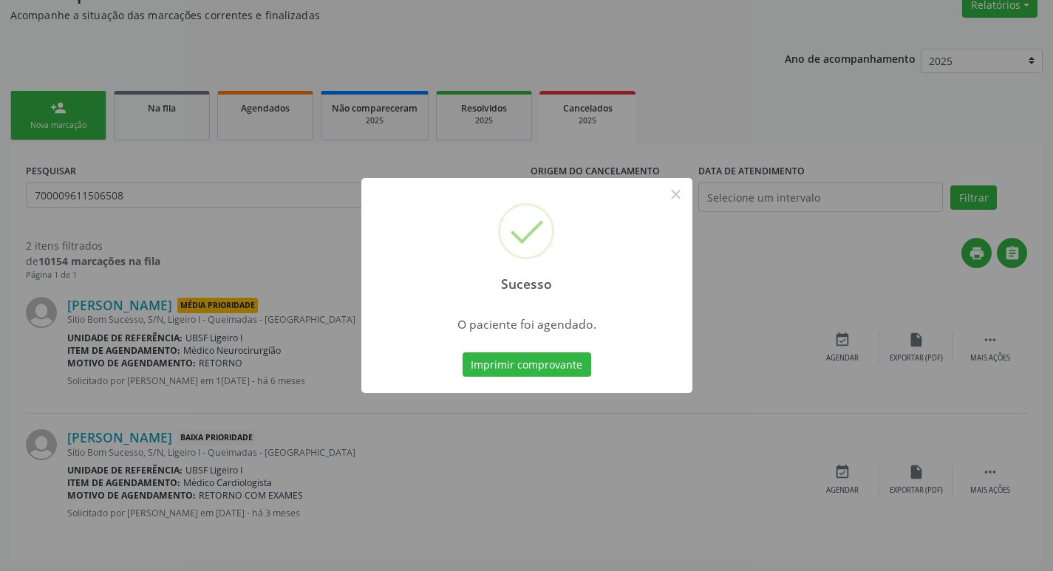
scroll to position [0, 0]
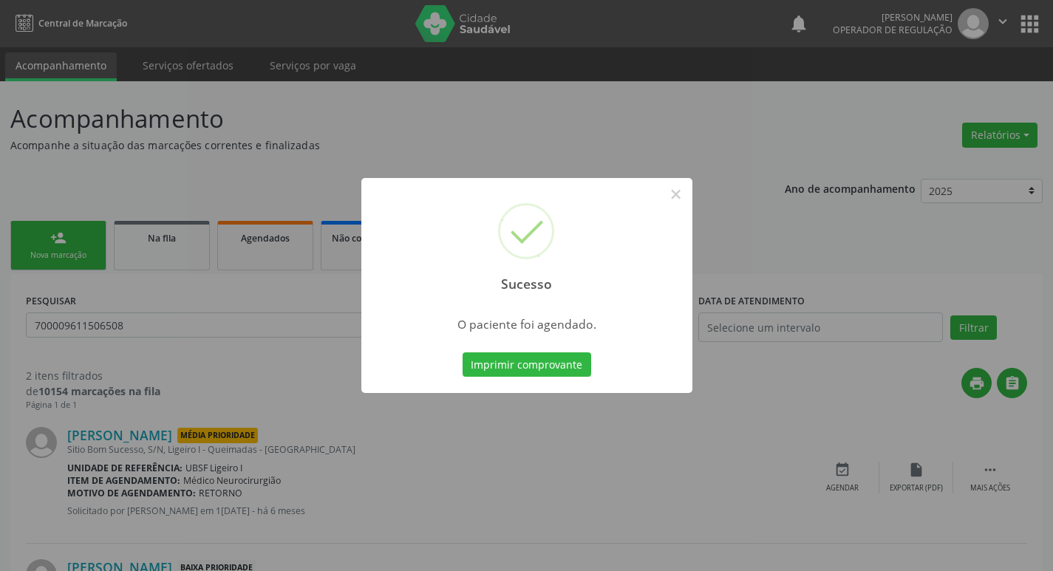
click at [365, 150] on div "Sucesso × O paciente foi agendado. Imprimir comprovante Cancel" at bounding box center [526, 285] width 1053 height 571
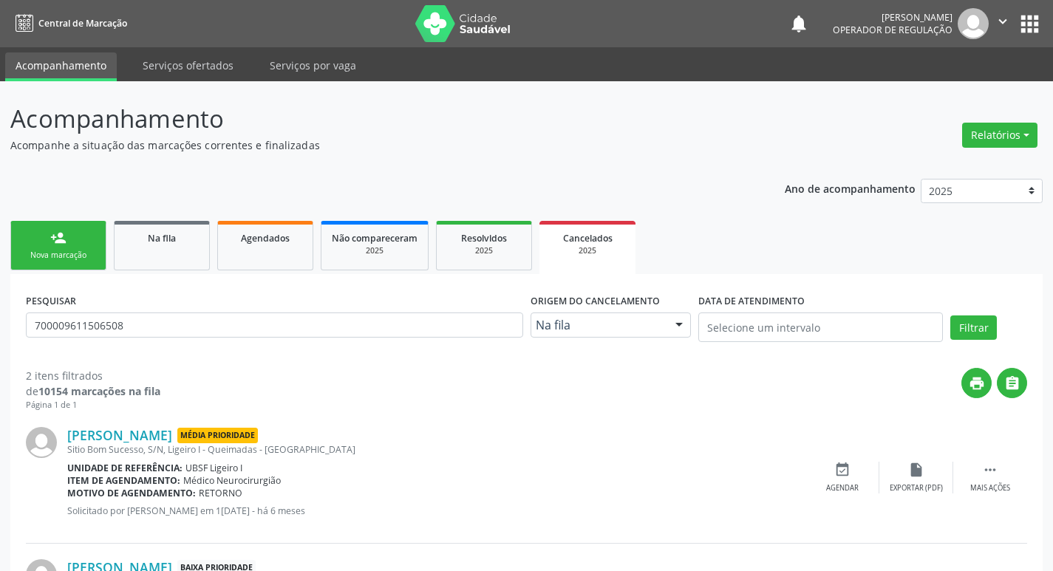
drag, startPoint x: 227, startPoint y: 310, endPoint x: 192, endPoint y: 310, distance: 34.7
click at [192, 310] on div "PESQUISAR 700009611506508" at bounding box center [274, 321] width 505 height 63
click at [60, 237] on div "person_add" at bounding box center [58, 238] width 16 height 16
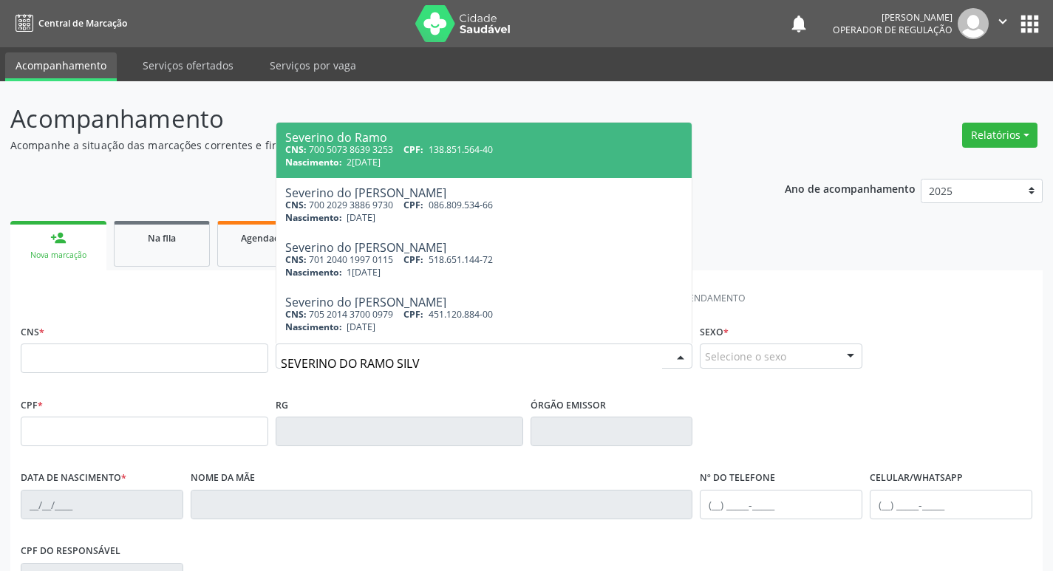
type input "SEVERINO DO RAMO SILVA"
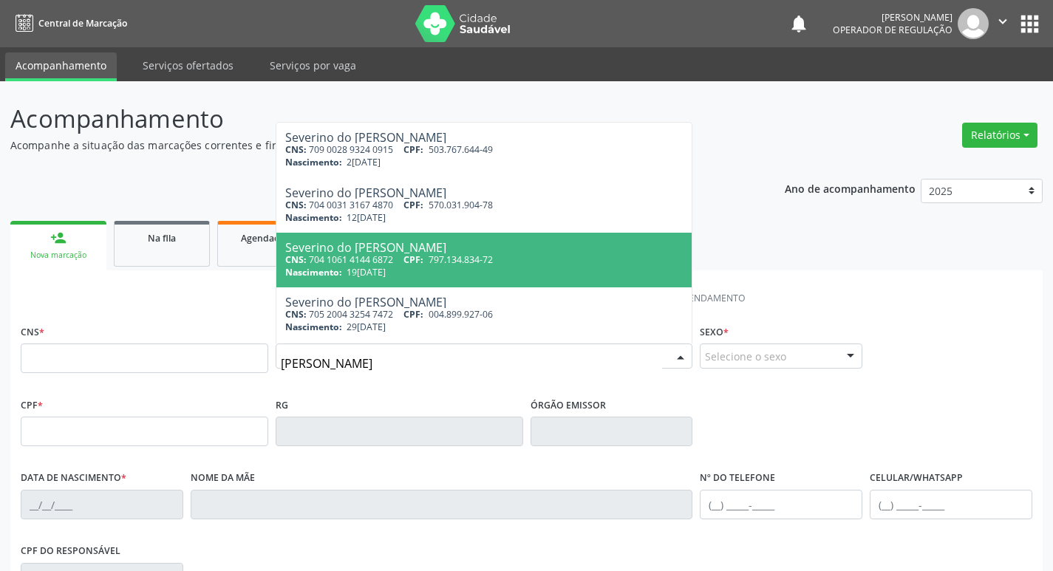
click at [521, 245] on div "Severino do Ramo Silva" at bounding box center [484, 248] width 398 height 12
type input "704 1061 4144 6872"
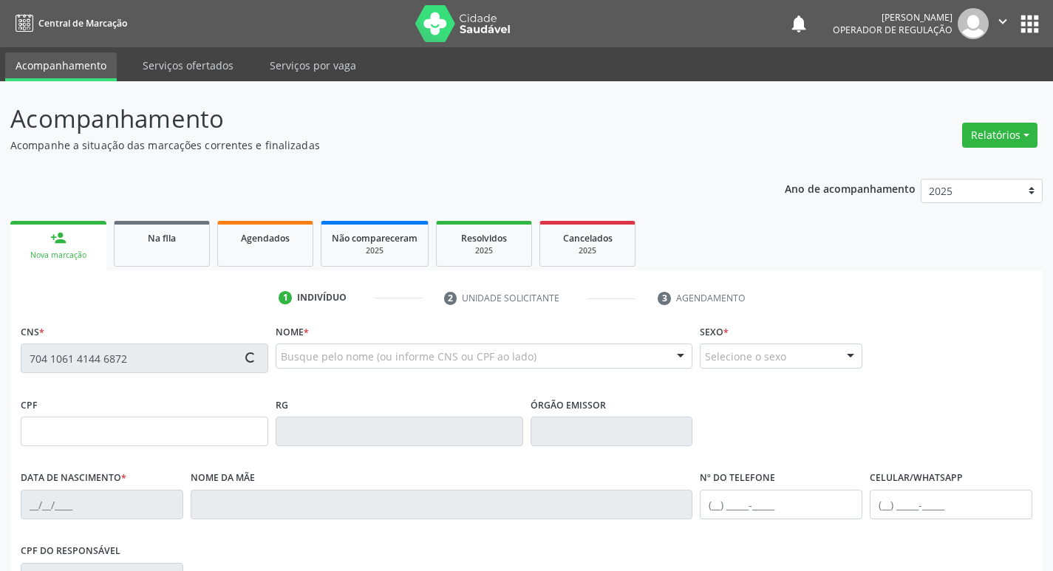
type input "797.134.834-72"
type input "19/01/1957"
type input "Maria do Carmo Silva"
type input "(83) 99638-2875"
type input "028.626.424-28"
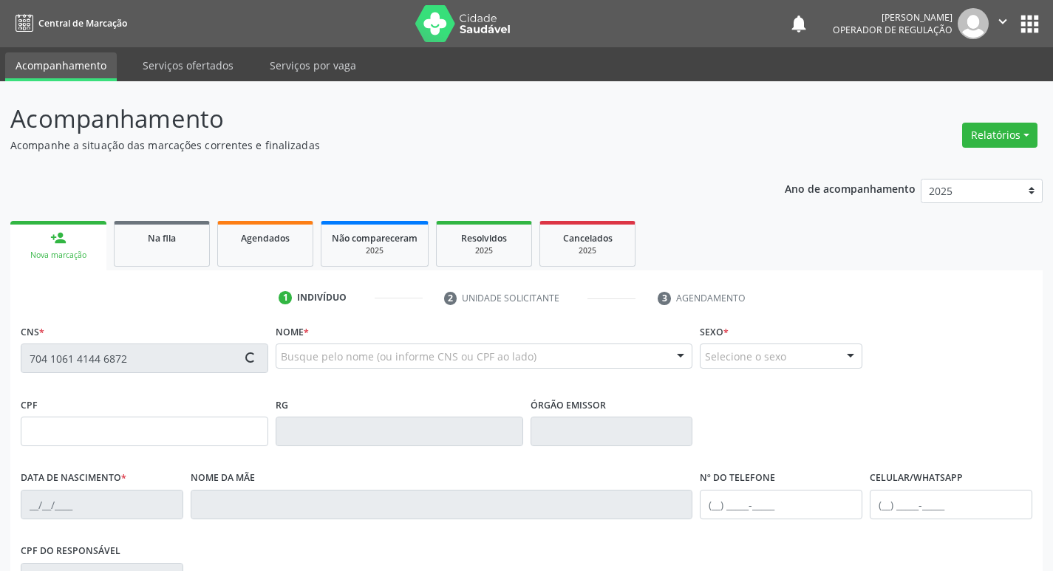
type input "72"
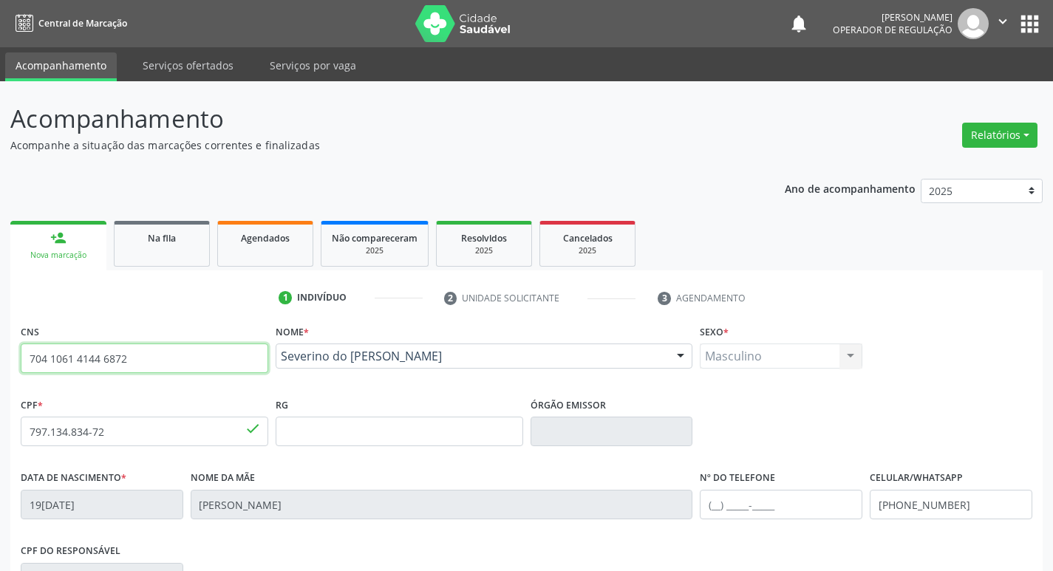
drag, startPoint x: 139, startPoint y: 357, endPoint x: 0, endPoint y: 359, distance: 139.0
click at [0, 359] on div "Acompanhamento Acompanhe a situação das marcações correntes e finalizadas Relat…" at bounding box center [526, 441] width 1053 height 720
click at [179, 240] on div "Na fila" at bounding box center [162, 238] width 74 height 16
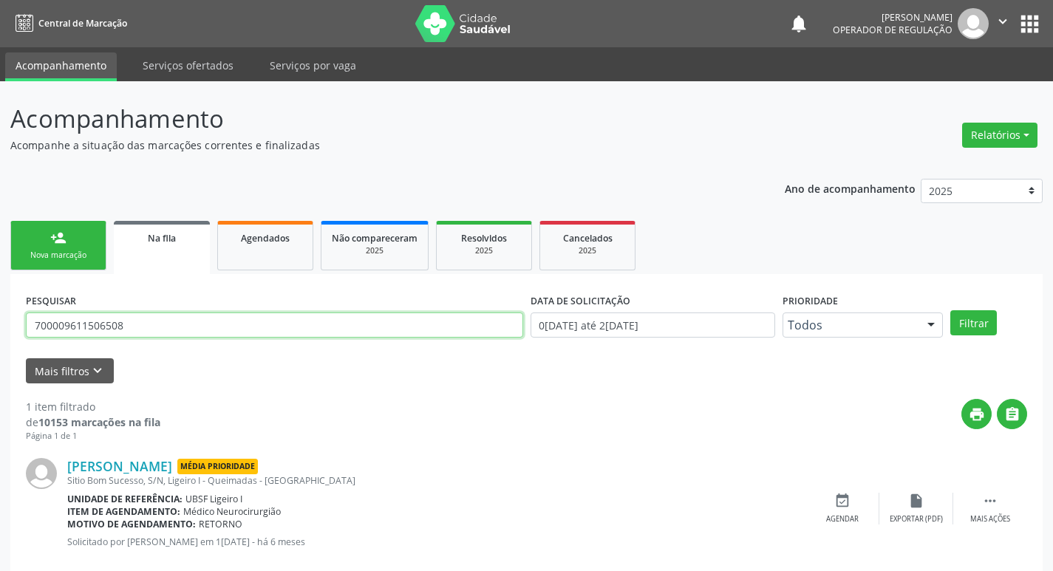
drag, startPoint x: 152, startPoint y: 315, endPoint x: 0, endPoint y: 302, distance: 152.8
click at [0, 302] on div "Acompanhamento Acompanhe a situação das marcações correntes e finalizadas Relat…" at bounding box center [526, 340] width 1053 height 519
paste input "704 1061 4144 6872"
type input "704 1061 4144 6872"
click at [951, 310] on button "Filtrar" at bounding box center [974, 322] width 47 height 25
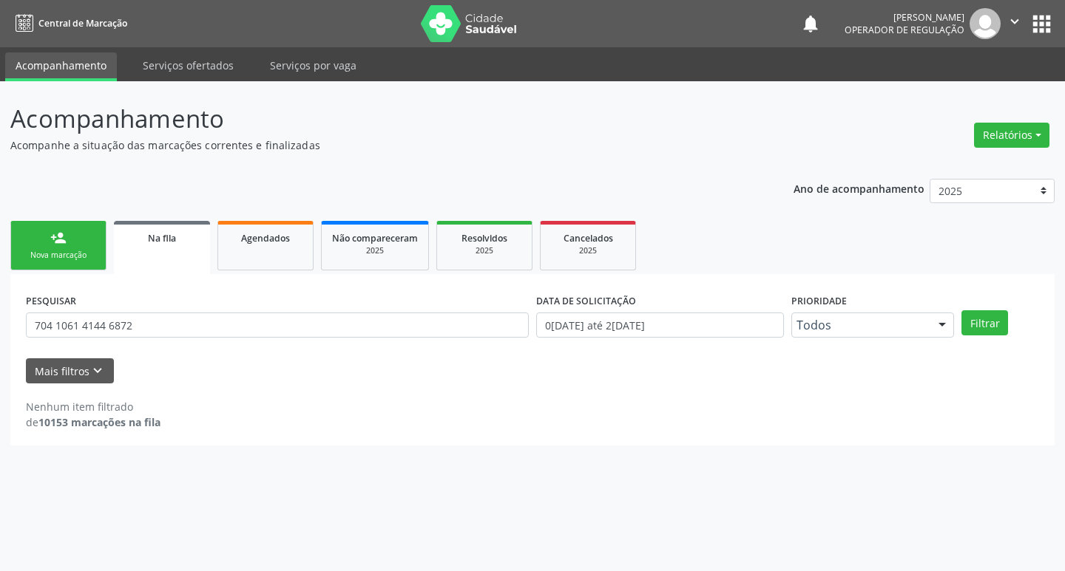
click at [57, 250] on div "Nova marcação" at bounding box center [58, 255] width 74 height 11
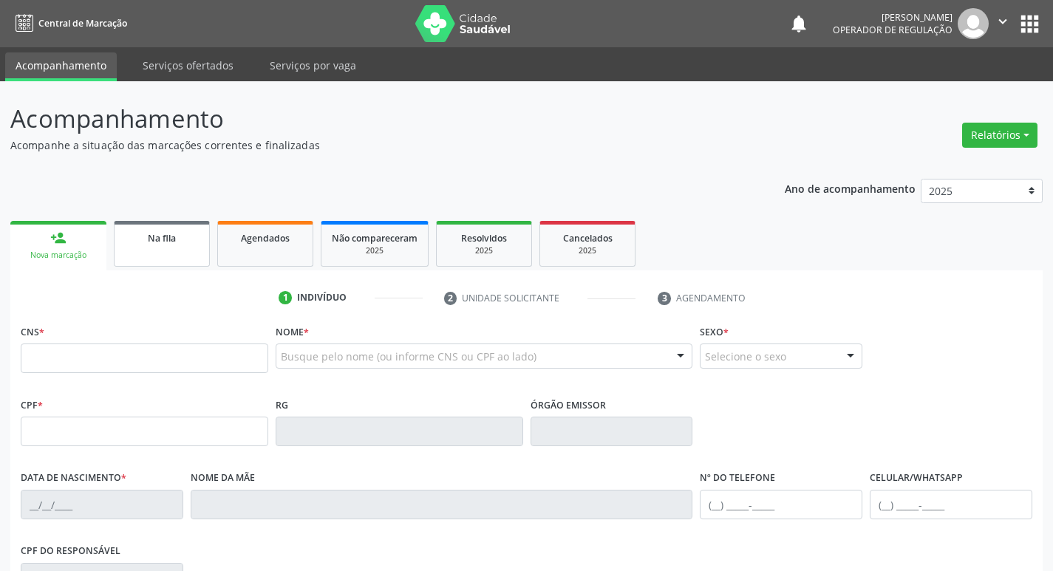
click at [180, 223] on link "Na fila" at bounding box center [162, 244] width 96 height 46
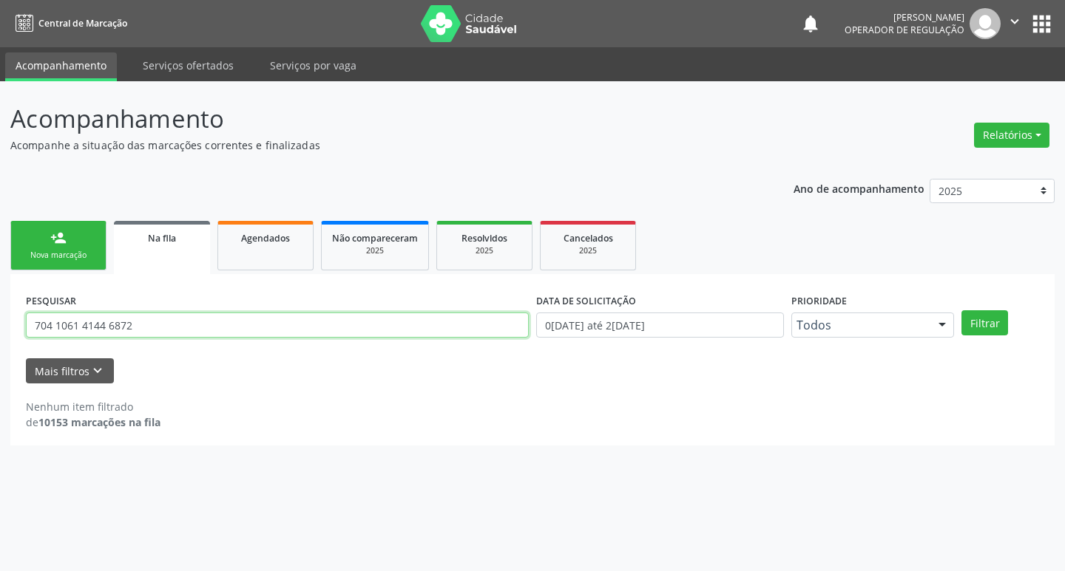
click at [57, 325] on input "704 1061 4144 6872" at bounding box center [277, 325] width 503 height 25
click at [81, 327] on input "7041061 4144 6872" at bounding box center [277, 325] width 503 height 25
click at [102, 325] on input "70410614144 6872" at bounding box center [277, 325] width 503 height 25
type input "704106141446872"
click at [961, 310] on button "Filtrar" at bounding box center [984, 322] width 47 height 25
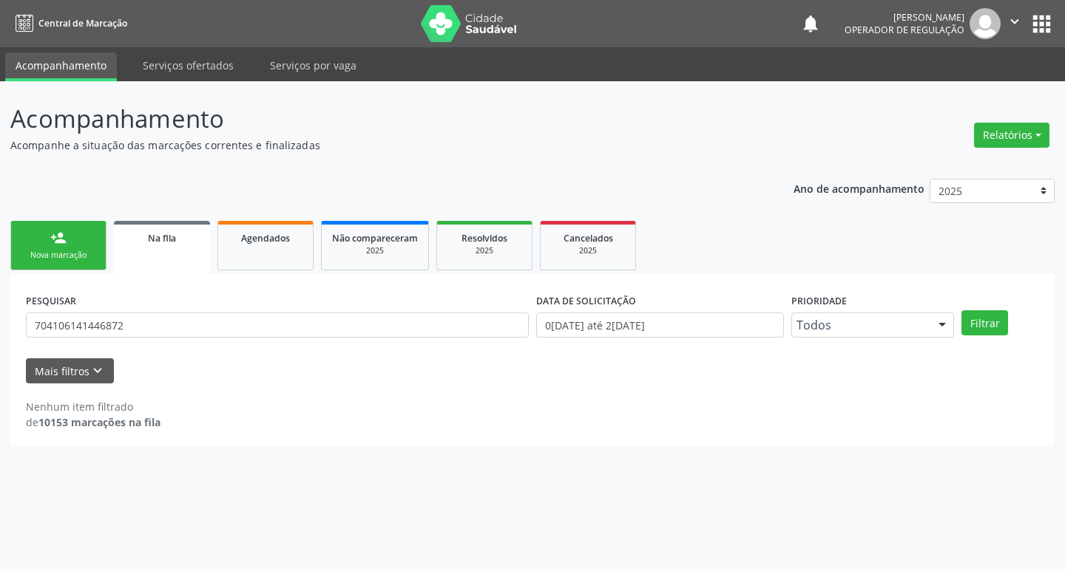
click at [82, 238] on link "person_add Nova marcação" at bounding box center [58, 246] width 96 height 50
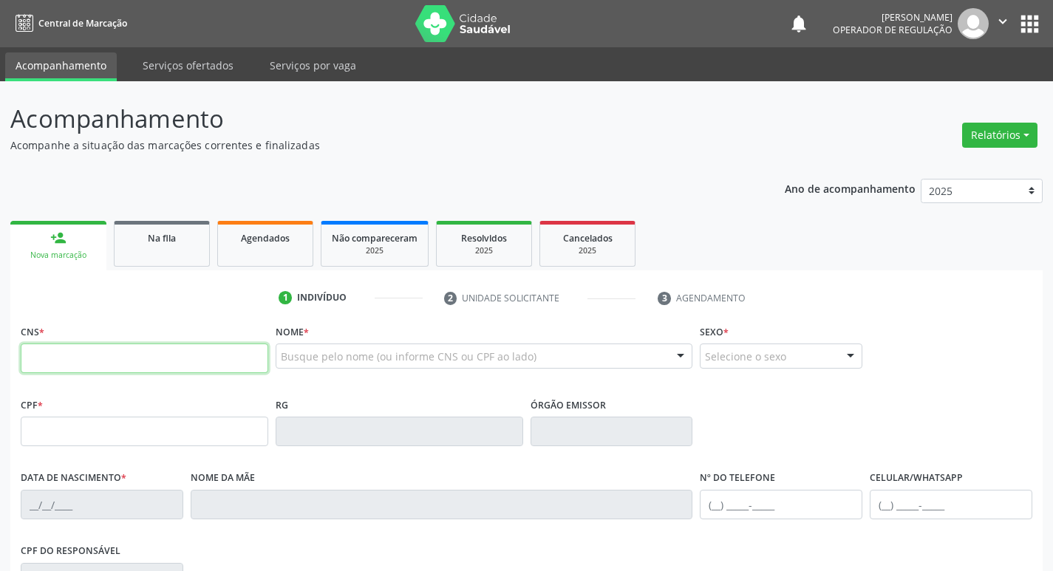
click at [130, 366] on input "text" at bounding box center [145, 359] width 248 height 30
paste input "704 1061 4144 6872"
type input "704 1061 4144 6872"
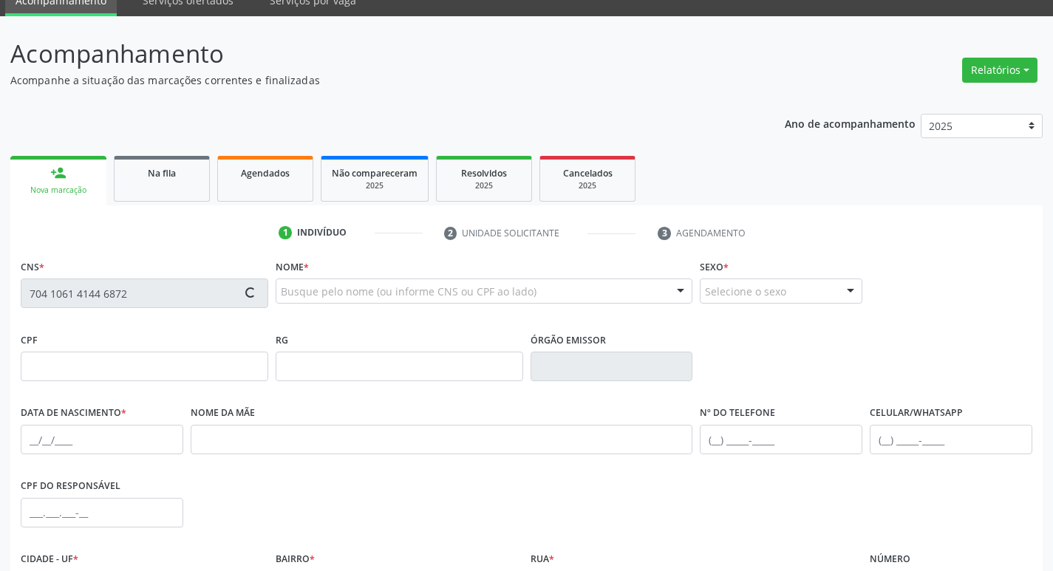
scroll to position [64, 0]
